Goal: Answer question/provide support

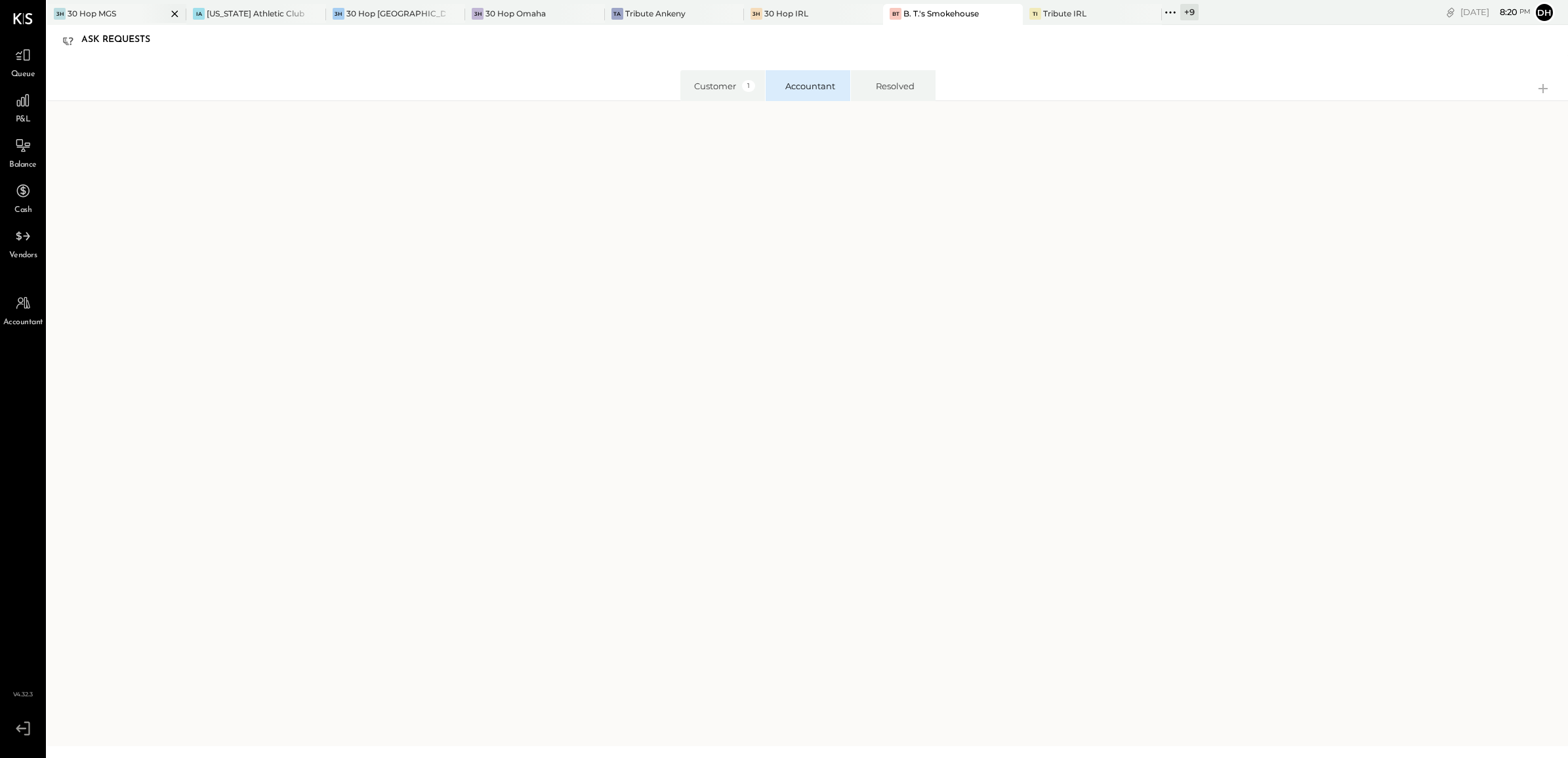
click at [92, 13] on div "30 Hop MGS" at bounding box center [92, 13] width 49 height 11
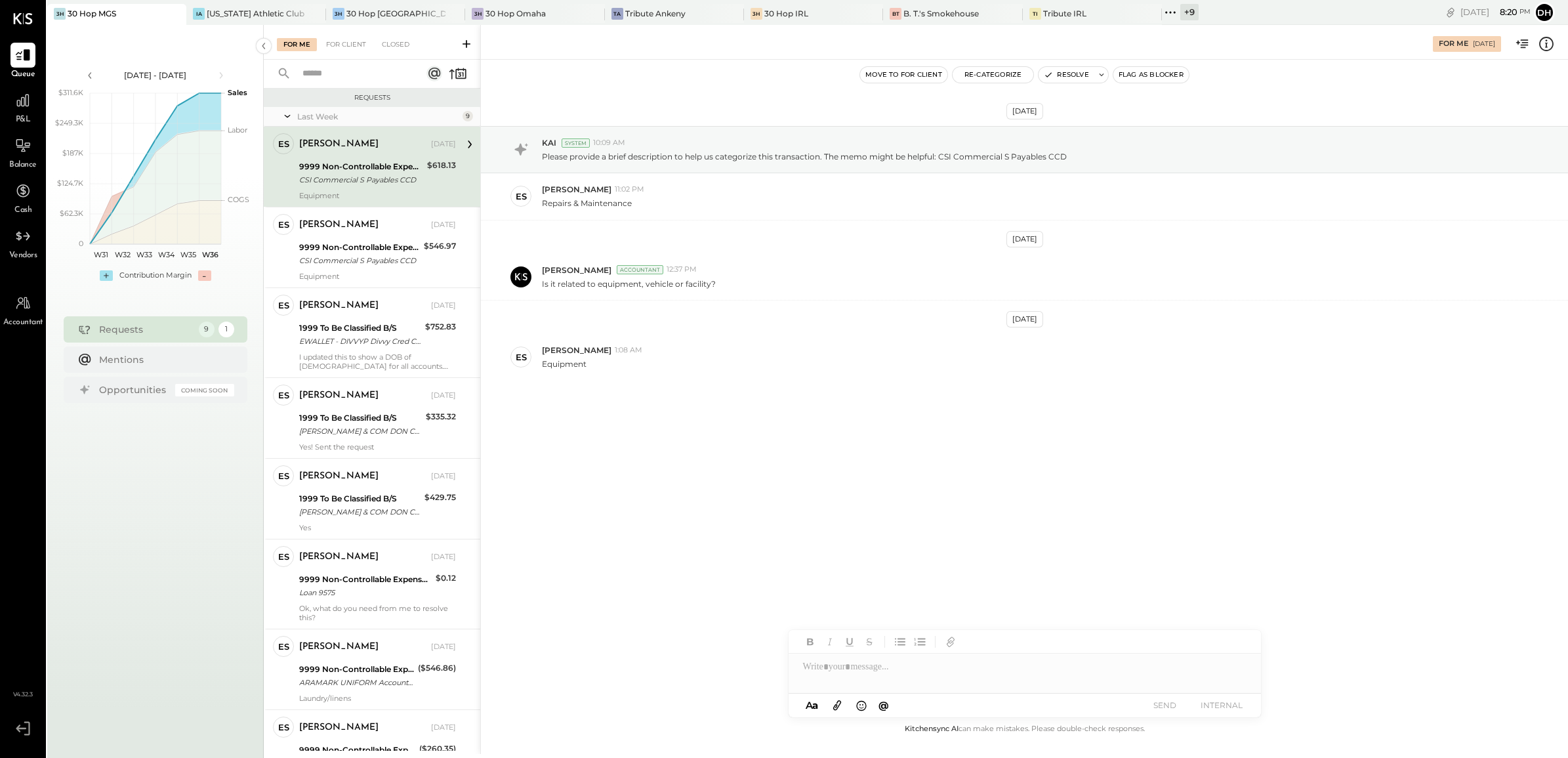
click at [358, 166] on div "9999 Non-Controllable Expenses:Other Income and Expenses:To Be Classified P&L" at bounding box center [361, 167] width 124 height 13
click at [970, 77] on button "Re-Categorize" at bounding box center [993, 75] width 82 height 16
click at [989, 127] on span "Loading..." at bounding box center [1067, 125] width 211 height 13
click at [1001, 125] on div at bounding box center [1054, 131] width 172 height 16
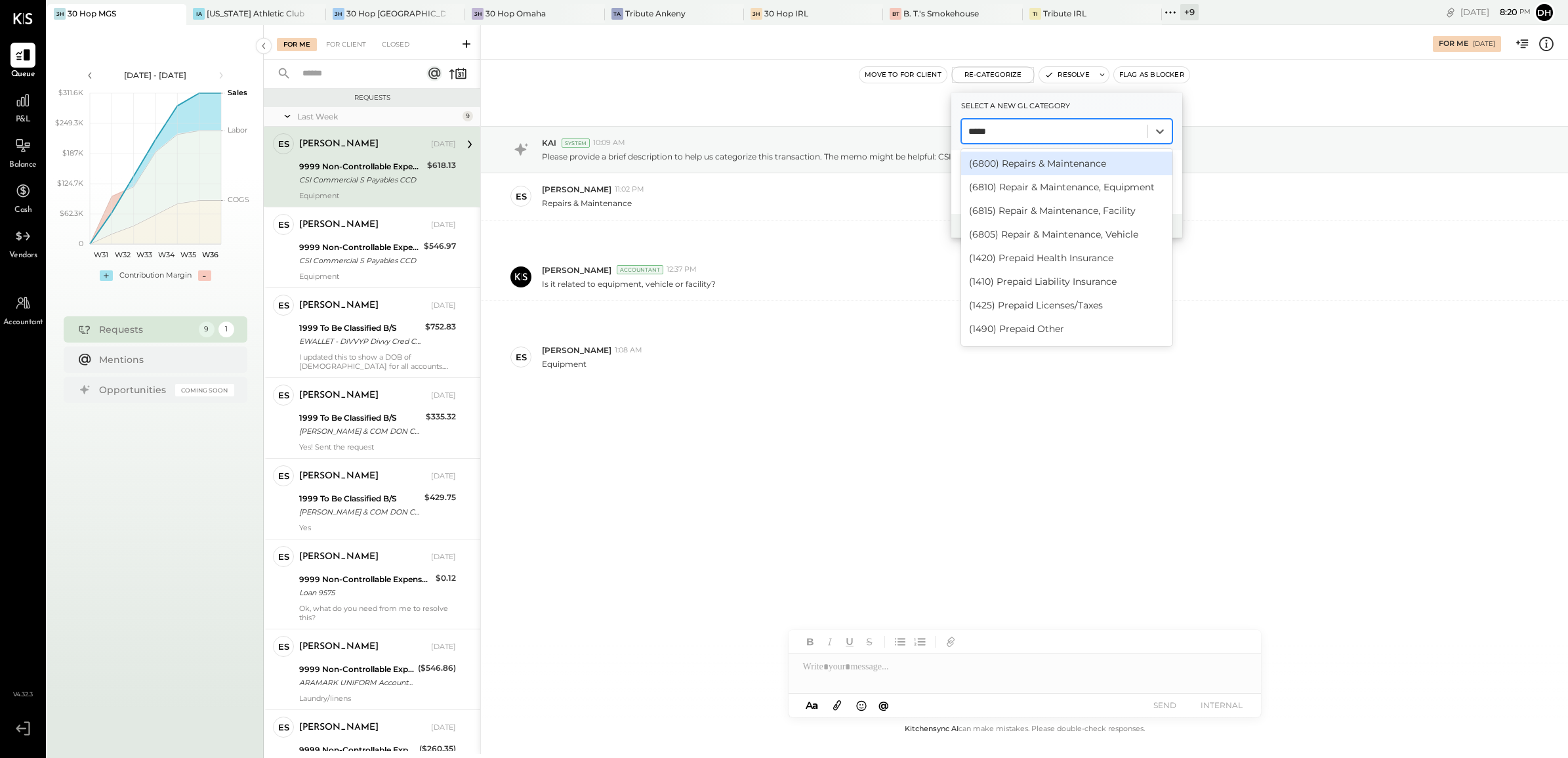
type input "******"
click at [1065, 194] on div "(6810) Repair & Maintenance, Equipment" at bounding box center [1067, 187] width 211 height 24
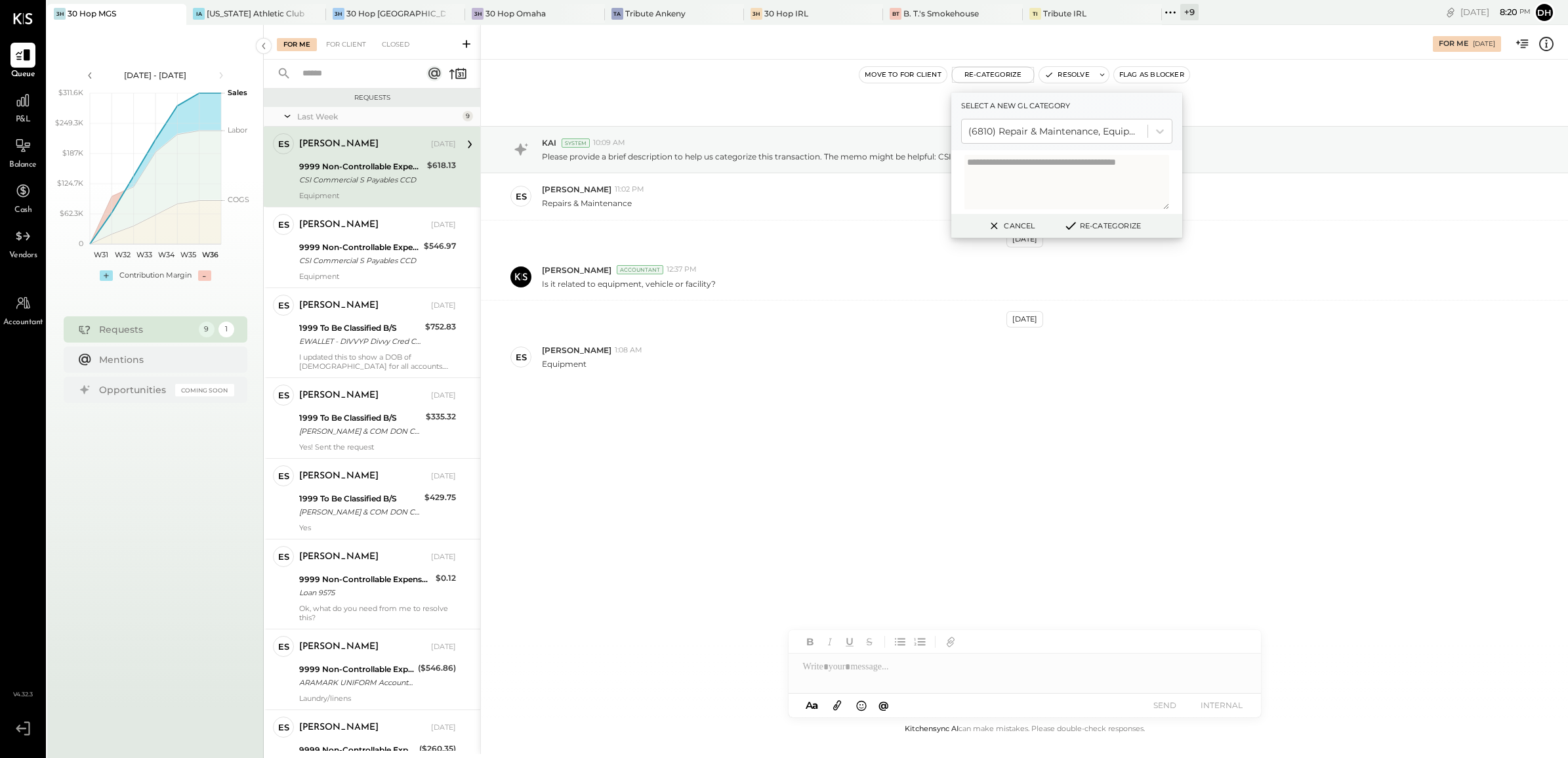
click at [1099, 225] on button "Re-Categorize" at bounding box center [1102, 225] width 87 height 16
click at [344, 241] on div "9999 Non-Controllable Expenses:Other Income and Expenses:To Be Classified P&L" at bounding box center [359, 247] width 120 height 13
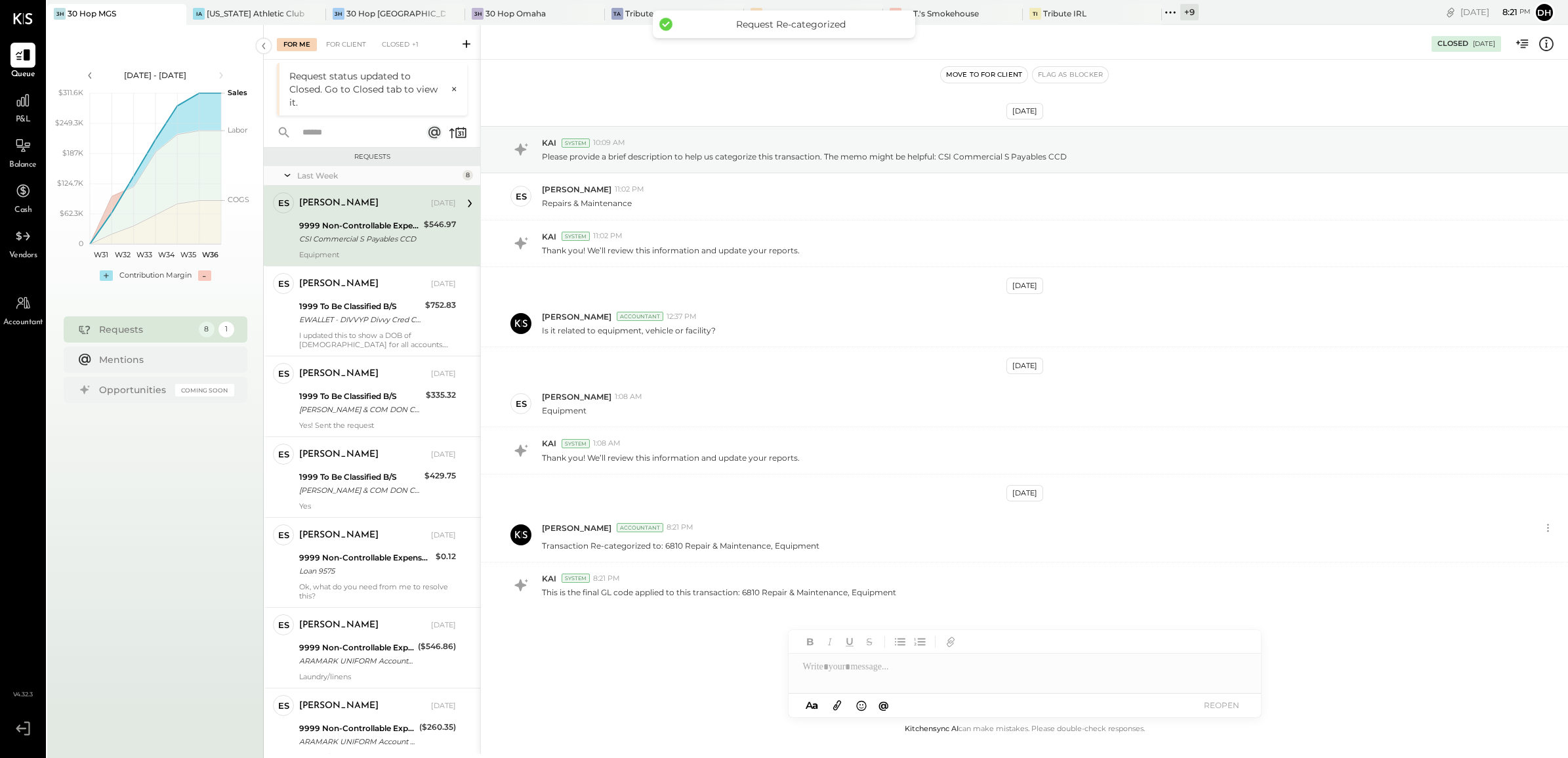
click at [376, 218] on div "9999 Non-Controllable Expenses:Other Income and Expenses:To Be Classified P&L C…" at bounding box center [359, 232] width 120 height 29
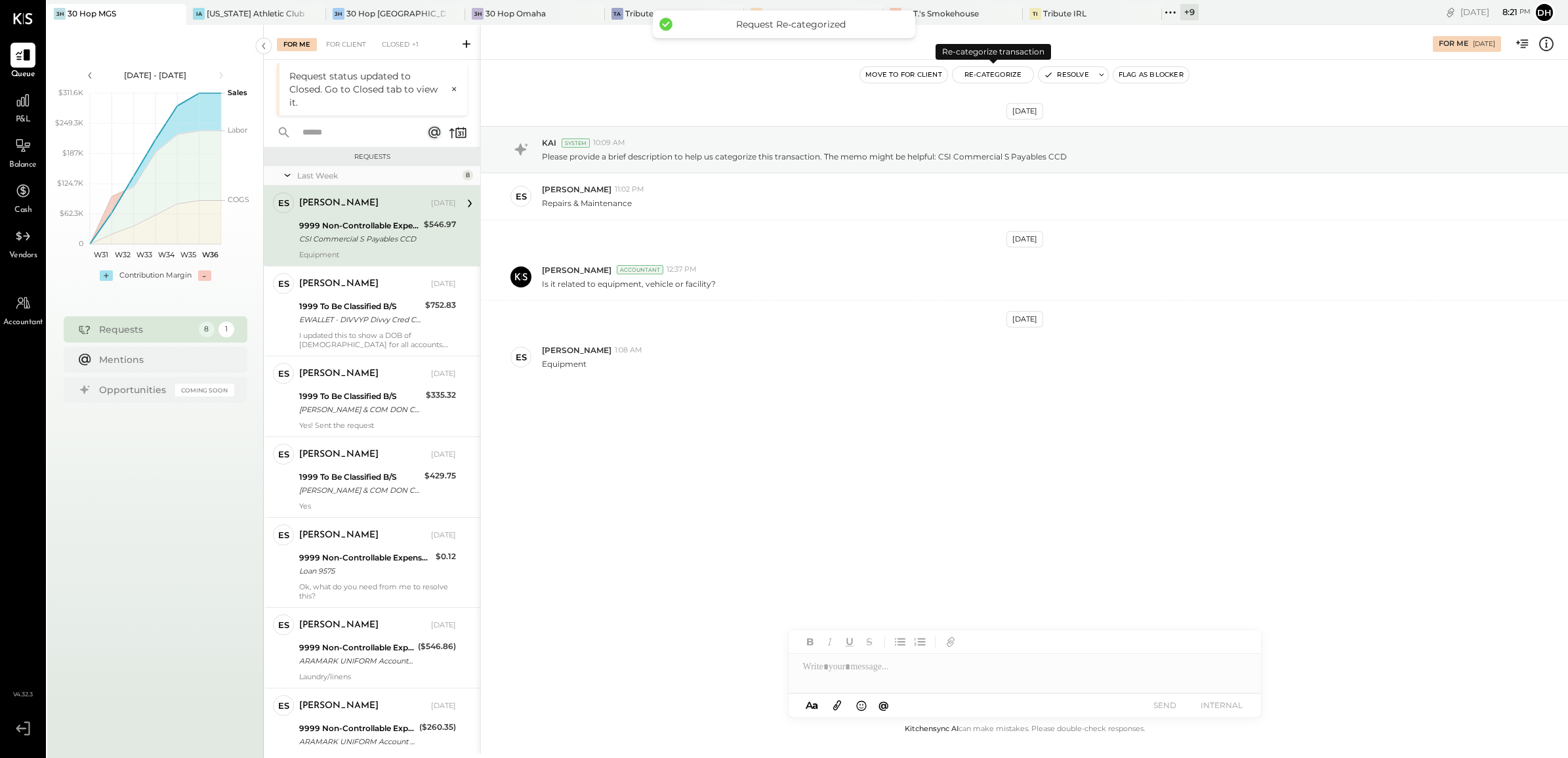
click at [1004, 77] on button "Re-Categorize" at bounding box center [993, 75] width 82 height 16
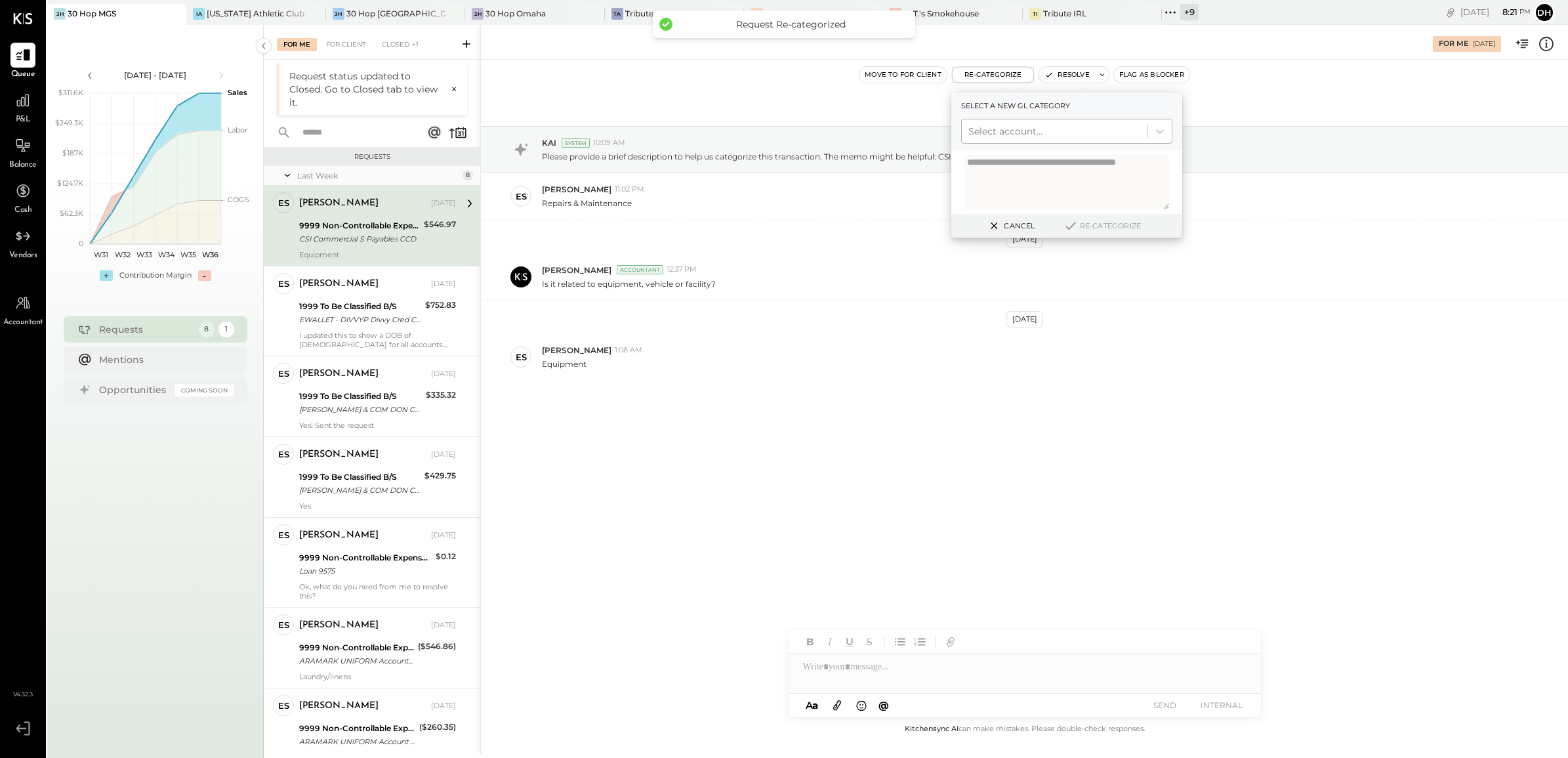
click at [988, 129] on div at bounding box center [1054, 131] width 172 height 16
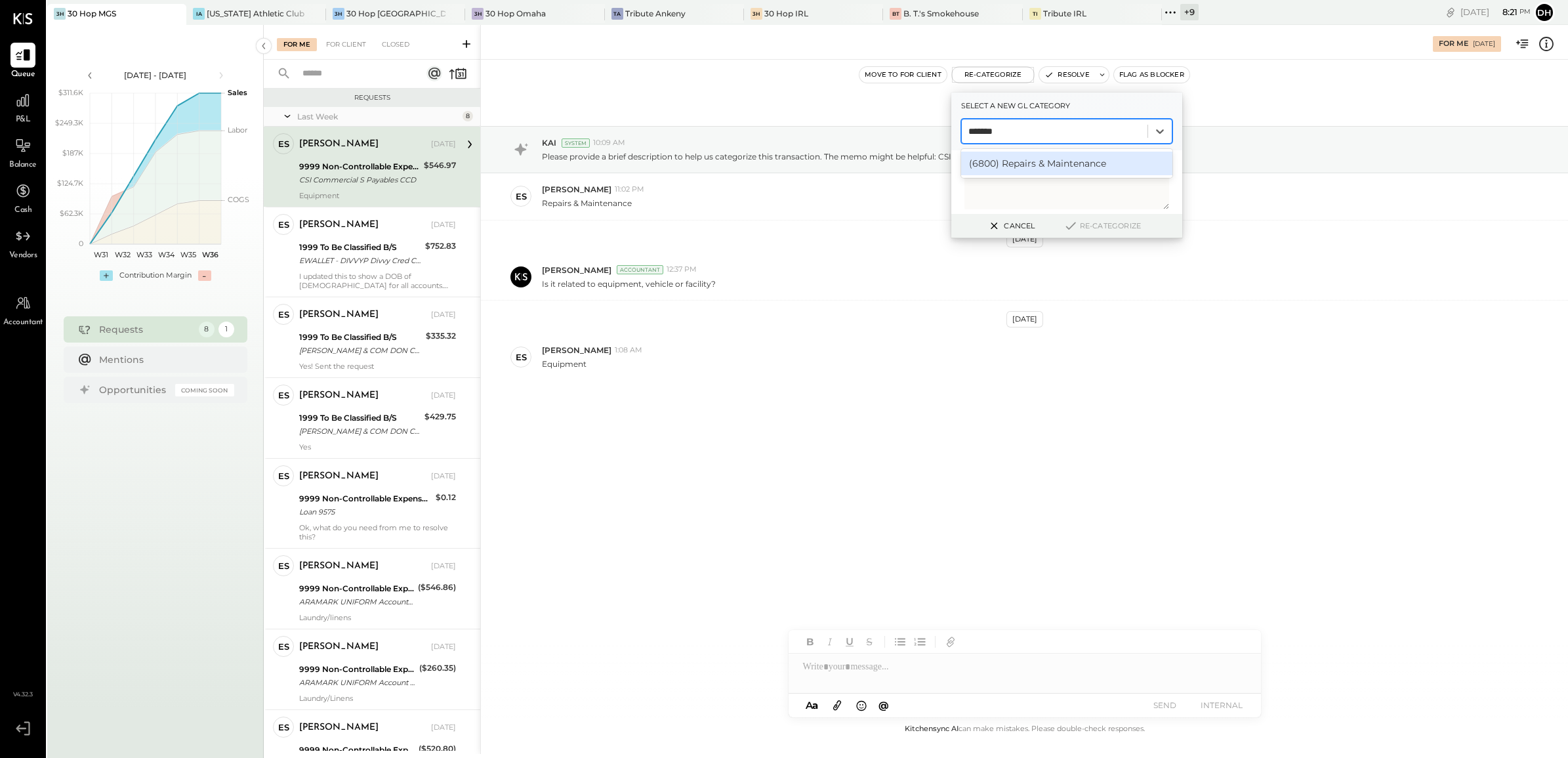
type input "******"
click at [1062, 186] on div "(6810) Repair & Maintenance, Equipment" at bounding box center [1067, 187] width 211 height 24
click at [1099, 223] on button "Re-Categorize" at bounding box center [1102, 225] width 87 height 16
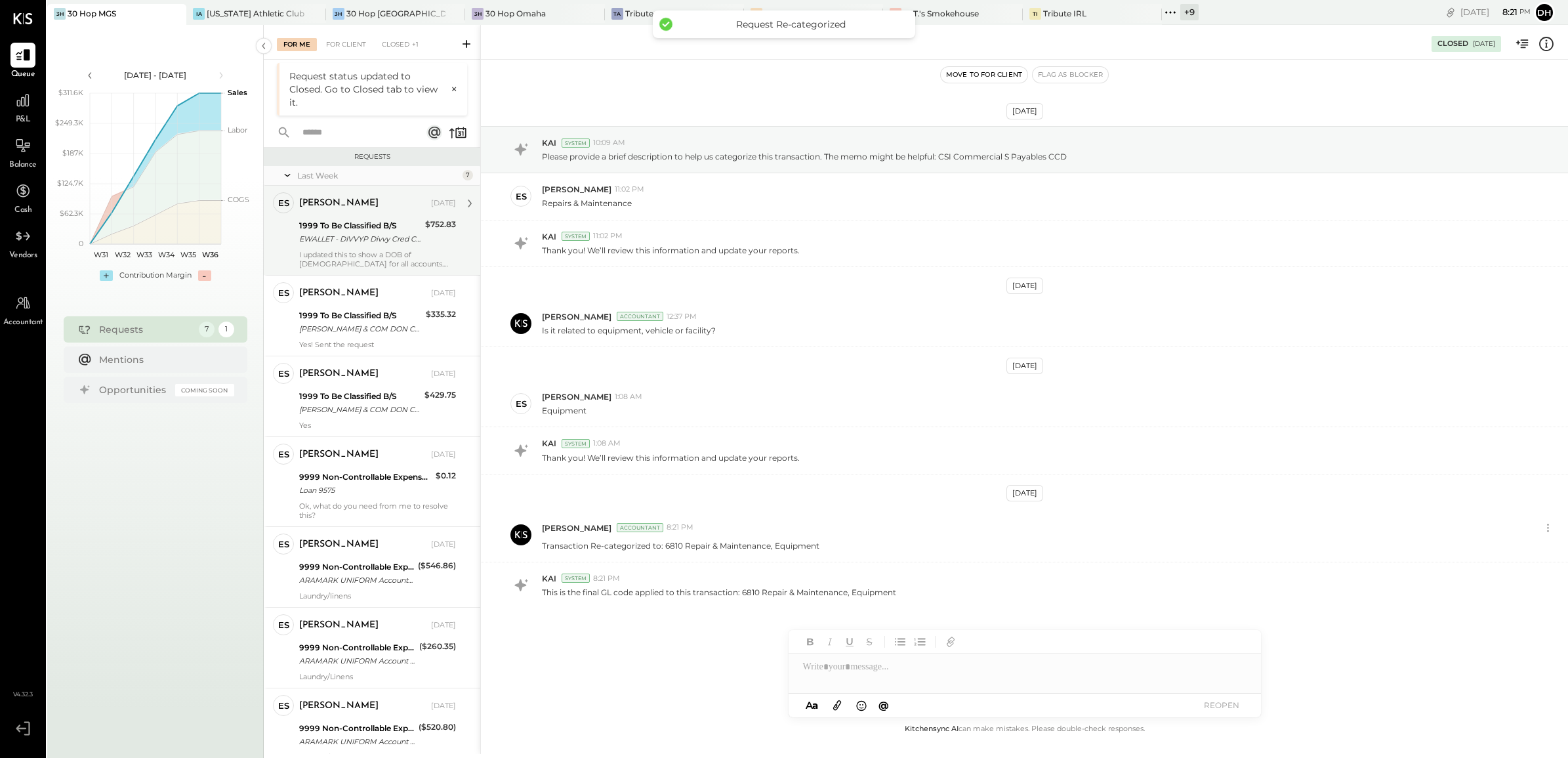
click at [349, 234] on div "EWALLET - DIVVYP Divvy Cred CCD" at bounding box center [360, 239] width 122 height 13
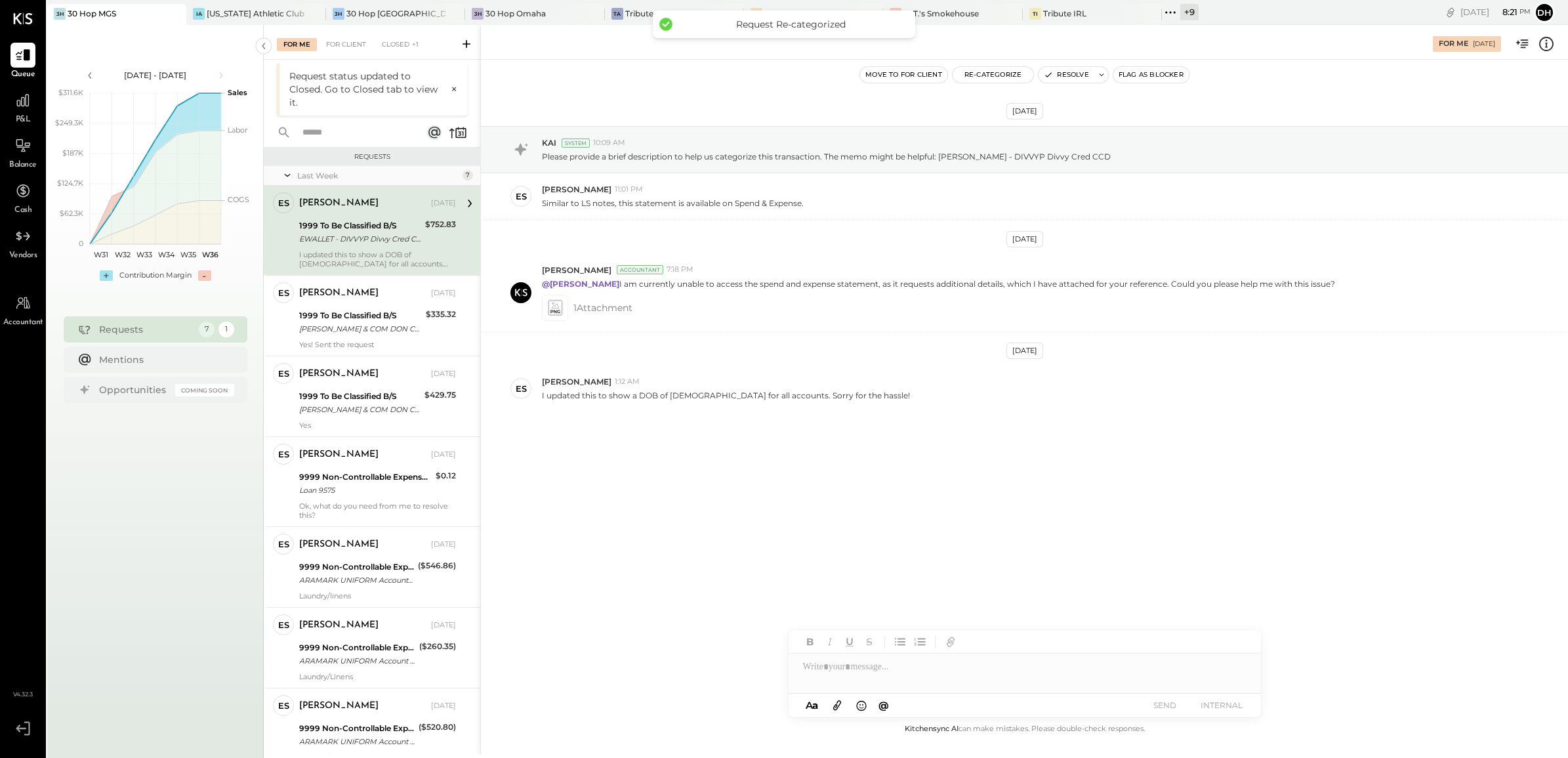
click at [870, 676] on div at bounding box center [1025, 666] width 473 height 26
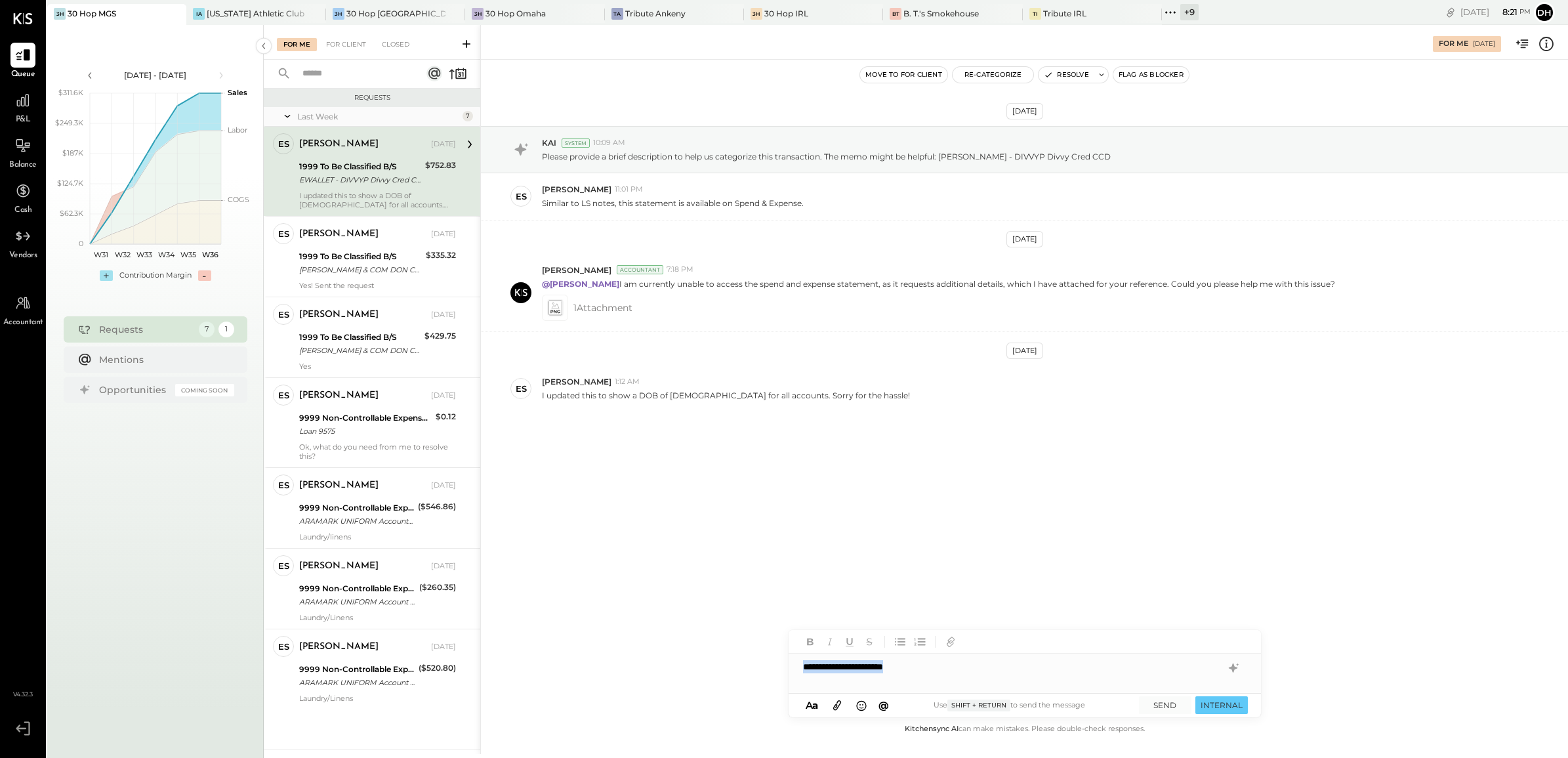
drag, startPoint x: 940, startPoint y: 667, endPoint x: 587, endPoint y: 638, distance: 354.2
click at [587, 638] on div "For Me 08/30/2025 Move to for client Re-Categorize Resolve Flag as Blocker Aug …" at bounding box center [1024, 390] width 1088 height 729
copy div "**********"
click at [1157, 705] on button "SEND" at bounding box center [1165, 704] width 52 height 18
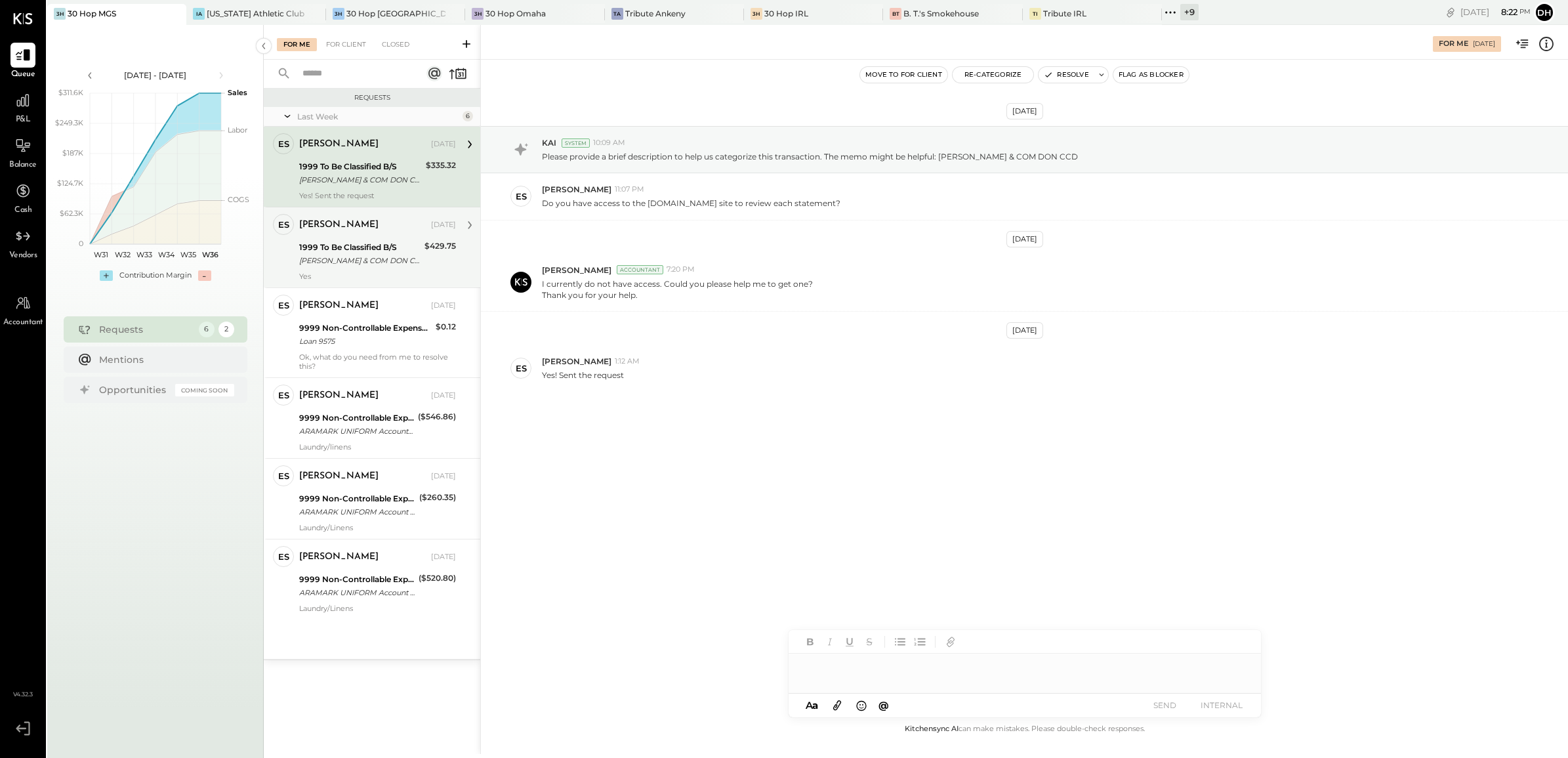
click at [347, 263] on div "EDWARD DON & COM DON CCD" at bounding box center [360, 261] width 121 height 13
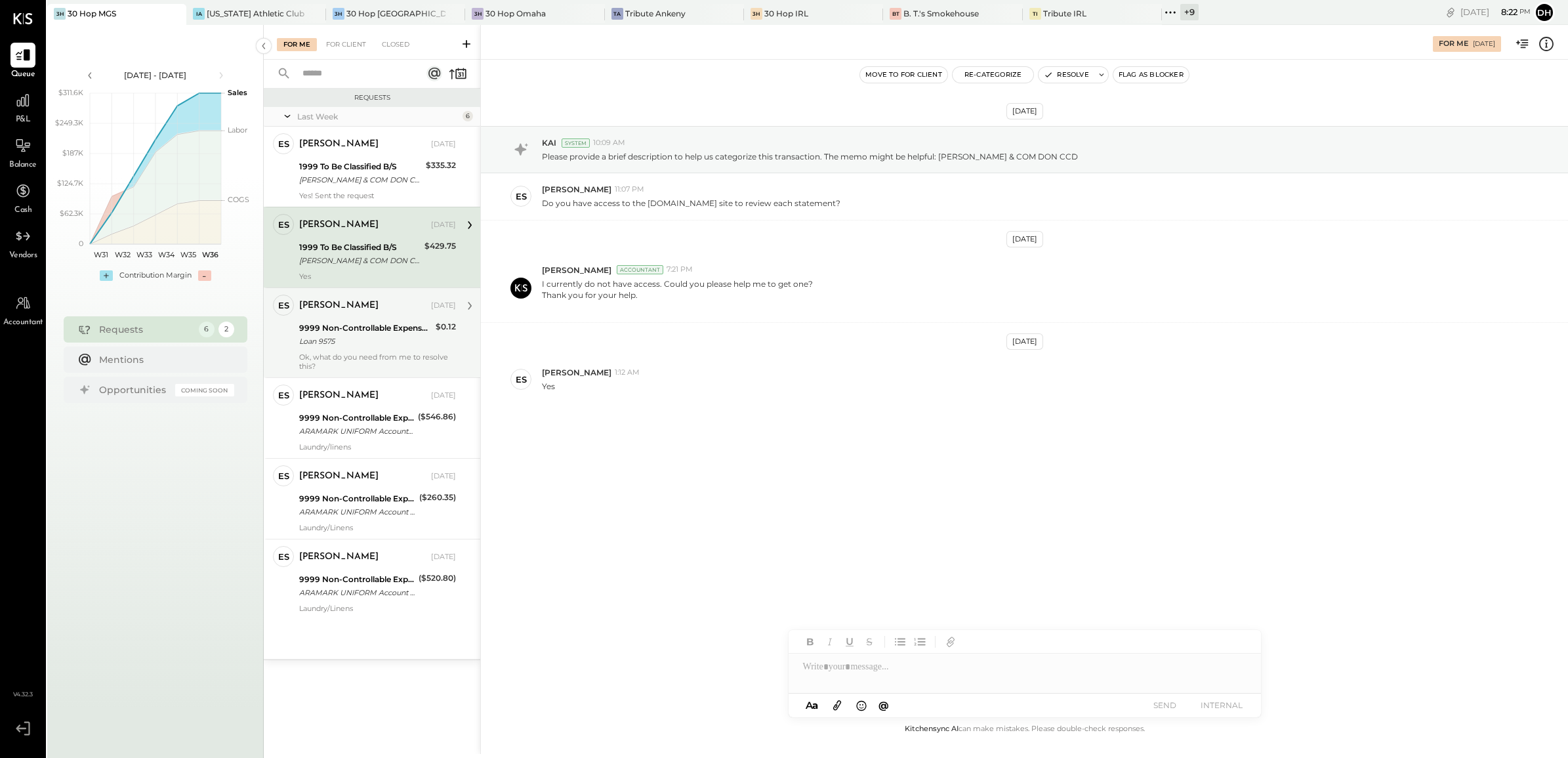
click at [344, 342] on div "Loan 9575" at bounding box center [366, 342] width 133 height 13
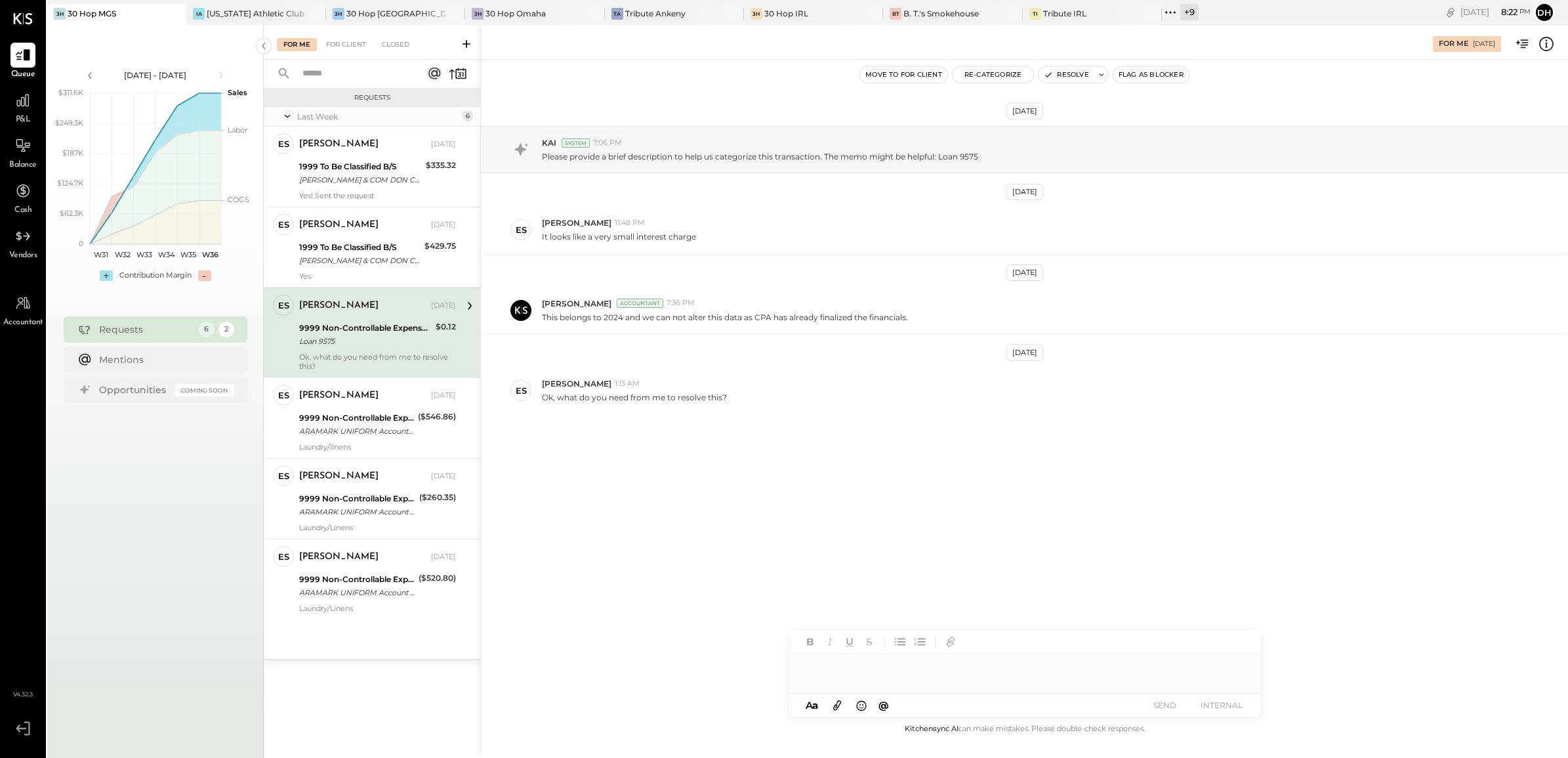
click at [887, 676] on div at bounding box center [1025, 666] width 473 height 26
click at [1173, 706] on button "SEND" at bounding box center [1165, 704] width 52 height 18
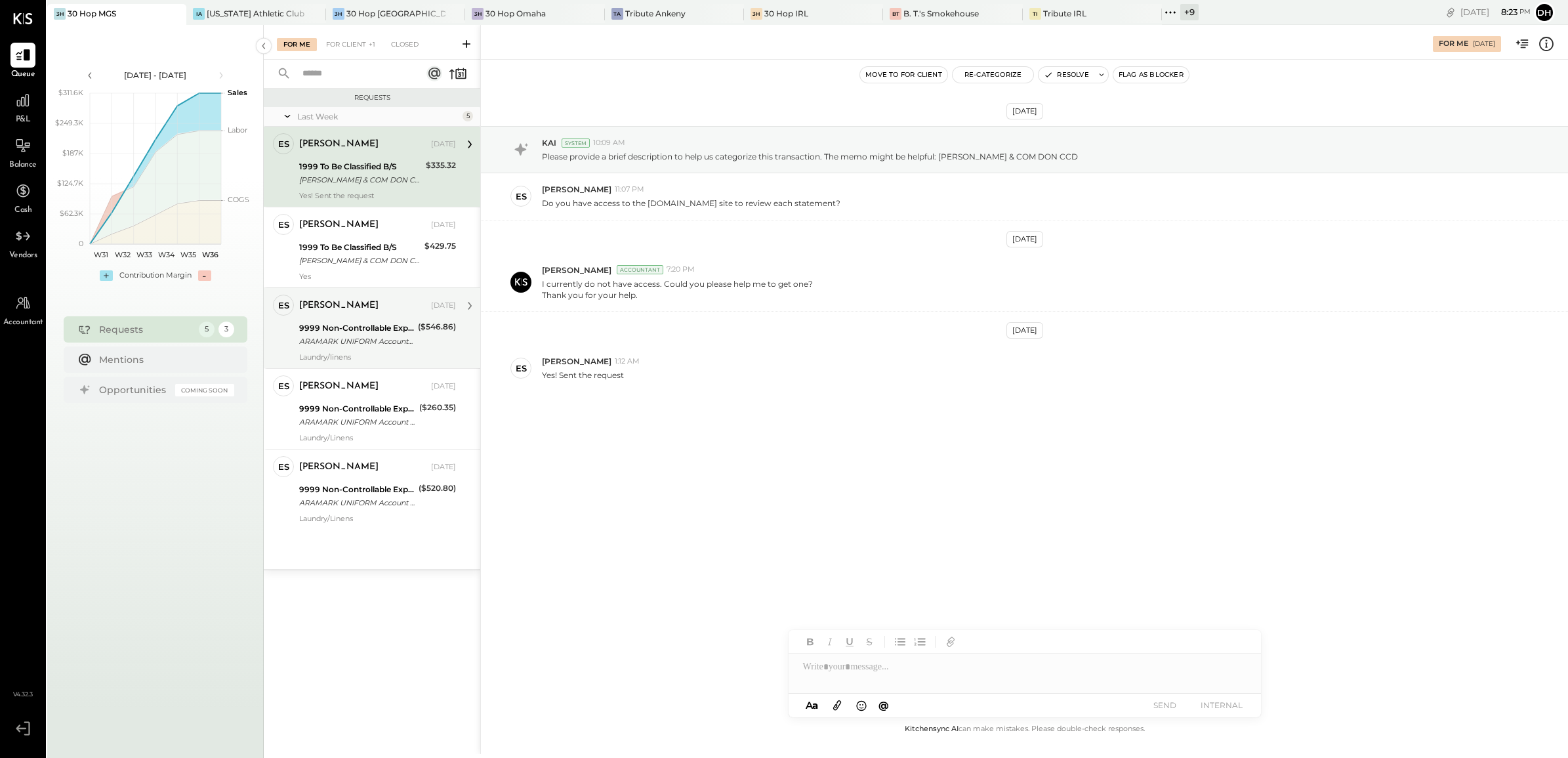
click at [345, 405] on div "9999 Non-Controllable Expenses:Other Income and Expenses:To Be Classified P&L" at bounding box center [358, 409] width 116 height 13
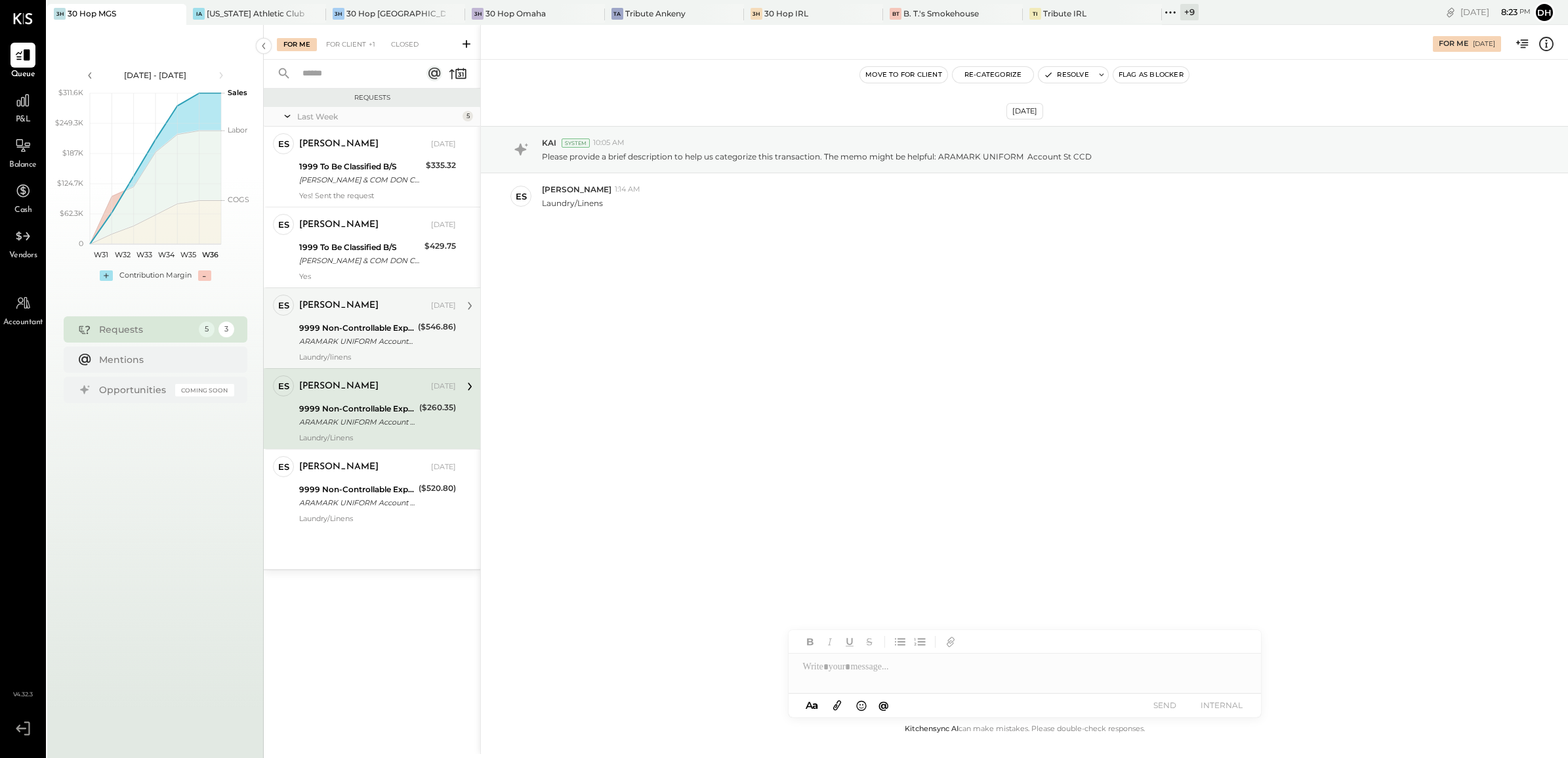
click at [351, 326] on div "9999 Non-Controllable Expenses:Other Income and Expenses:To Be Classified P&L" at bounding box center [357, 328] width 114 height 13
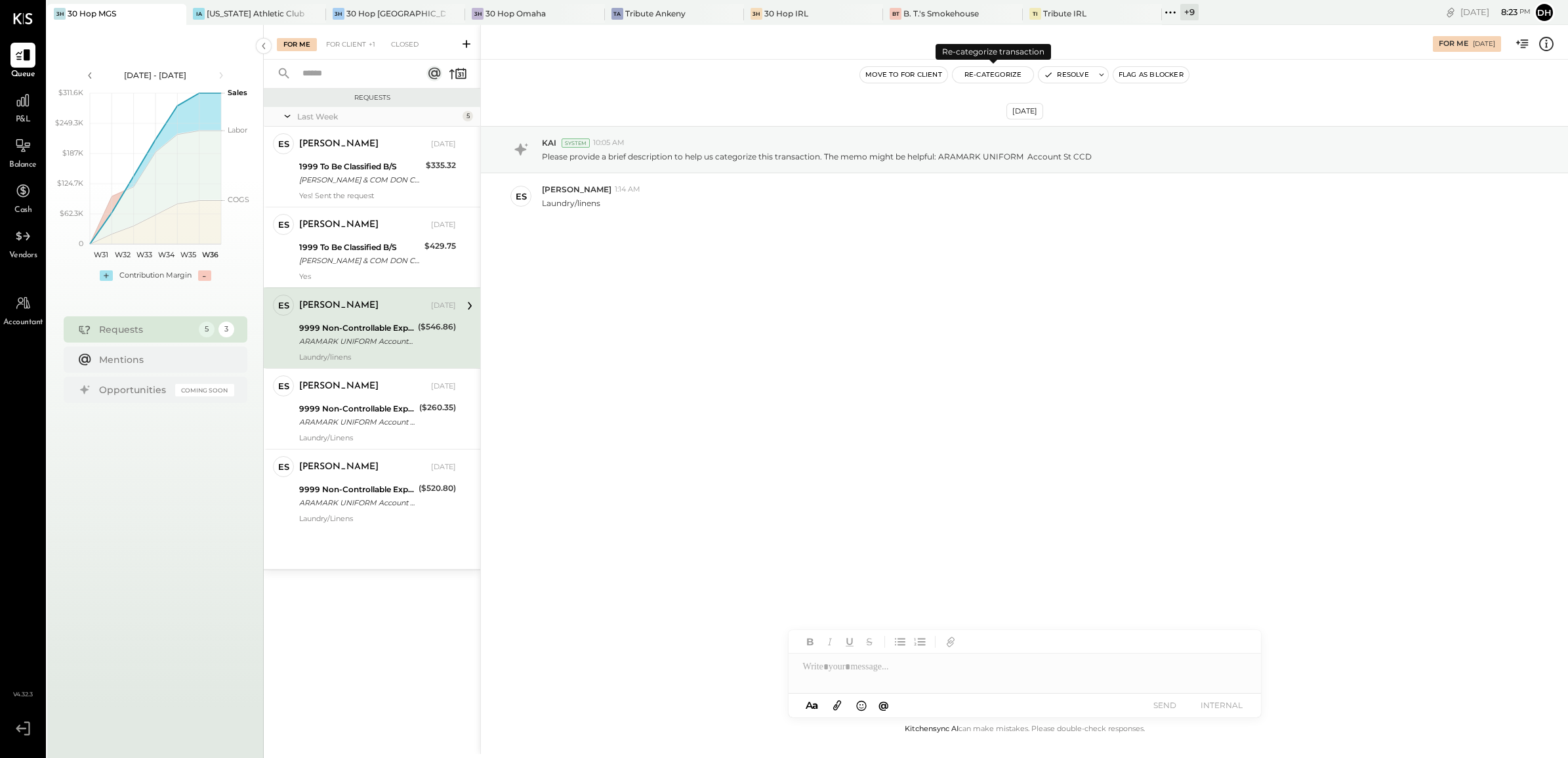
click at [991, 76] on button "Re-Categorize" at bounding box center [993, 75] width 82 height 16
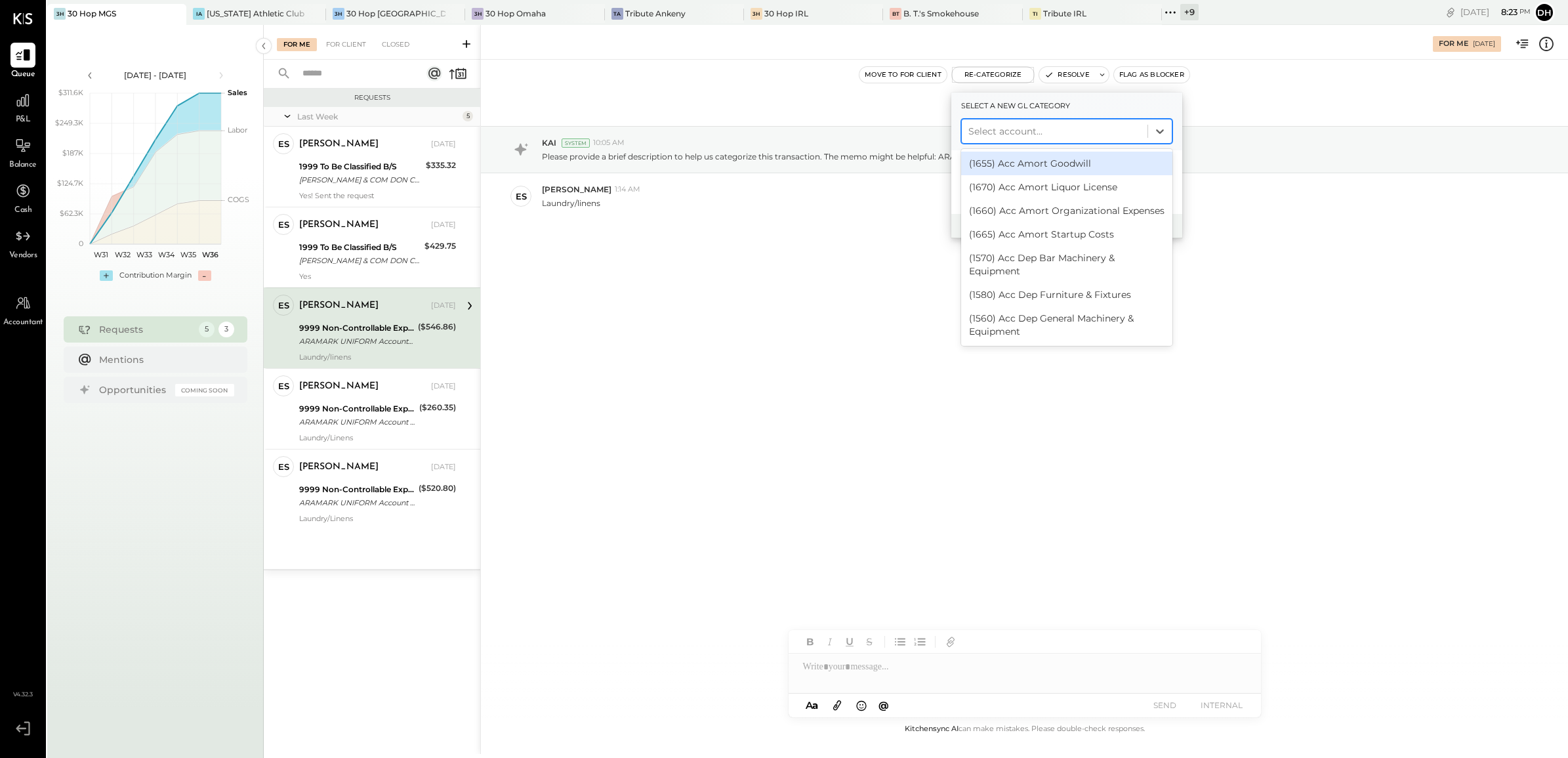
click at [1015, 121] on div "Select account..." at bounding box center [1054, 130] width 186 height 21
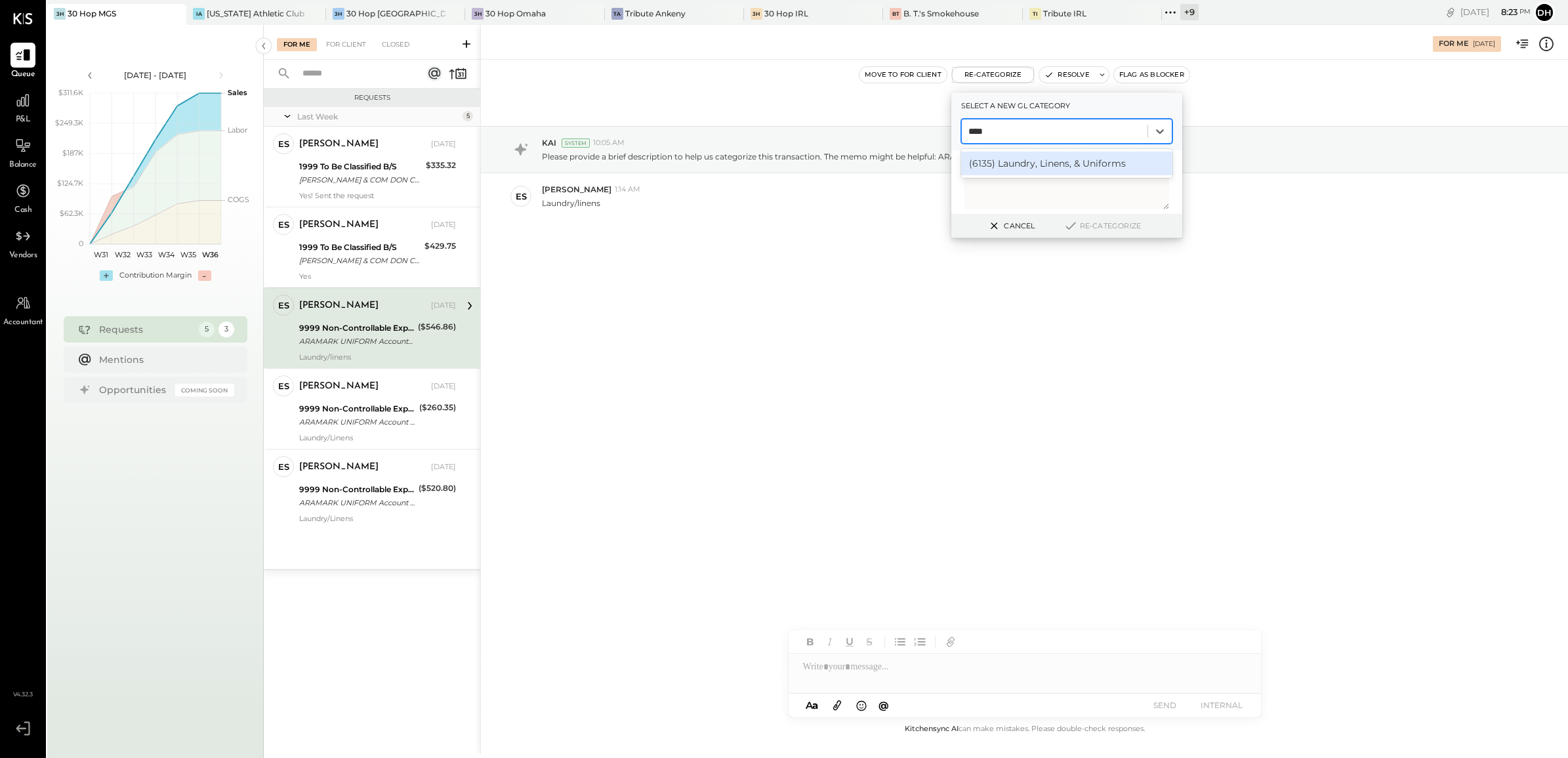
type input "*****"
click at [1081, 162] on div "(6135) Laundry, Linens, & Uniforms" at bounding box center [1067, 163] width 211 height 24
click at [1094, 220] on button "Re-Categorize" at bounding box center [1102, 225] width 87 height 16
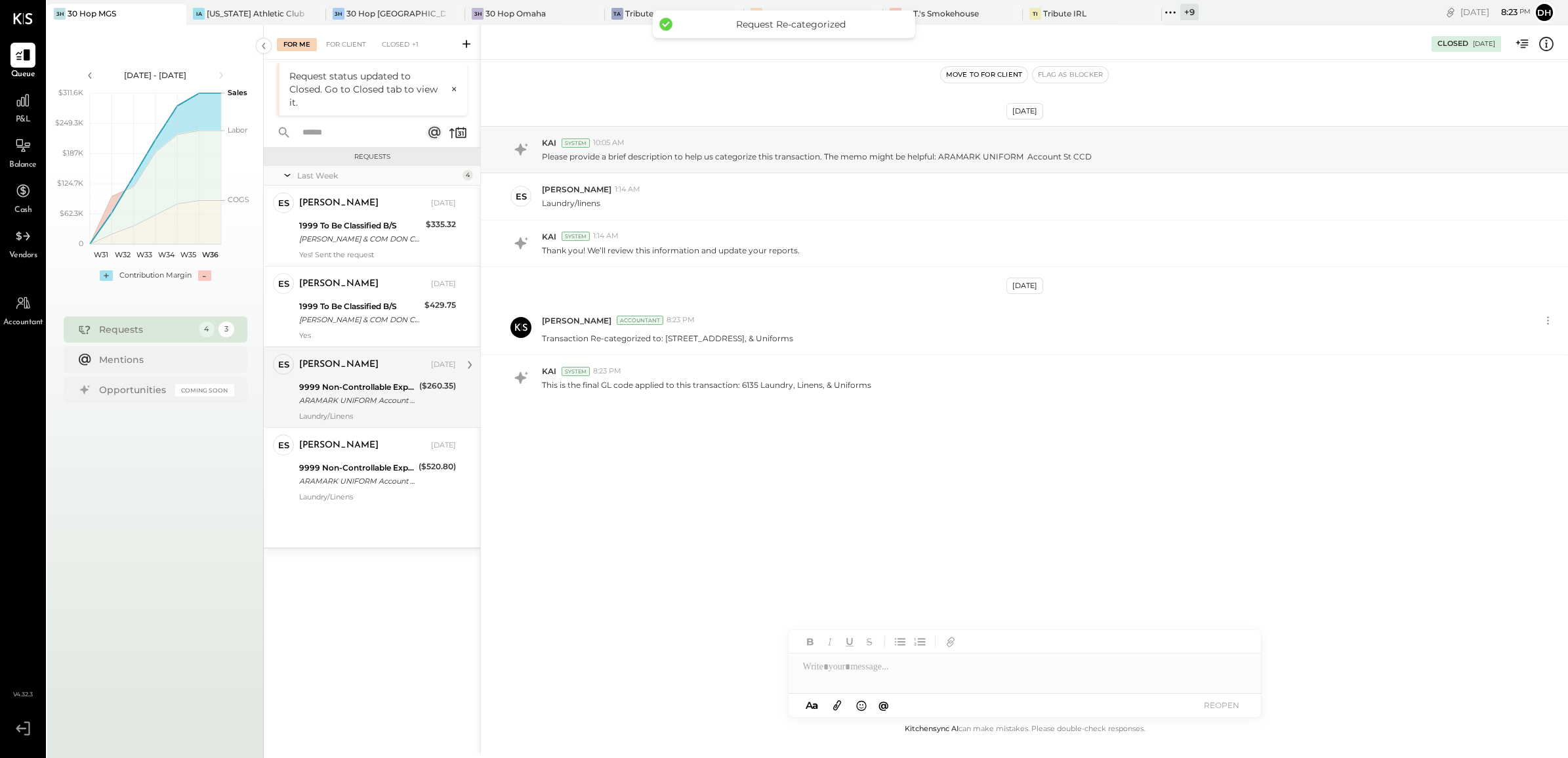
click at [356, 407] on div "9999 Non-Controllable Expenses:Other Income and Expenses:To Be Classified P&L A…" at bounding box center [358, 394] width 116 height 29
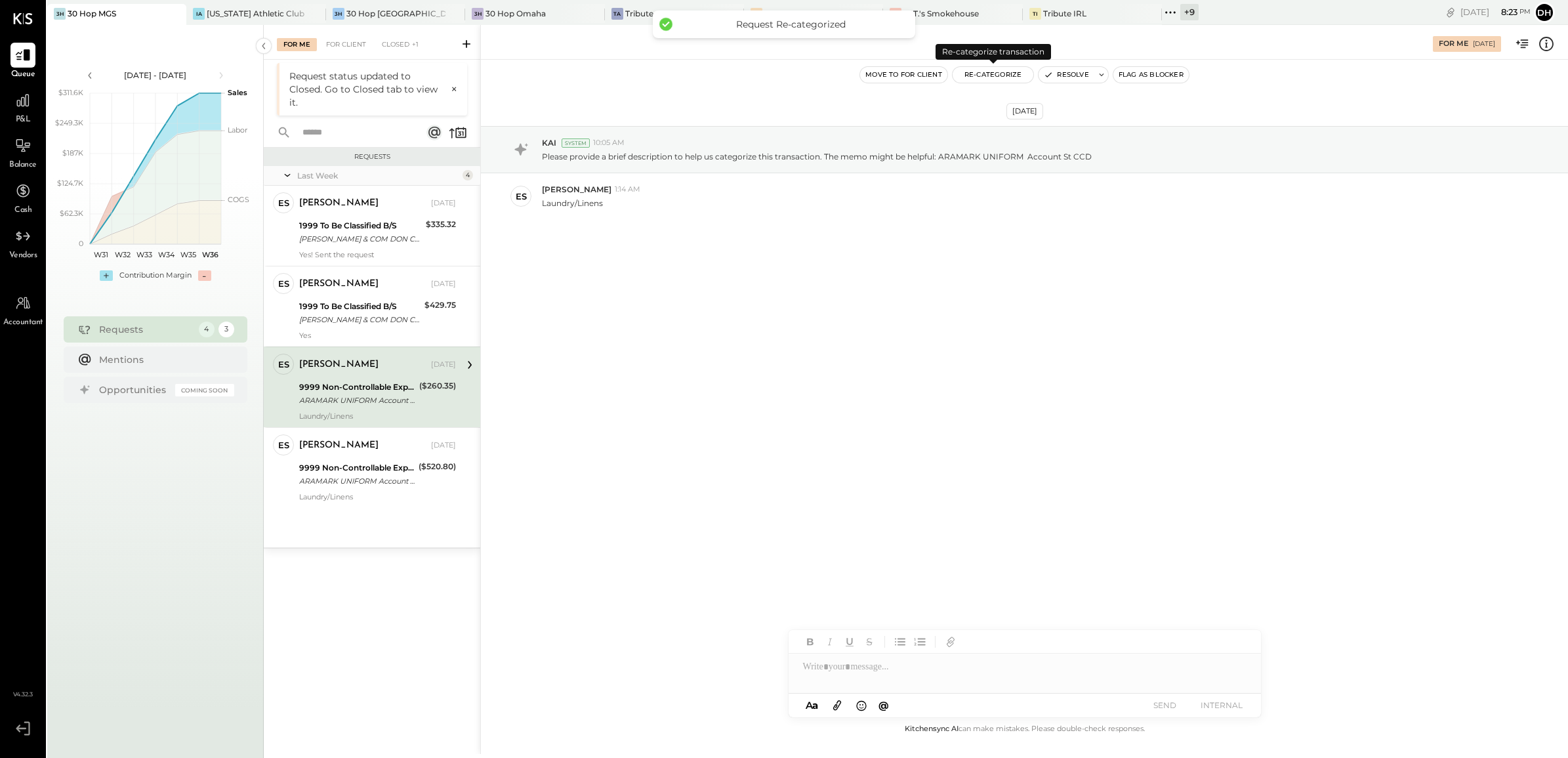
click at [1004, 82] on div "Re-Categorize" at bounding box center [993, 75] width 82 height 17
click at [1004, 76] on button "Re-Categorize" at bounding box center [993, 75] width 82 height 16
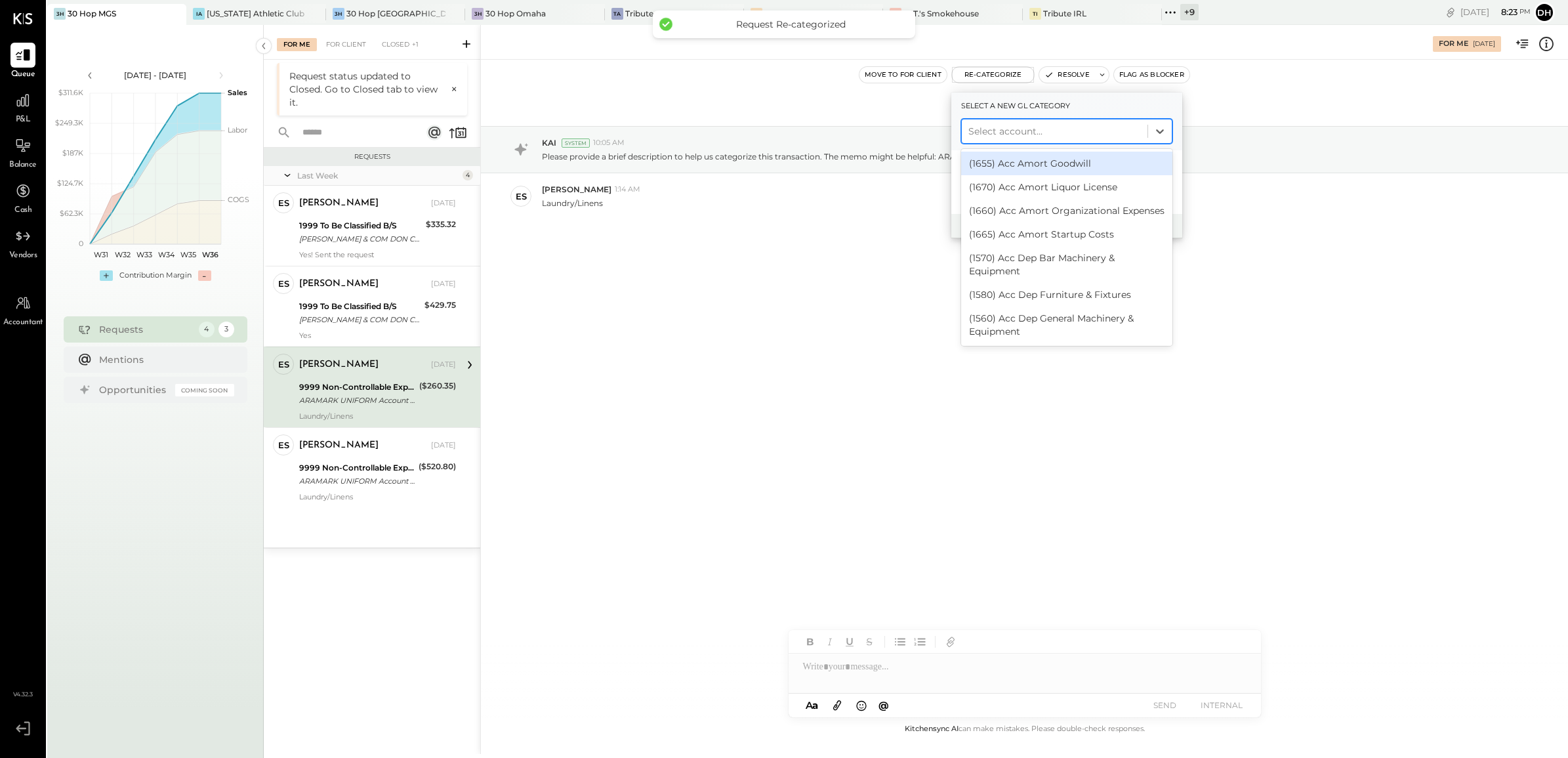
click at [1014, 130] on div at bounding box center [1054, 131] width 172 height 16
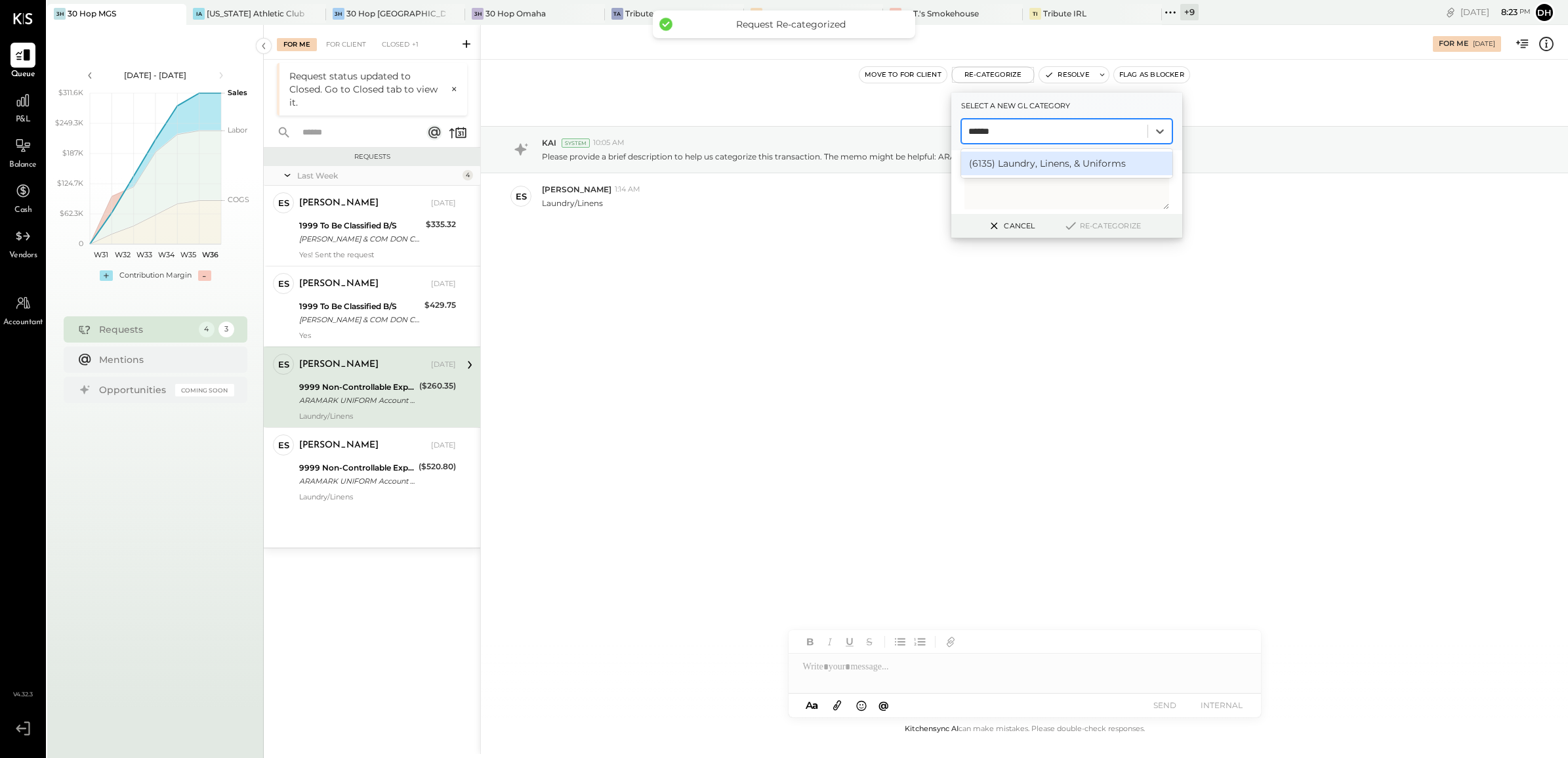
type input "*******"
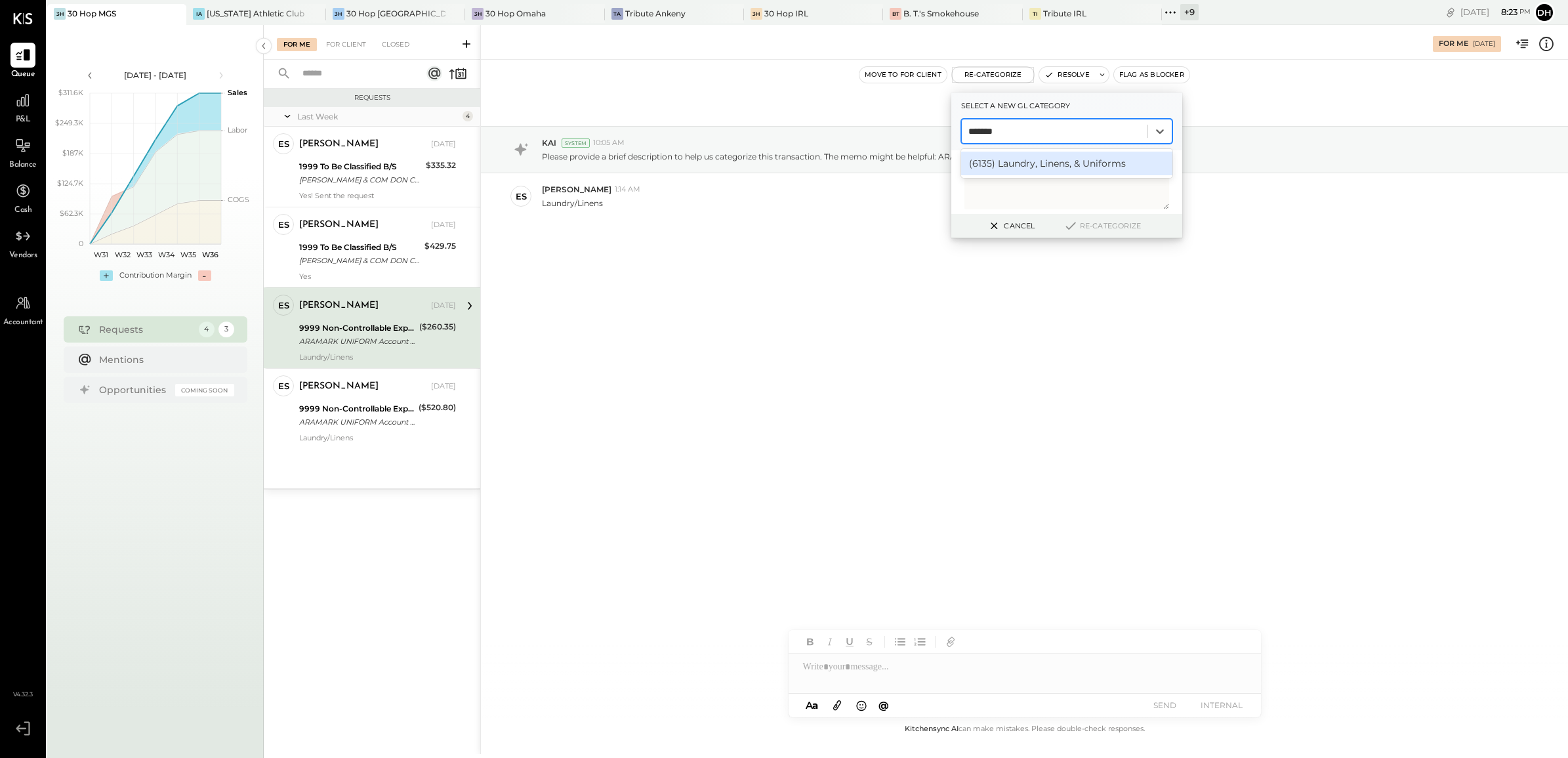
click at [1029, 162] on div "(6135) Laundry, Linens, & Uniforms" at bounding box center [1067, 163] width 211 height 24
click at [1094, 226] on button "Re-Categorize" at bounding box center [1102, 225] width 87 height 16
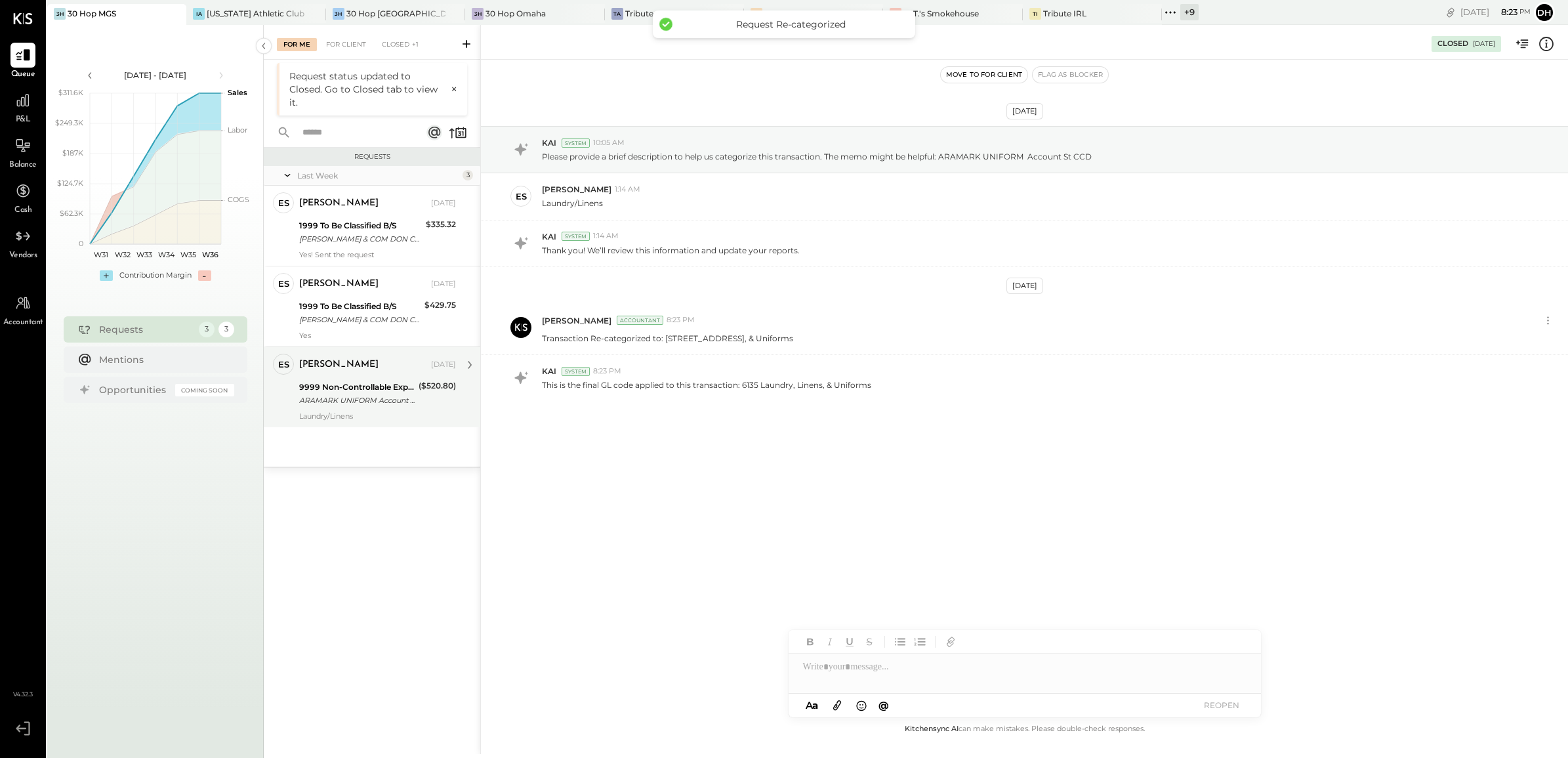
click at [343, 395] on div "ARAMARK UNIFORM Account St CCD" at bounding box center [357, 400] width 115 height 13
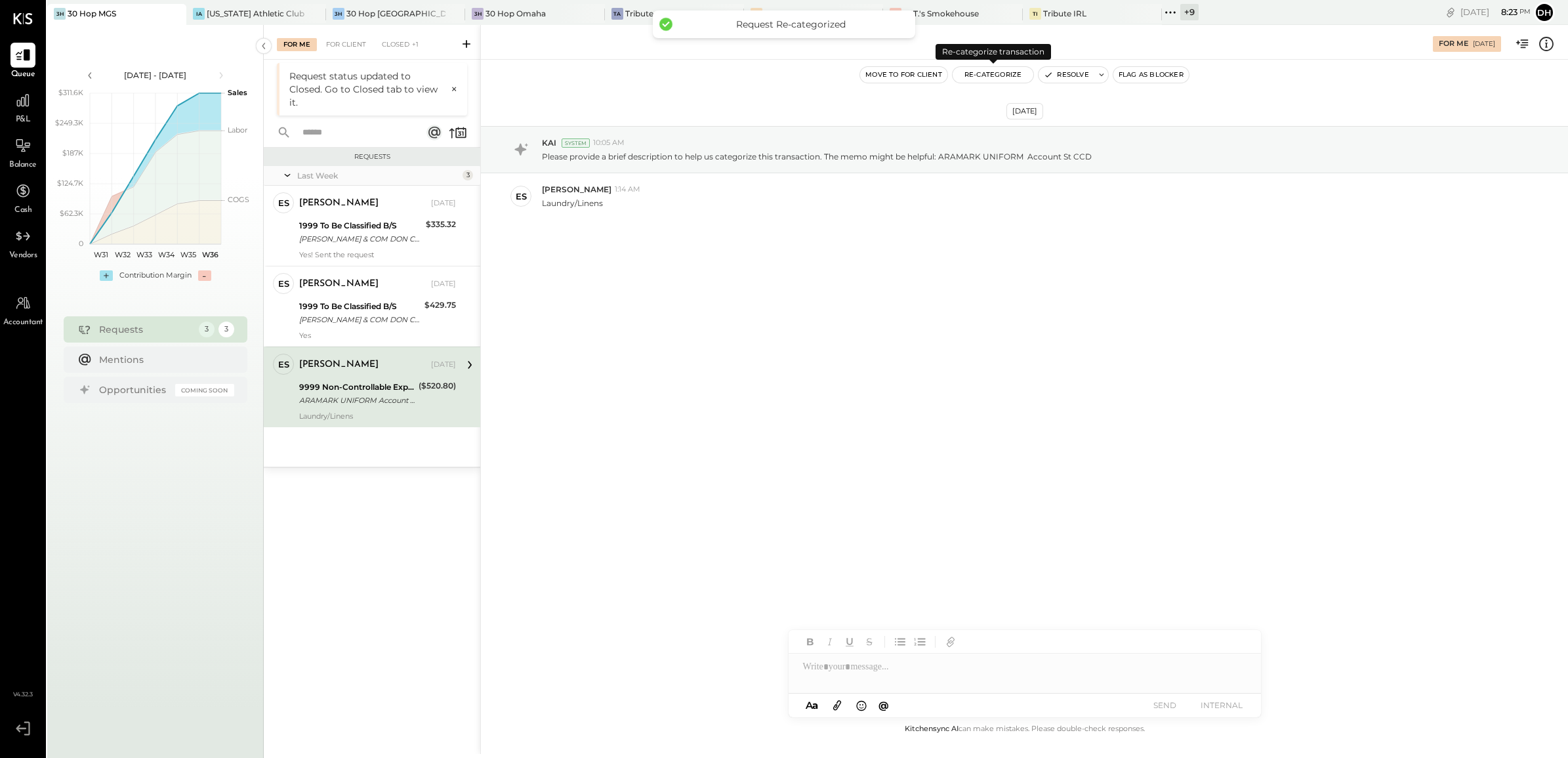
click at [1007, 74] on button "Re-Categorize" at bounding box center [993, 75] width 82 height 16
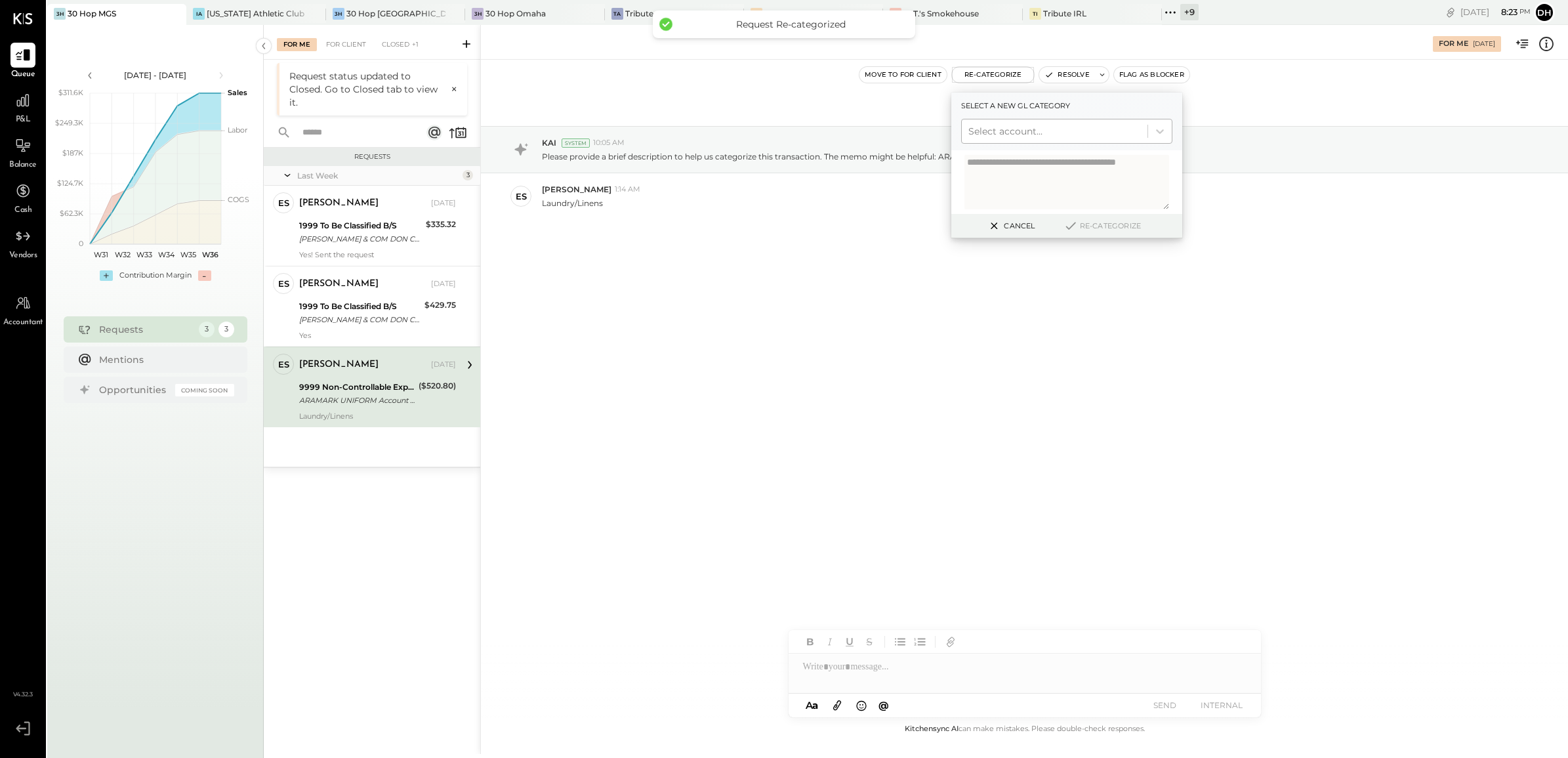
click at [1003, 130] on div at bounding box center [1054, 131] width 172 height 16
type input "*******"
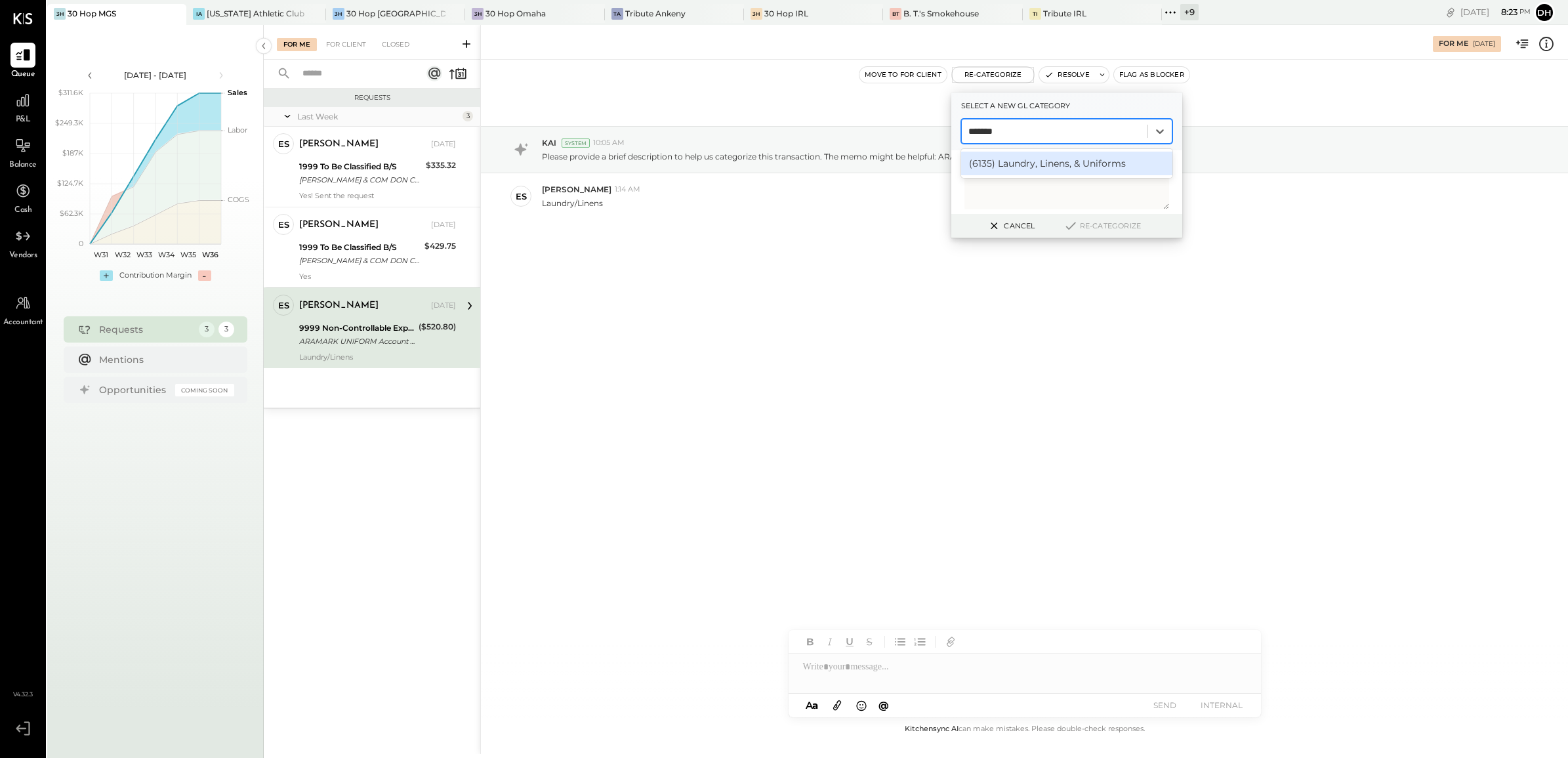
click at [1061, 157] on div "(6135) Laundry, Linens, & Uniforms" at bounding box center [1067, 163] width 211 height 24
click at [1089, 225] on button "Re-Categorize" at bounding box center [1102, 225] width 87 height 16
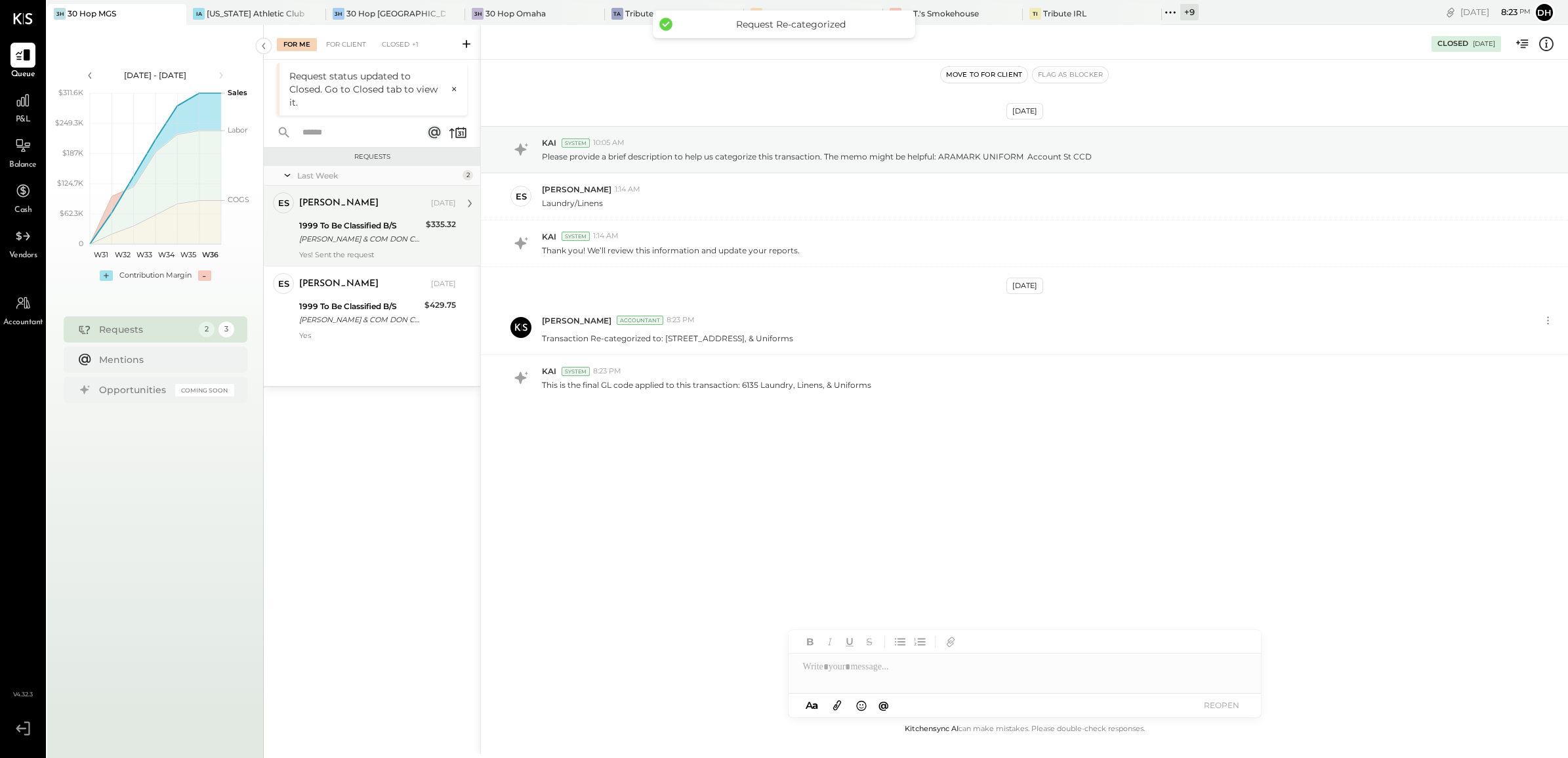
click at [336, 220] on div "1999 To Be Classified B/S" at bounding box center [361, 225] width 123 height 13
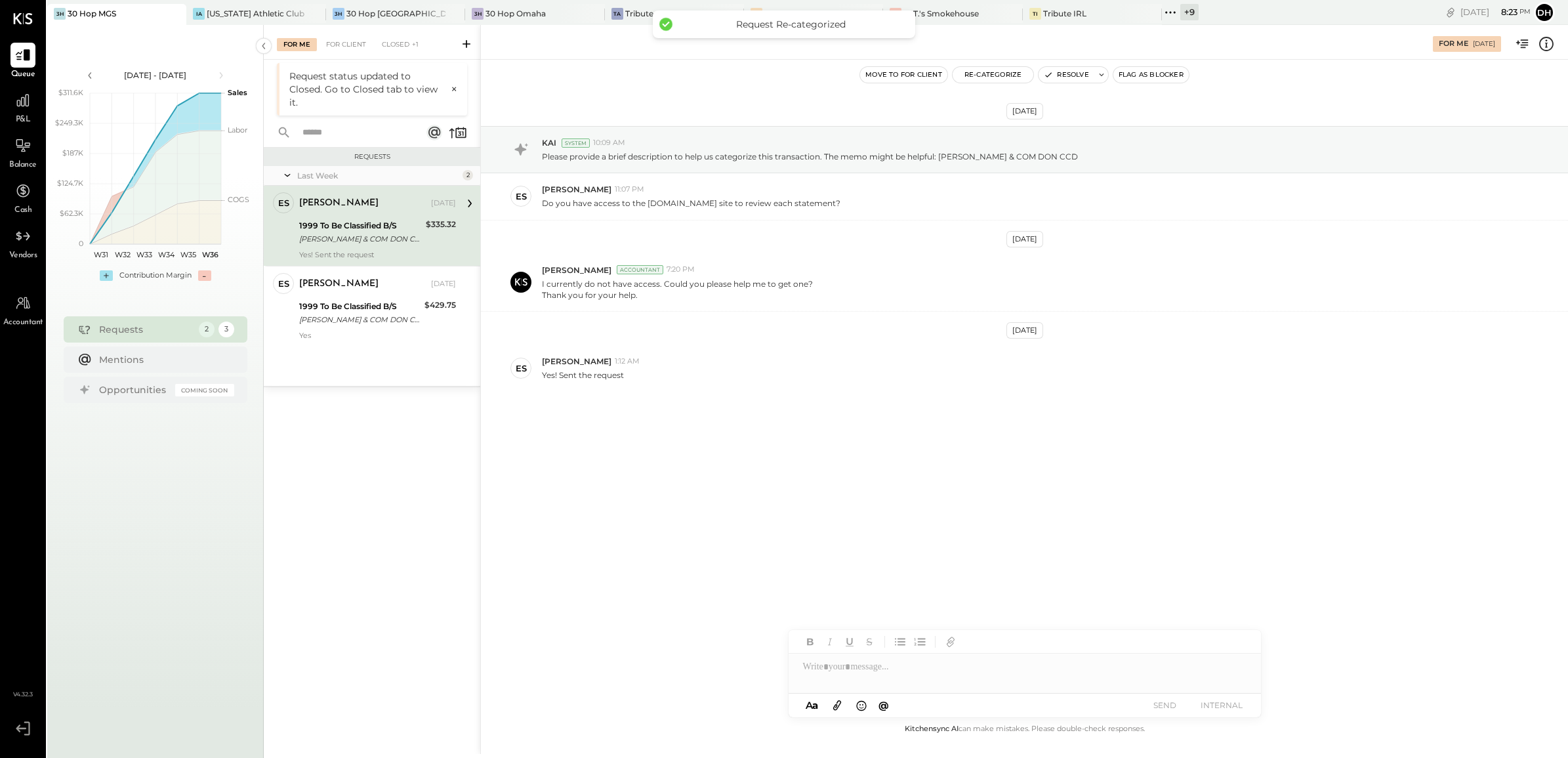
click at [931, 680] on div at bounding box center [1025, 673] width 473 height 40
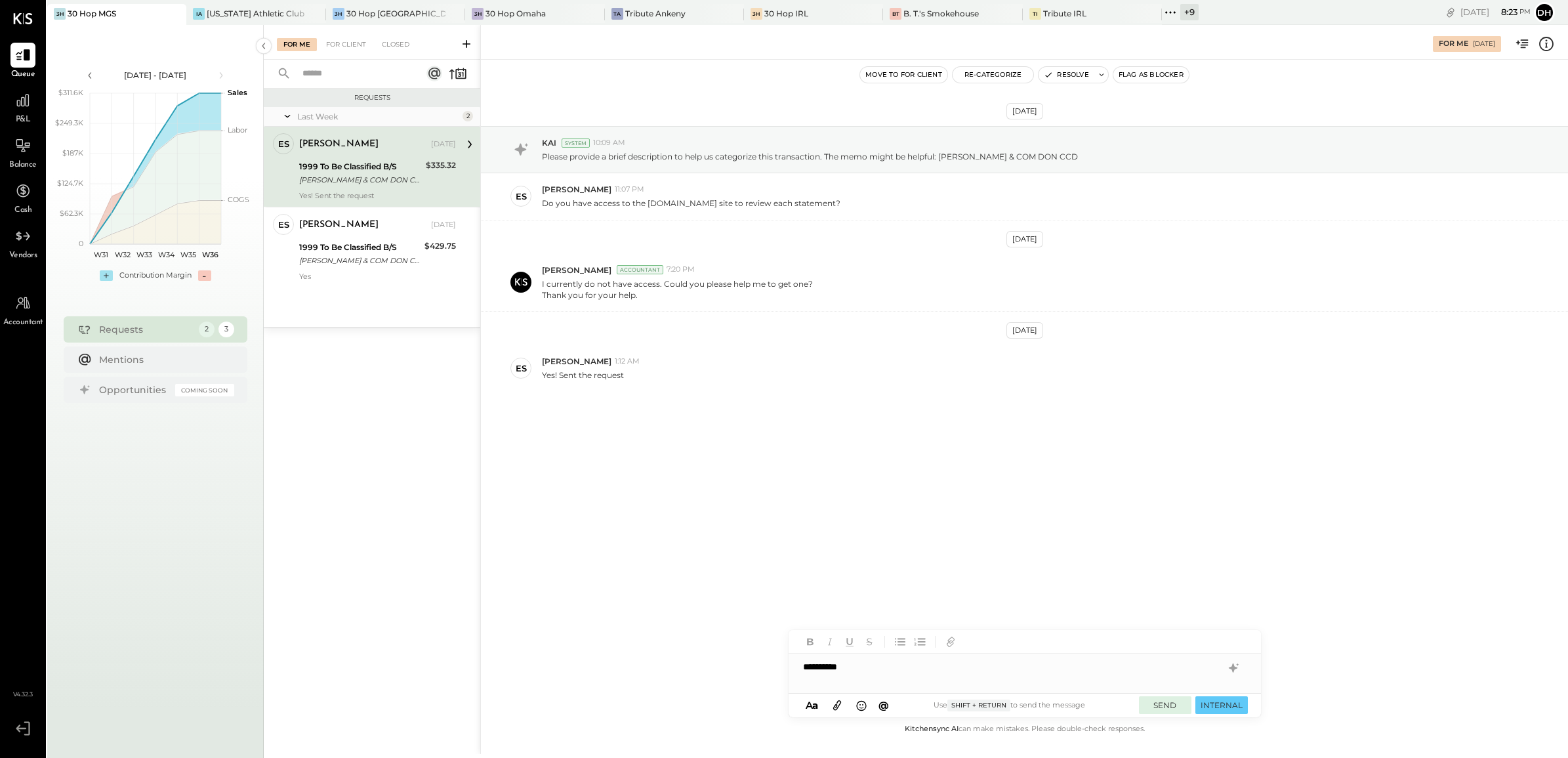
click at [1169, 706] on button "SEND" at bounding box center [1165, 704] width 52 height 18
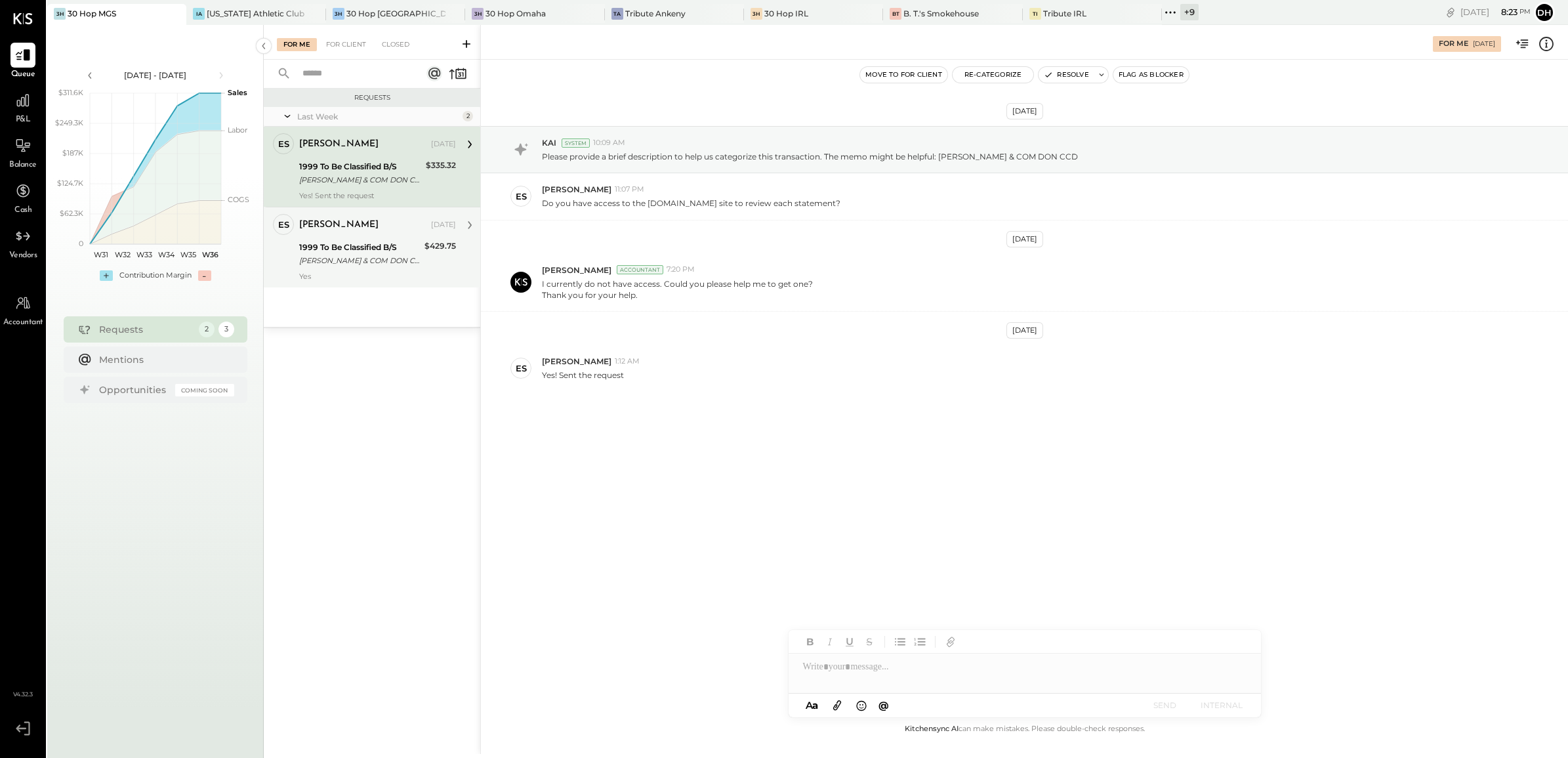
click at [356, 260] on div "EDWARD DON & COM DON CCD" at bounding box center [360, 261] width 121 height 13
click at [875, 670] on div at bounding box center [1025, 666] width 473 height 26
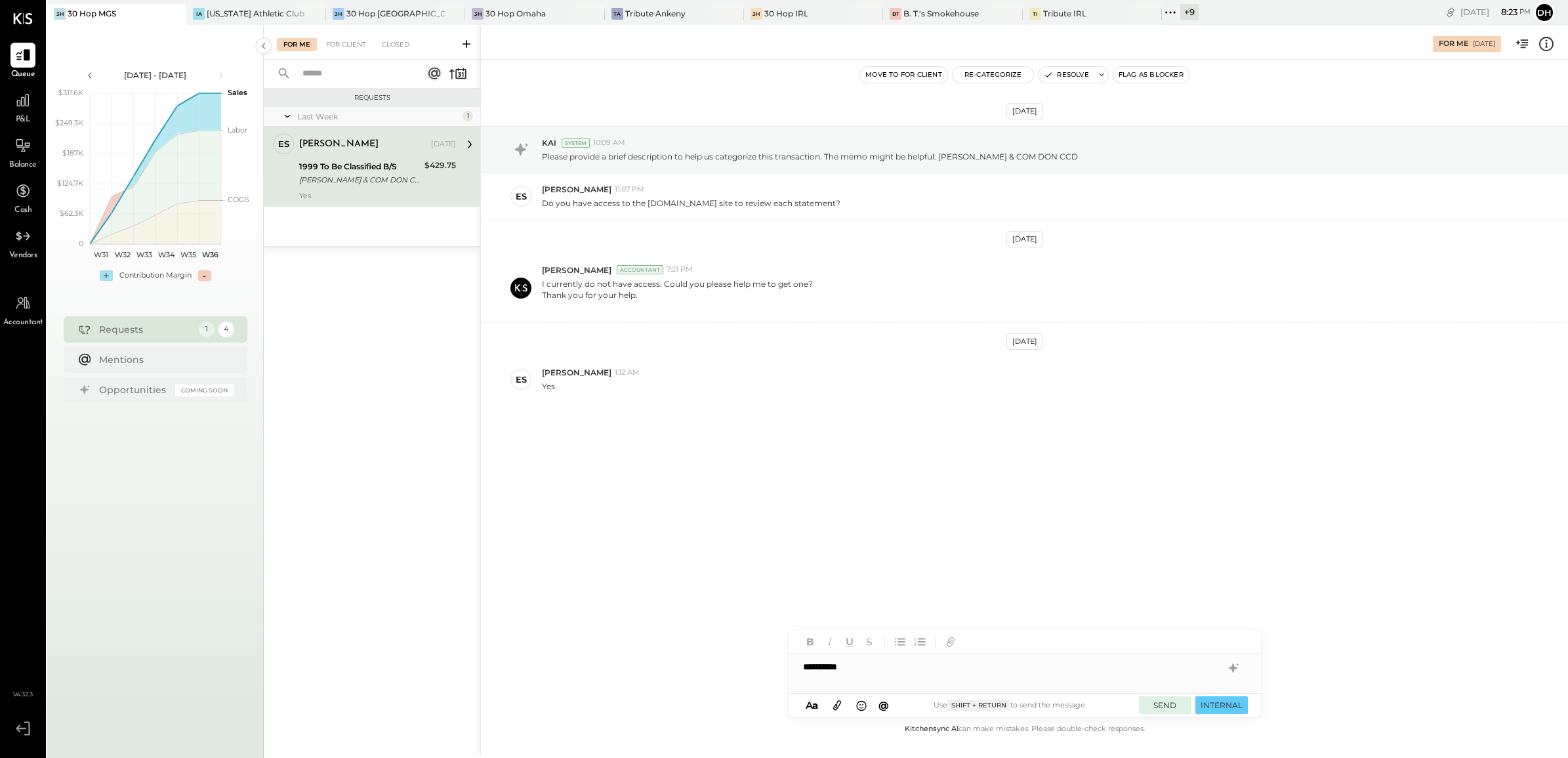
click at [1169, 709] on button "SEND" at bounding box center [1165, 704] width 52 height 18
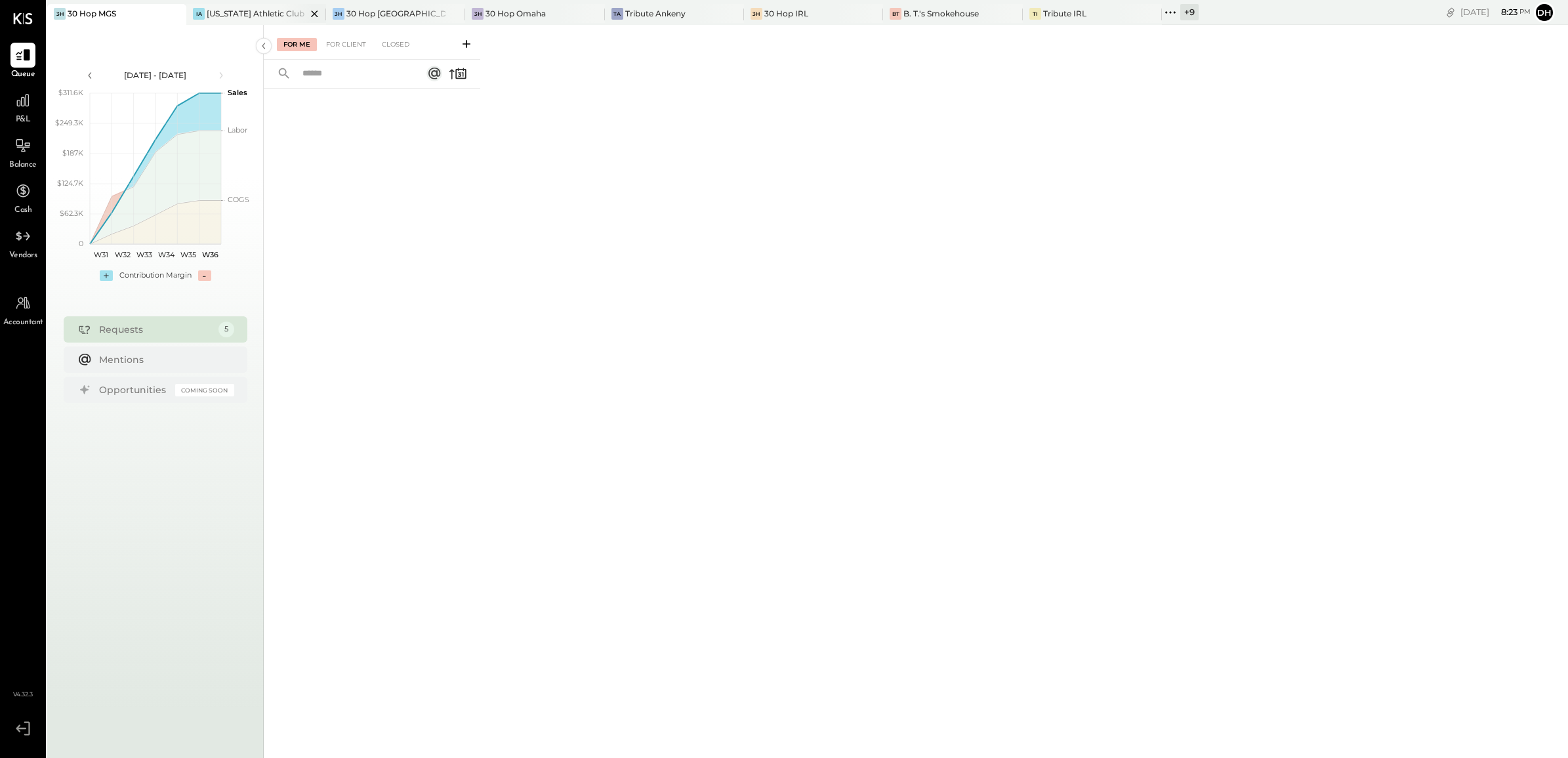
click at [252, 18] on div "[US_STATE] Athletic Club" at bounding box center [256, 13] width 98 height 11
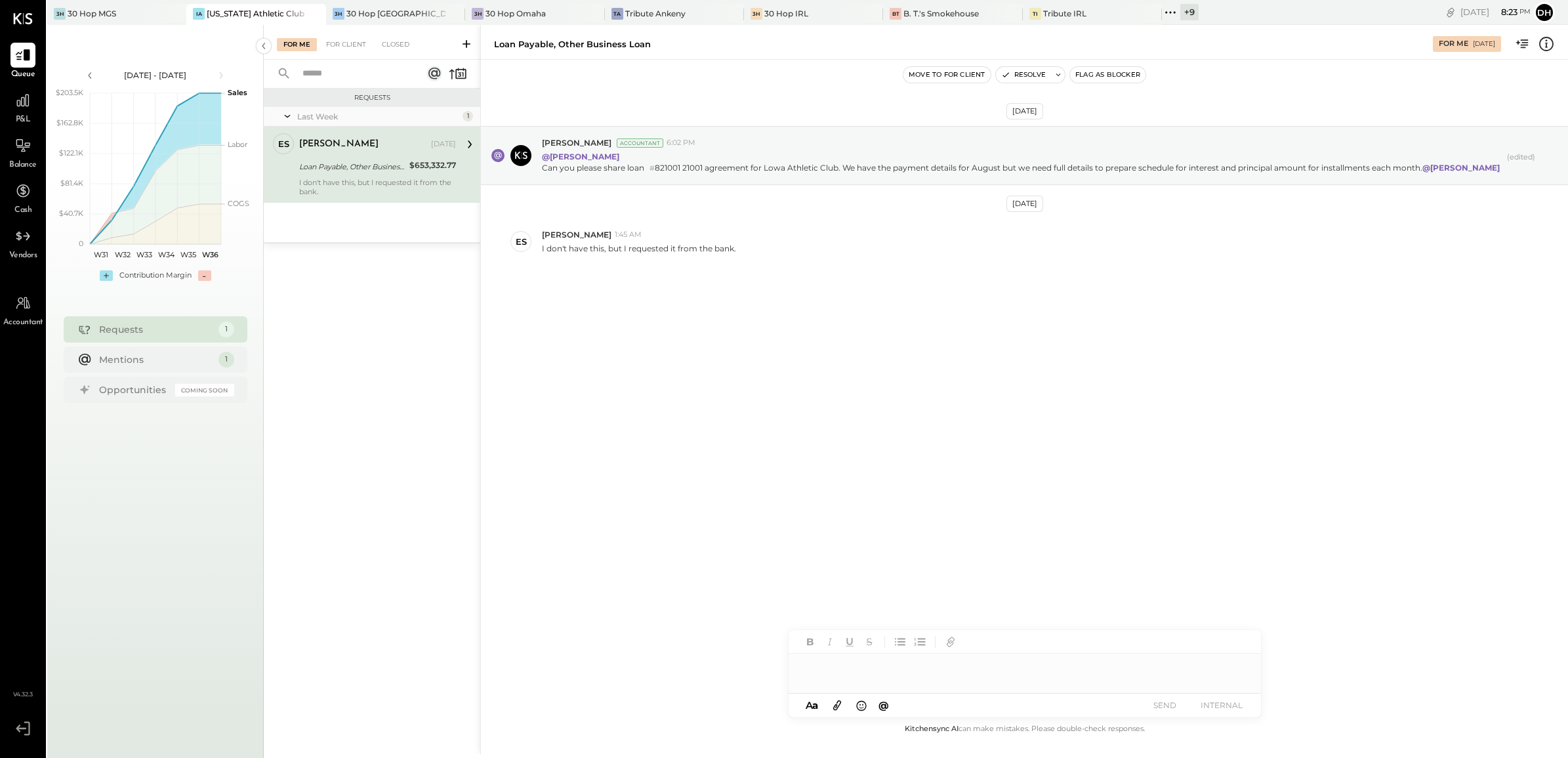
click at [355, 157] on div "Erik Shewmaker Aug 30, 2025 Loan Payable, Other Business Loan $653,332.77 I don…" at bounding box center [378, 164] width 156 height 63
click at [863, 670] on div at bounding box center [1025, 666] width 473 height 26
click at [1163, 703] on button "SEND" at bounding box center [1165, 704] width 52 height 18
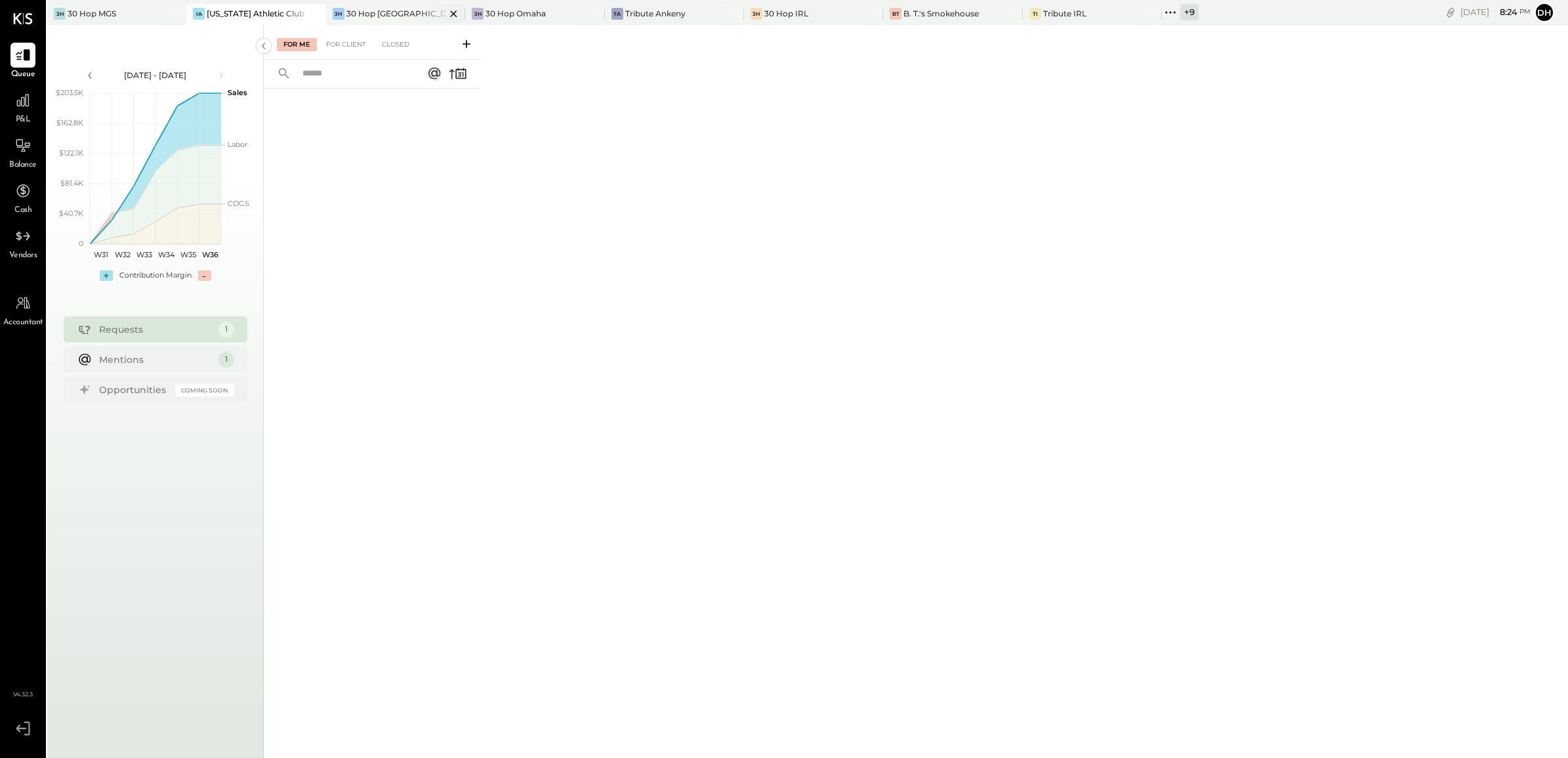
click at [377, 14] on div "30 Hop [GEOGRAPHIC_DATA]" at bounding box center [396, 13] width 99 height 11
click at [344, 45] on div "For Client" at bounding box center [346, 45] width 53 height 13
click at [522, 13] on div "30 Hop Omaha" at bounding box center [516, 13] width 61 height 11
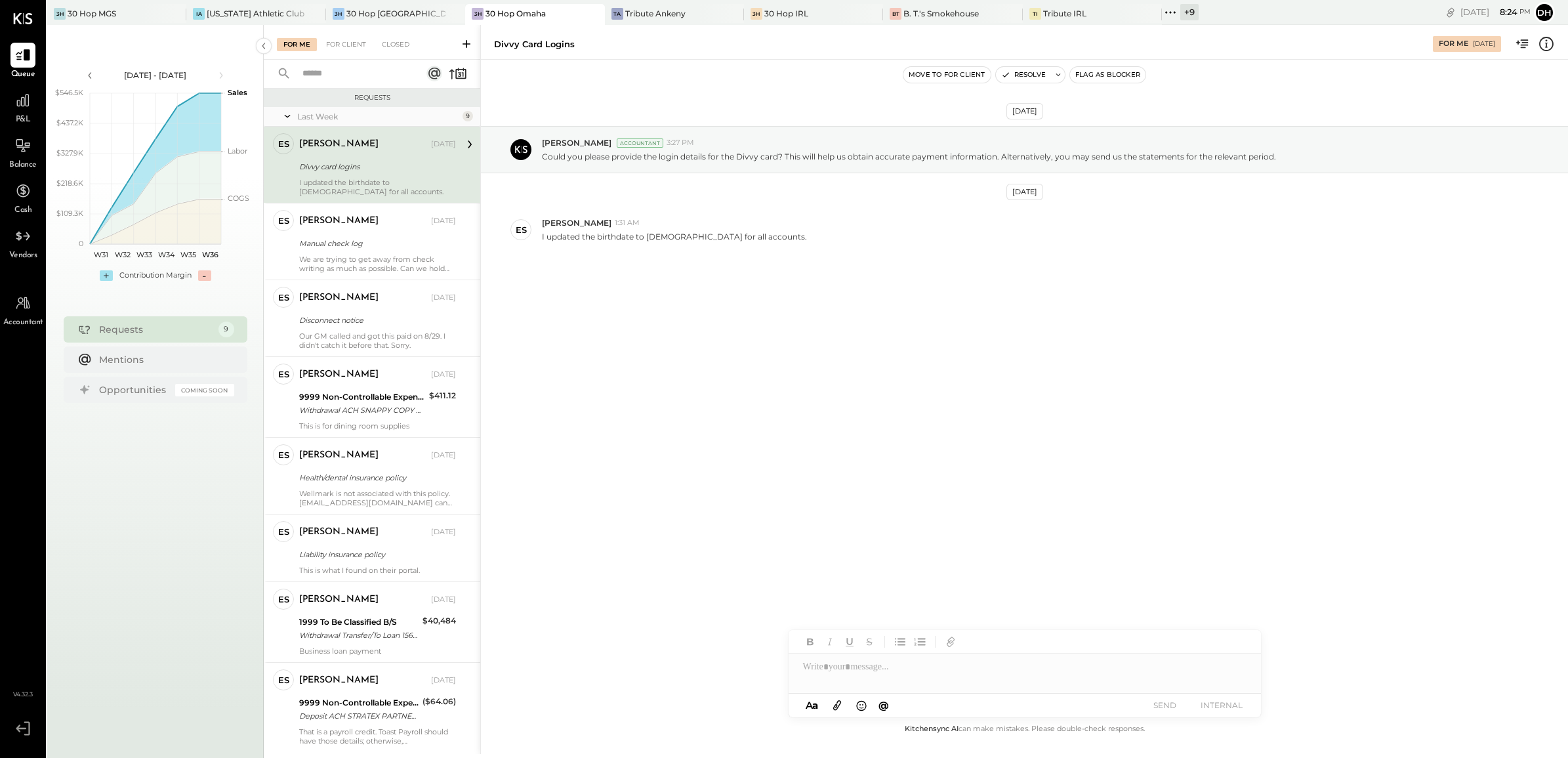
click at [351, 172] on div "Divvy card logins" at bounding box center [376, 167] width 153 height 13
click at [896, 664] on div at bounding box center [1025, 666] width 473 height 26
click at [1156, 702] on button "SEND" at bounding box center [1165, 704] width 52 height 18
click at [353, 231] on div "[PERSON_NAME] [DATE]" at bounding box center [378, 221] width 156 height 23
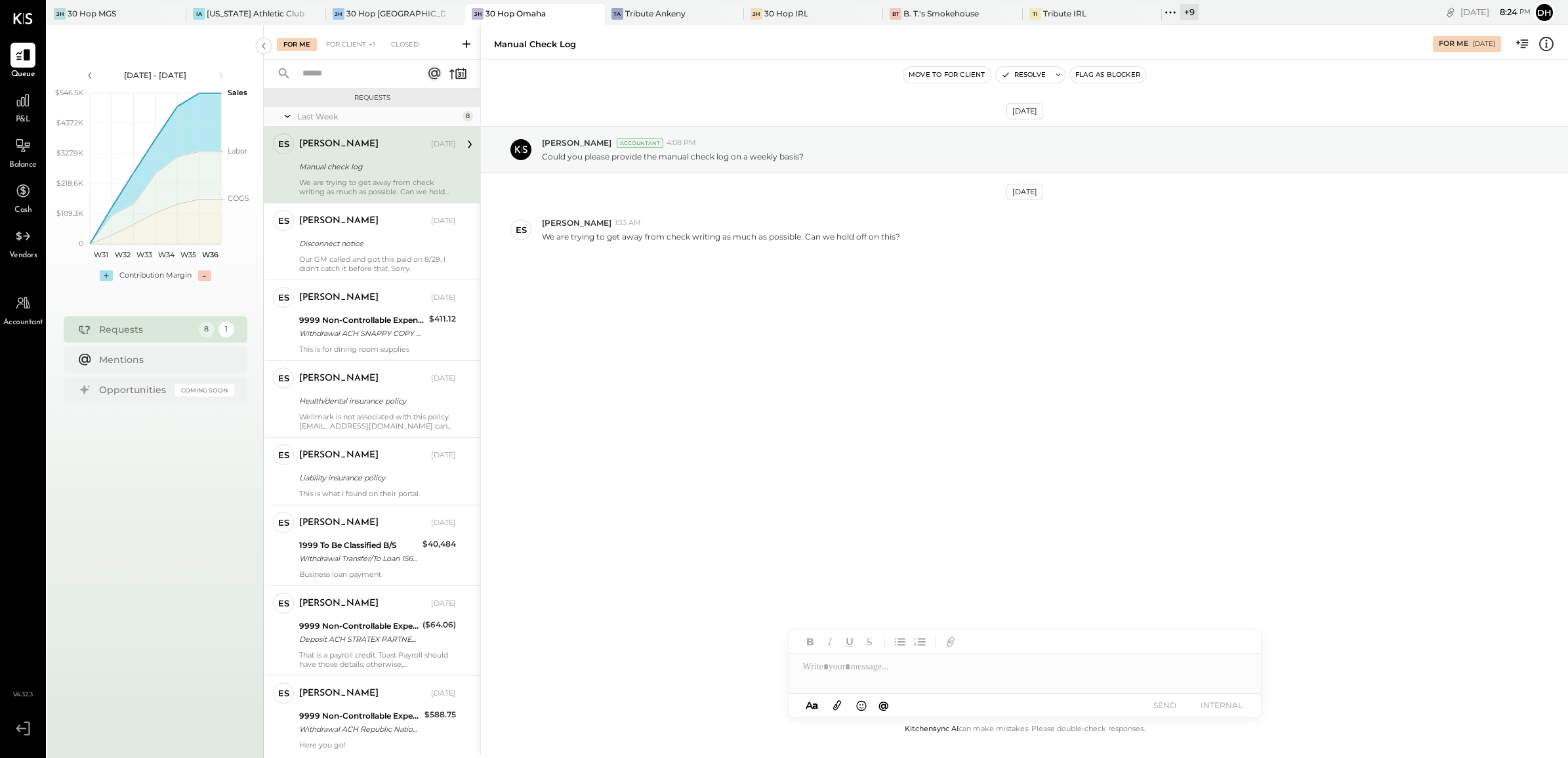
click at [873, 674] on div at bounding box center [1025, 673] width 473 height 40
click at [1176, 701] on button "SEND" at bounding box center [1165, 704] width 52 height 18
click at [323, 225] on div "[PERSON_NAME]" at bounding box center [339, 221] width 79 height 13
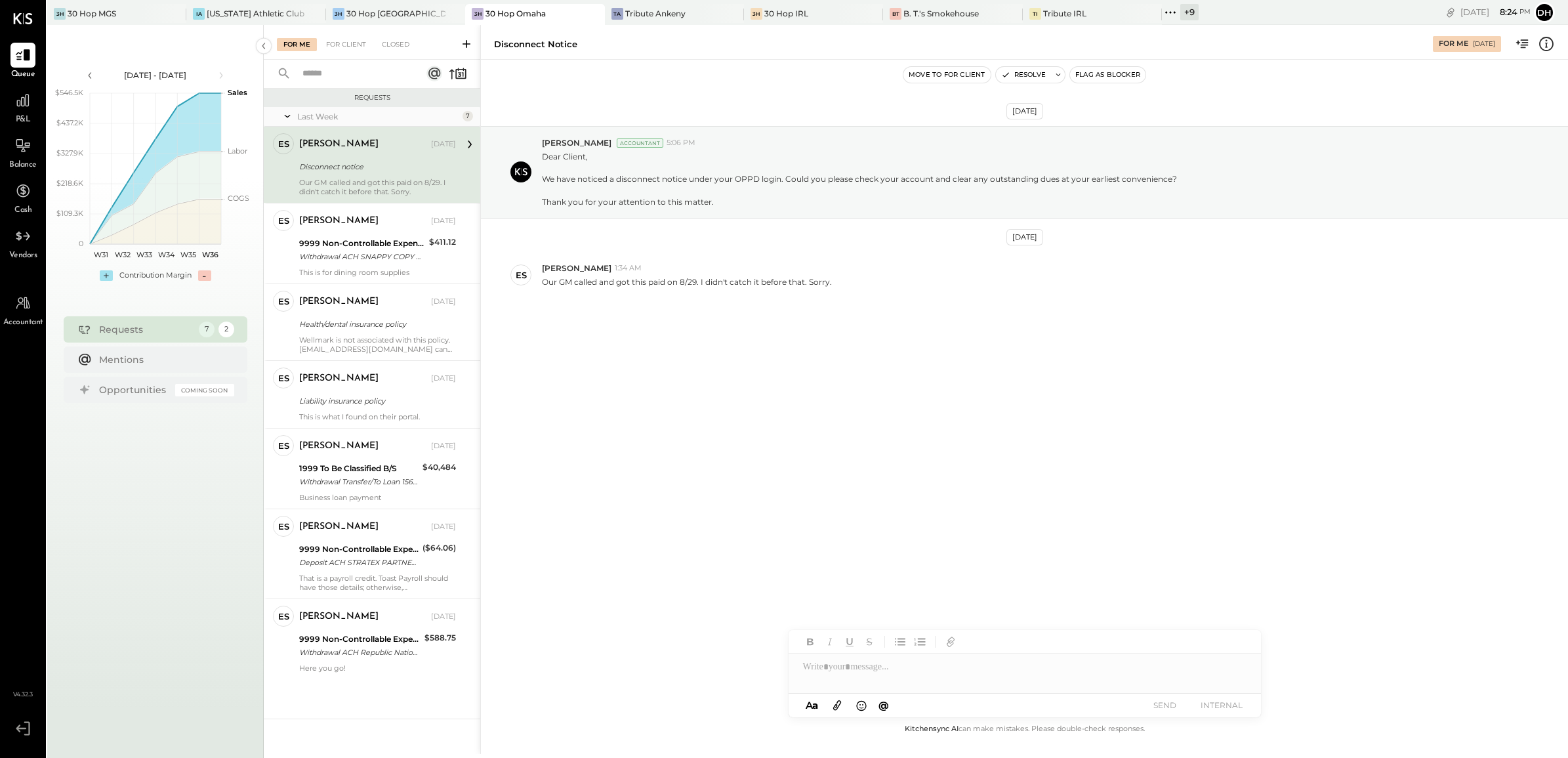
click at [871, 658] on div at bounding box center [1025, 666] width 473 height 26
click at [1160, 705] on button "SEND" at bounding box center [1165, 704] width 52 height 18
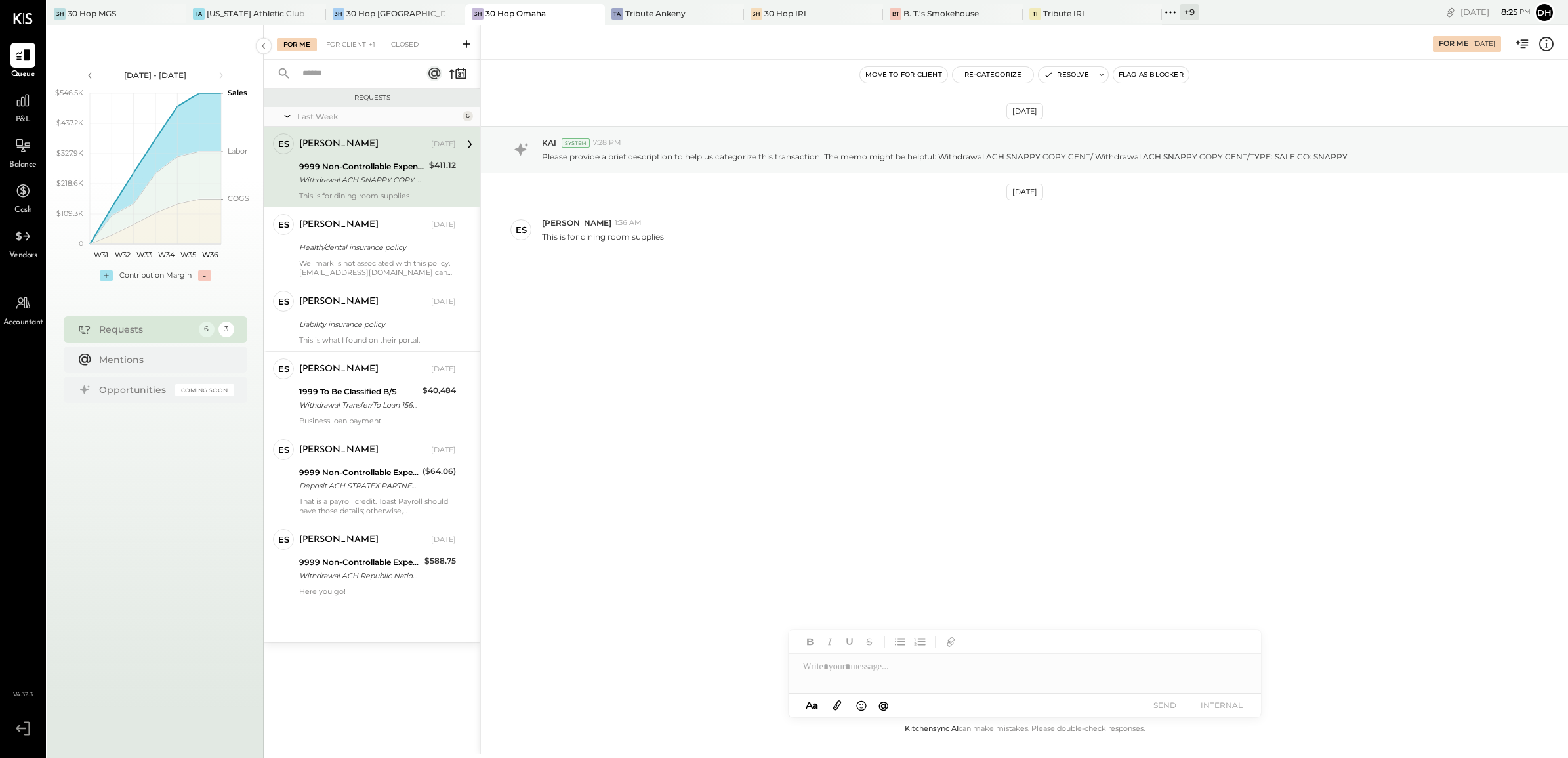
click at [336, 189] on div "Erik Shewmaker Aug 30, 2025 9999 Non-Controllable Expenses:Other Income and Exp…" at bounding box center [378, 167] width 156 height 67
click at [1006, 66] on div "Re-Categorize" at bounding box center [993, 75] width 82 height 17
click at [1007, 77] on button "Re-Categorize" at bounding box center [993, 75] width 82 height 16
click at [1003, 122] on span "Loading..." at bounding box center [1067, 125] width 211 height 13
click at [972, 120] on div "Select account..." at bounding box center [1054, 130] width 186 height 21
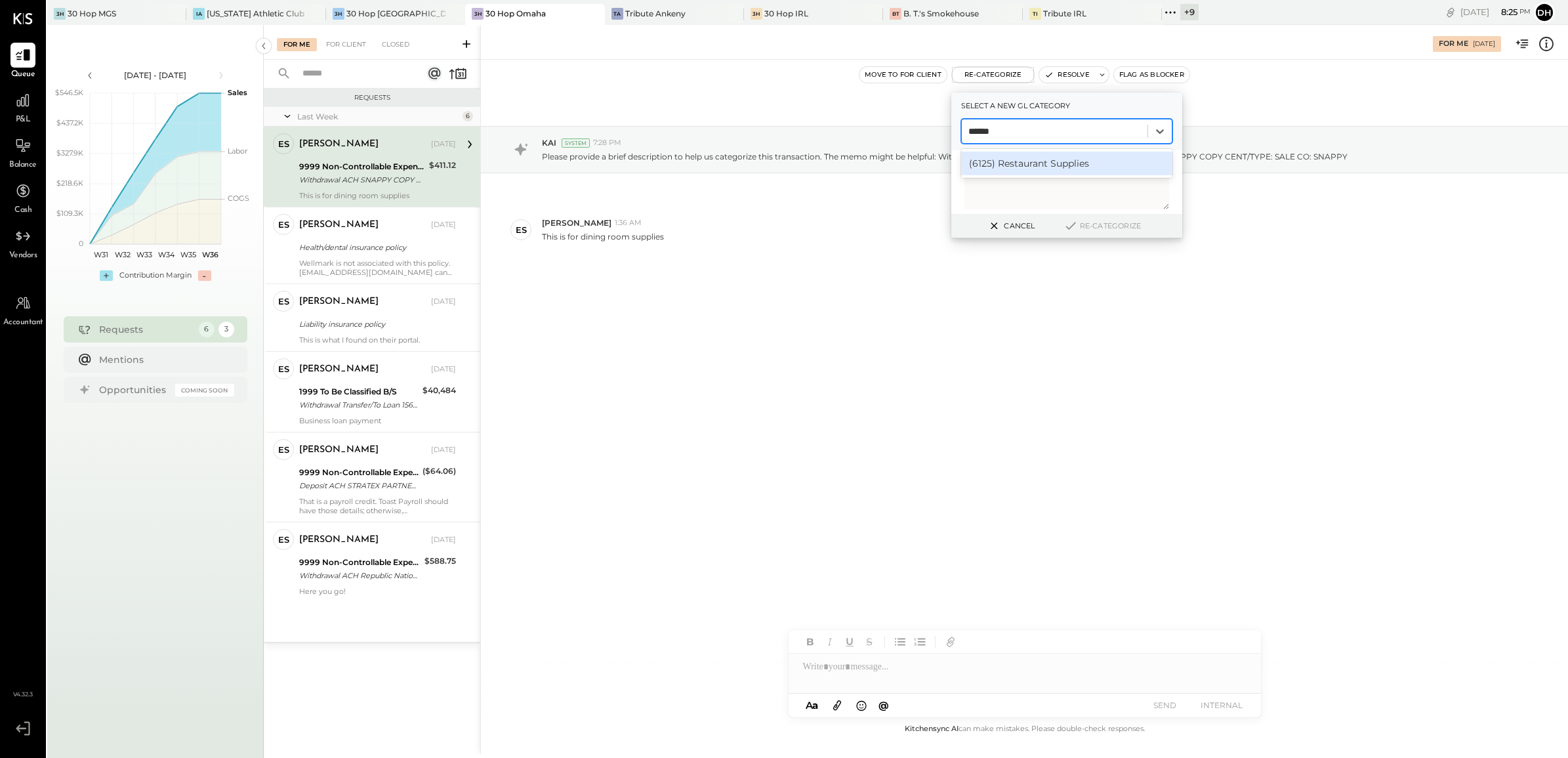
type input "*******"
click at [1003, 162] on div "(6125) Restaurant Supplies" at bounding box center [1067, 163] width 211 height 24
click at [1091, 225] on button "Re-Categorize" at bounding box center [1102, 225] width 87 height 16
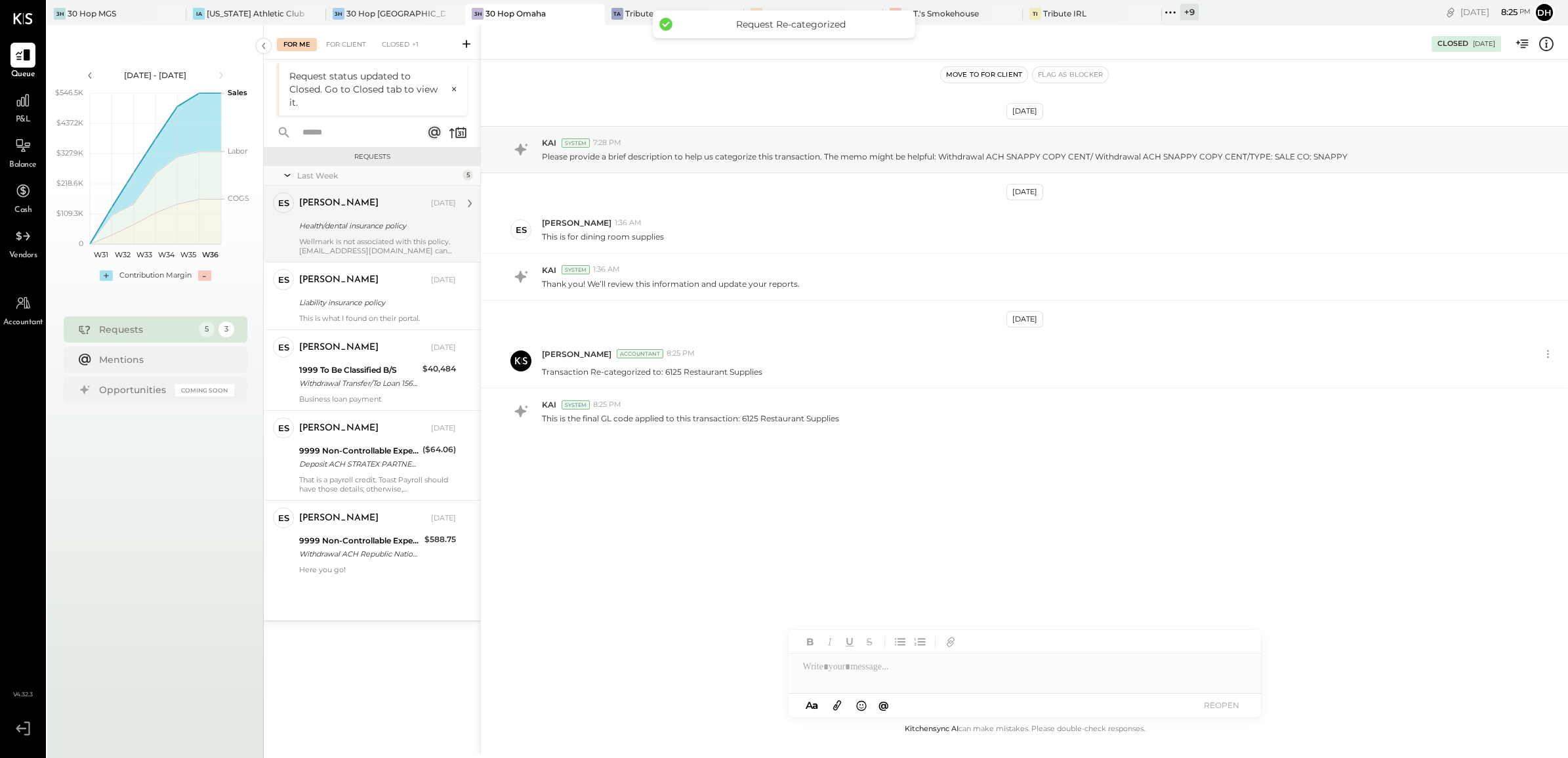
click at [351, 231] on div "Health/dental insurance policy" at bounding box center [376, 225] width 153 height 13
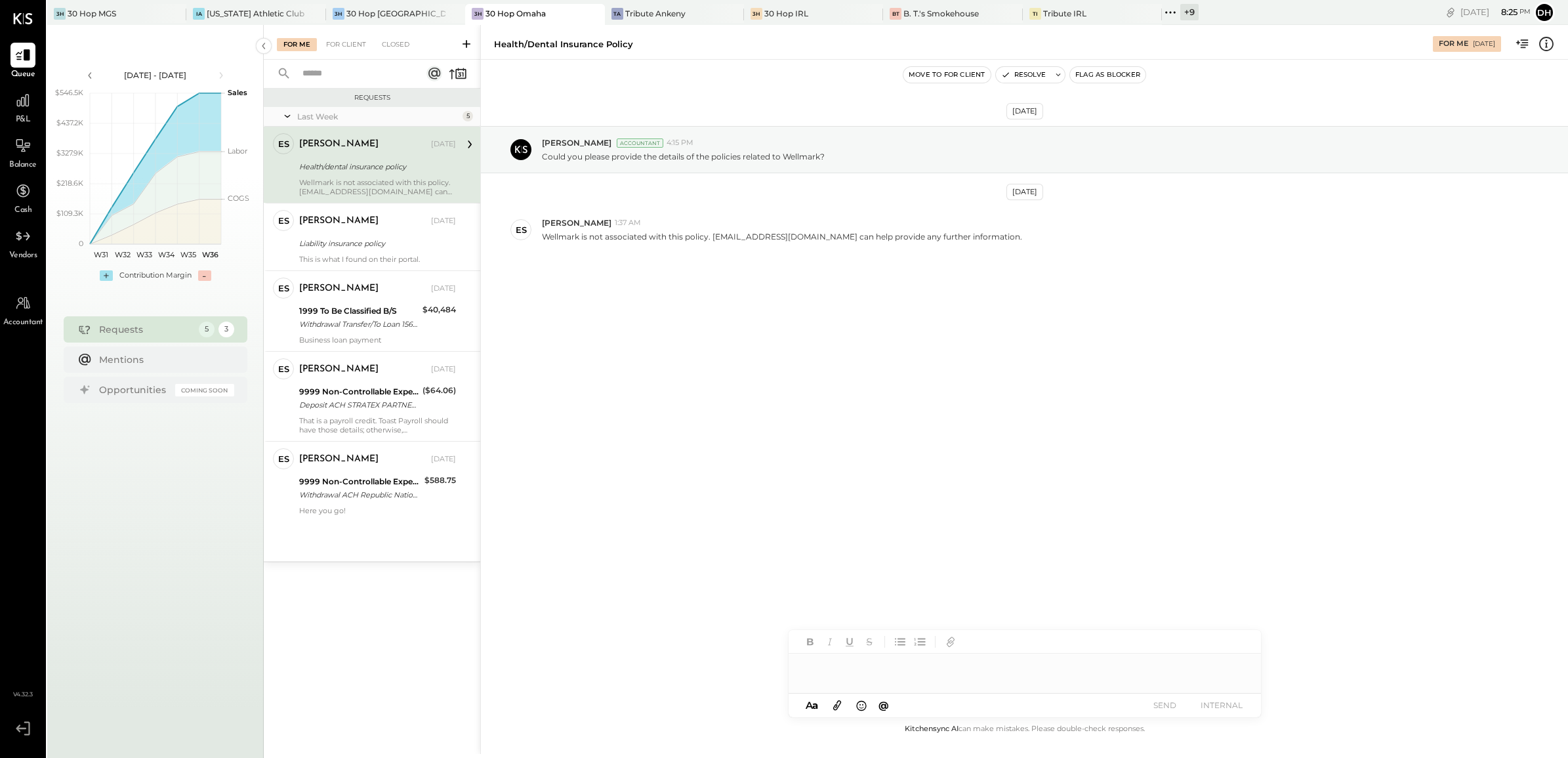
click at [871, 673] on div at bounding box center [1025, 666] width 473 height 26
type input "*"
type input "**"
click at [1176, 702] on button "SEND" at bounding box center [1165, 704] width 52 height 18
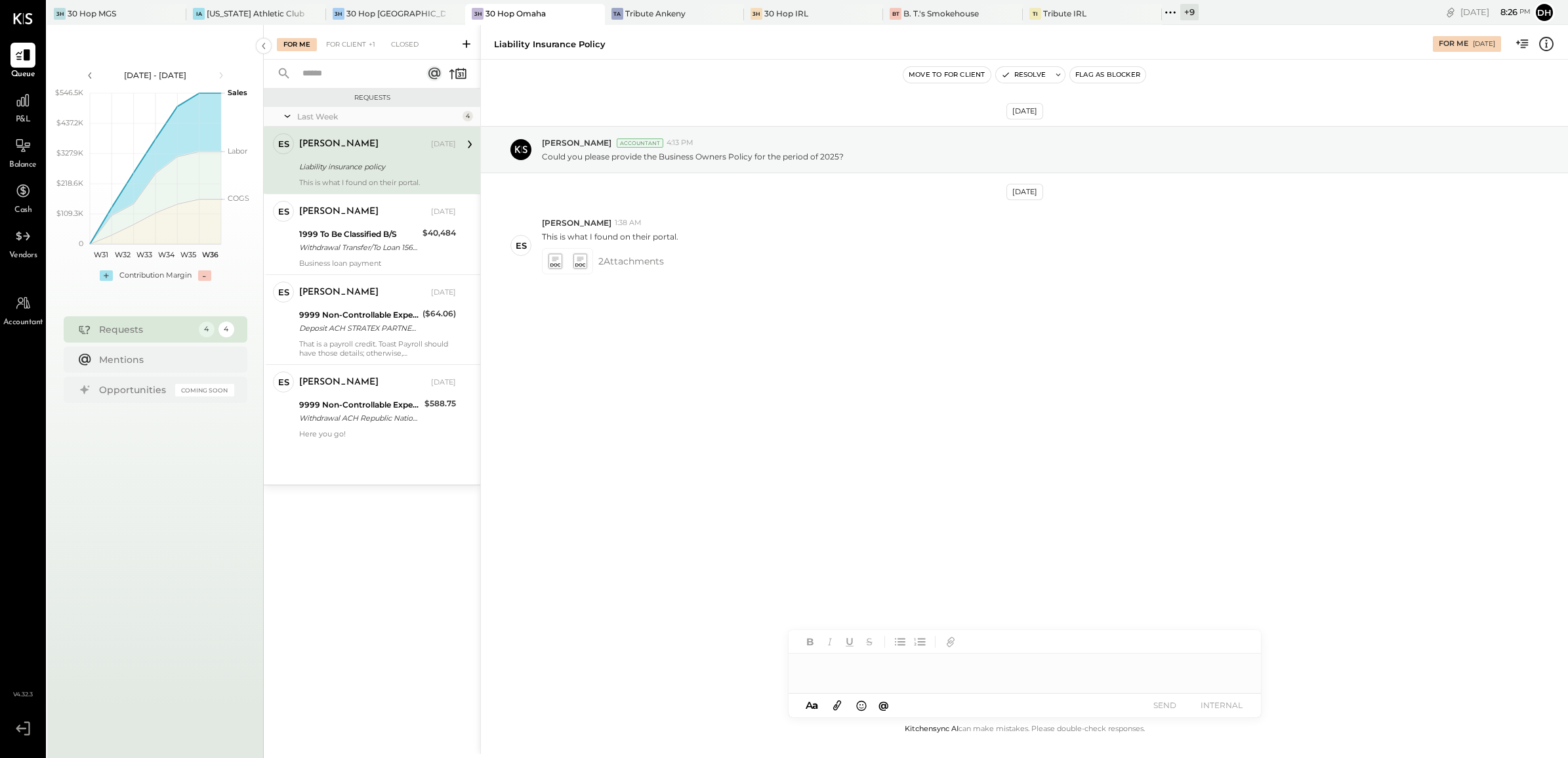
click at [369, 172] on div "Liability insurance policy" at bounding box center [376, 167] width 153 height 13
click at [850, 673] on div at bounding box center [1025, 673] width 473 height 40
click at [371, 226] on div "1999 To Be Classified B/S Withdrawal Transfer/To Loan 1564 Withdrawal Transfer/…" at bounding box center [359, 241] width 119 height 29
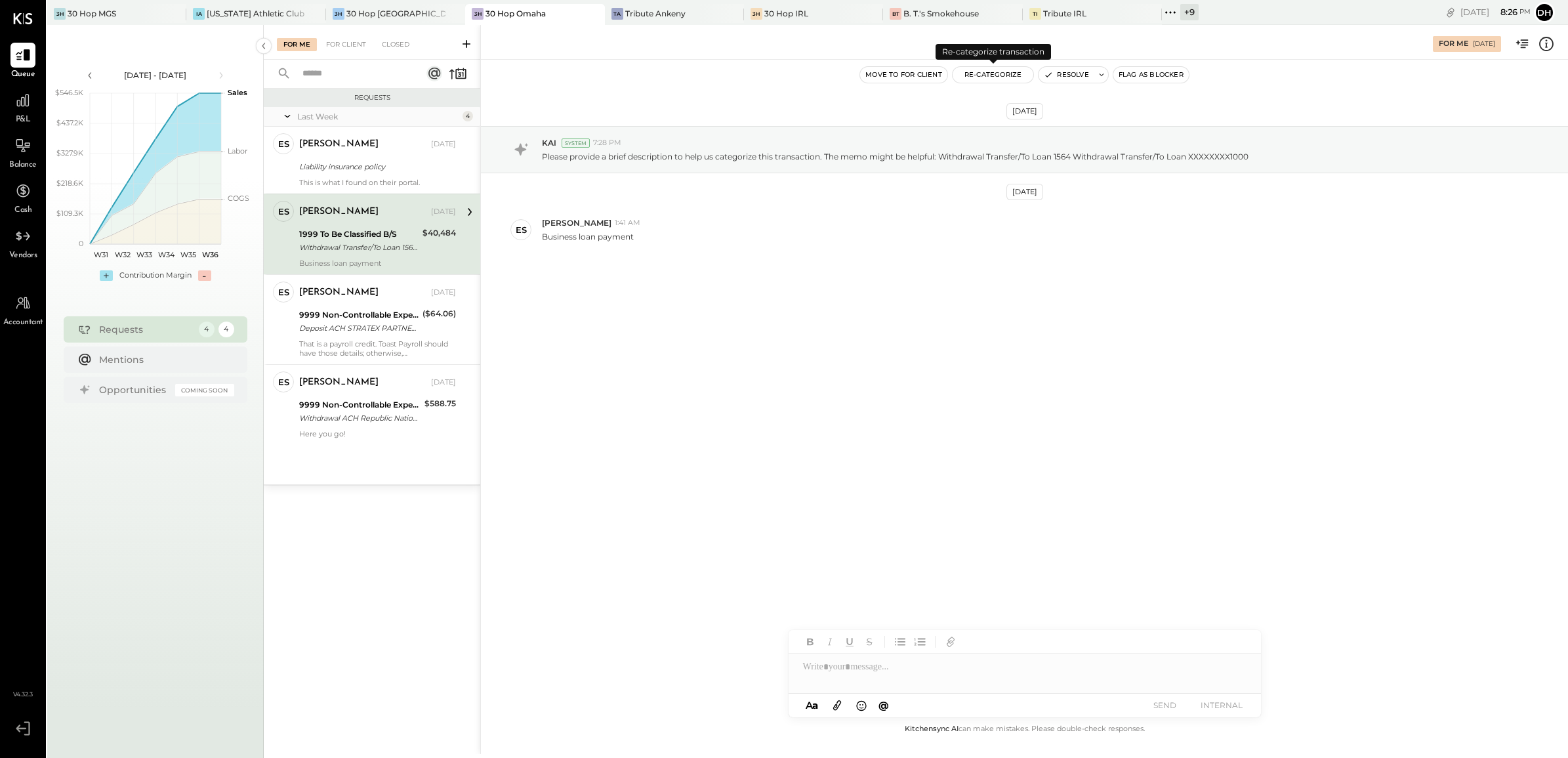
click at [1018, 73] on button "Re-Categorize" at bounding box center [993, 75] width 82 height 16
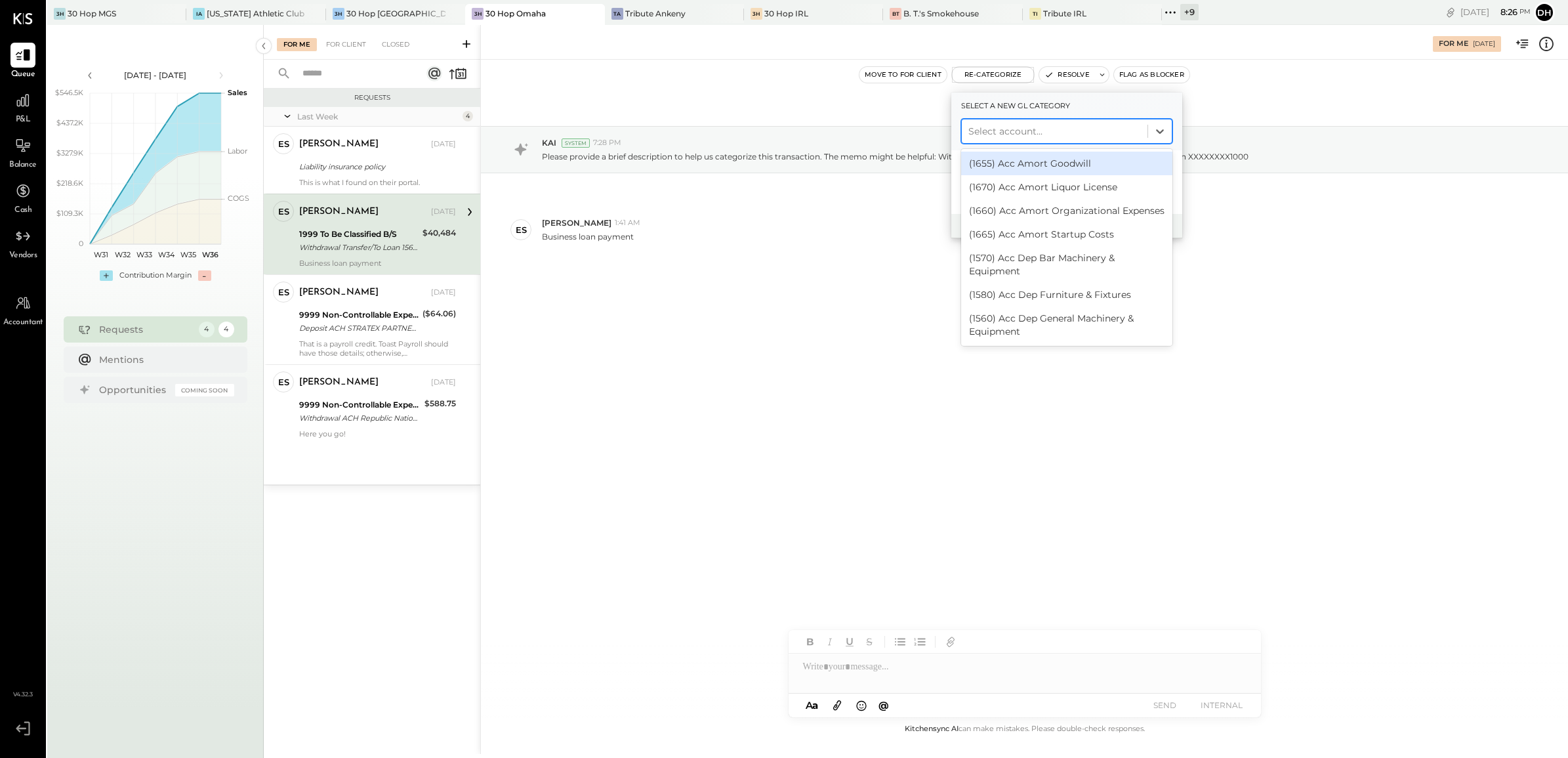
click at [991, 125] on div at bounding box center [1054, 131] width 172 height 16
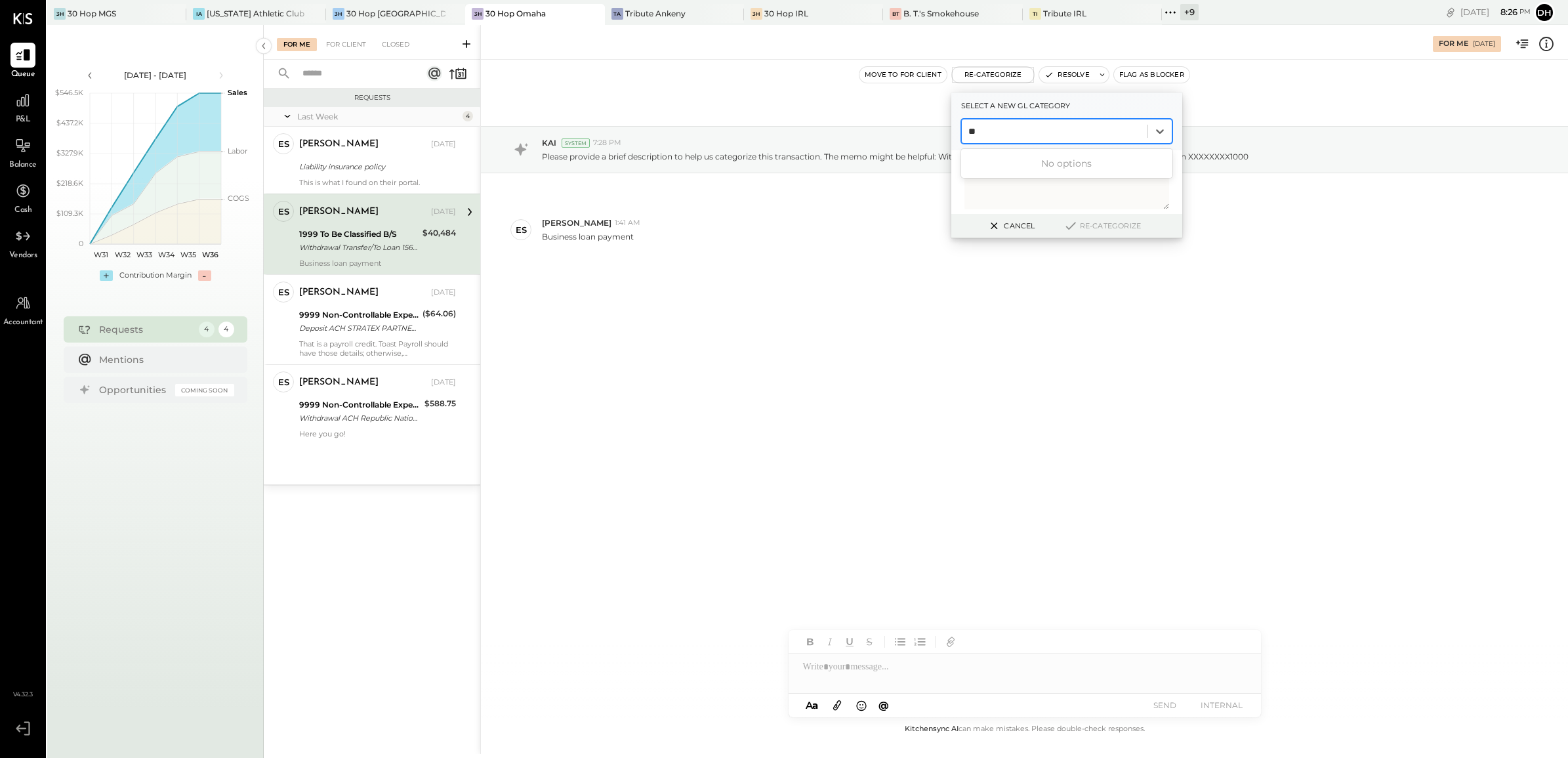
type input "*"
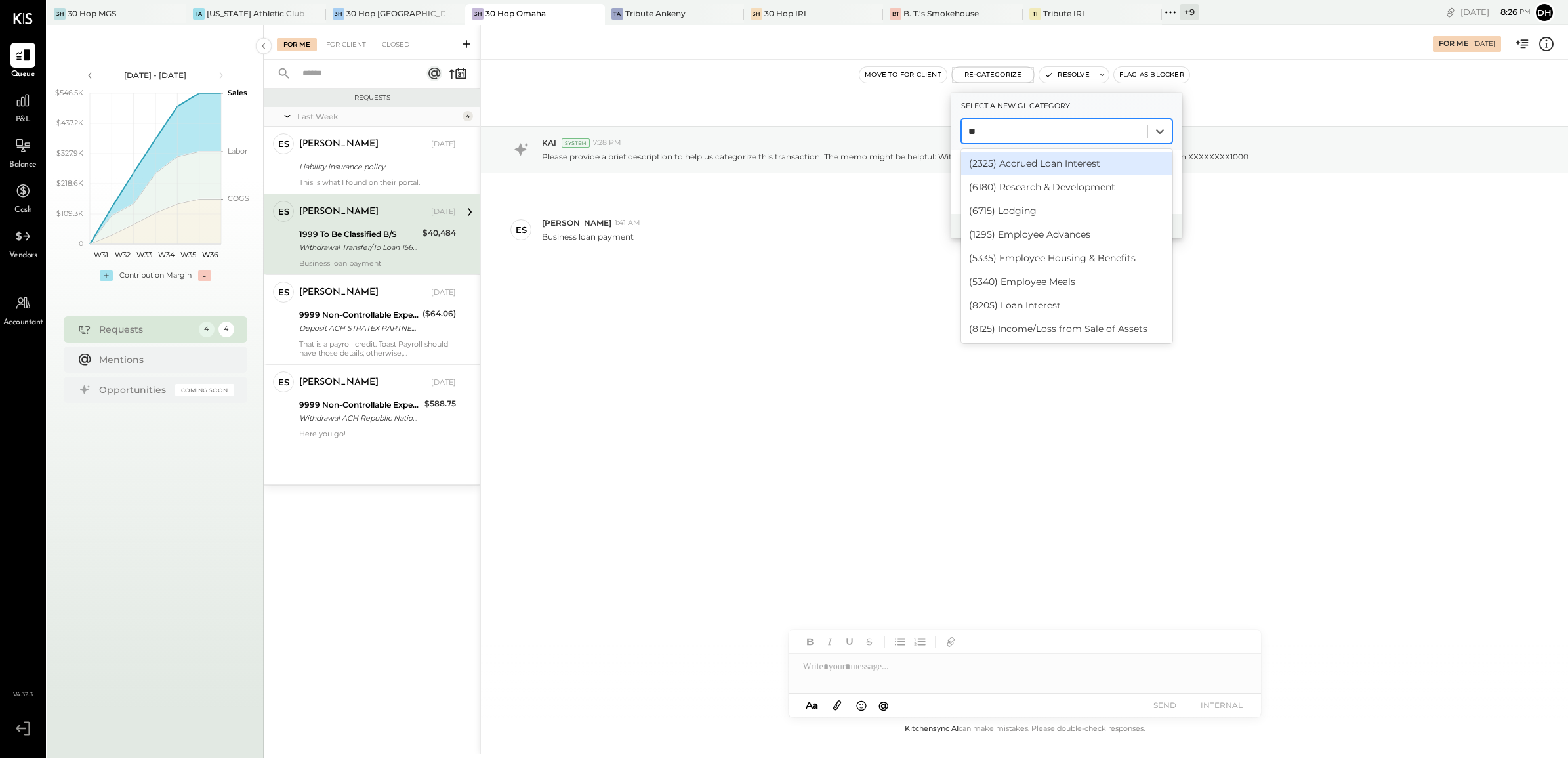
type input "*"
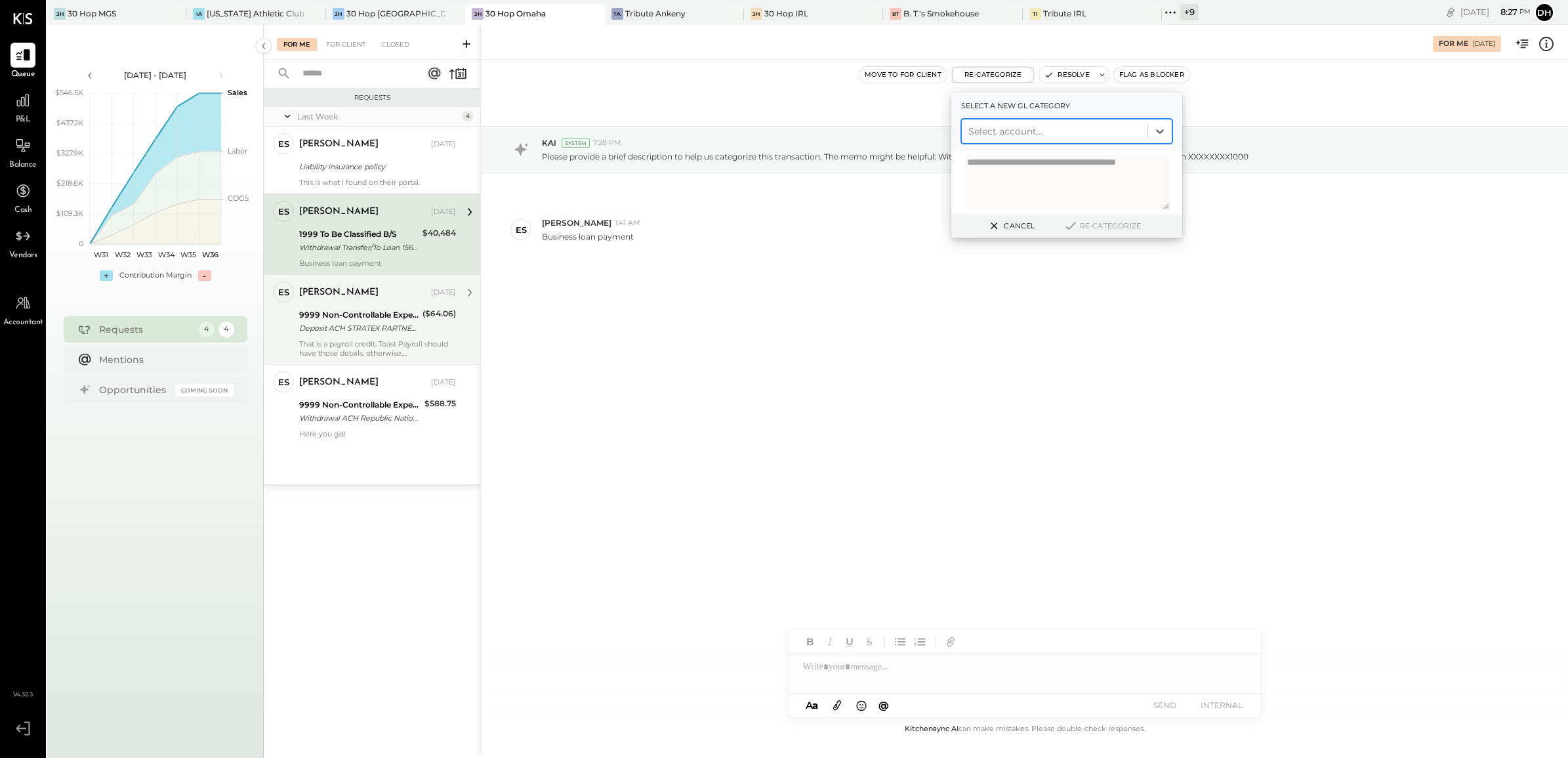
click at [330, 322] on div "Deposit ACH STRATEX PARTNERS/TYP Deposit ACH STRATEX PARTNERS/TYPE: ROF CO: STR…" at bounding box center [359, 328] width 119 height 13
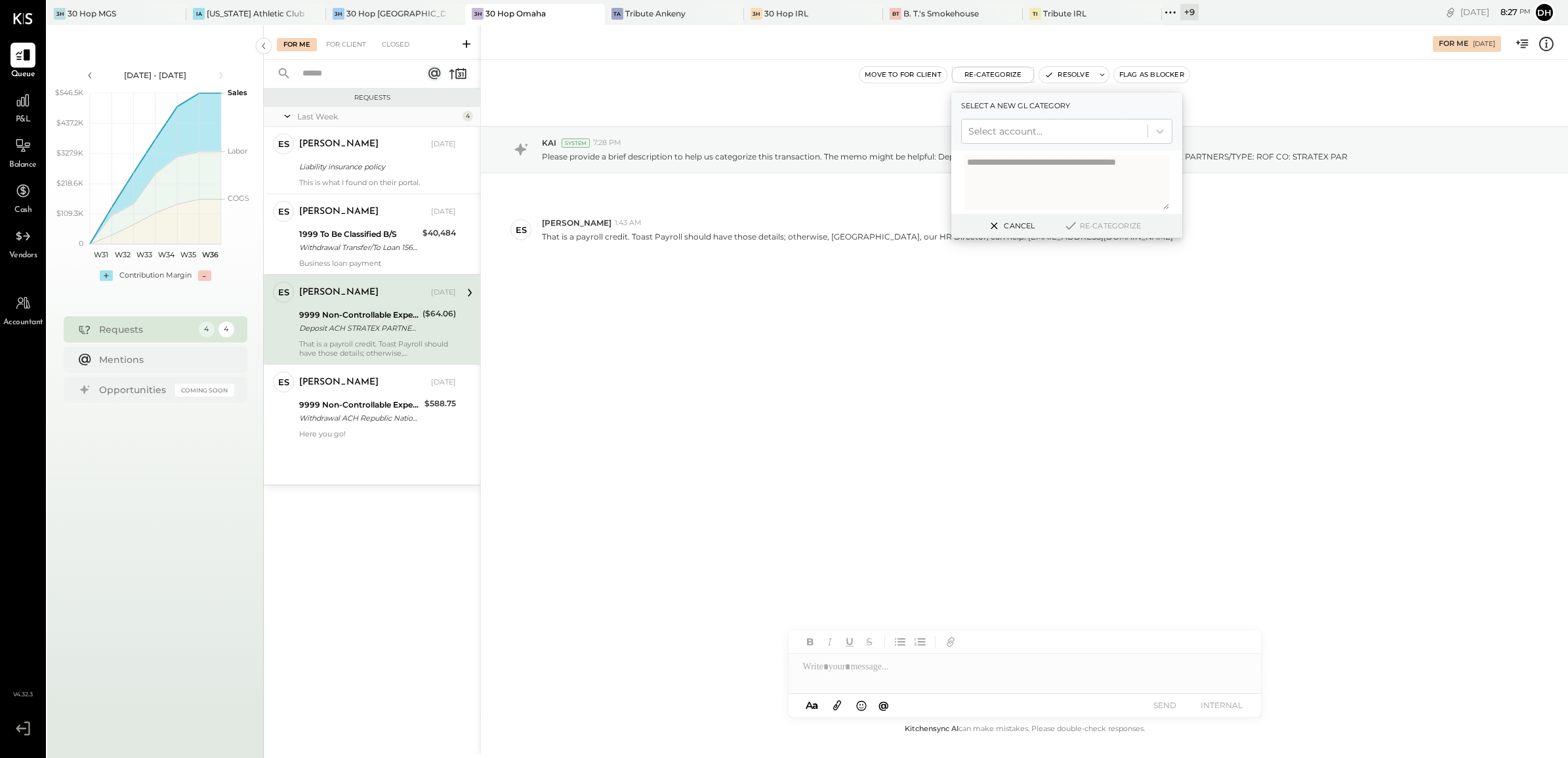
click at [663, 314] on div "Aug 27th, 2025 KAI System 7:28 PM Please provide a brief description to help us…" at bounding box center [1025, 222] width 1087 height 259
click at [991, 76] on button "Re-Categorize" at bounding box center [993, 75] width 82 height 16
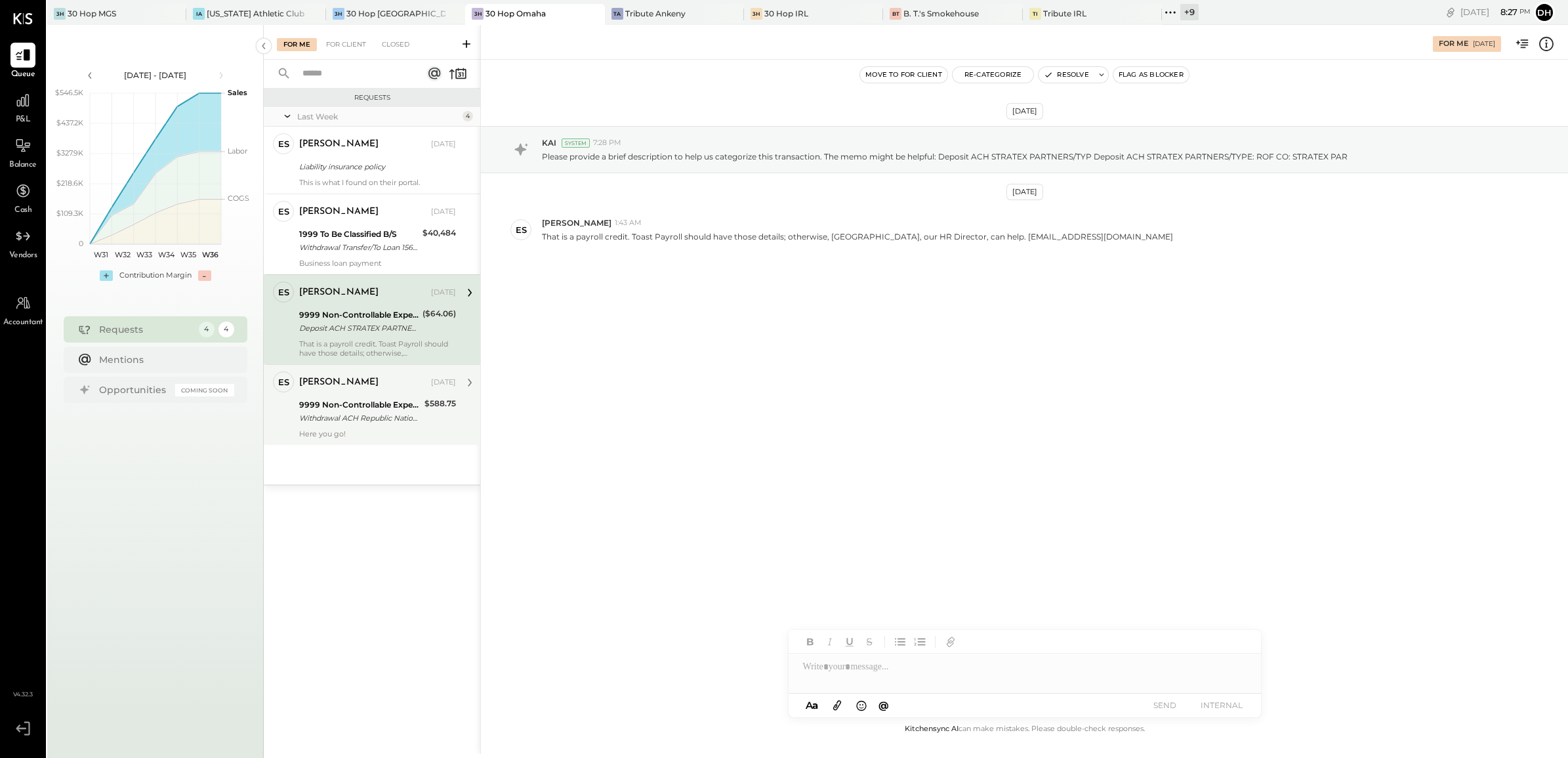
click at [379, 401] on div "9999 Non-Controllable Expenses:Other Income and Expenses:To Be Classified P&L" at bounding box center [360, 405] width 121 height 13
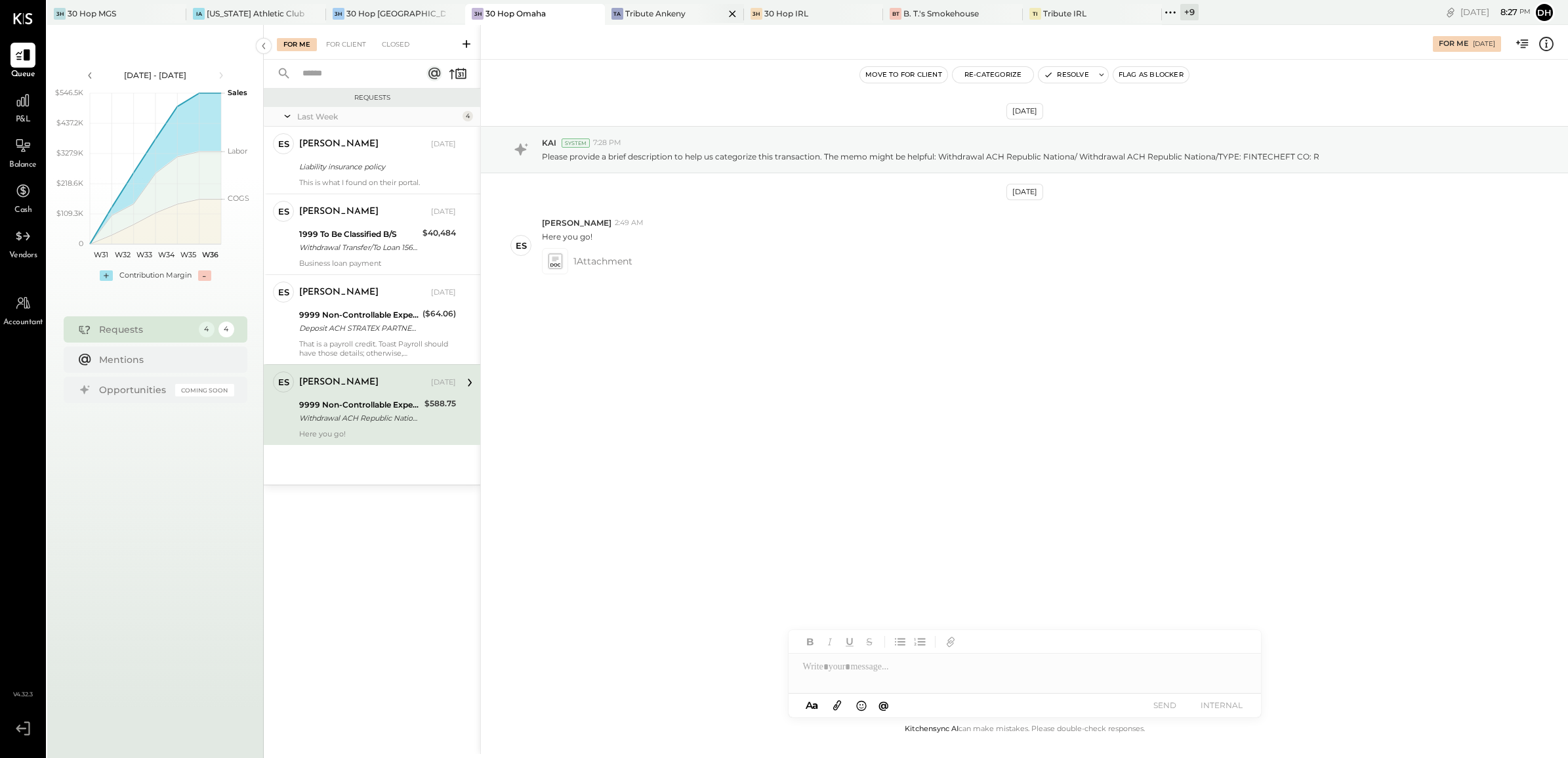
click at [625, 10] on div "Tribute Ankeny" at bounding box center [655, 13] width 61 height 11
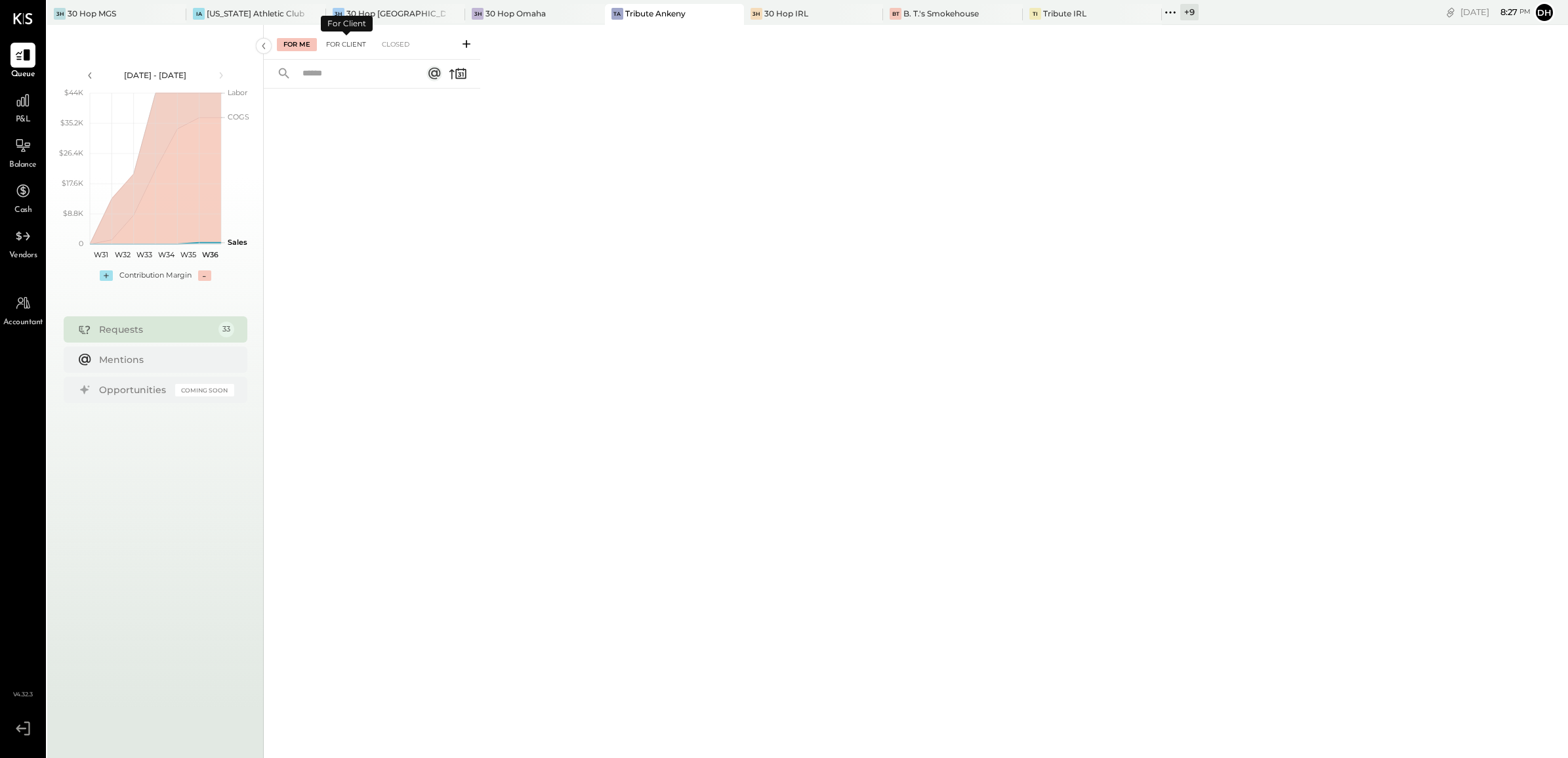
click at [359, 38] on div "For Client" at bounding box center [346, 45] width 53 height 13
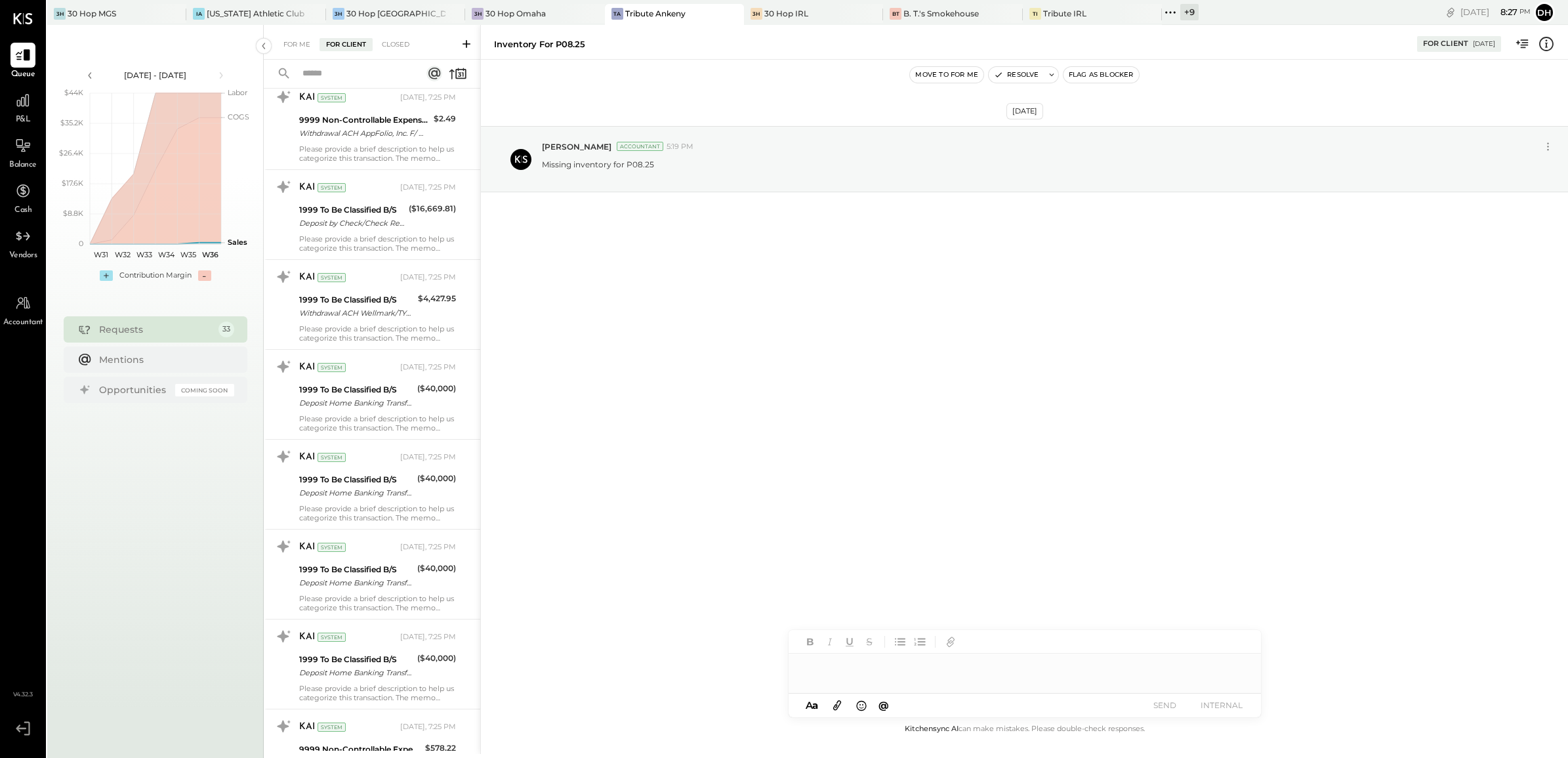
scroll to position [2294, 0]
click at [794, 17] on div "3H 30 Hop IRL" at bounding box center [803, 13] width 119 height 12
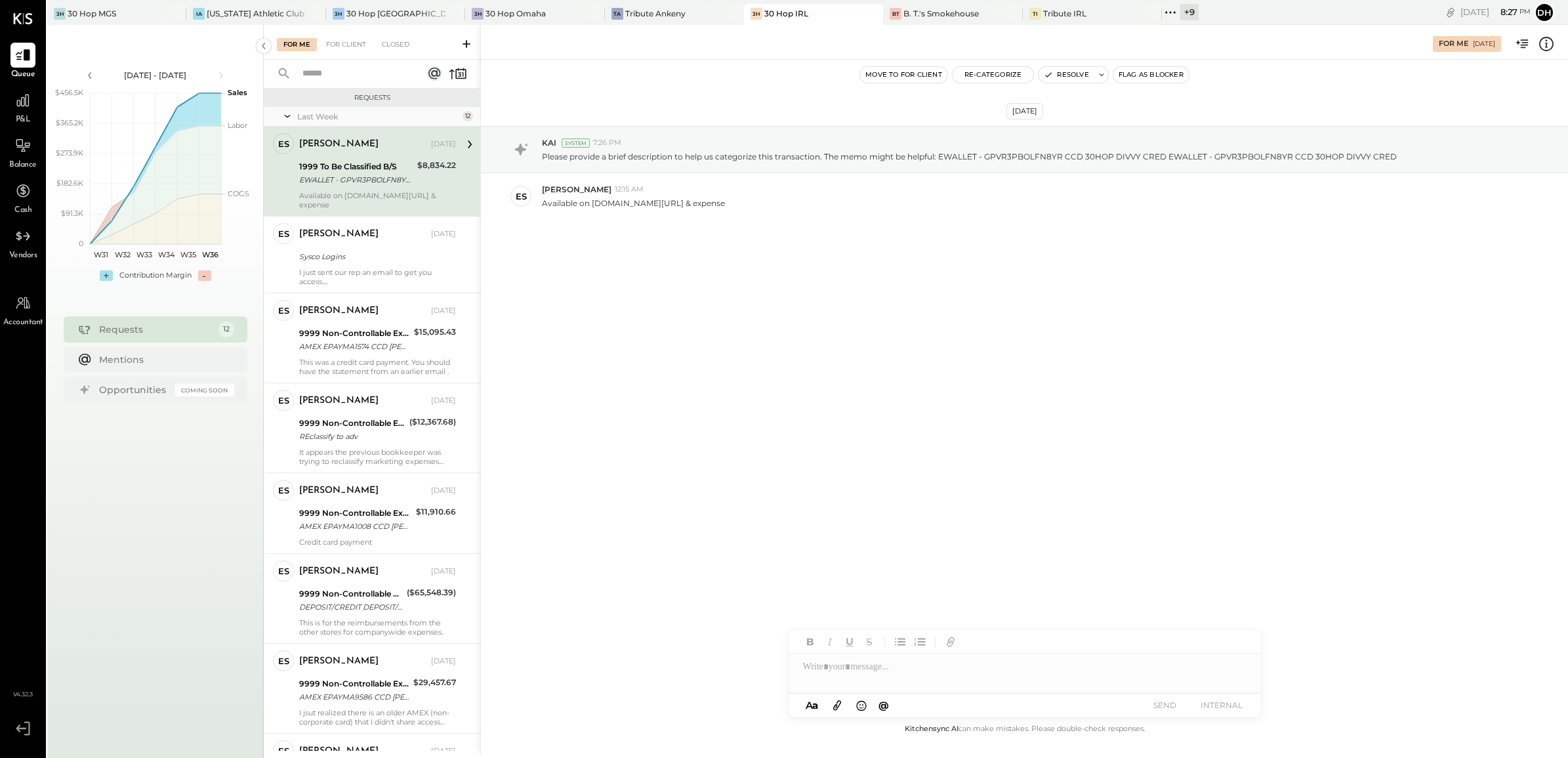
click at [352, 180] on div "EWALLET - GPVR3PBOLFN8YR CCD 30HOP DIVVY CRED EWALLET - GPVR3PBOLFN8YR CCD 30HO…" at bounding box center [357, 180] width 114 height 13
click at [901, 674] on div at bounding box center [1025, 666] width 473 height 26
copy div "**********"
click at [1179, 710] on button "SEND" at bounding box center [1165, 704] width 52 height 18
click at [347, 250] on div "Sysco Logins" at bounding box center [376, 257] width 153 height 13
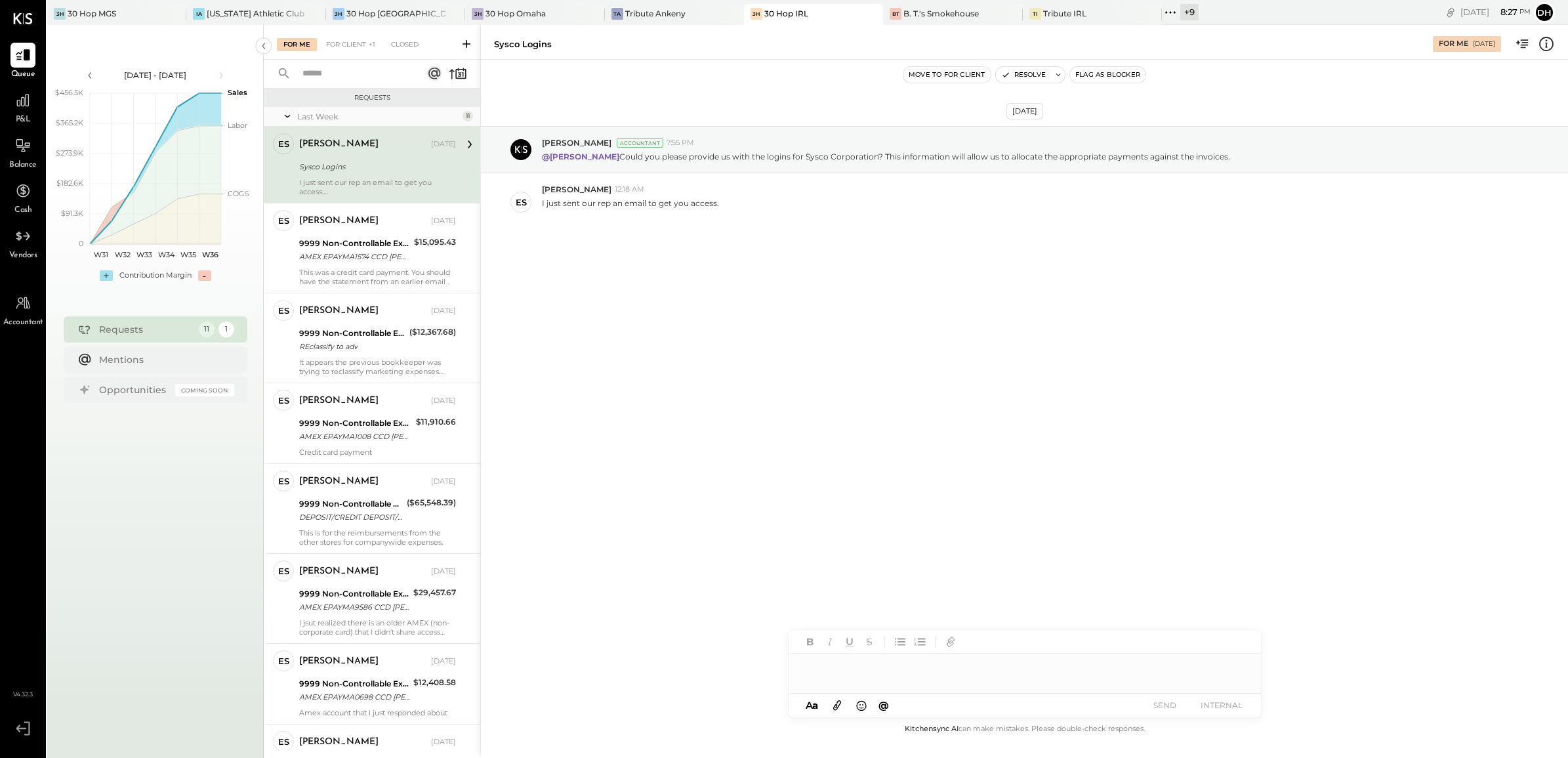
click at [912, 673] on div at bounding box center [1025, 666] width 473 height 26
click at [1165, 706] on button "SEND" at bounding box center [1165, 704] width 52 height 18
click at [332, 248] on div "9999 Non-Controllable Expenses:Other Income and Expenses:To Be Classified P&L" at bounding box center [355, 244] width 111 height 13
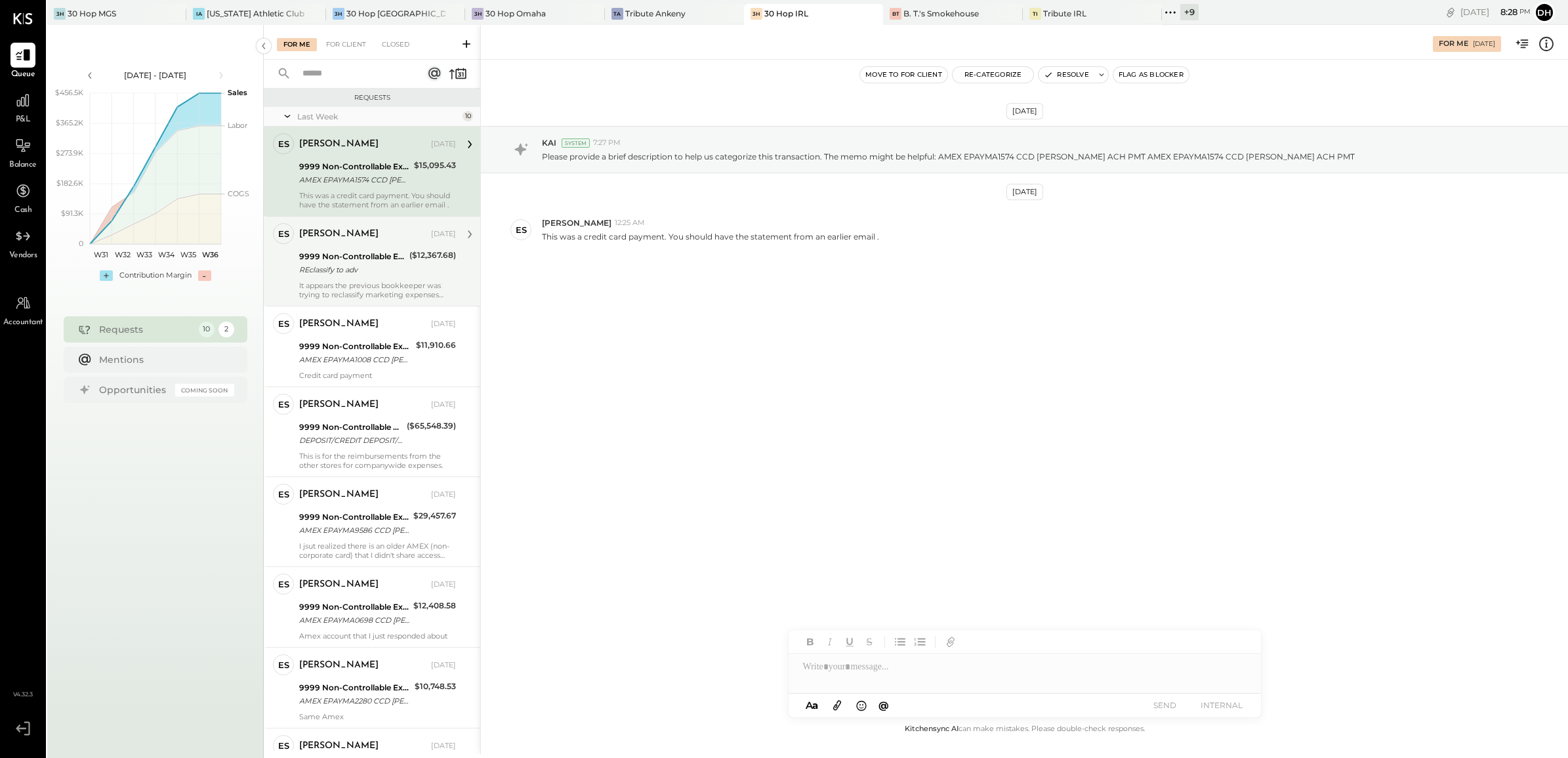
click at [330, 264] on div "REclassify to adv" at bounding box center [352, 270] width 106 height 13
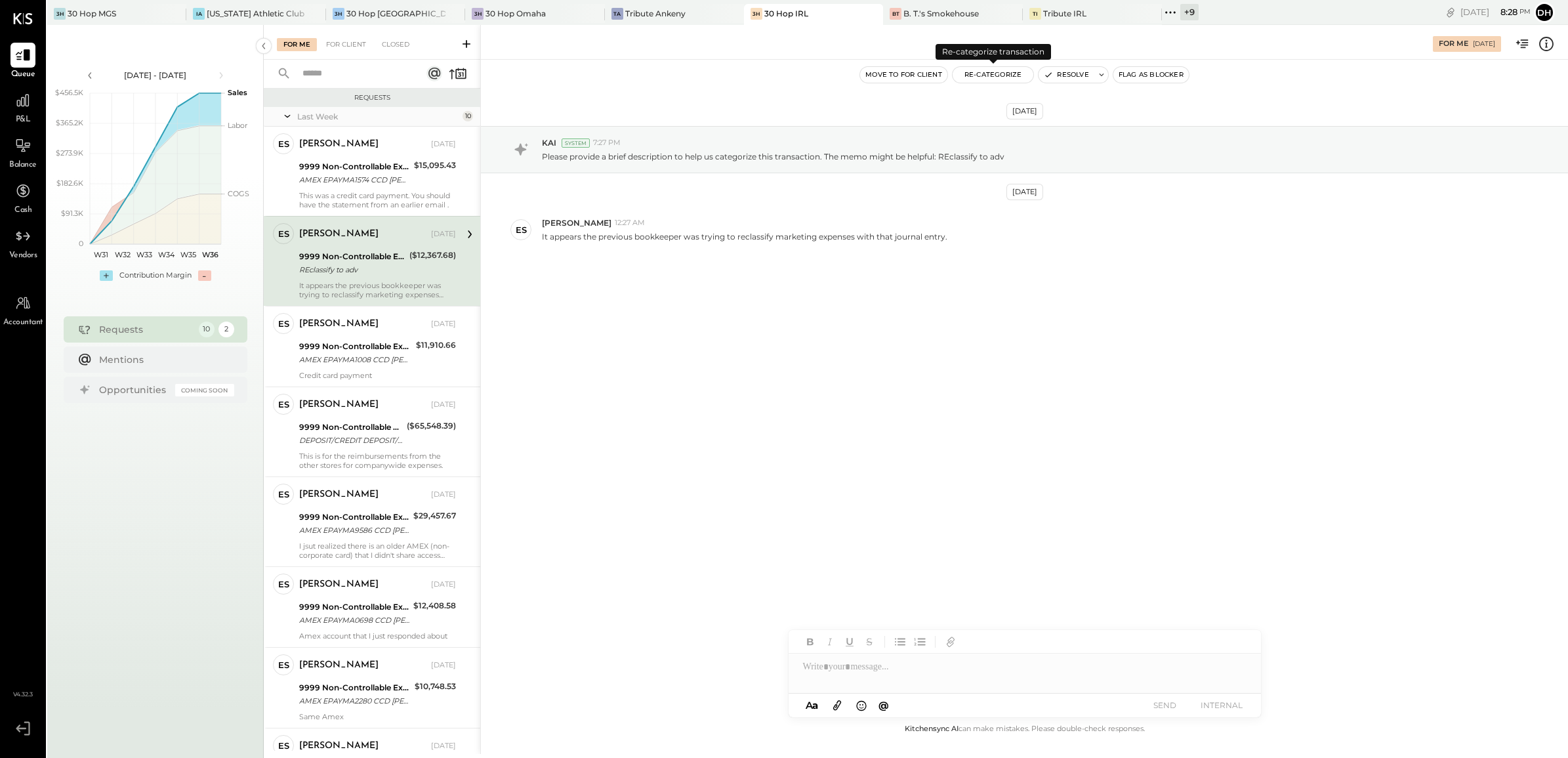
click at [1000, 77] on button "Re-Categorize" at bounding box center [993, 75] width 82 height 16
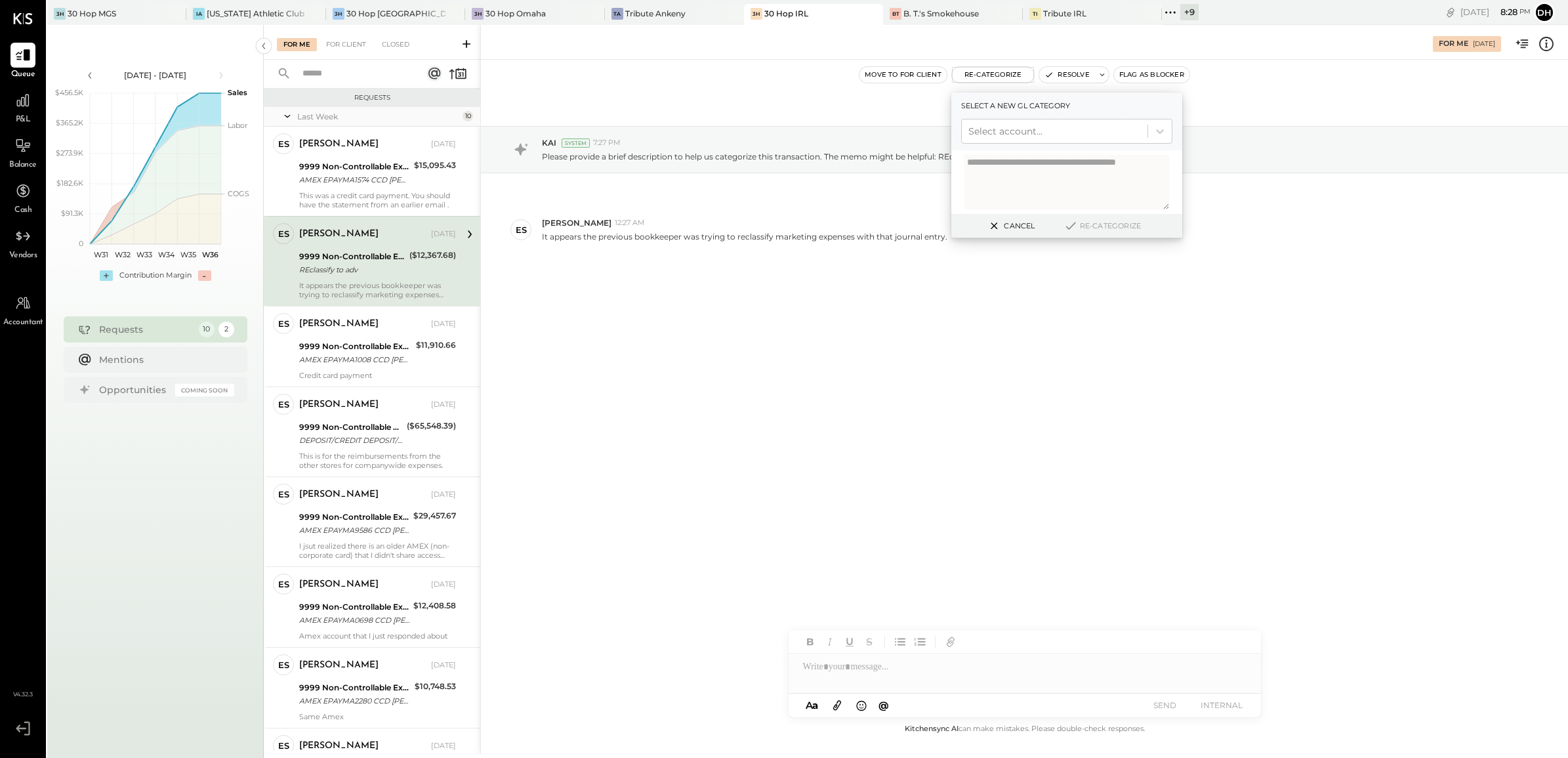
click at [848, 385] on div "Aug 1st, 2025 KAI System 7:27 PM Please provide a brief description to help us …" at bounding box center [1025, 390] width 1087 height 661
click at [317, 359] on div "AMEX EPAYMA1008 CCD DAN BLUM ACH PMT AMEX EPAYMA1008 CCD DAN BLUM ACH PMT" at bounding box center [356, 360] width 113 height 13
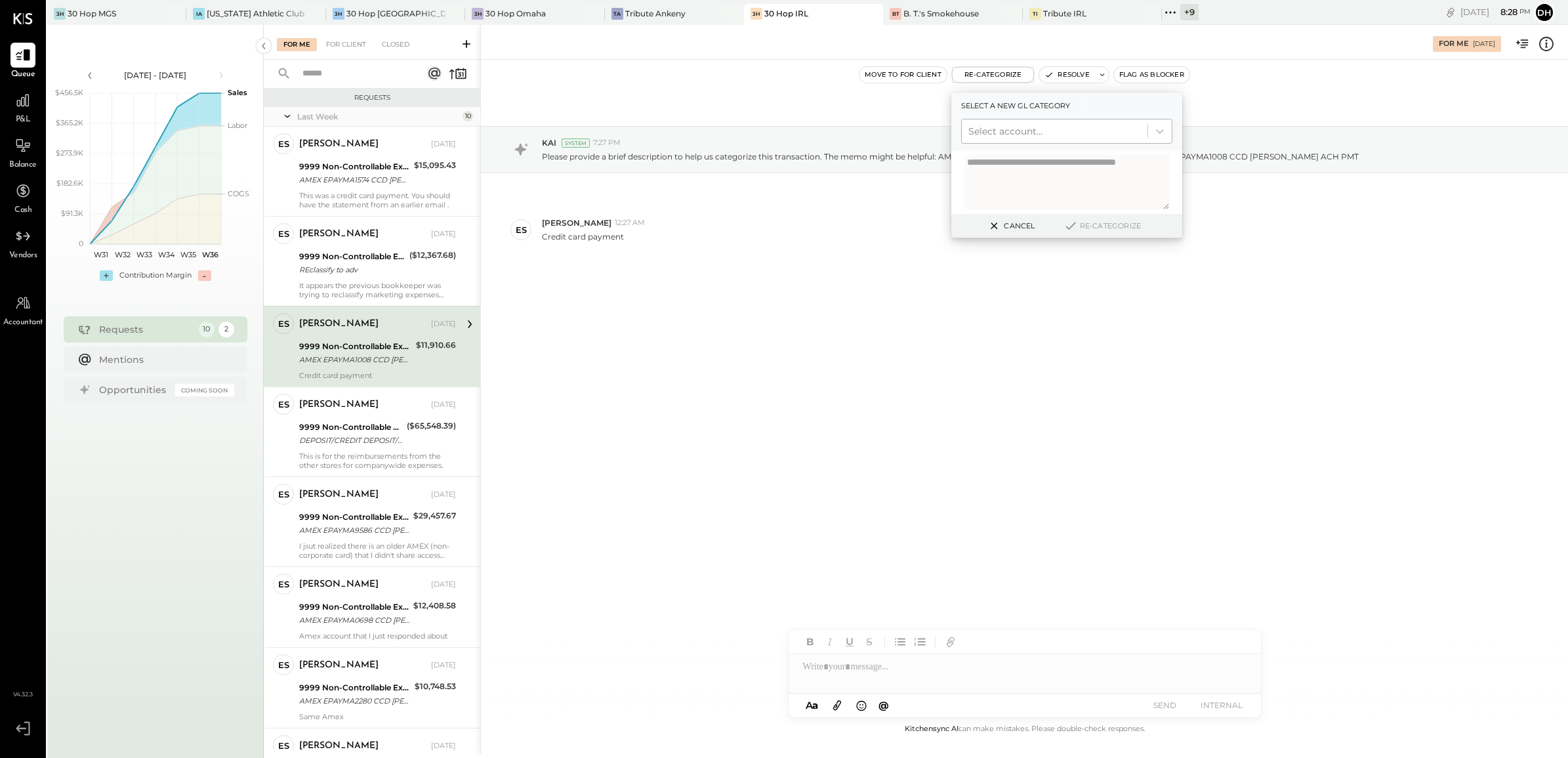
click at [995, 133] on div at bounding box center [1054, 131] width 172 height 16
type input "****"
drag, startPoint x: 1034, startPoint y: 125, endPoint x: 935, endPoint y: 130, distance: 99.1
click at [935, 130] on div "For Me 08/29/2025 Move to for client Re-Categorize Select a new gl category Sel…" at bounding box center [1024, 390] width 1088 height 729
click at [779, 343] on div "Aug 1st, 2025 KAI System 7:27 PM Please provide a brief description to help us …" at bounding box center [1025, 222] width 1087 height 259
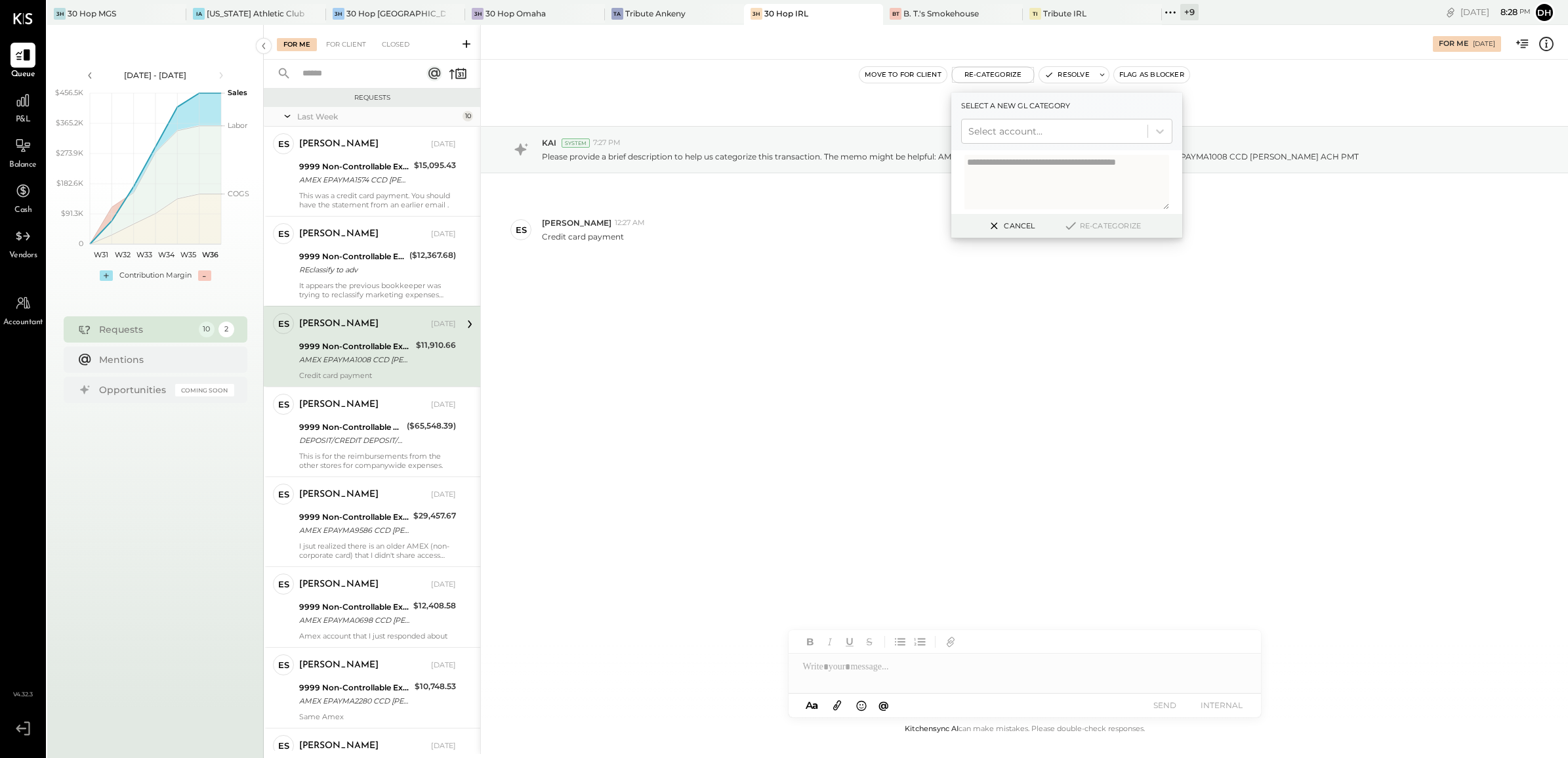
click at [1009, 227] on button "Cancel" at bounding box center [1009, 225] width 56 height 17
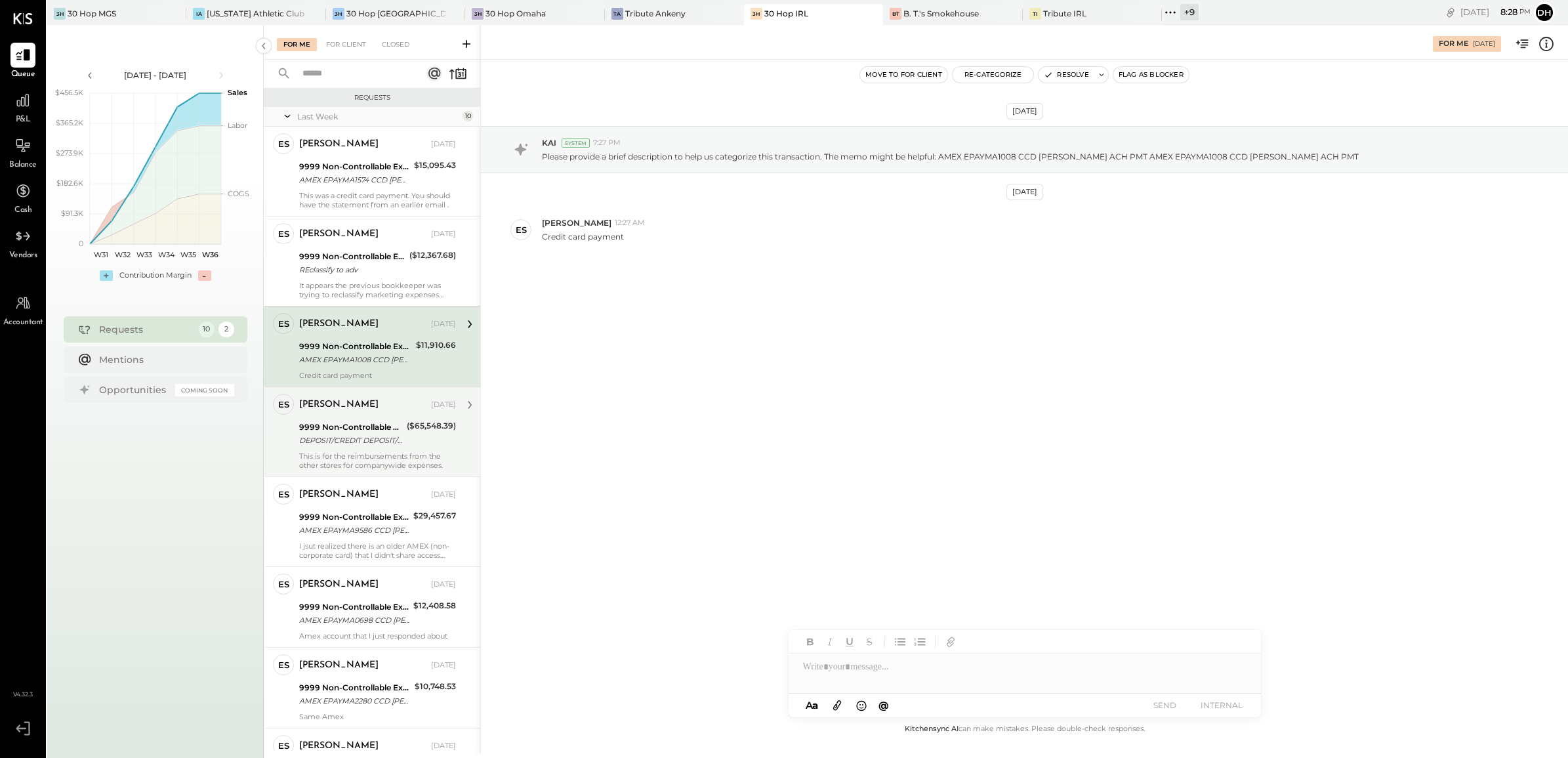
click at [368, 437] on div "DEPOSIT/CREDIT DEPOSIT/CREDIT" at bounding box center [351, 440] width 103 height 13
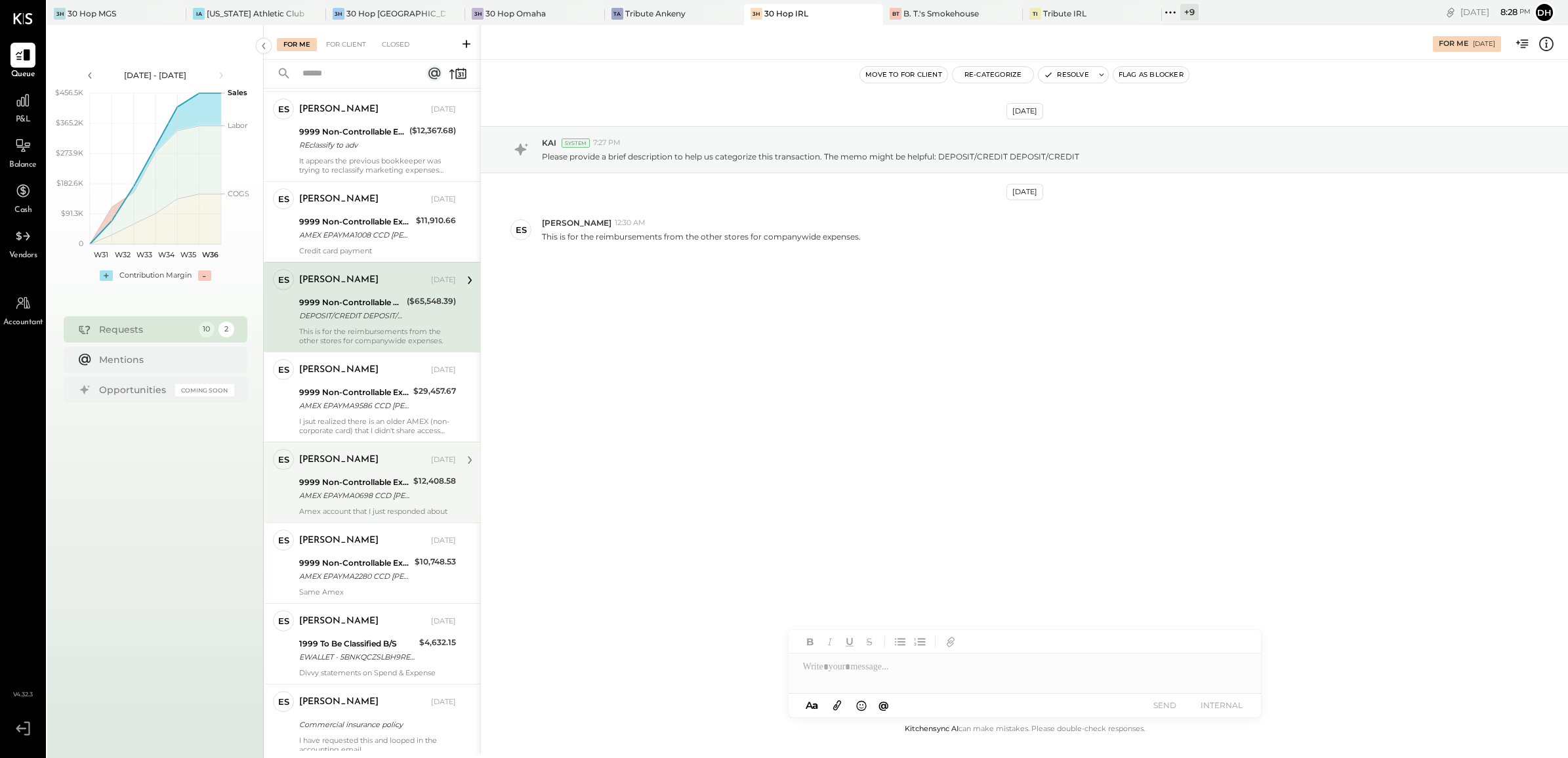
scroll to position [164, 0]
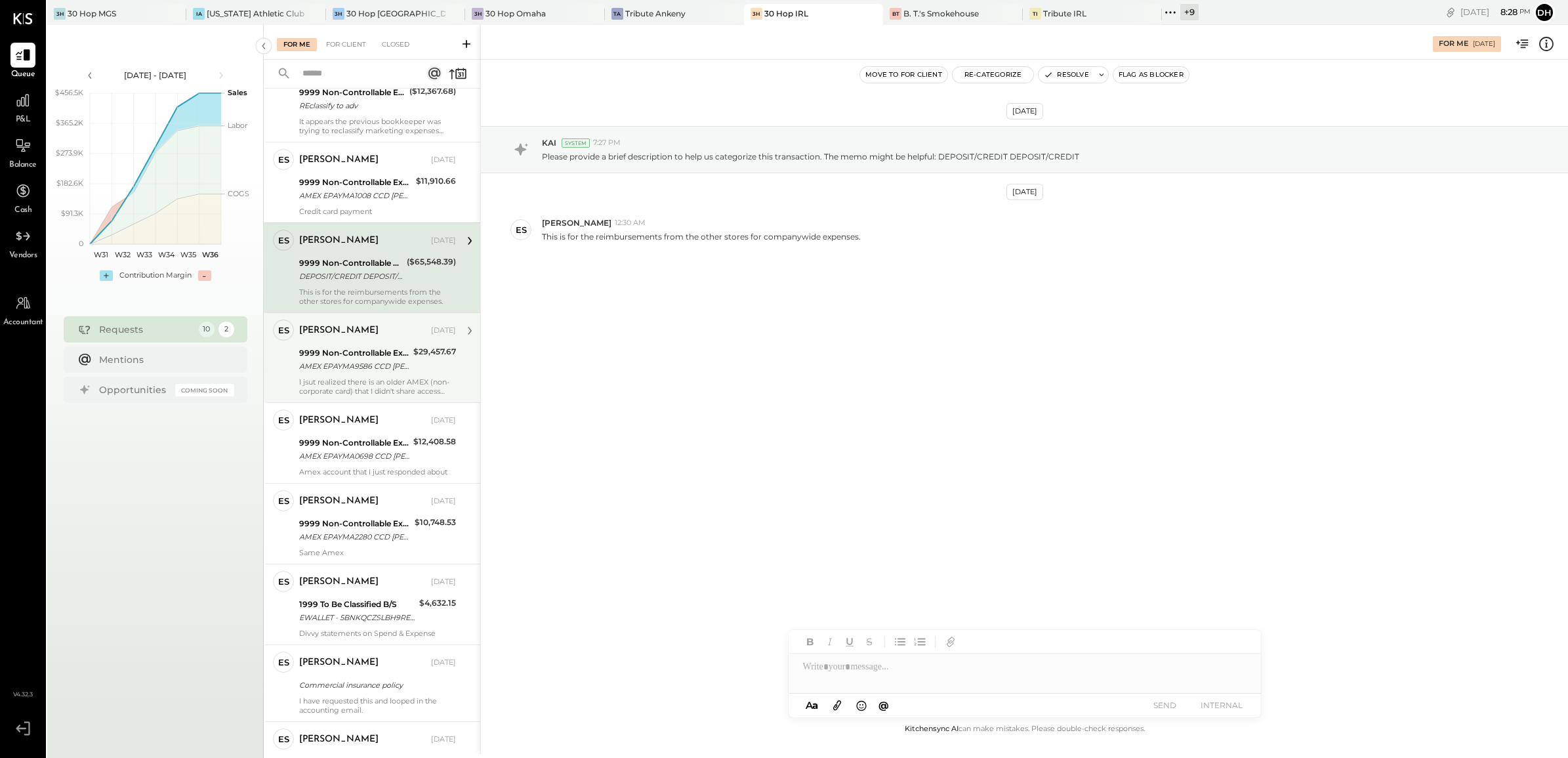
click at [340, 371] on div "AMEX EPAYMA9586 CCD DAN BLUM ACH PMT AMEX EPAYMA9586 CCD DAN BLUM ACH PMT" at bounding box center [354, 366] width 110 height 13
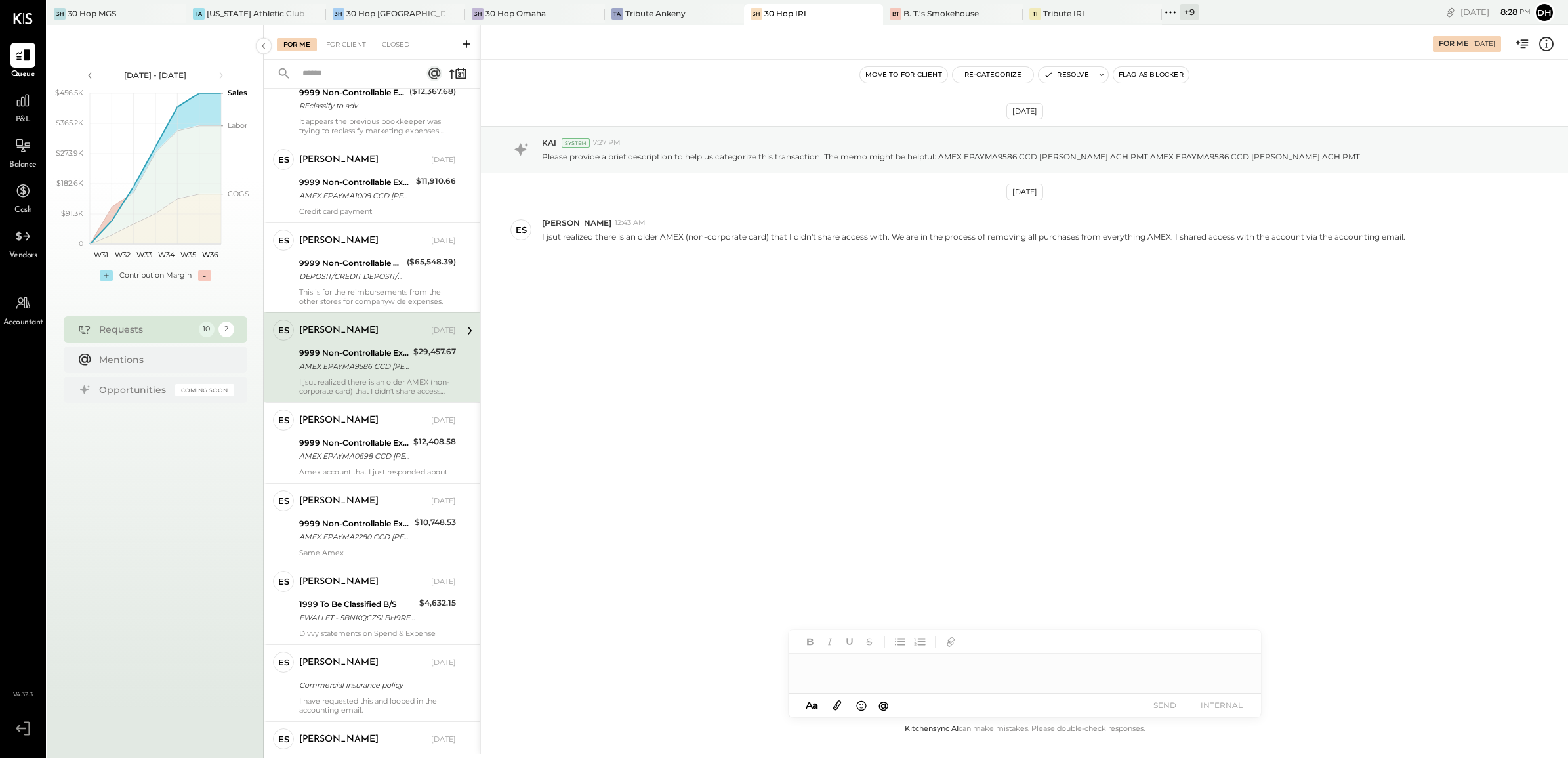
click at [905, 671] on div at bounding box center [1025, 666] width 473 height 26
click at [1155, 707] on button "SEND" at bounding box center [1165, 704] width 52 height 18
click at [364, 433] on div "Erik Shewmaker Aug 29, 2025 9999 Non-Controllable Expenses:Other Income and Exp…" at bounding box center [378, 443] width 156 height 67
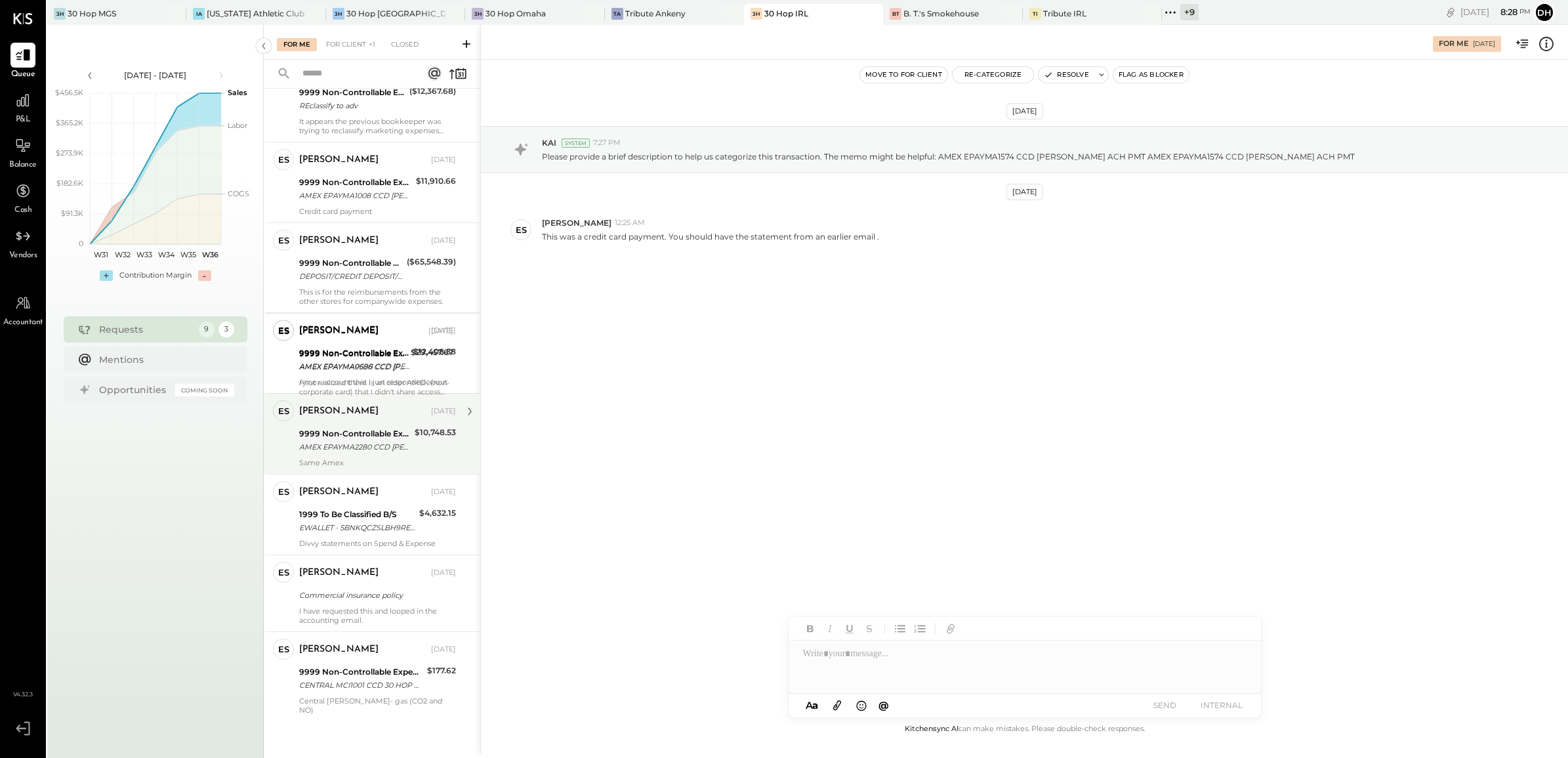
click at [359, 502] on div "ES Erik Shewmaker Owner Erik Shewmaker Aug 29, 2025 9999 Non-Controllable Expen…" at bounding box center [372, 342] width 216 height 759
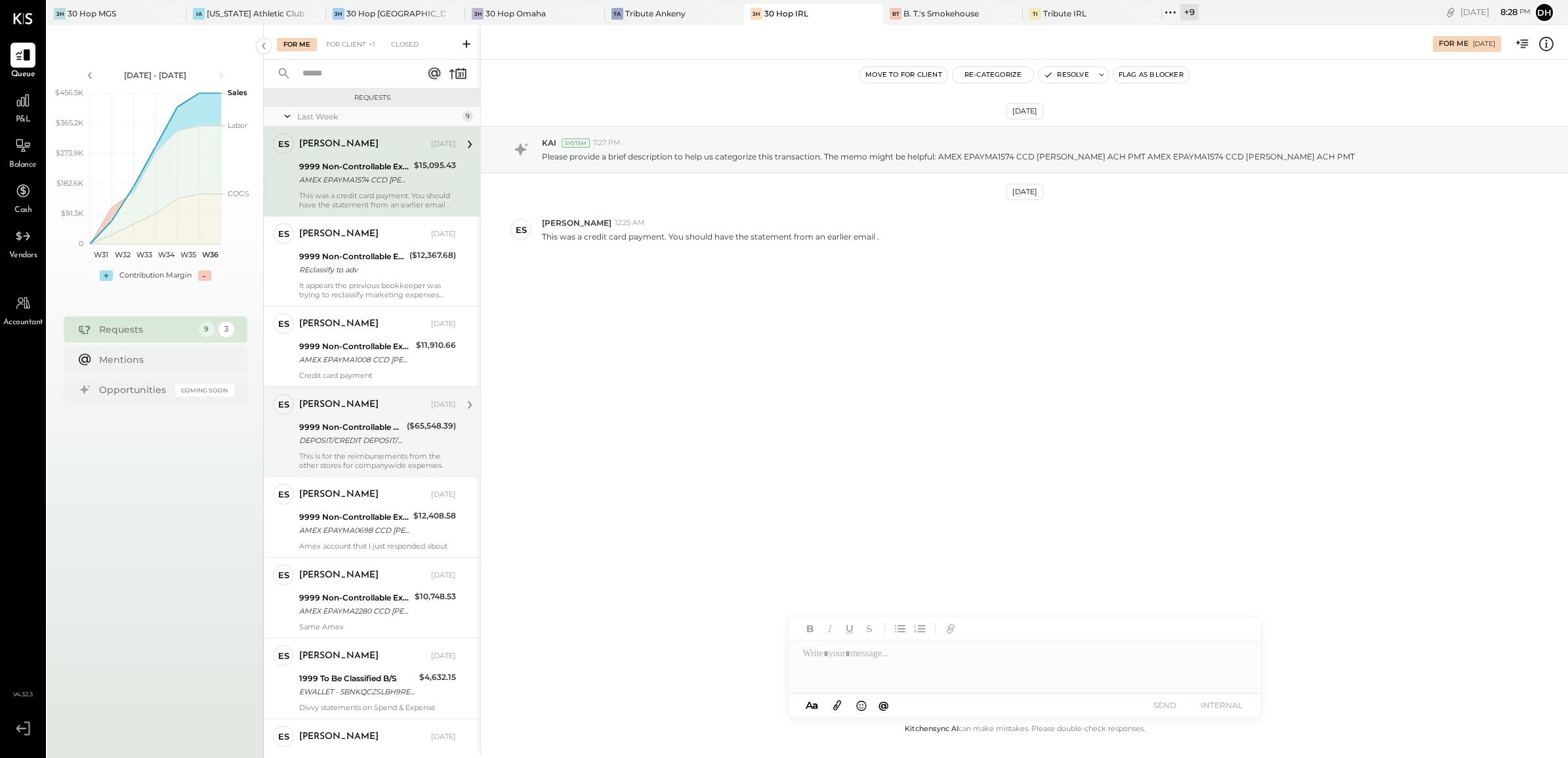
click at [350, 448] on div "Erik Shewmaker Aug 29, 2025 9999 Non-Controllable Expenses:Other Income and Exp…" at bounding box center [378, 432] width 156 height 76
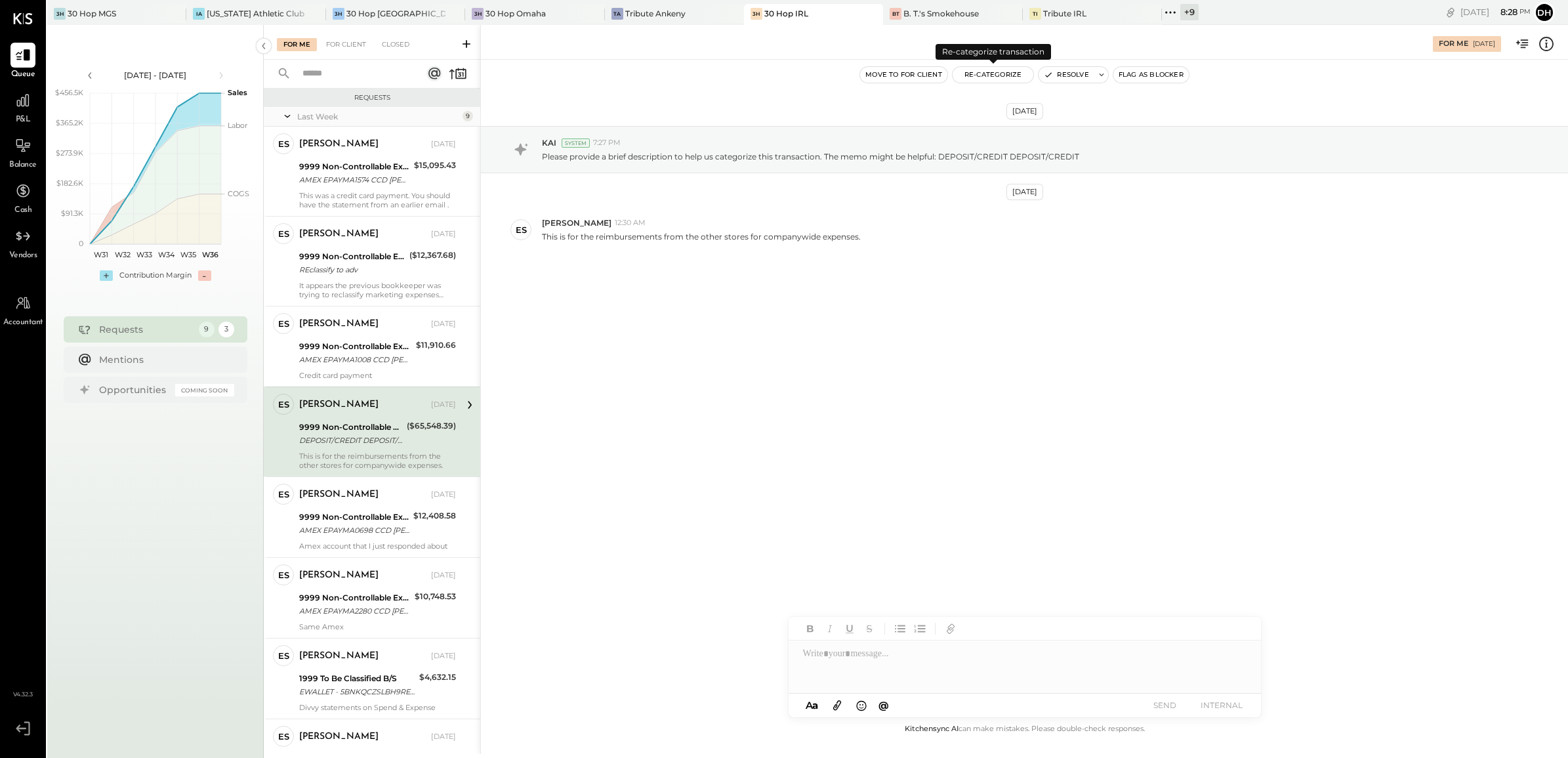
click at [985, 79] on button "Re-Categorize" at bounding box center [993, 75] width 82 height 16
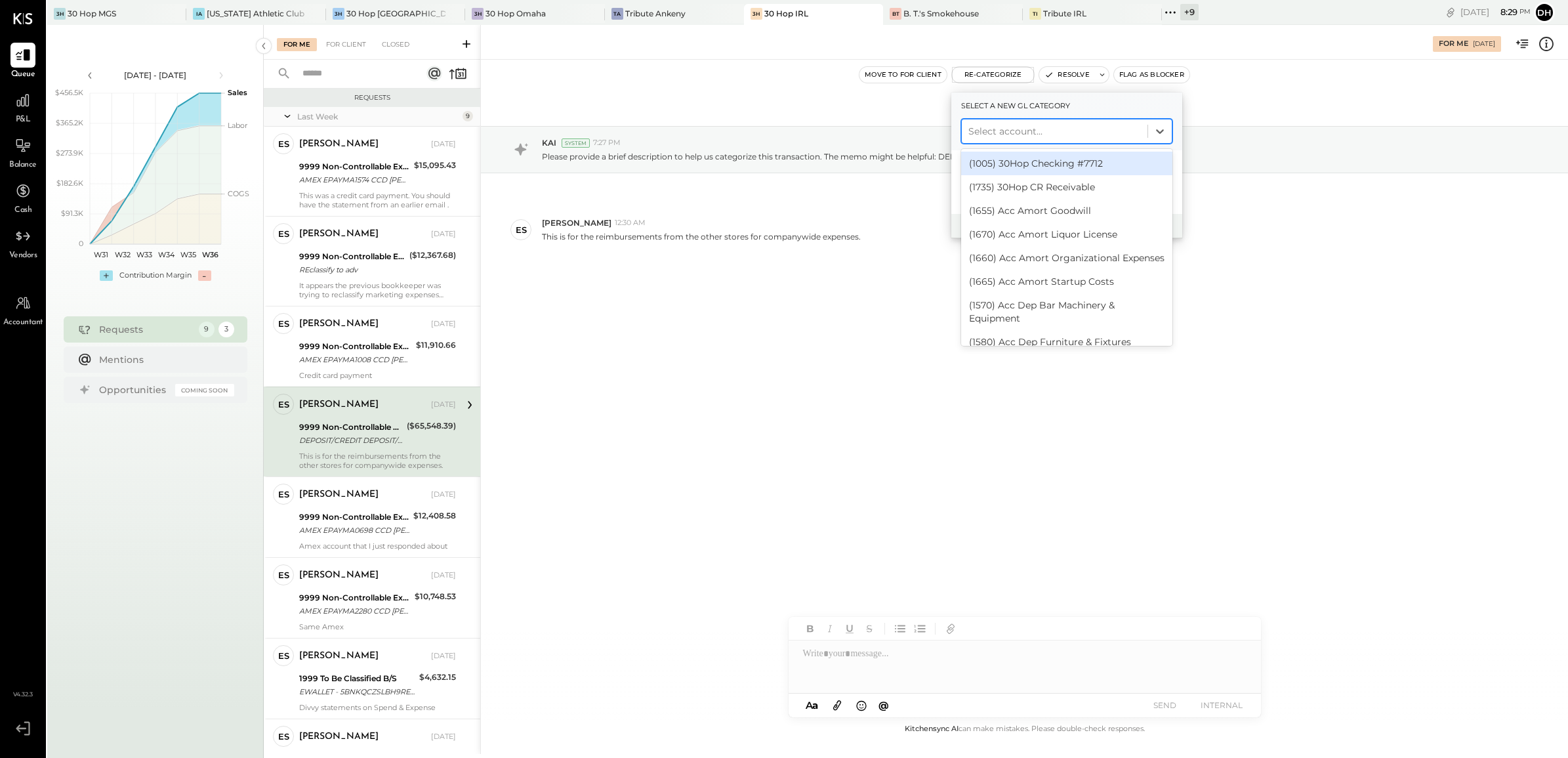
click at [993, 121] on div "Select account..." at bounding box center [1054, 130] width 186 height 21
type input "**"
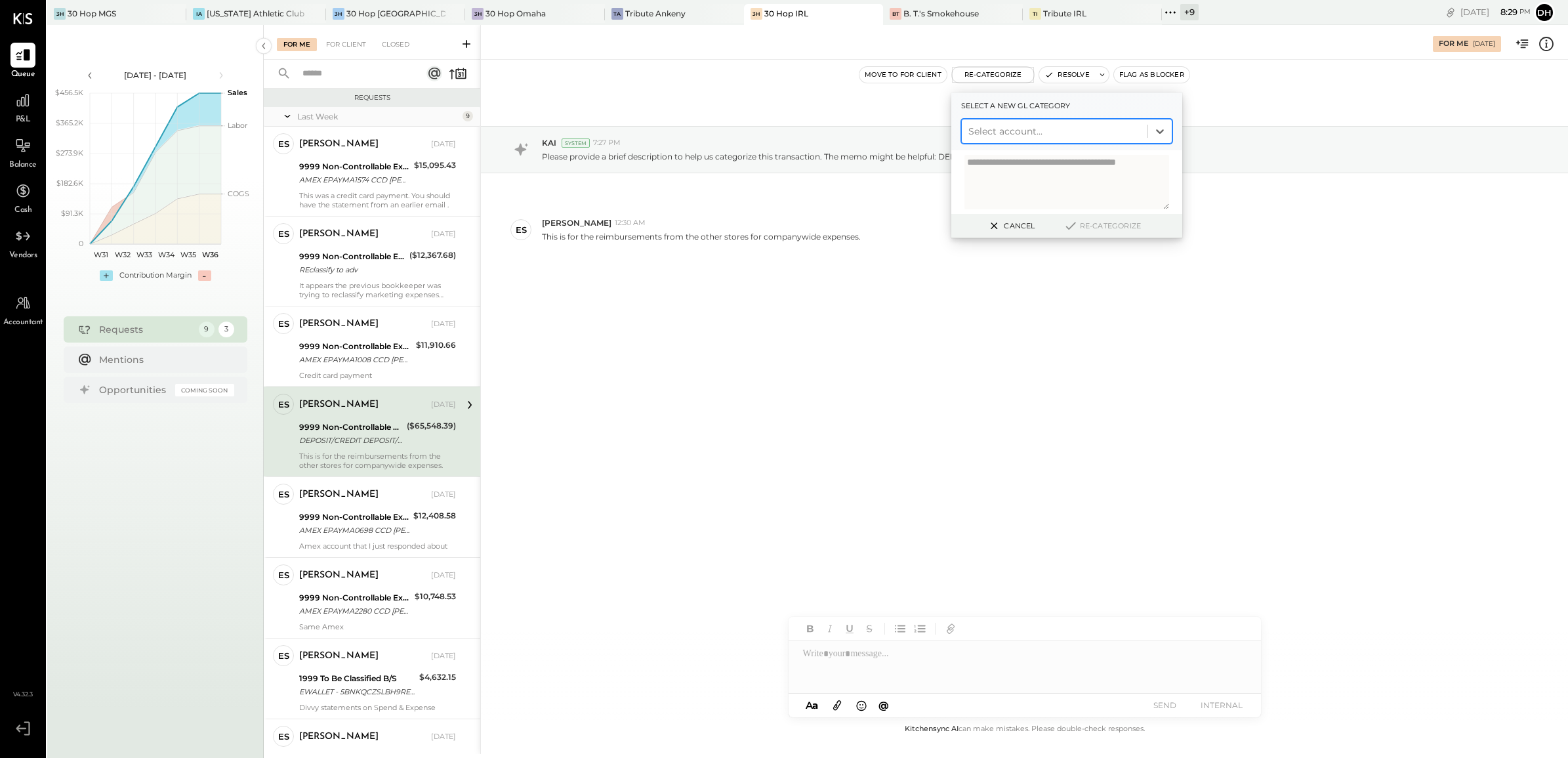
drag, startPoint x: 1008, startPoint y: 133, endPoint x: 925, endPoint y: 120, distance: 84.0
click at [925, 120] on div "For Me 08/29/2025 Move to for client Re-Categorize Select a new gl category Sel…" at bounding box center [1024, 390] width 1088 height 729
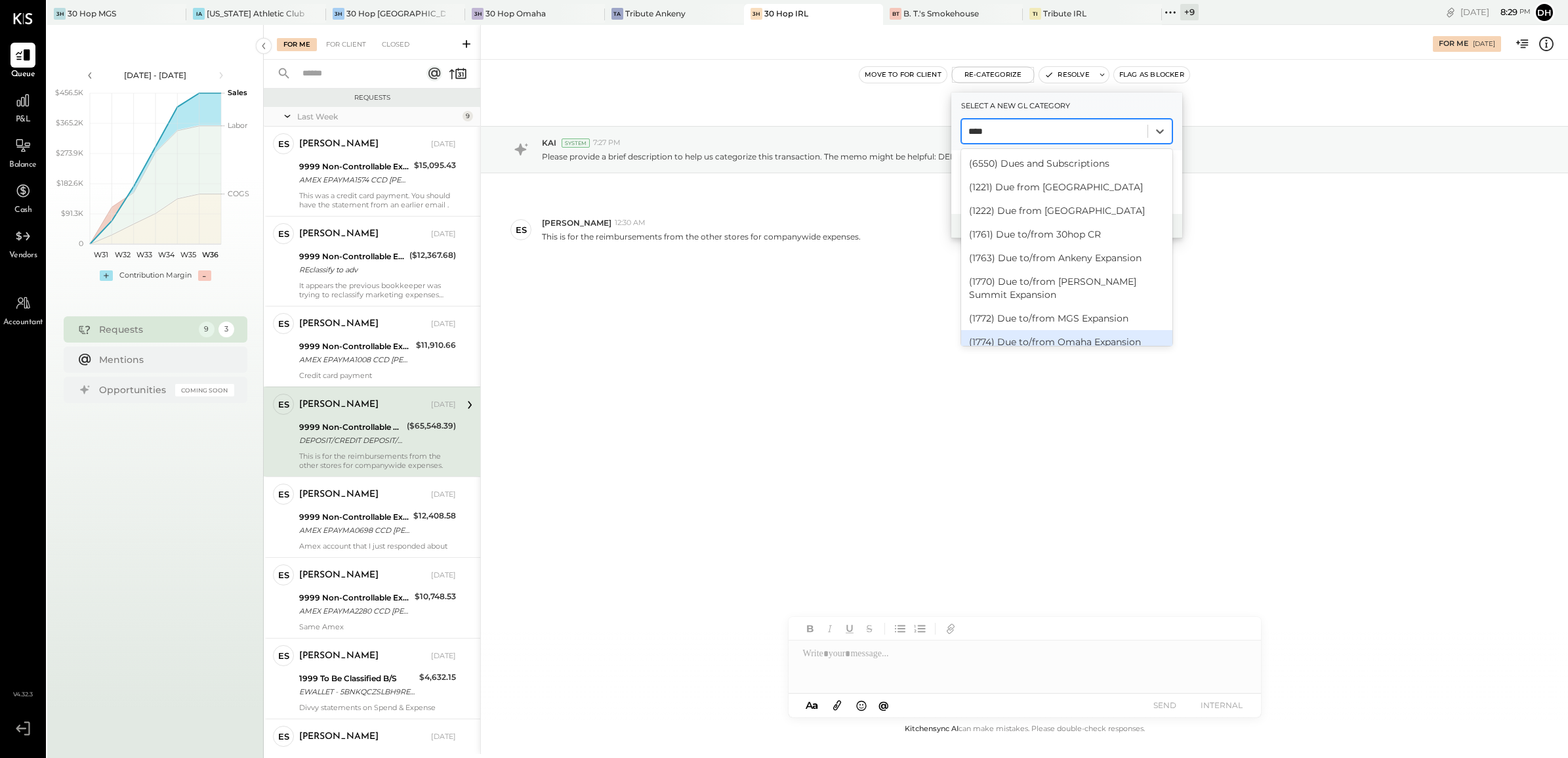
scroll to position [81, 0]
type input "***"
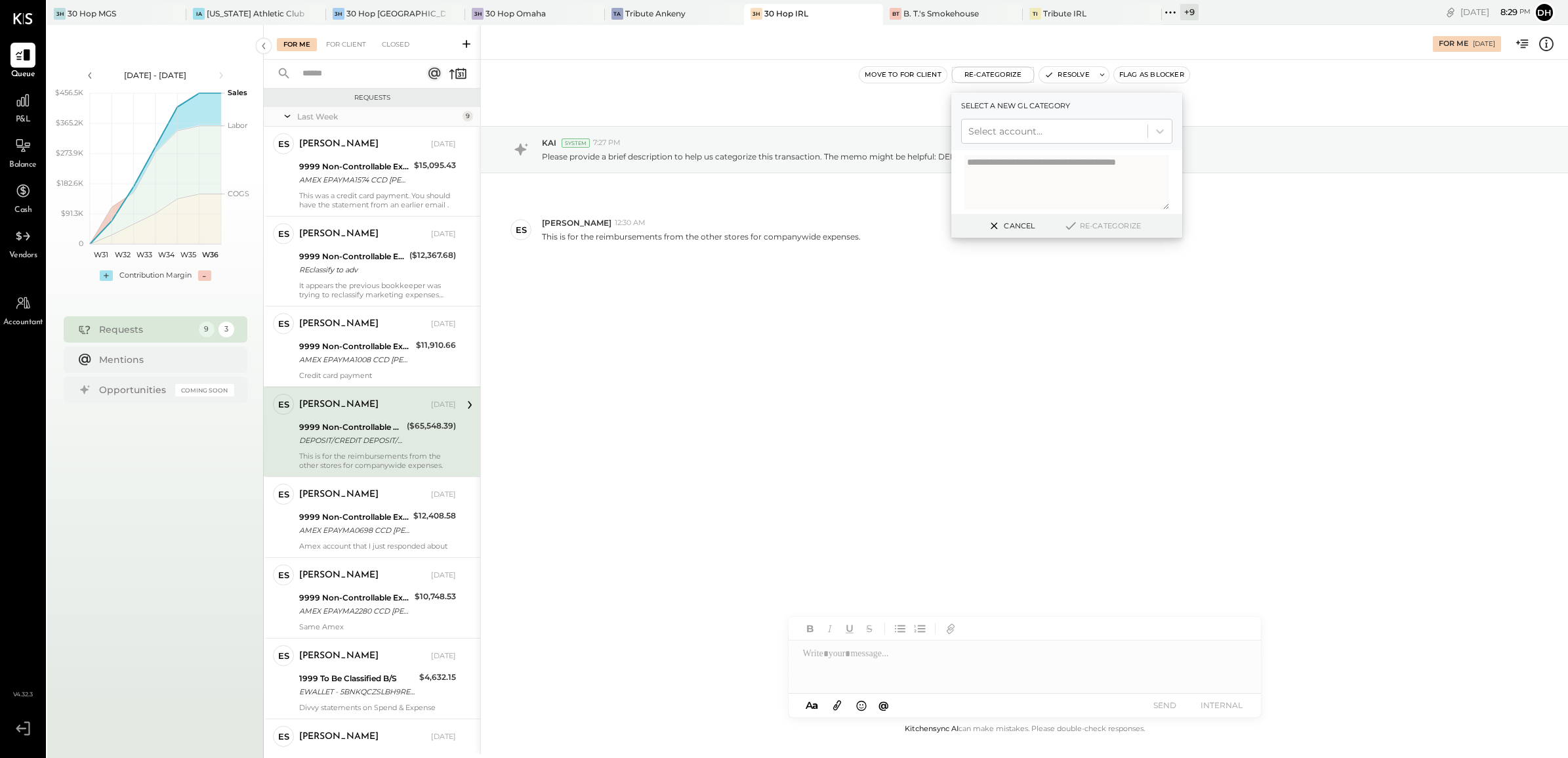
click at [924, 384] on div "Aug 1st, 2025 KAI System 7:27 PM Please provide a brief description to help us …" at bounding box center [1025, 390] width 1087 height 661
click at [1007, 220] on button "Cancel" at bounding box center [1009, 225] width 56 height 17
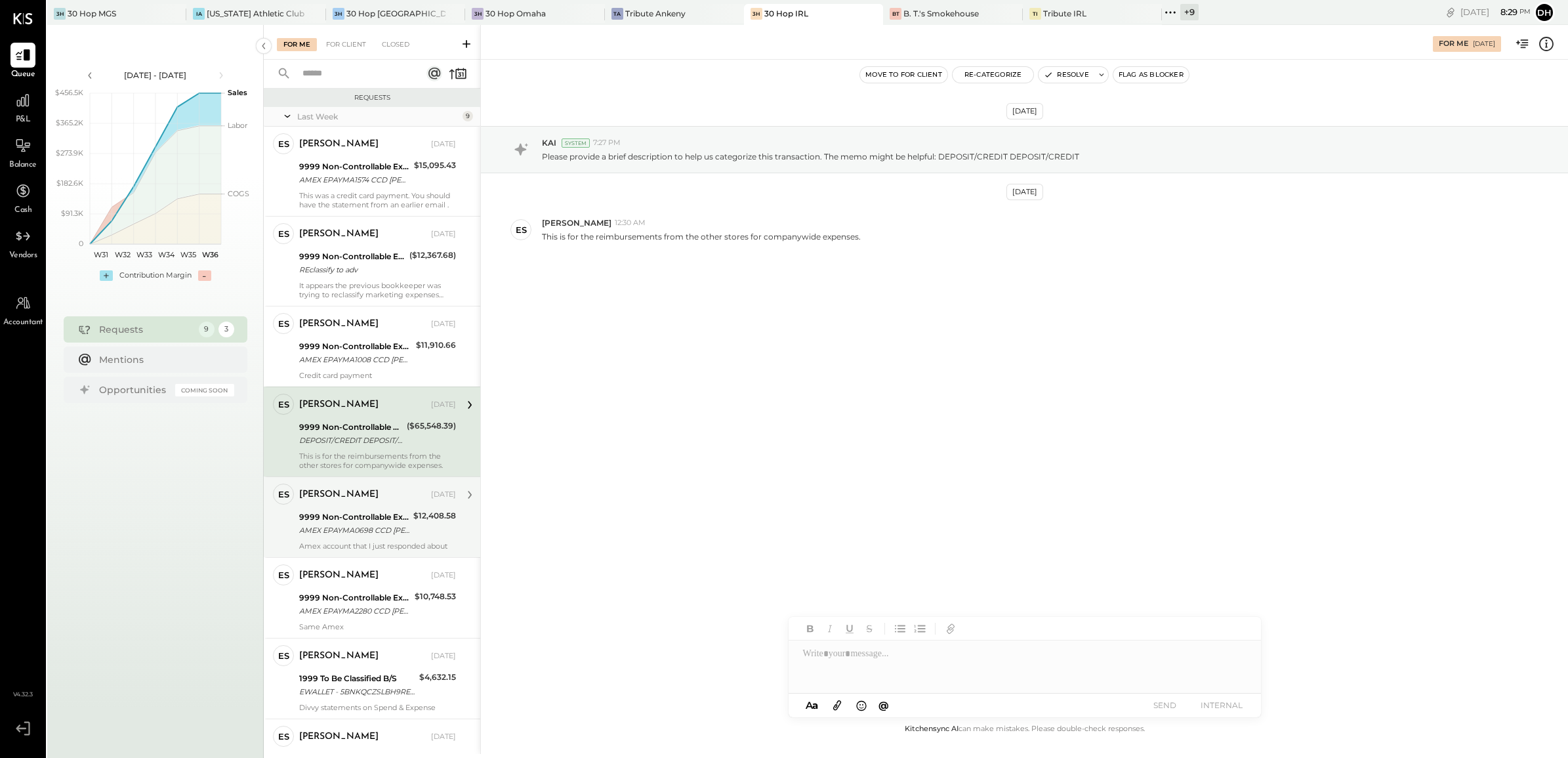
click at [352, 526] on div "AMEX EPAYMA0698 CCD DAN BLUM ACH PMT AMEX EPAYMA0698 CCD DAN BLUM ACH PMT" at bounding box center [354, 530] width 110 height 13
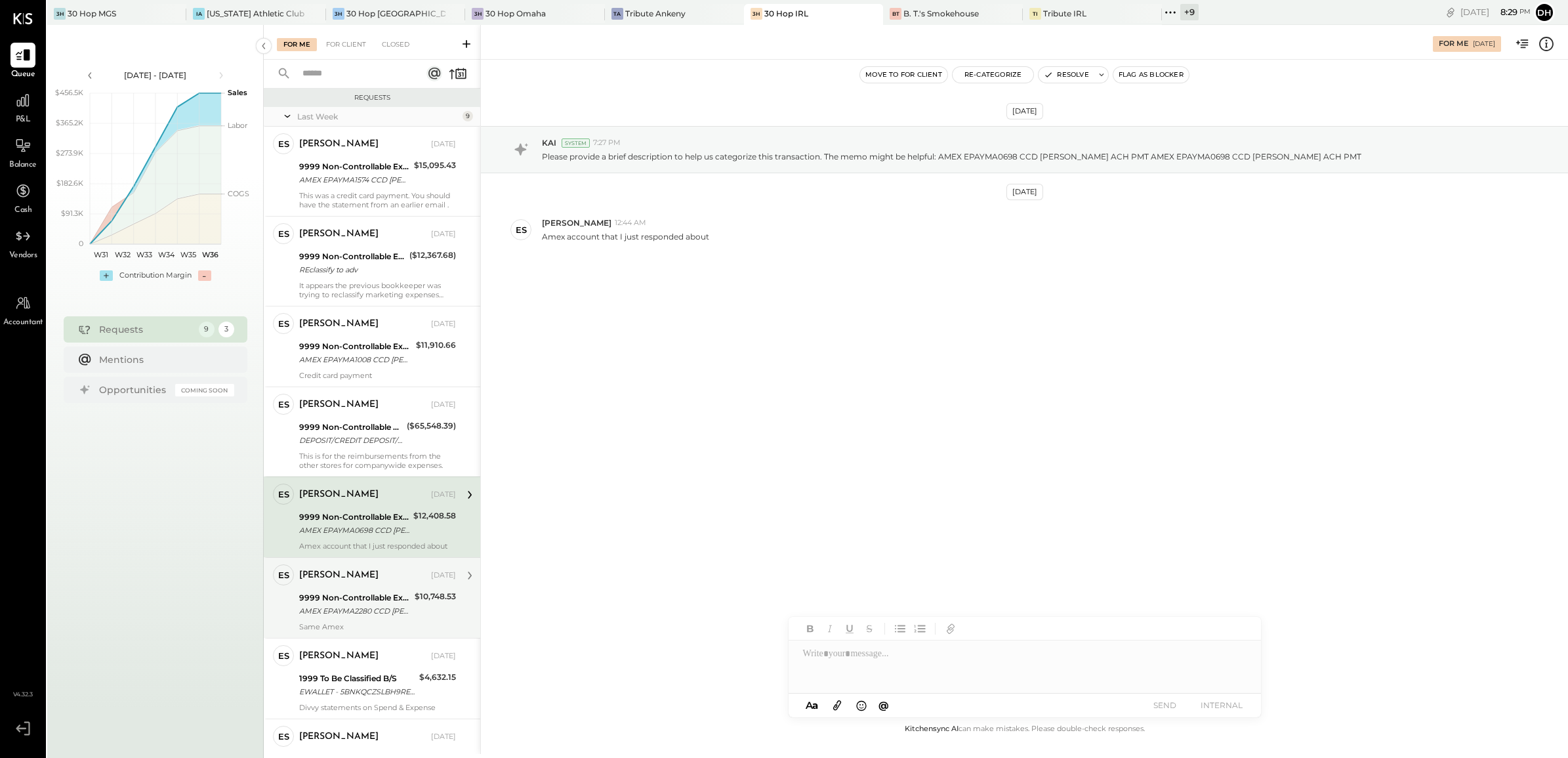
click at [386, 599] on div "9999 Non-Controllable Expenses:Other Income and Expenses:To Be Classified P&L" at bounding box center [355, 598] width 112 height 13
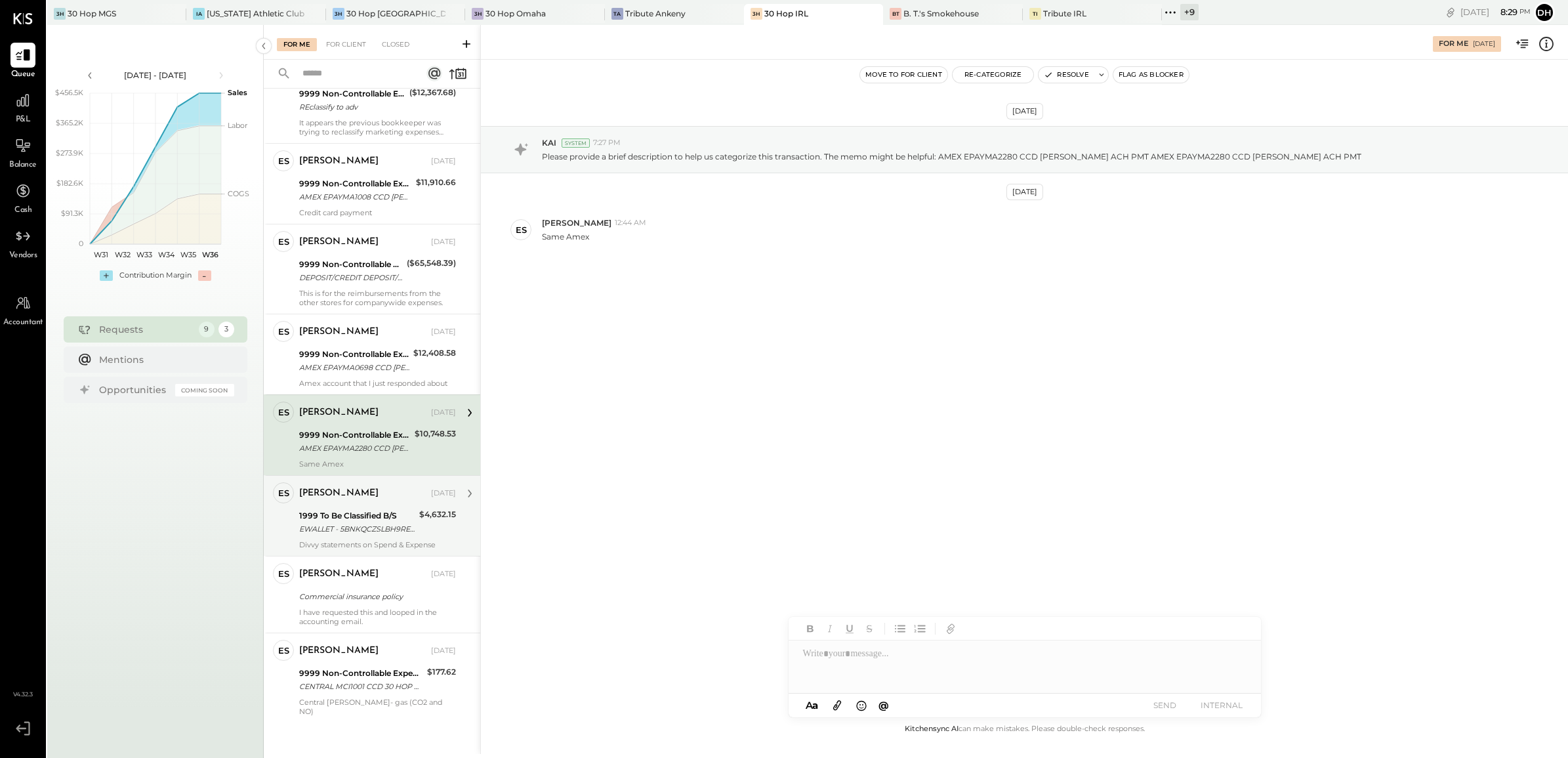
scroll to position [166, 0]
click at [368, 532] on div "EWALLET - 5BNKQCZSLBH9RE CCD 30HOP DIVVY CRED EWALLET - 5BNKQCZSLBH9RE CCD 30HO…" at bounding box center [358, 526] width 116 height 13
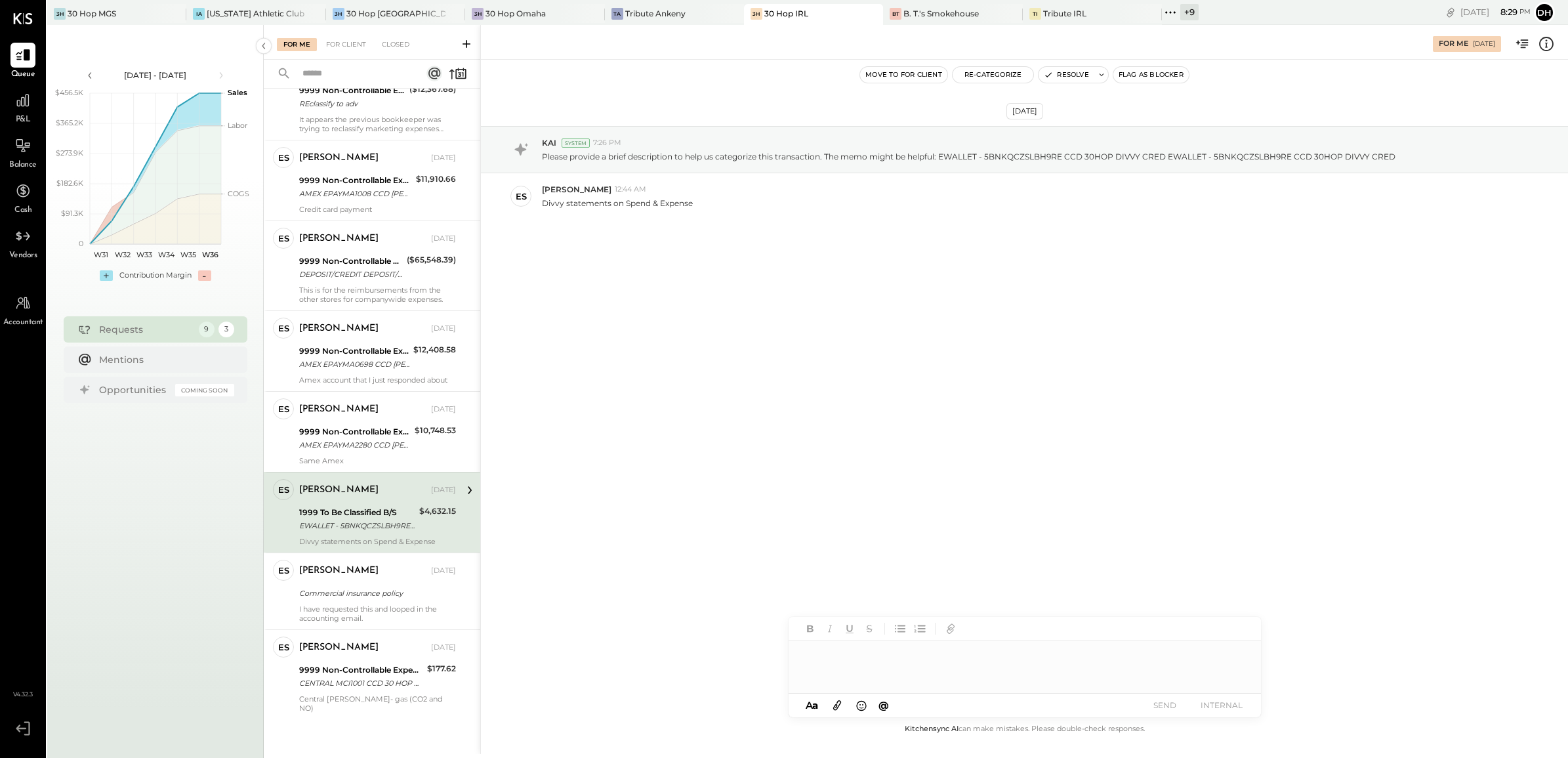
click at [830, 657] on div at bounding box center [1025, 666] width 473 height 52
click at [1160, 700] on button "SEND" at bounding box center [1165, 704] width 52 height 18
click at [338, 605] on div "I have requested this and looped in the accounting email." at bounding box center [378, 613] width 156 height 19
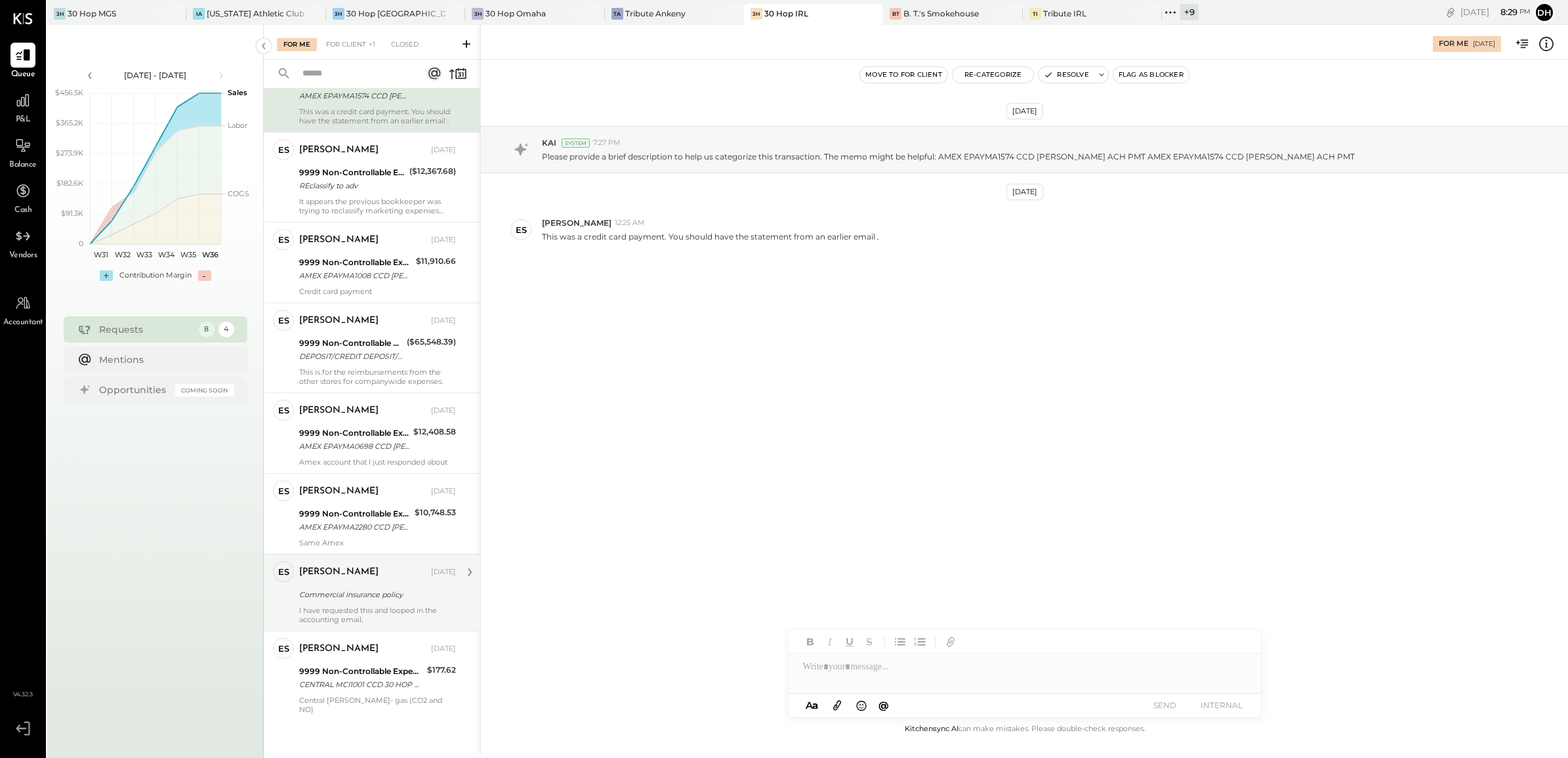
scroll to position [86, 0]
click at [359, 601] on div "Commercial insurance policy" at bounding box center [376, 592] width 153 height 16
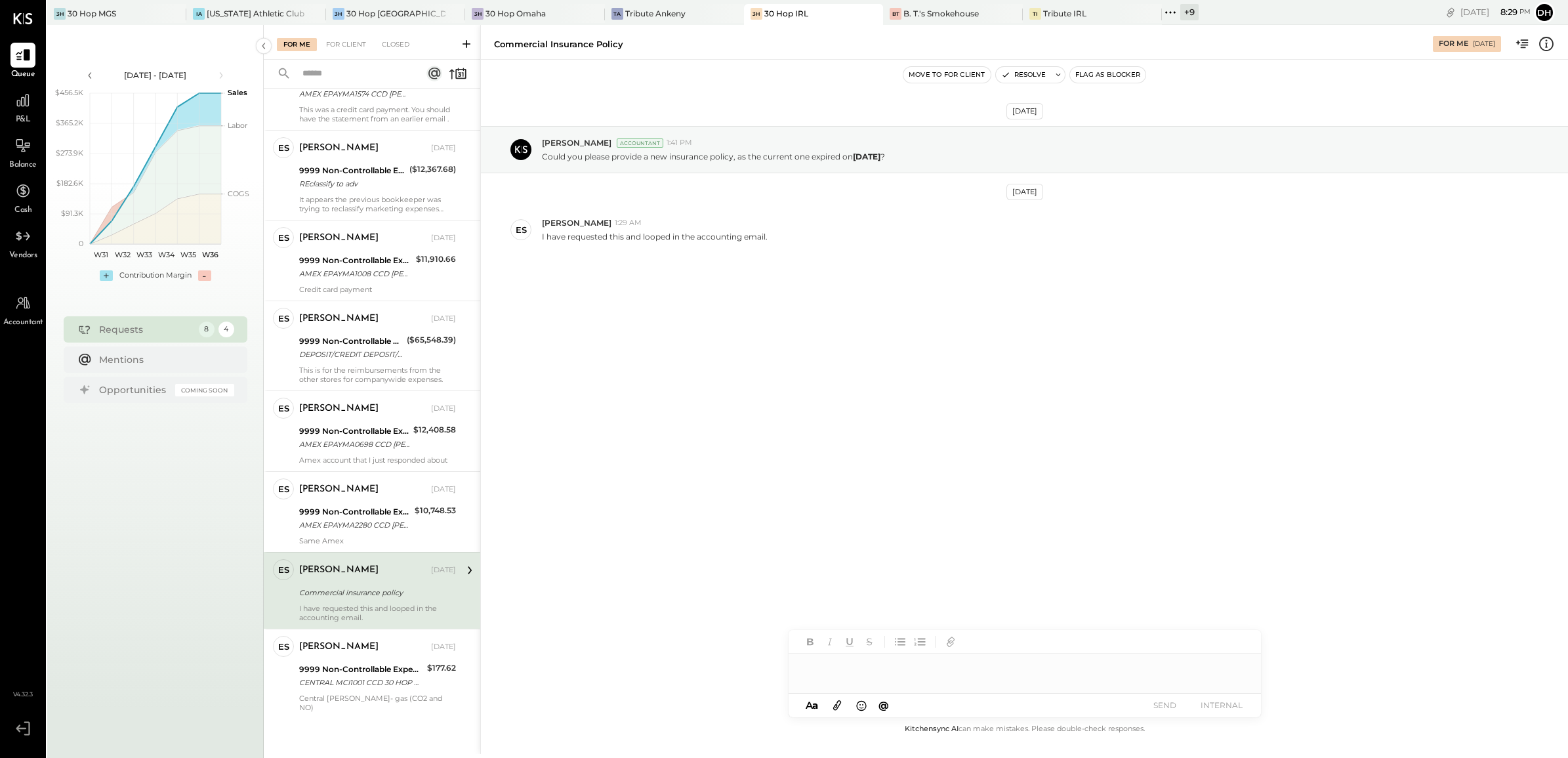
click at [871, 680] on div at bounding box center [1025, 661] width 473 height 63
click at [1165, 709] on button "SEND" at bounding box center [1165, 704] width 52 height 18
click at [343, 673] on div "9999 Non-Controllable Expenses:Other Income and Expenses:To Be Classified P&L" at bounding box center [361, 670] width 124 height 13
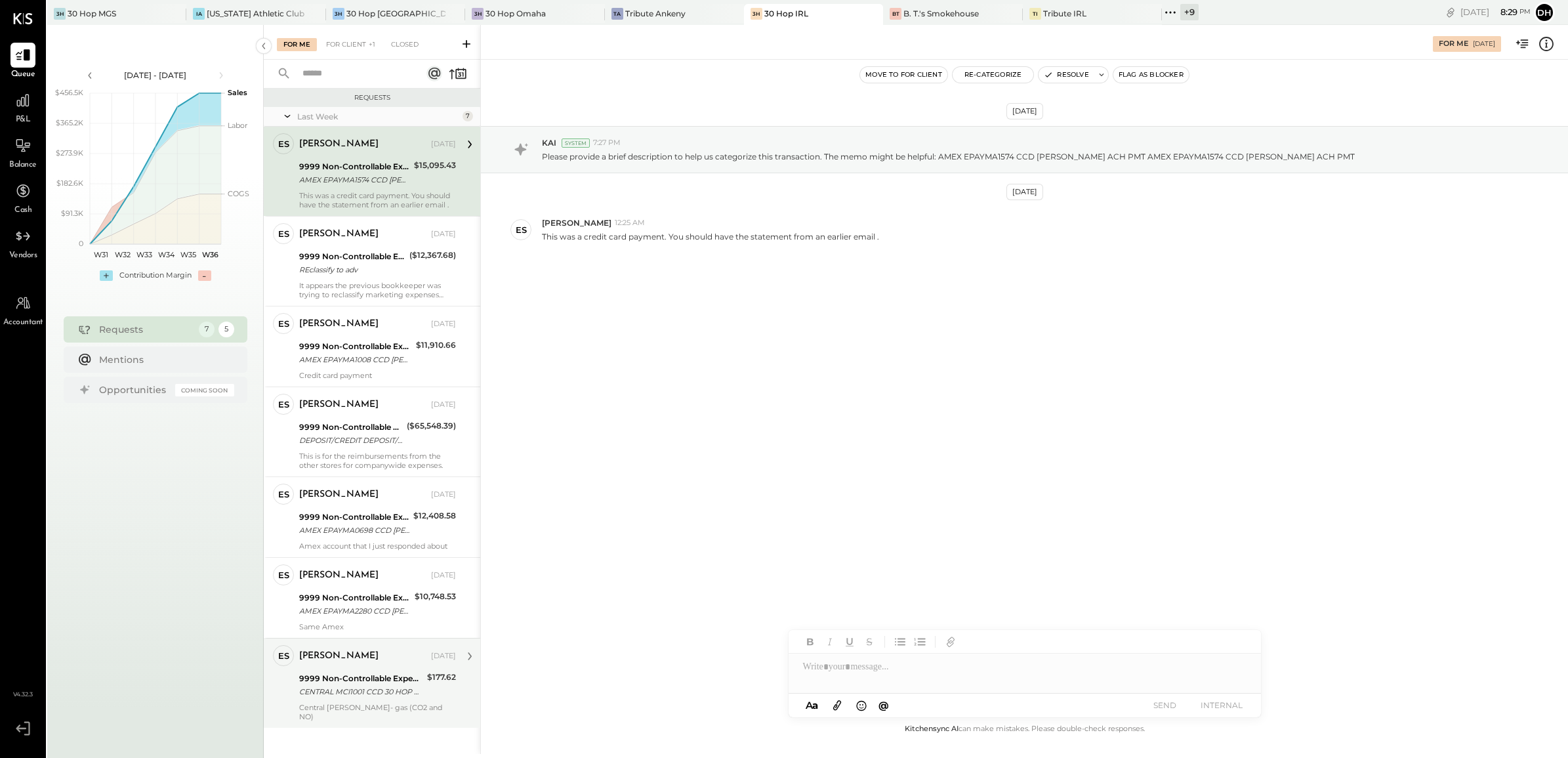
click at [332, 698] on div "CENTRAL MCI1001 CCD 30 HOP CORALVILLE ACHCOLLECT CENTRAL MCI1001 CCD 30 HOP COR…" at bounding box center [361, 692] width 124 height 13
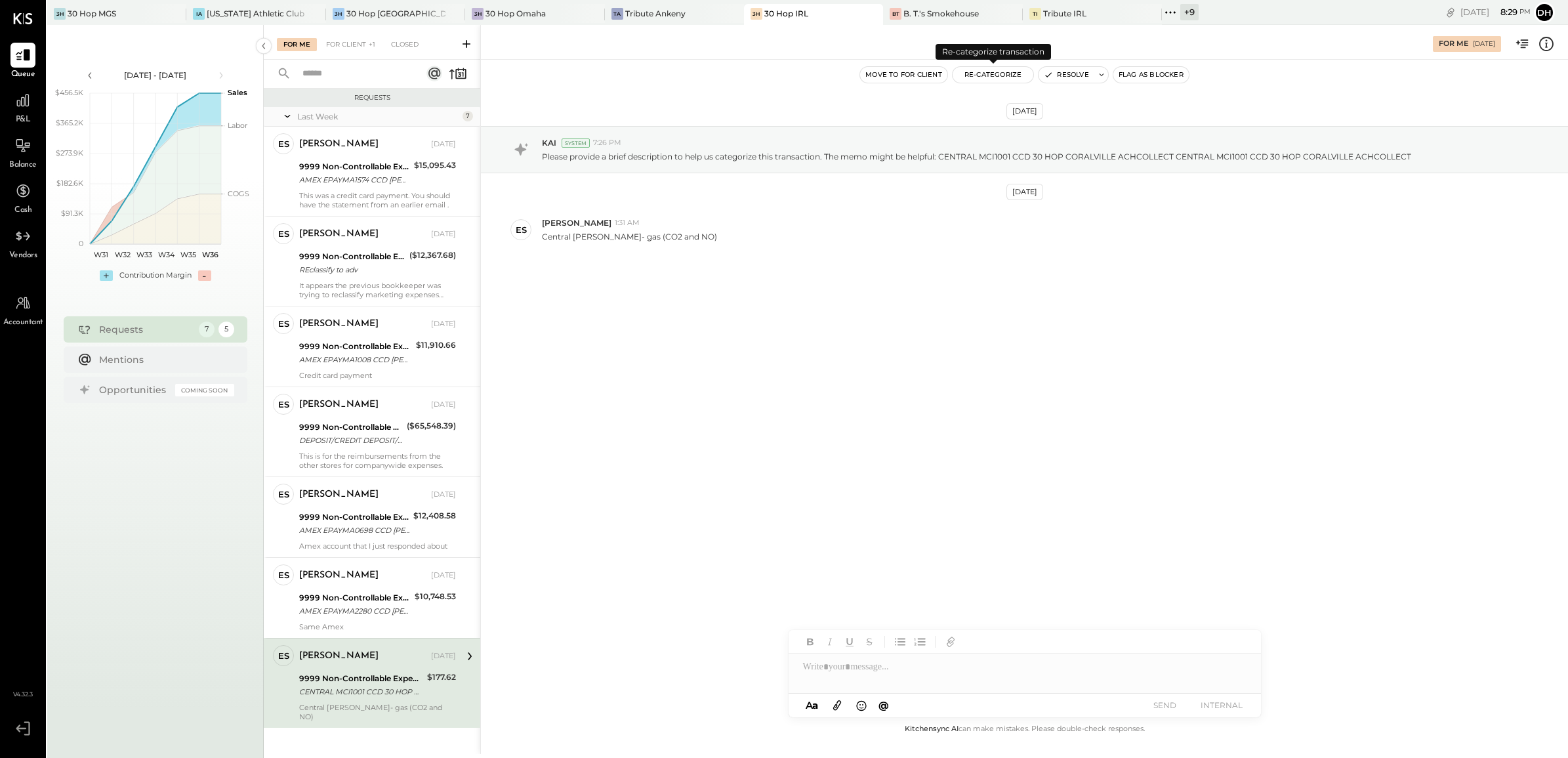
click at [976, 77] on button "Re-Categorize" at bounding box center [993, 75] width 82 height 16
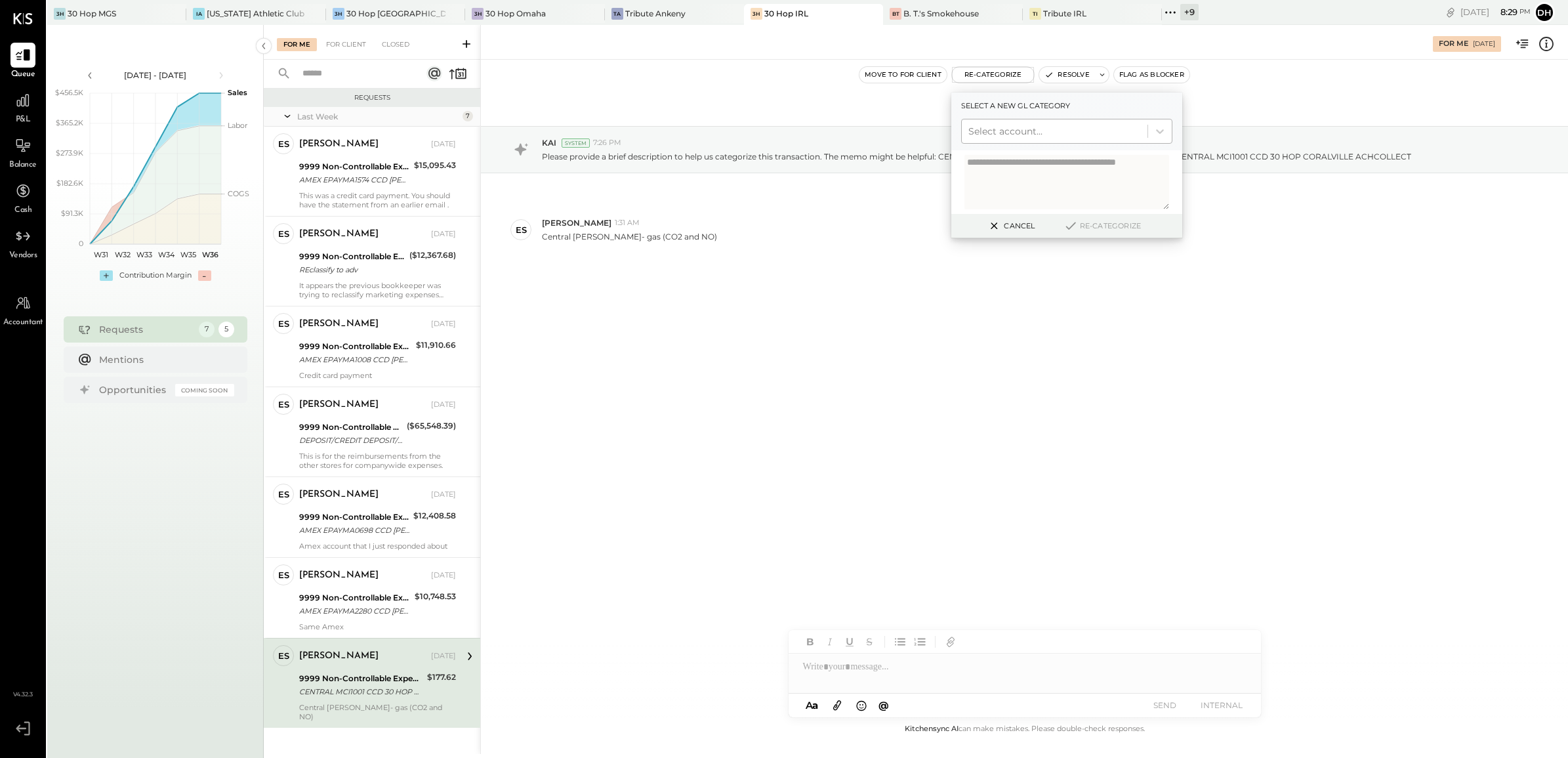
click at [999, 130] on div at bounding box center [1054, 131] width 172 height 16
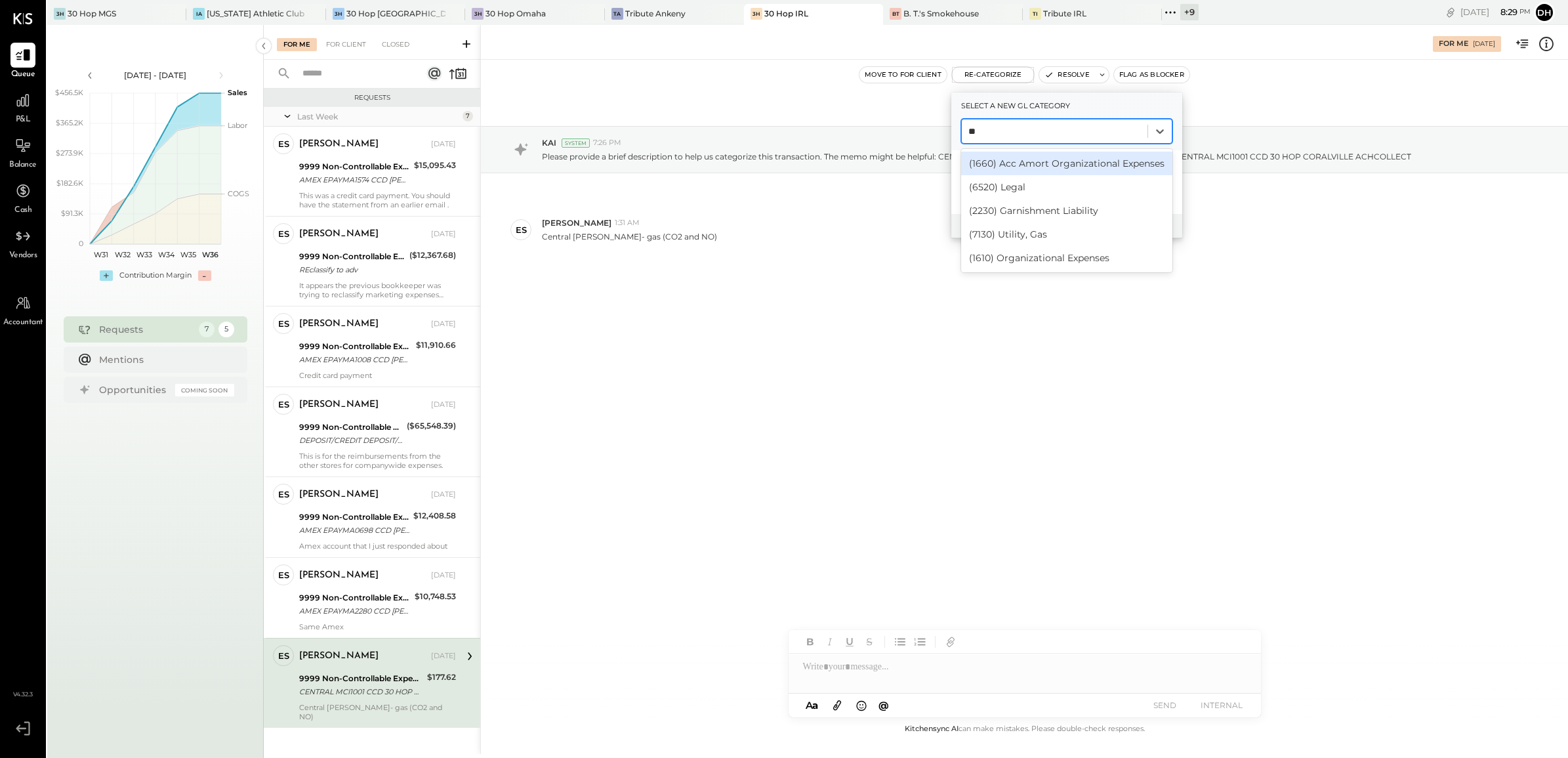
type input "***"
click at [1012, 168] on div "(7130) Utility, Gas" at bounding box center [1067, 163] width 211 height 24
click at [1058, 133] on div at bounding box center [1054, 131] width 172 height 16
type input "*******"
click at [1057, 155] on div "(5137) COGS, Chemical" at bounding box center [1067, 163] width 211 height 24
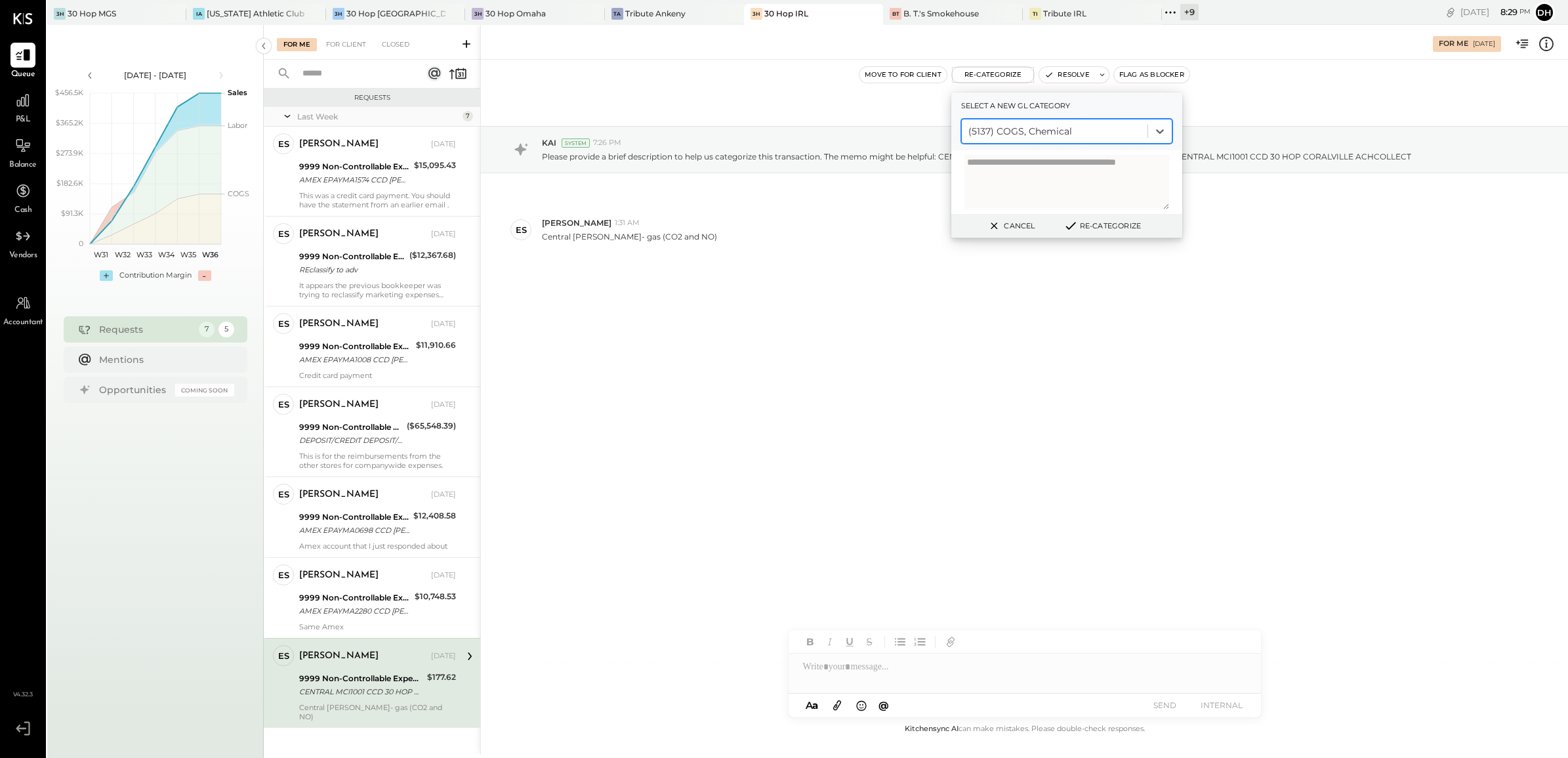
click at [1103, 225] on button "Re-Categorize" at bounding box center [1102, 225] width 87 height 16
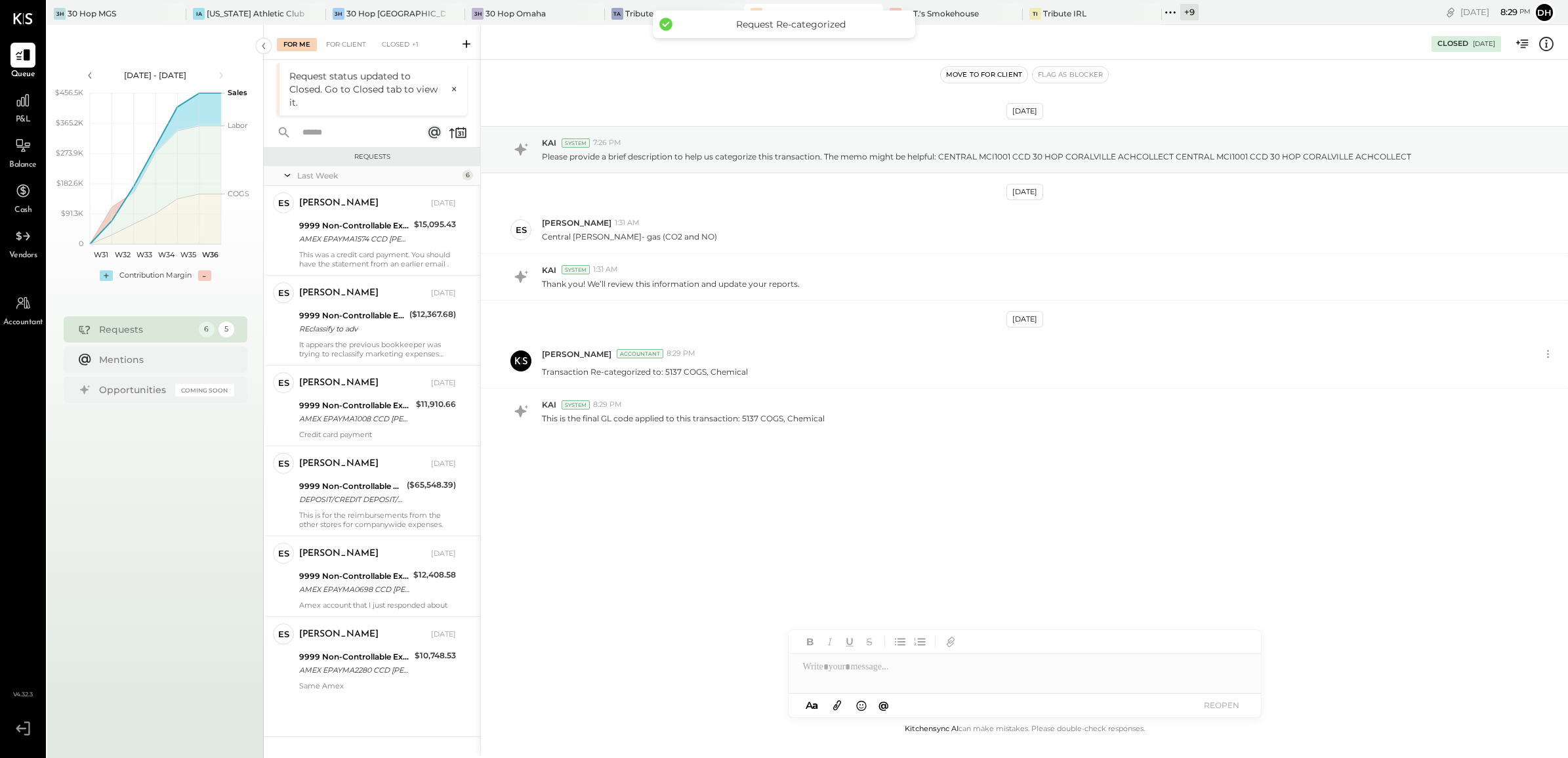
click at [1180, 11] on div "+ 9" at bounding box center [1189, 12] width 19 height 16
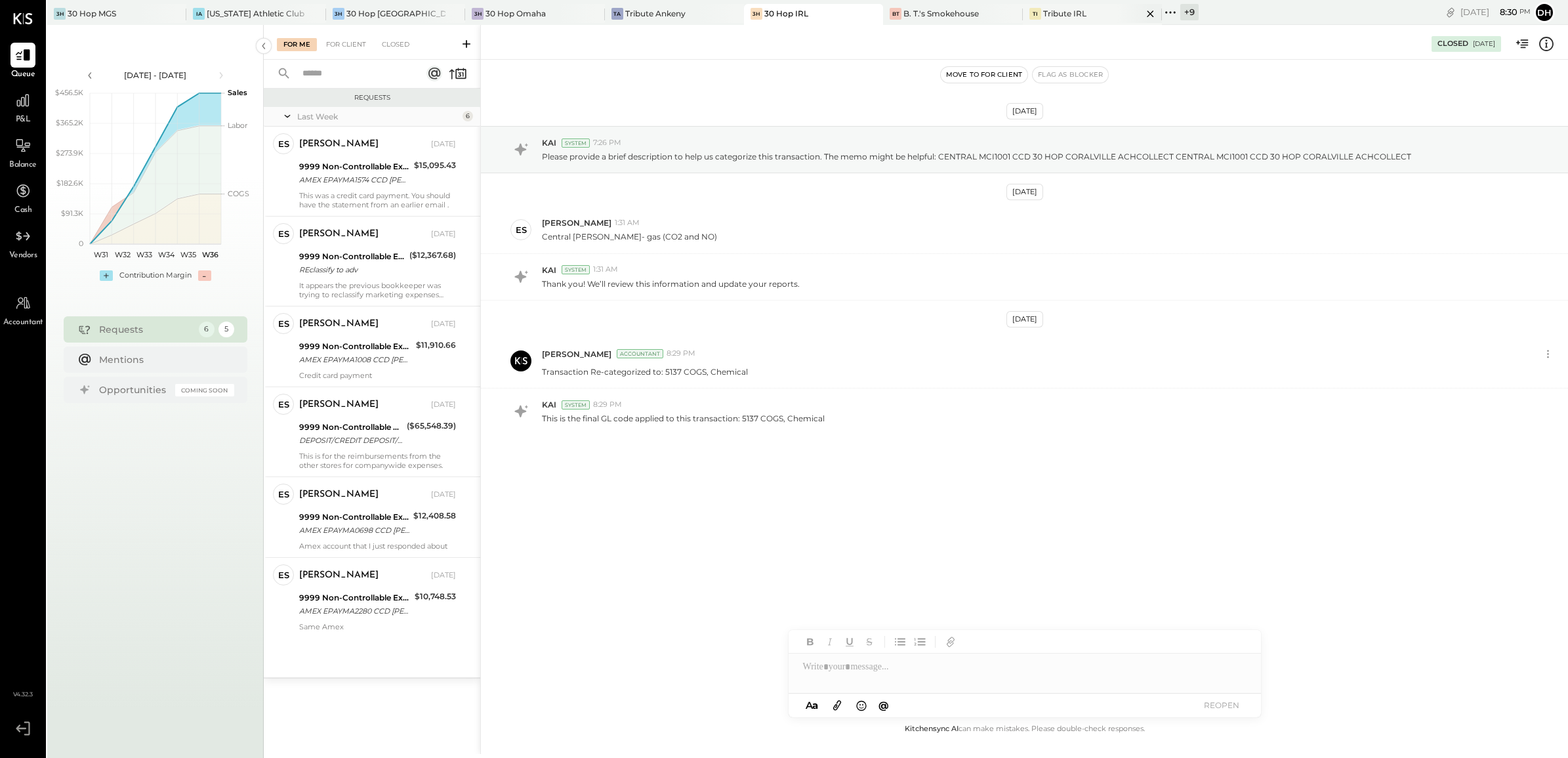
click at [1030, 24] on div "TI Tribute IRL" at bounding box center [1092, 14] width 139 height 21
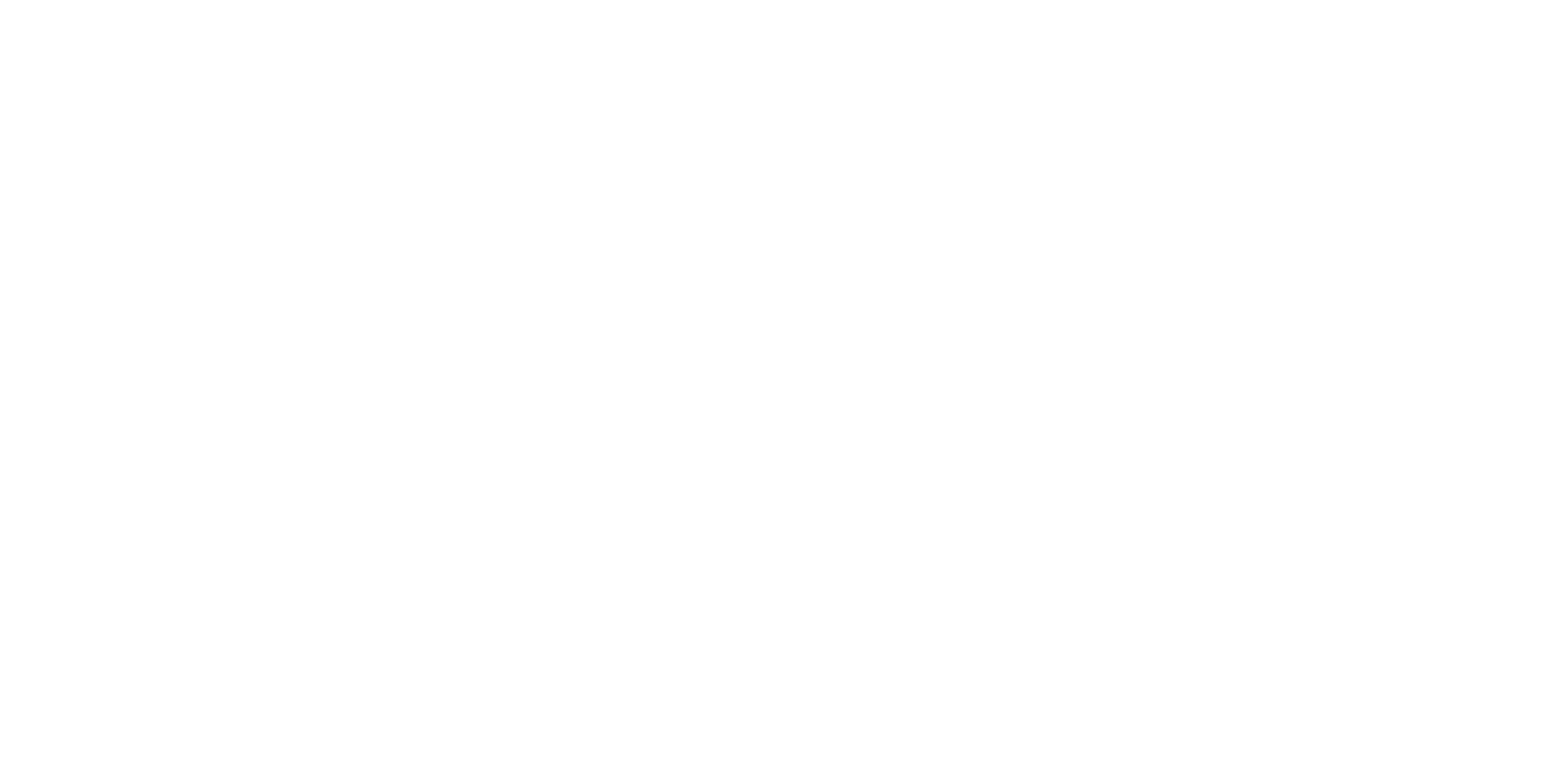
drag, startPoint x: 675, startPoint y: 146, endPoint x: 608, endPoint y: 16, distance: 146.2
click at [675, 0] on html at bounding box center [784, 0] width 1568 height 0
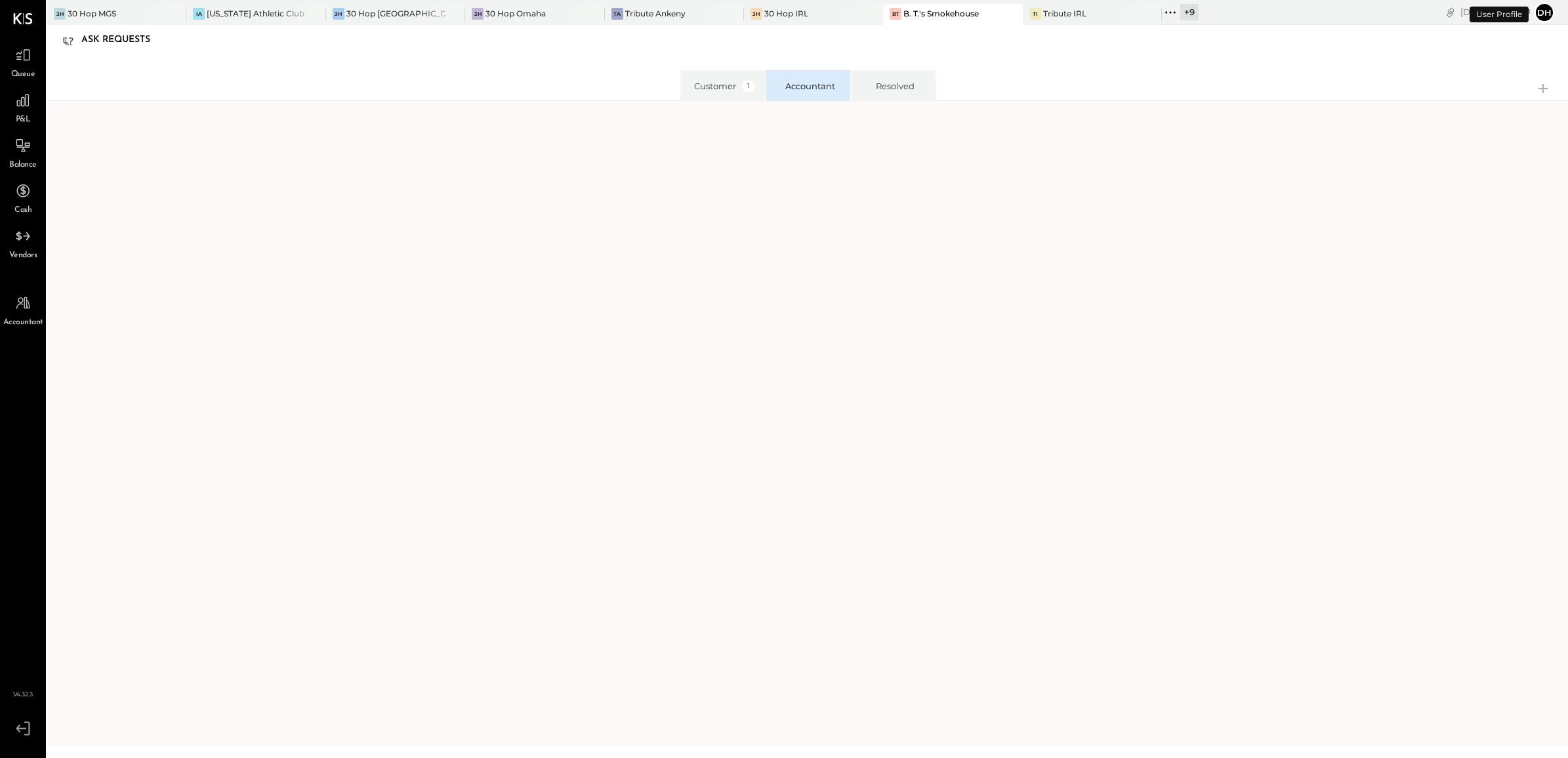
click at [1162, 5] on icon at bounding box center [1170, 13] width 17 height 17
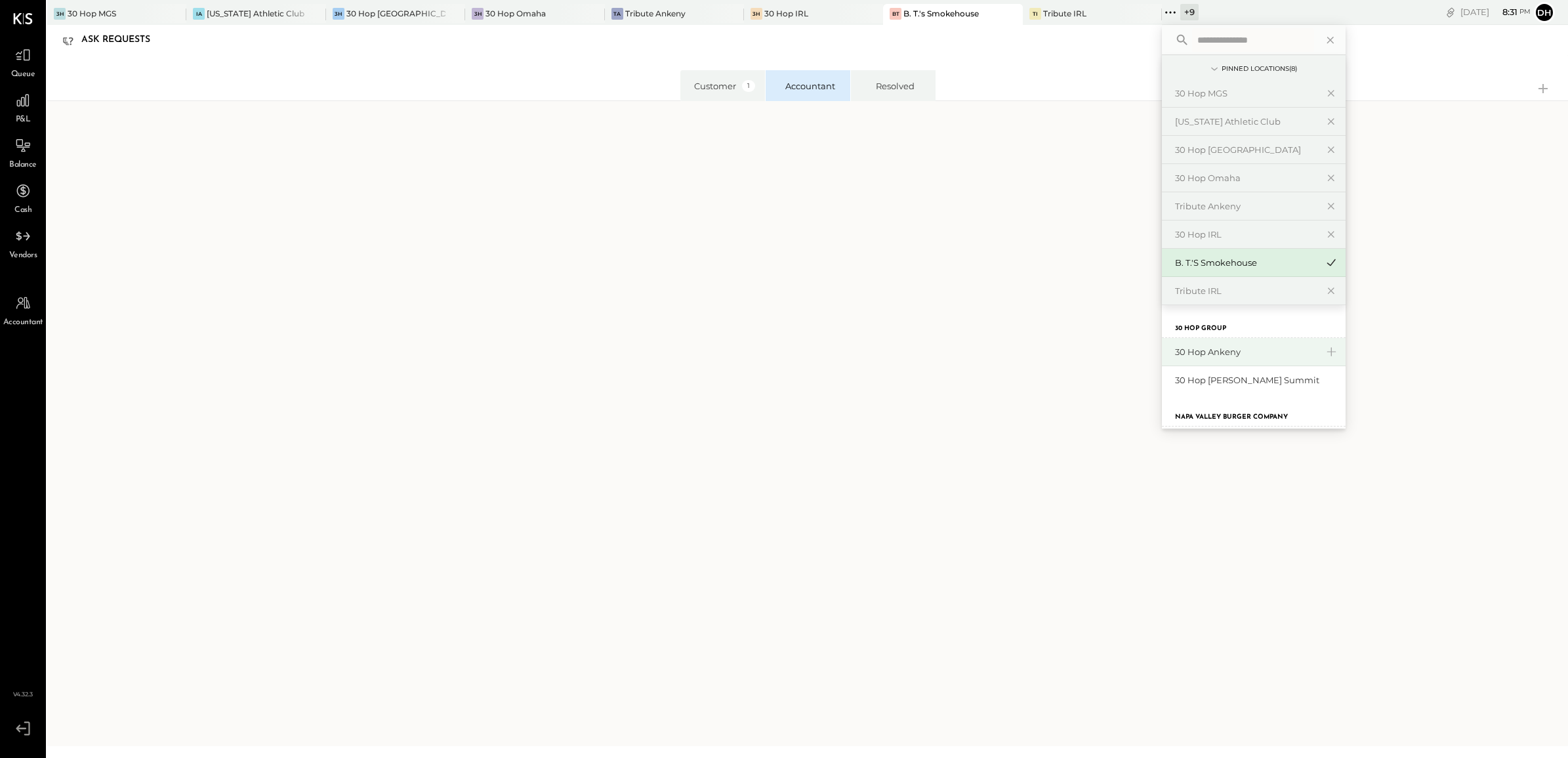
click at [1184, 359] on div "30 Hop Ankeny" at bounding box center [1253, 352] width 183 height 29
click at [1175, 348] on div "30 Hop Ankeny" at bounding box center [1246, 352] width 141 height 13
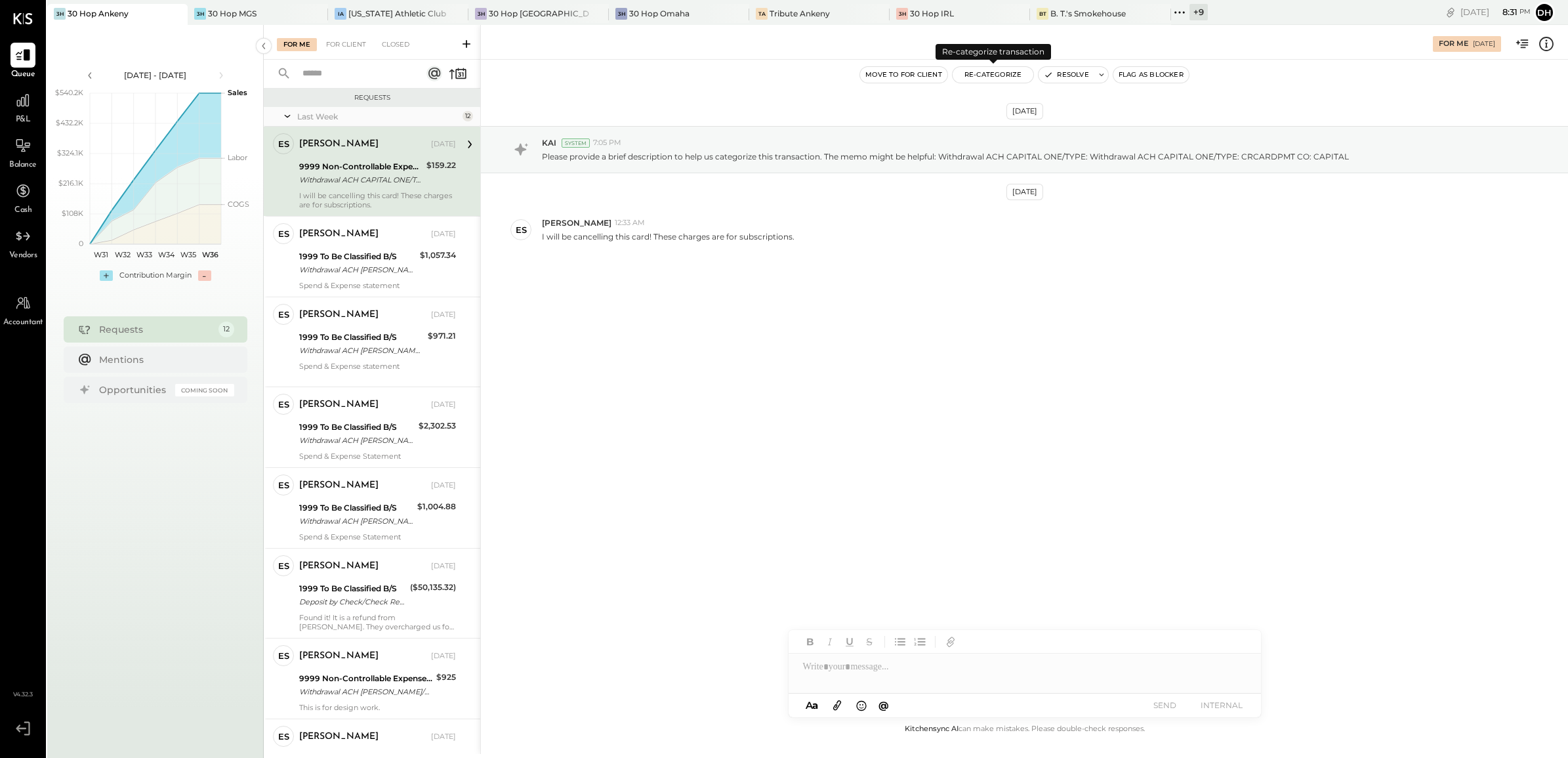
click at [1005, 74] on button "Re-Categorize" at bounding box center [993, 75] width 82 height 16
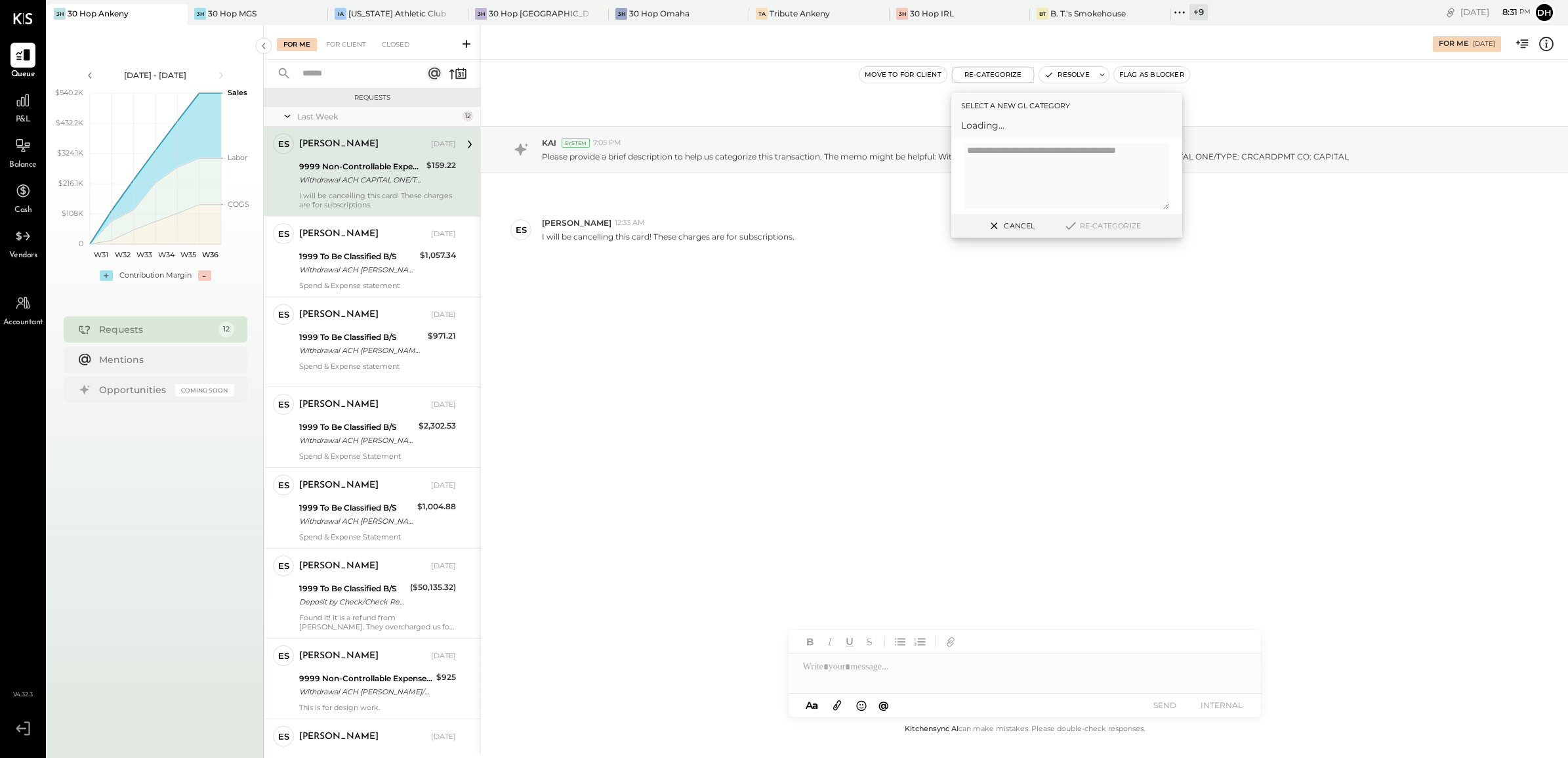
click at [993, 121] on span "Loading..." at bounding box center [1067, 125] width 211 height 13
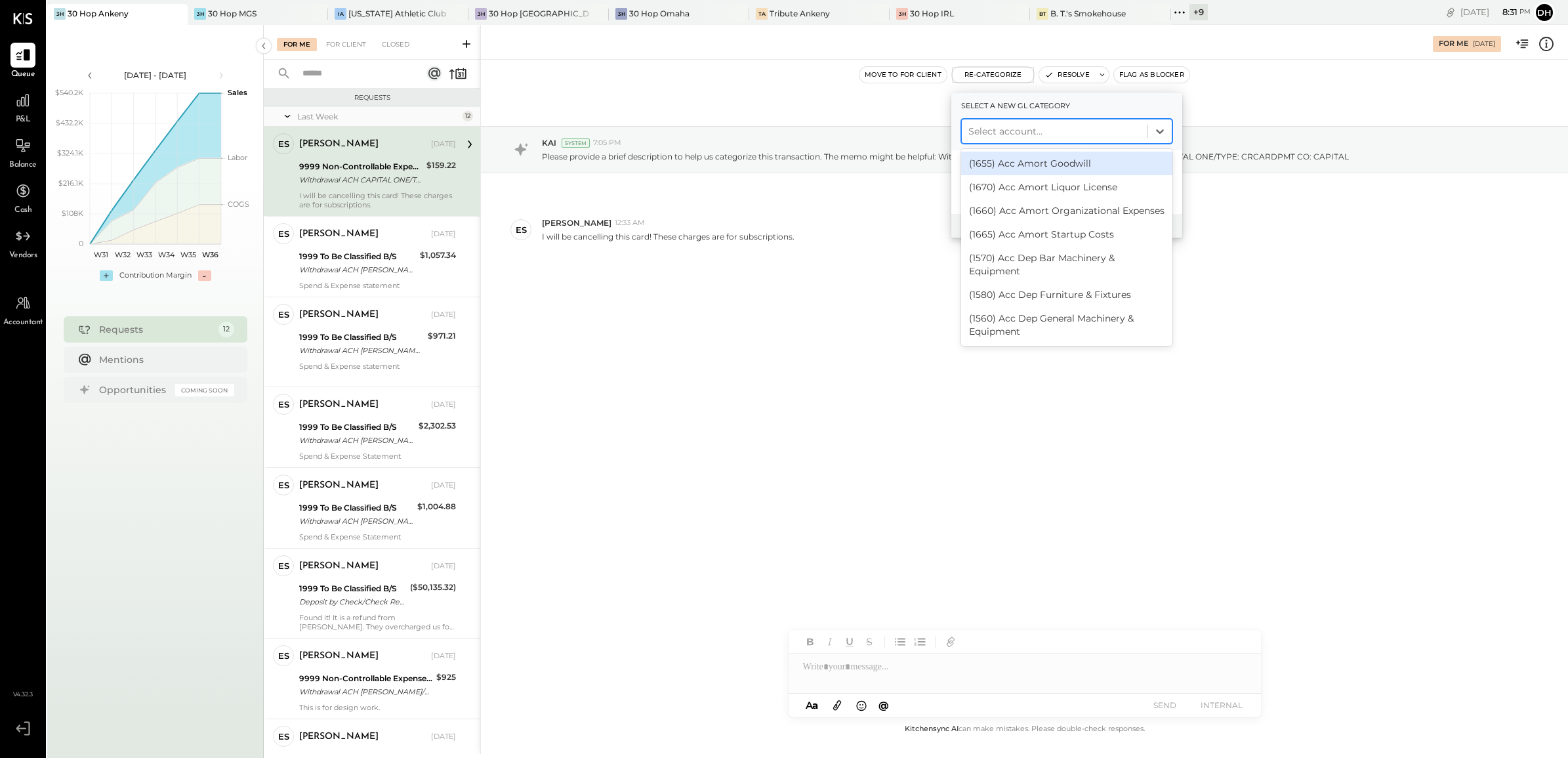
click at [998, 125] on div at bounding box center [1054, 131] width 172 height 16
type input "****"
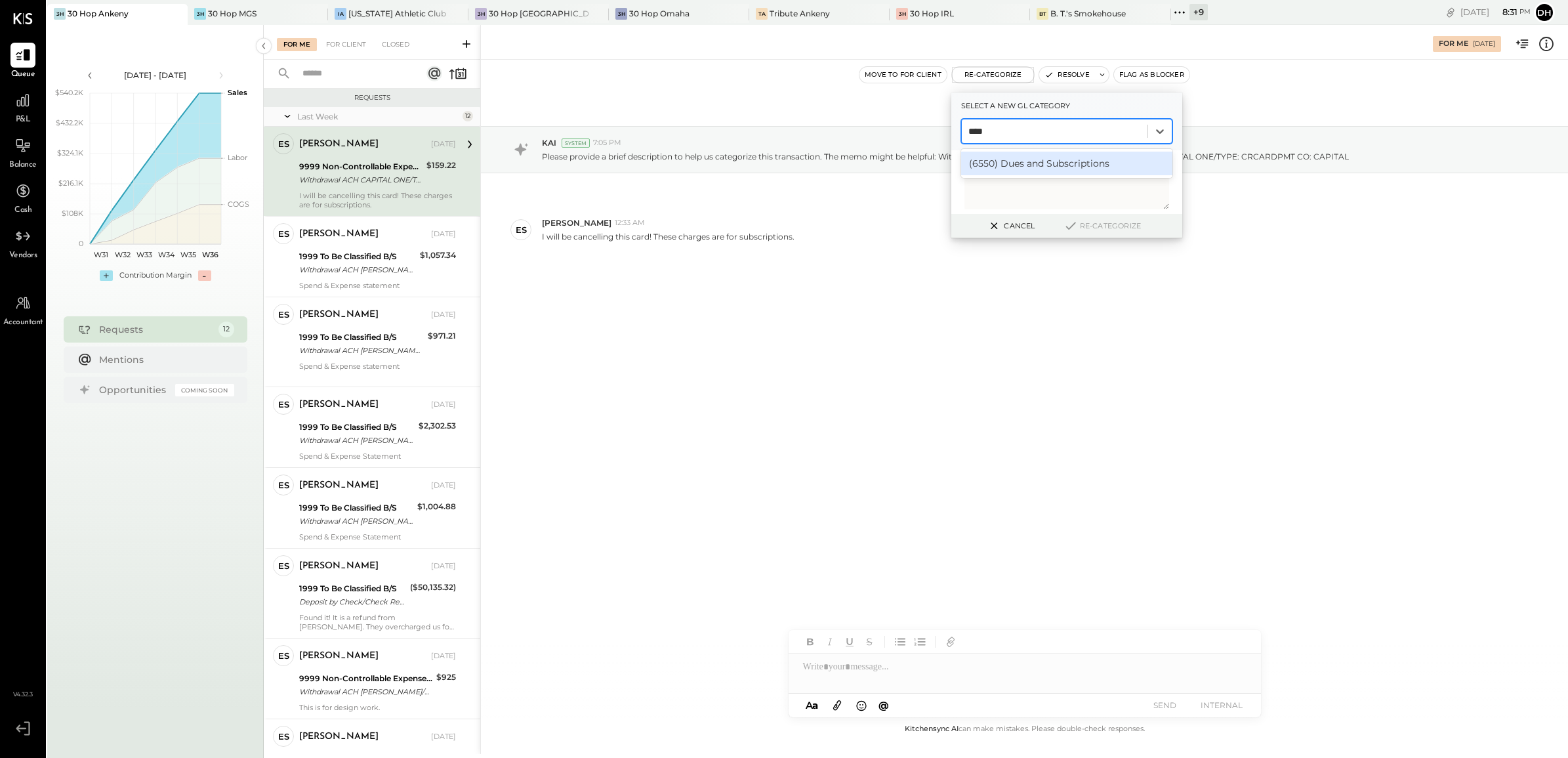
click at [1014, 161] on div "(6550) Dues and Subscriptions" at bounding box center [1067, 163] width 211 height 24
click at [1096, 224] on button "Re-Categorize" at bounding box center [1102, 225] width 87 height 16
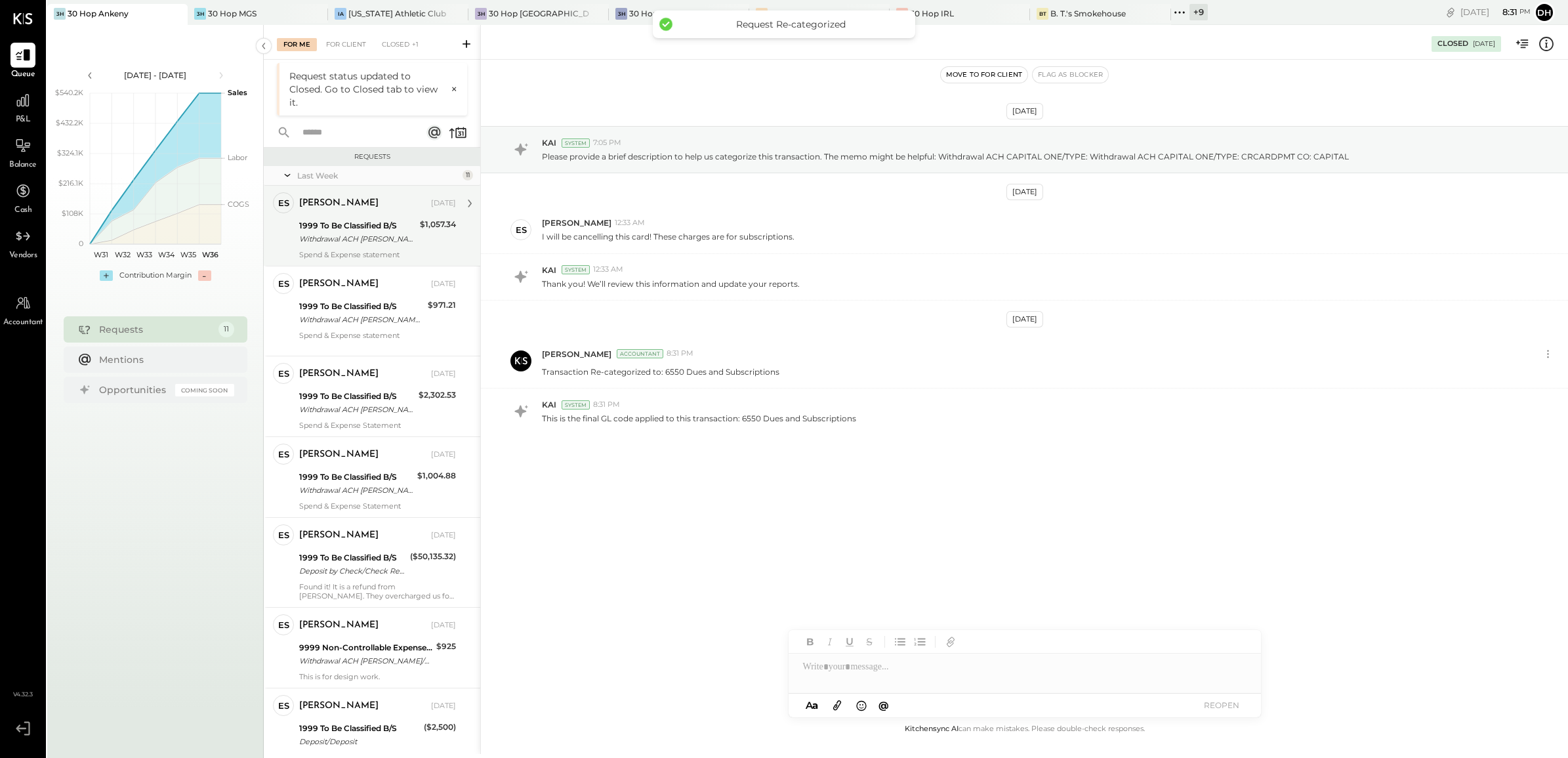
click at [342, 257] on div "Spend & Expense statement" at bounding box center [378, 254] width 156 height 9
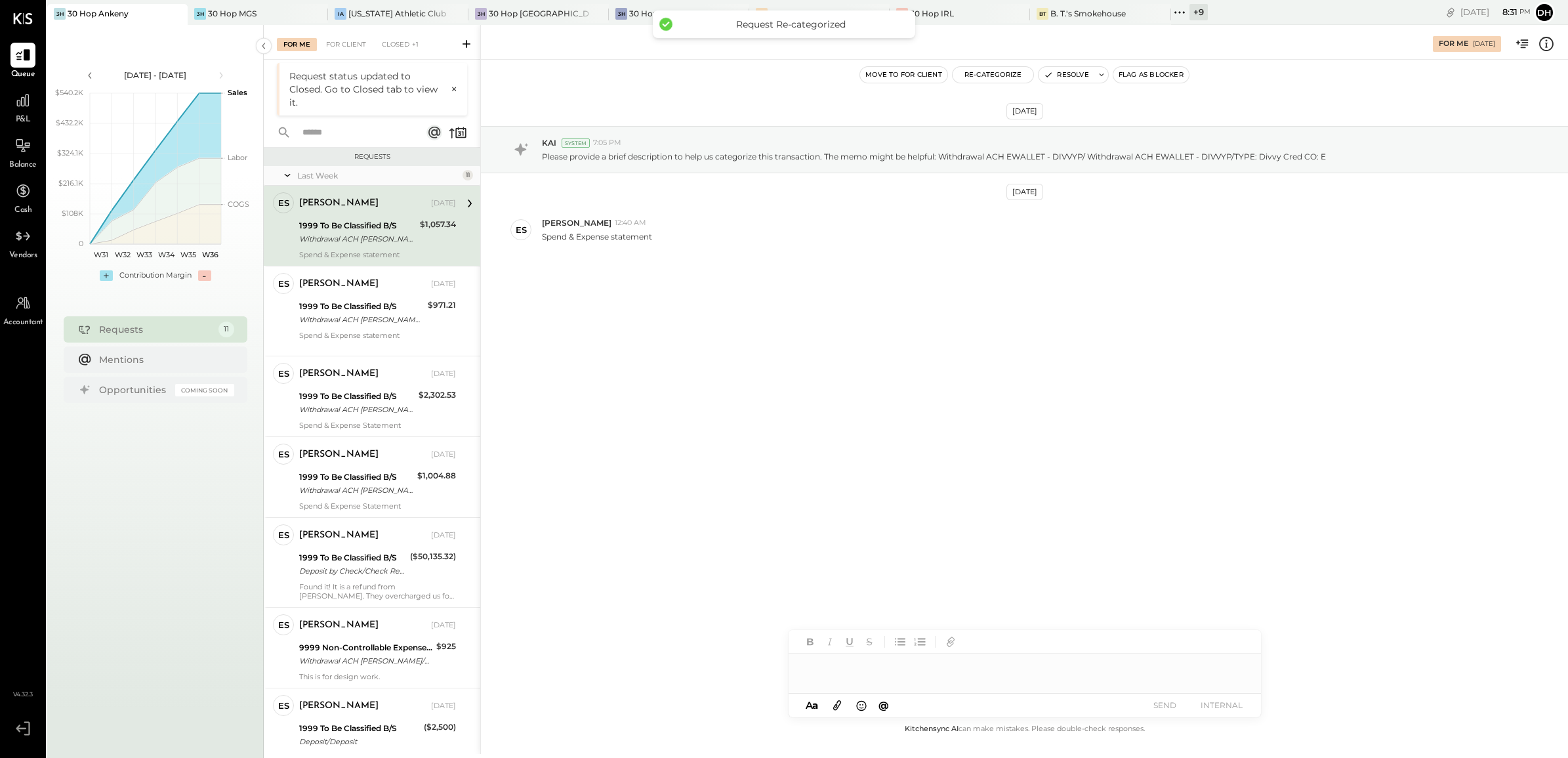
click at [861, 671] on div at bounding box center [1025, 666] width 473 height 26
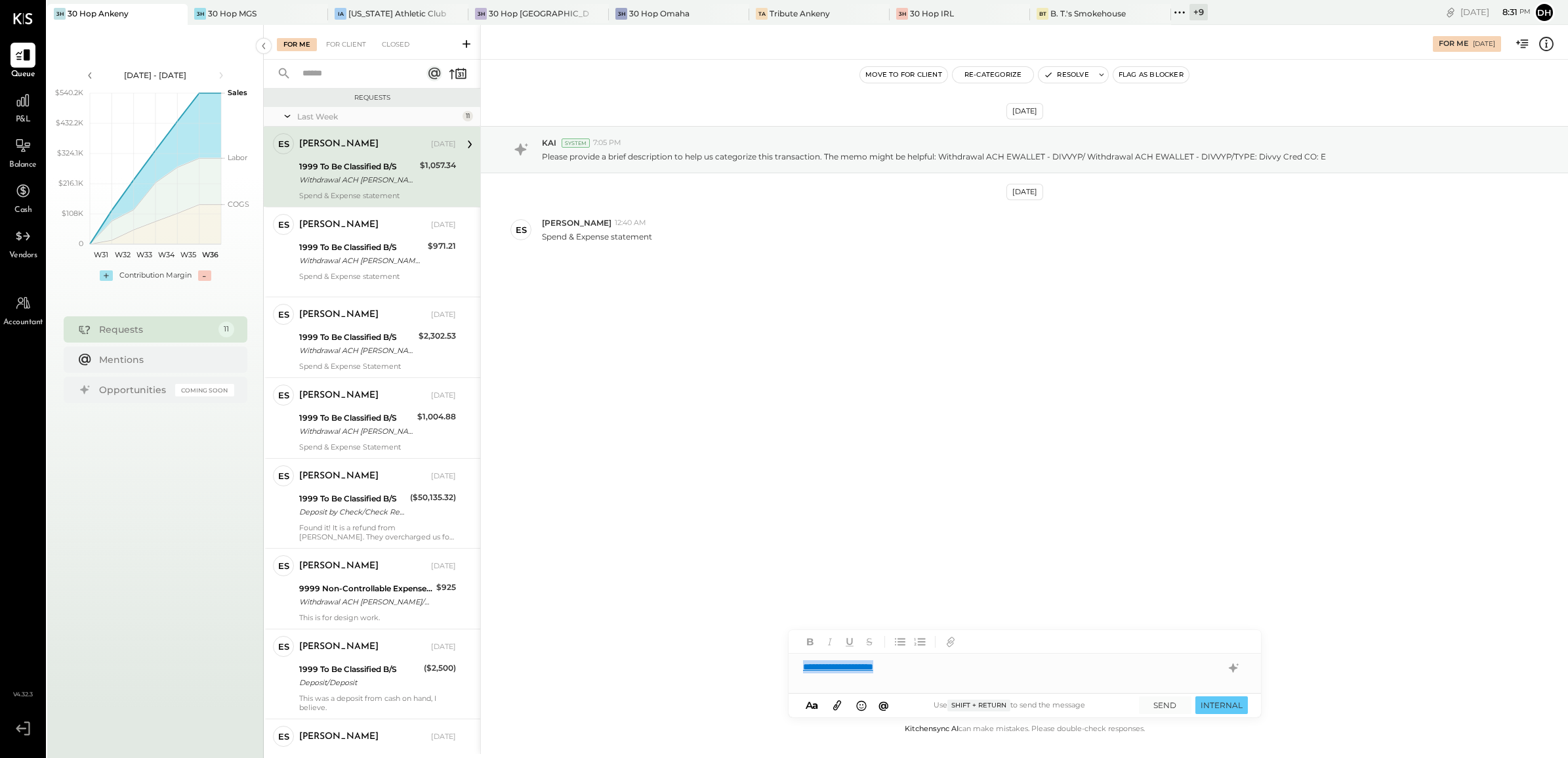
drag, startPoint x: 946, startPoint y: 667, endPoint x: 677, endPoint y: 647, distance: 269.7
click at [677, 647] on div "**********" at bounding box center [1024, 390] width 1088 height 729
copy div "**********"
click at [1163, 701] on button "SEND" at bounding box center [1165, 704] width 52 height 18
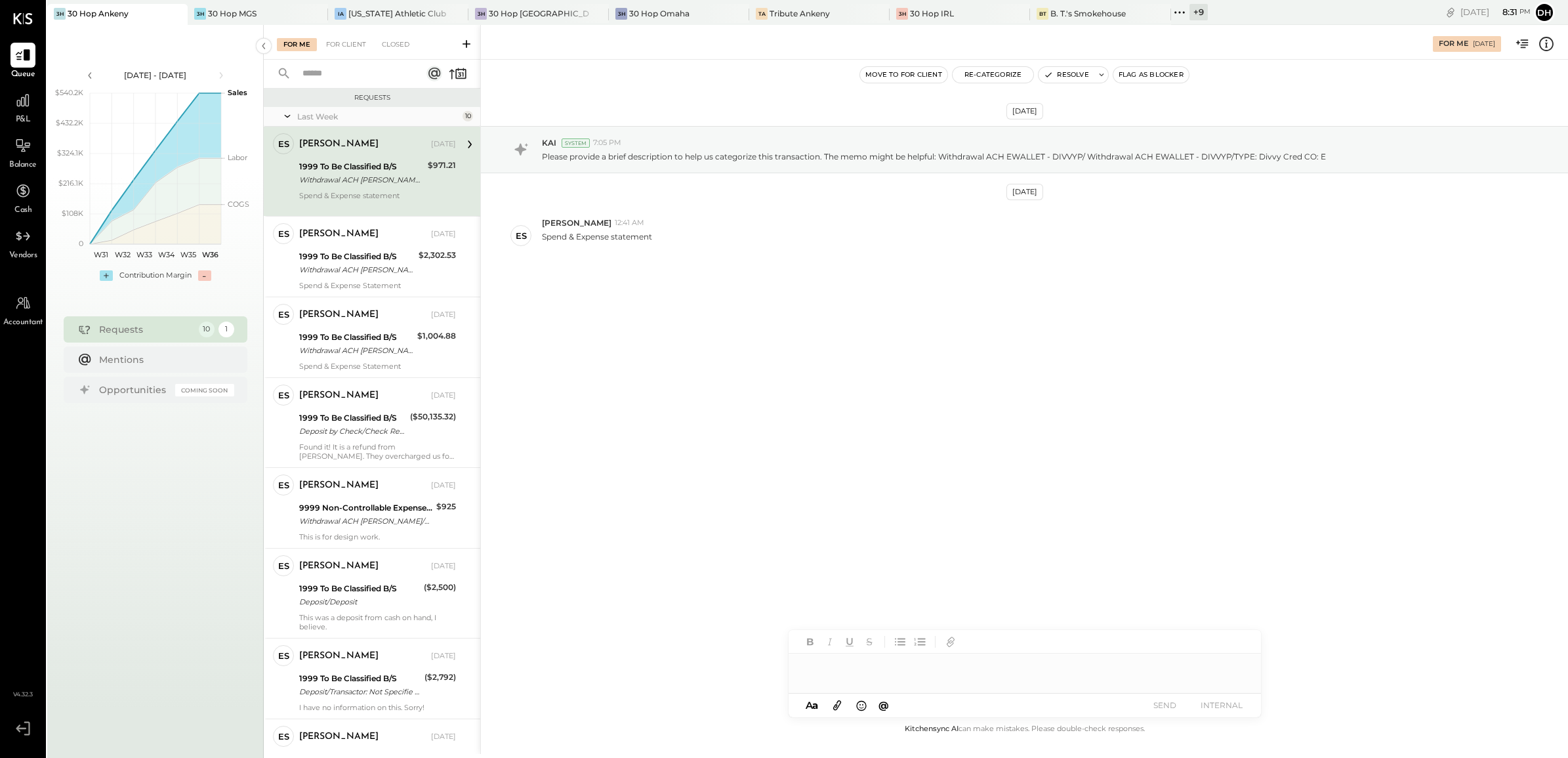
click at [925, 677] on div at bounding box center [1025, 666] width 473 height 26
click at [1163, 702] on button "SEND" at bounding box center [1165, 704] width 52 height 18
click at [311, 250] on div "1999 To Be Classified B/S" at bounding box center [357, 257] width 115 height 13
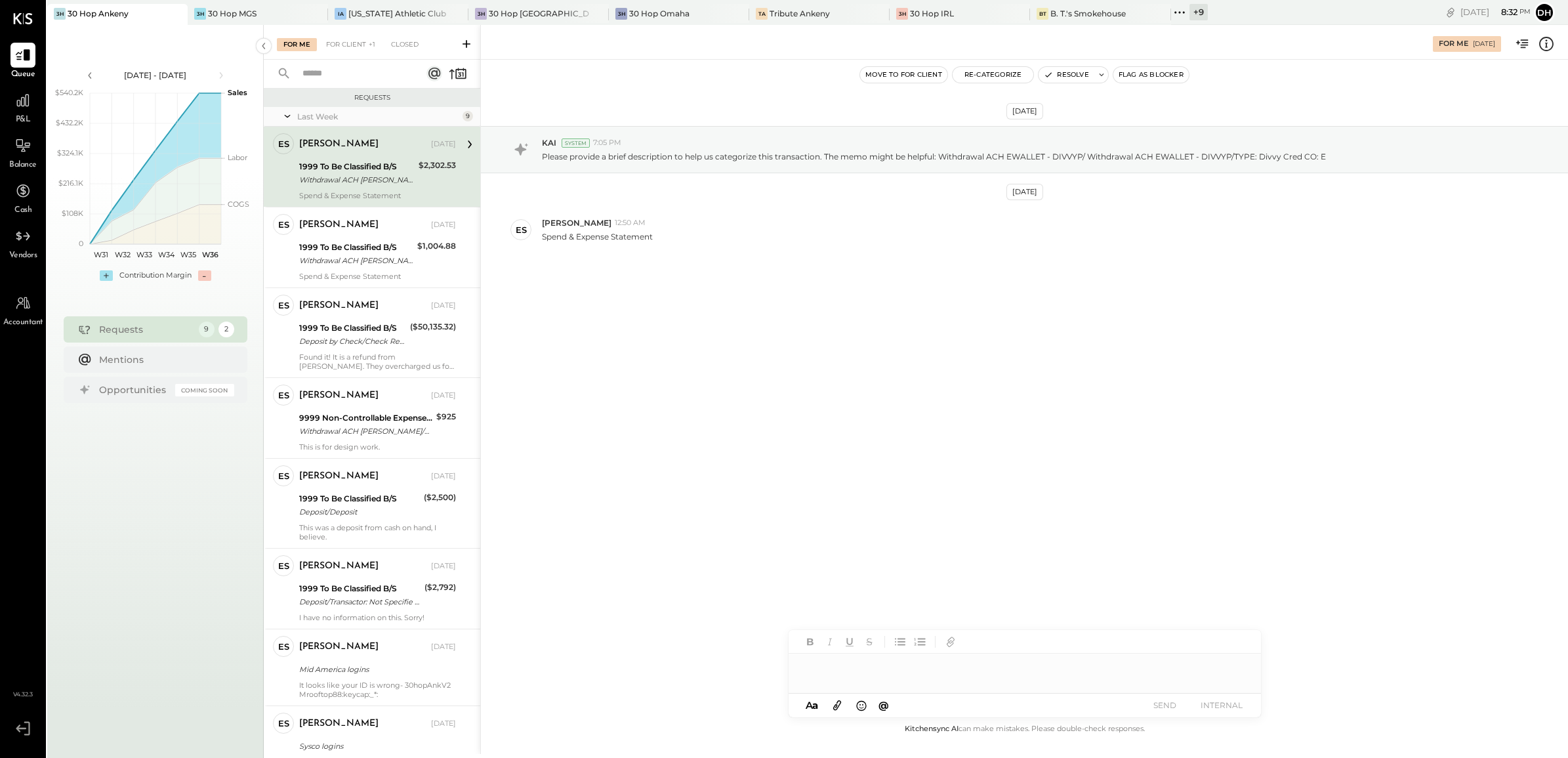
click at [894, 674] on div at bounding box center [1025, 666] width 473 height 26
click at [1166, 708] on button "SEND" at bounding box center [1165, 704] width 52 height 18
click at [305, 245] on div "1999 To Be Classified B/S" at bounding box center [357, 247] width 114 height 13
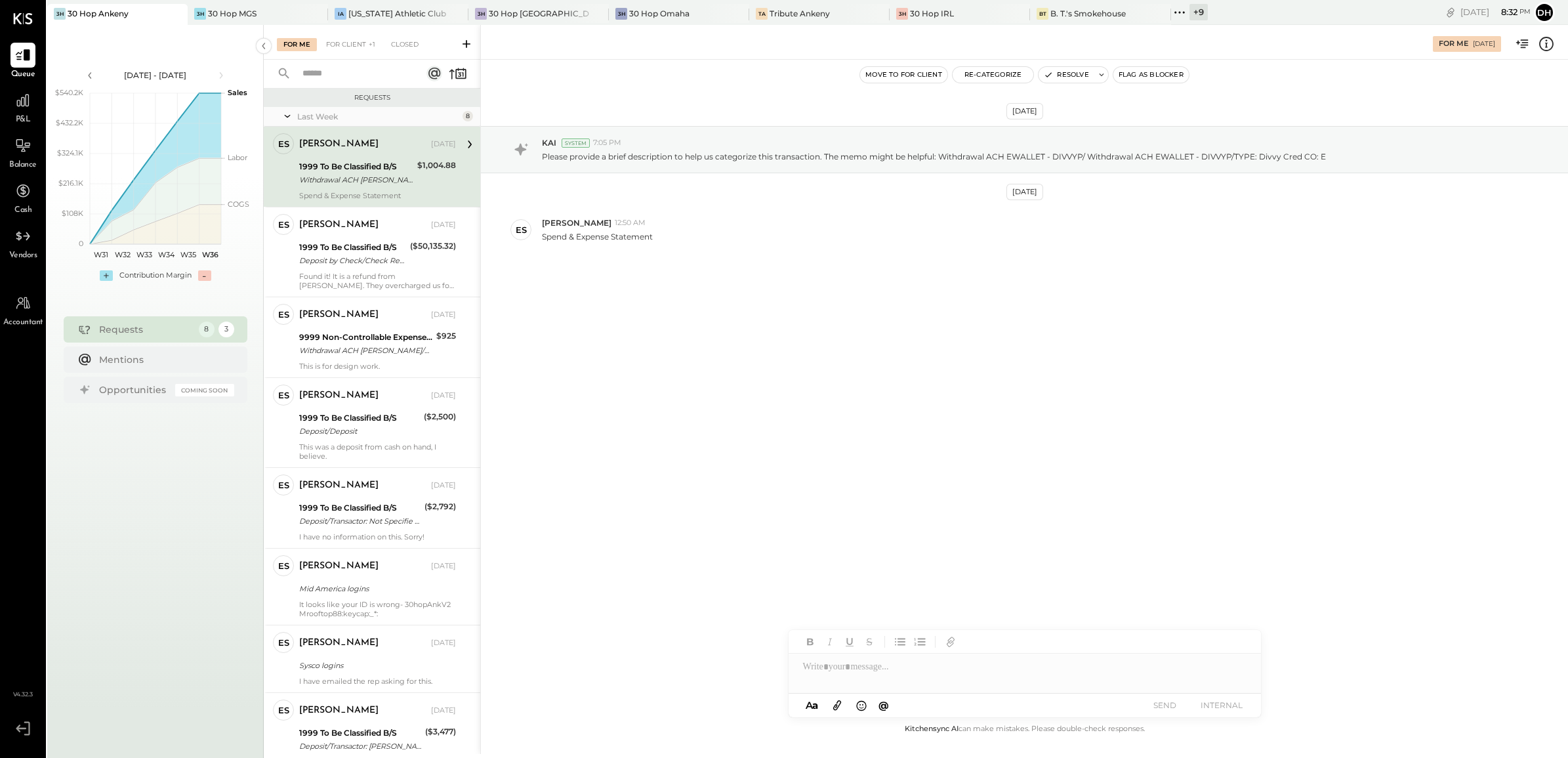
click at [943, 678] on div at bounding box center [1025, 666] width 473 height 26
click at [1166, 708] on button "SEND" at bounding box center [1165, 704] width 52 height 18
click at [276, 249] on div at bounding box center [282, 246] width 12 height 12
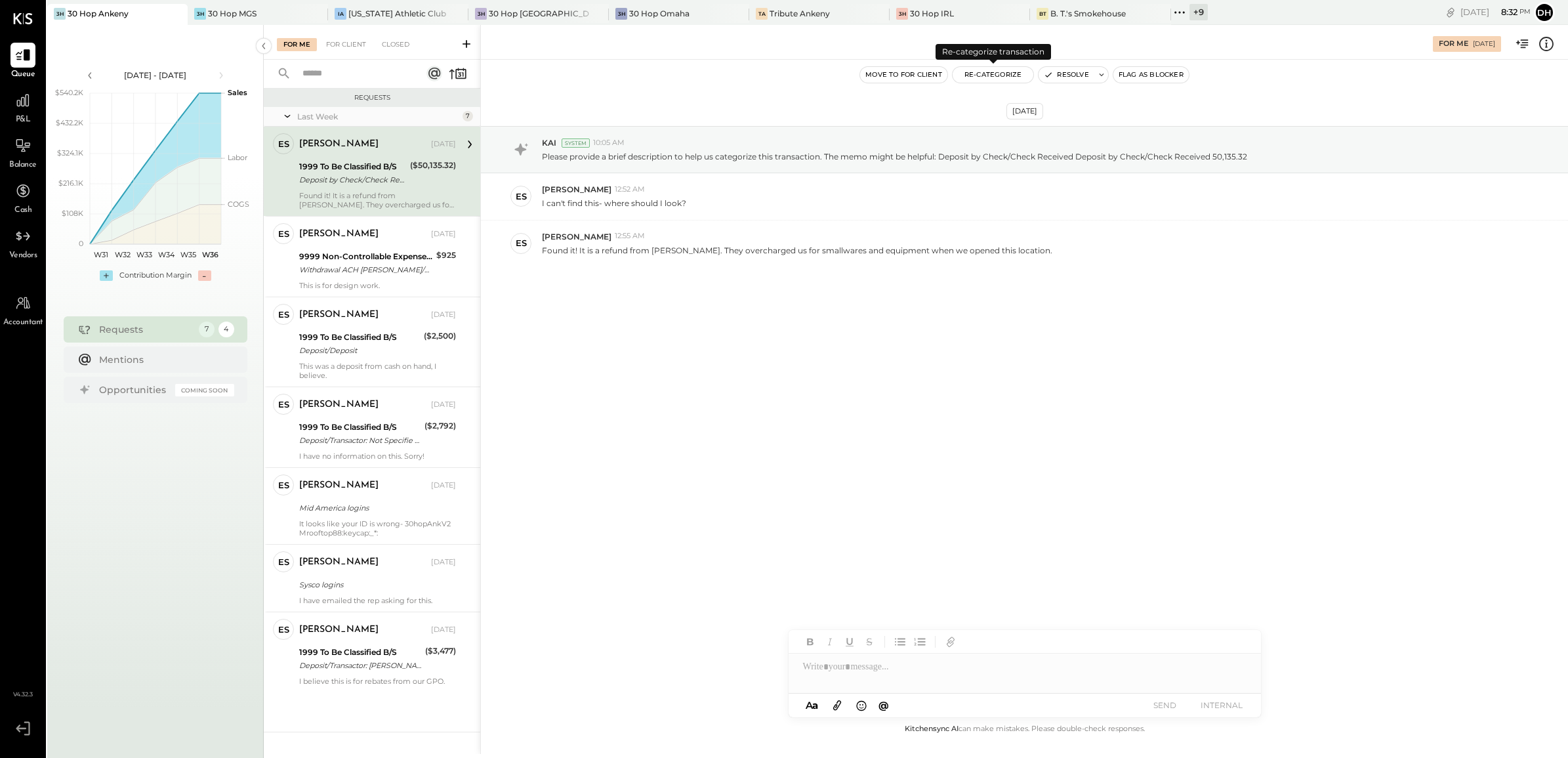
click at [1012, 77] on button "Re-Categorize" at bounding box center [993, 75] width 82 height 16
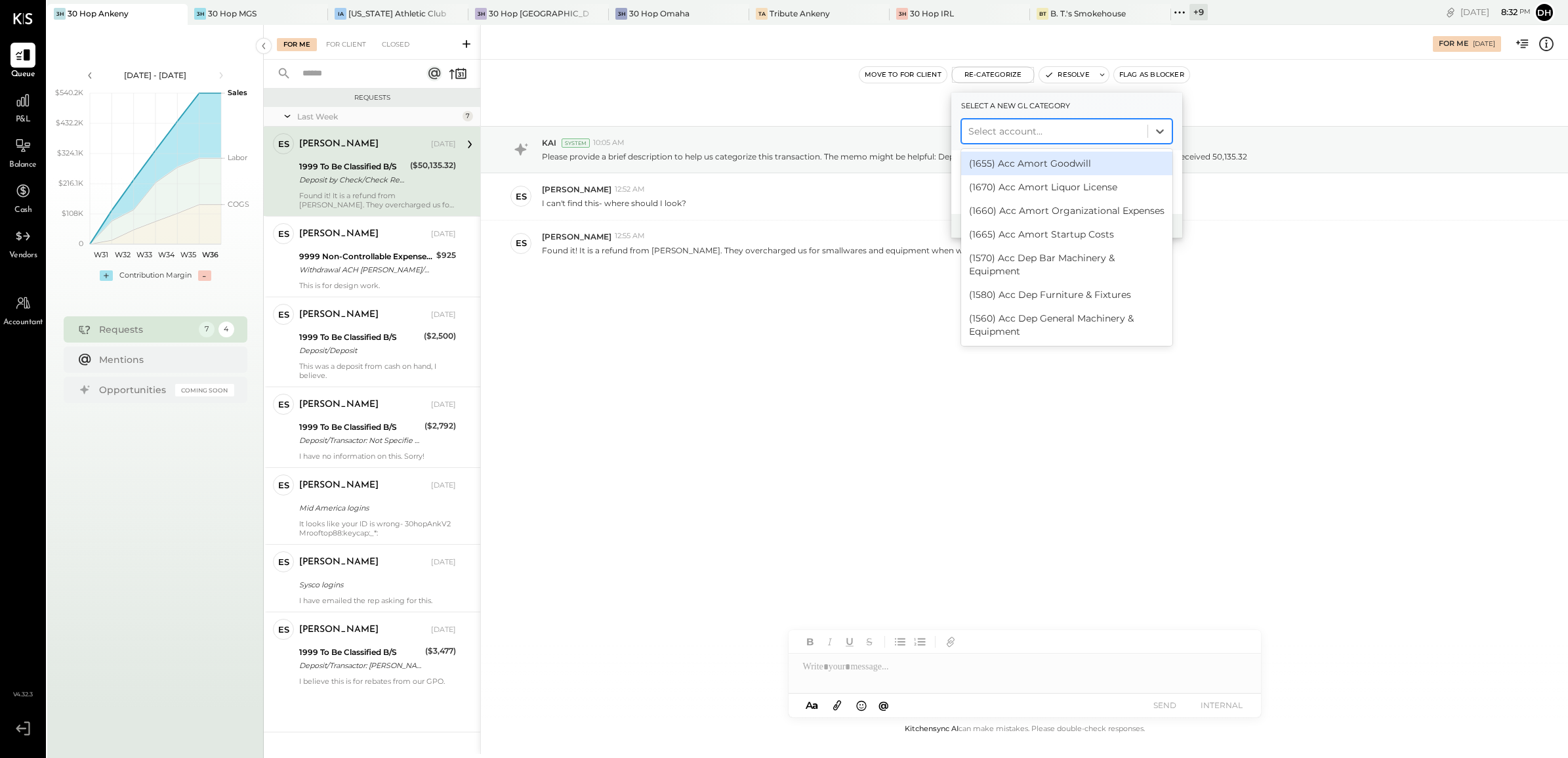
click at [1021, 131] on div at bounding box center [1054, 131] width 172 height 16
type input "*****"
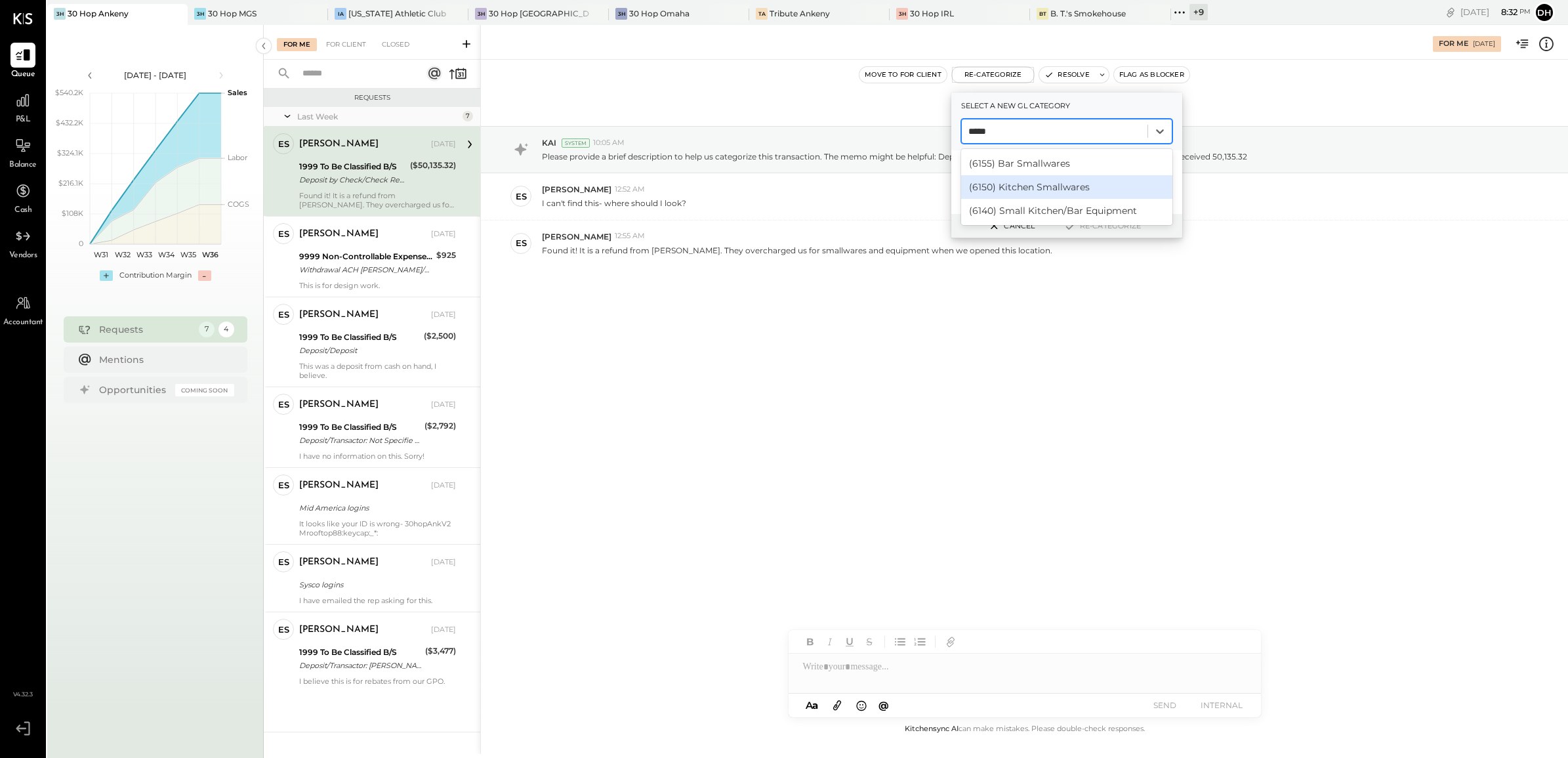
click at [1077, 180] on div "(6150) Kitchen Smallwares" at bounding box center [1067, 187] width 211 height 24
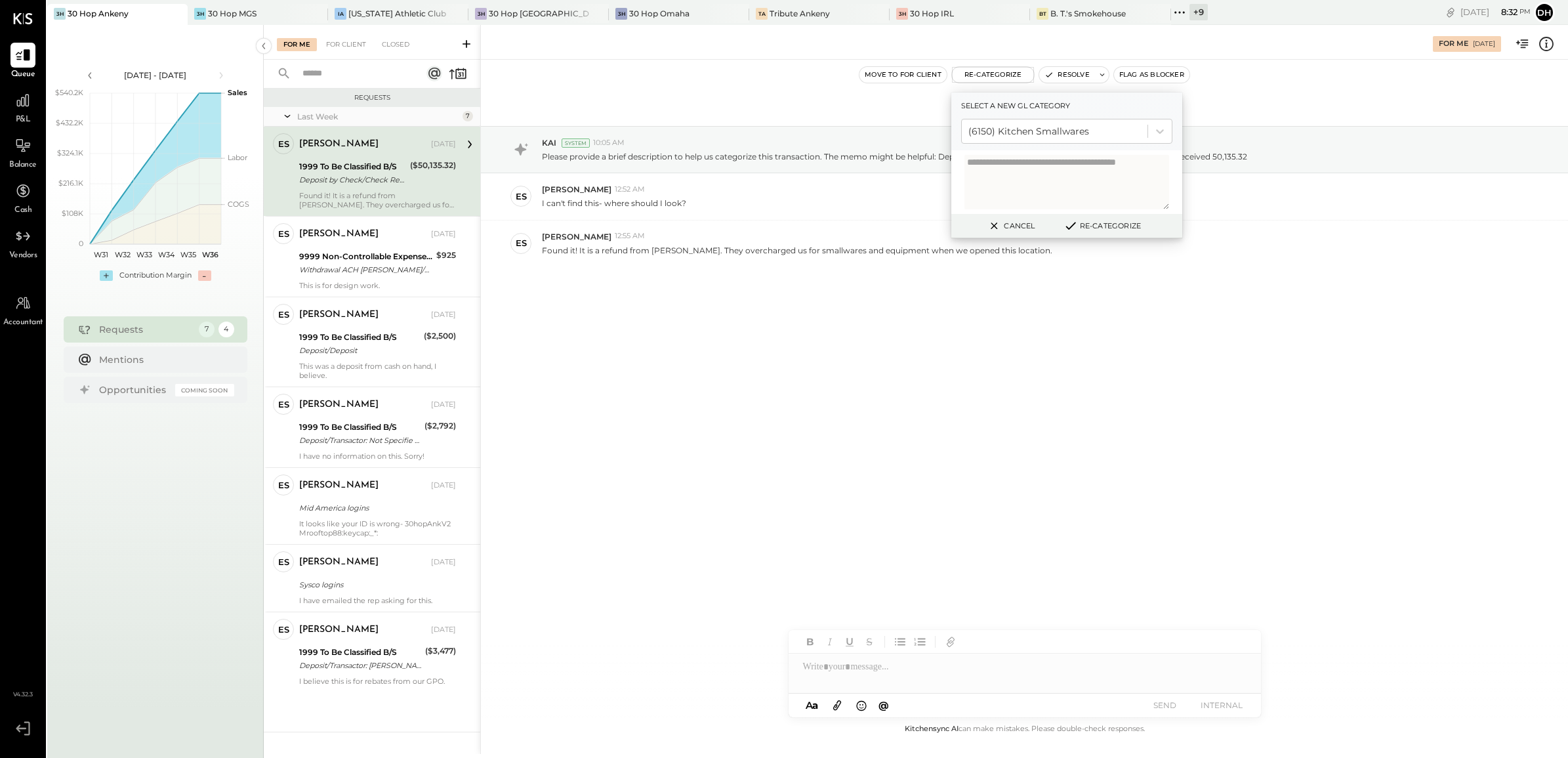
click at [1086, 226] on button "Re-Categorize" at bounding box center [1102, 225] width 87 height 16
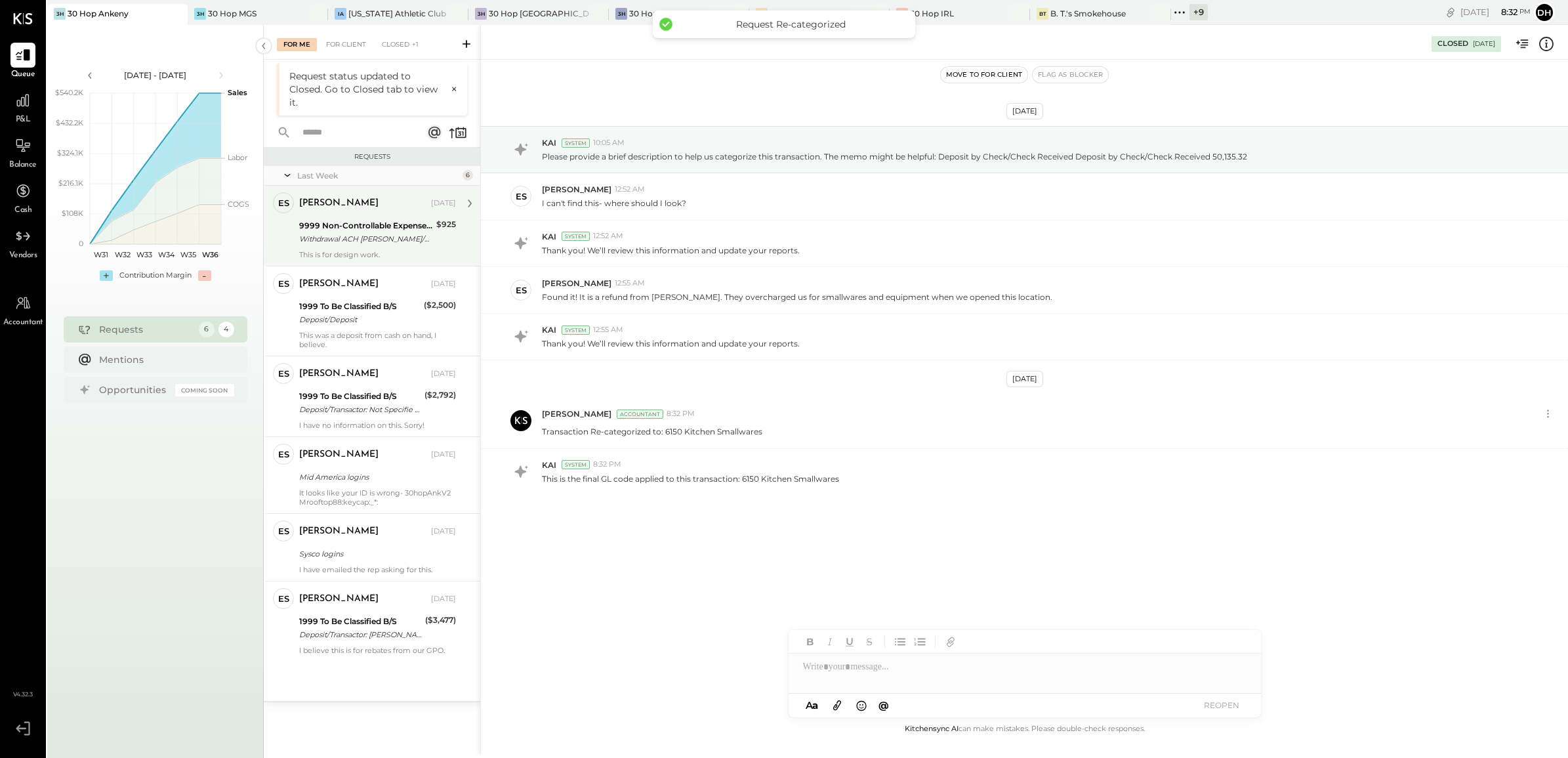
click at [388, 225] on div "9999 Non-Controllable Expenses:Other Income and Expenses:To Be Classified P&L" at bounding box center [366, 225] width 133 height 13
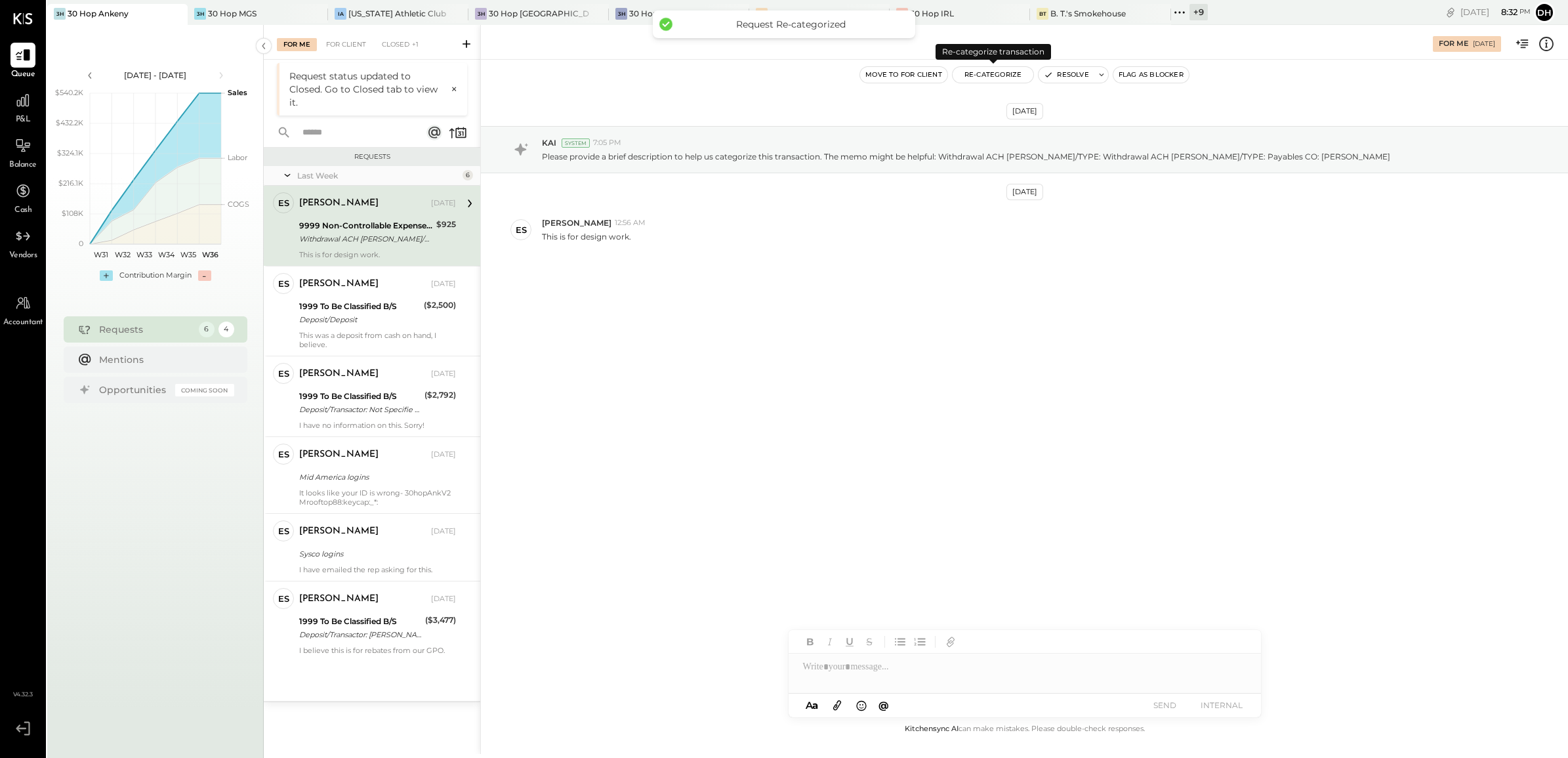
click at [983, 73] on button "Re-Categorize" at bounding box center [993, 75] width 82 height 16
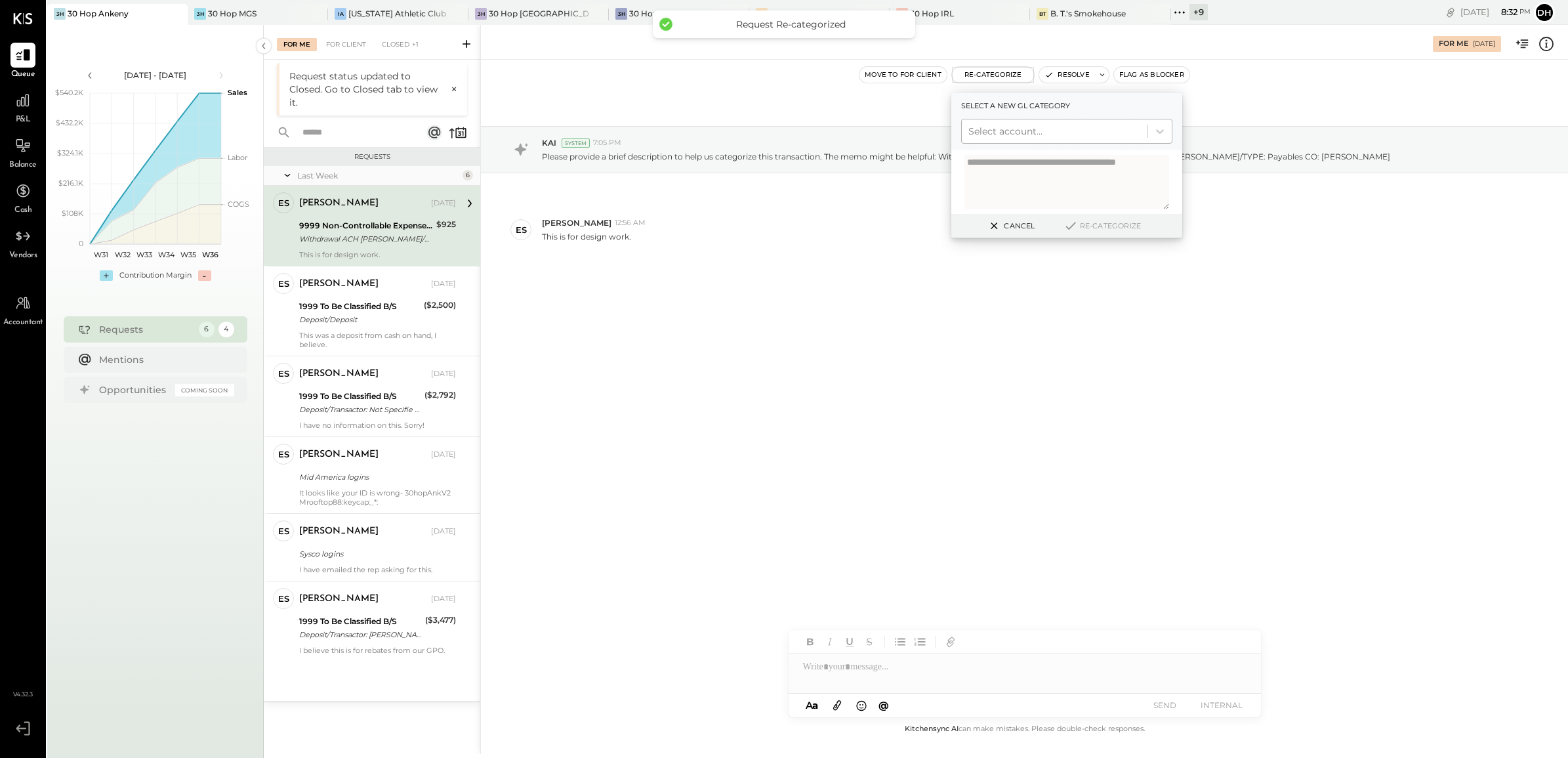
click at [976, 132] on div at bounding box center [1054, 131] width 172 height 16
type input "******"
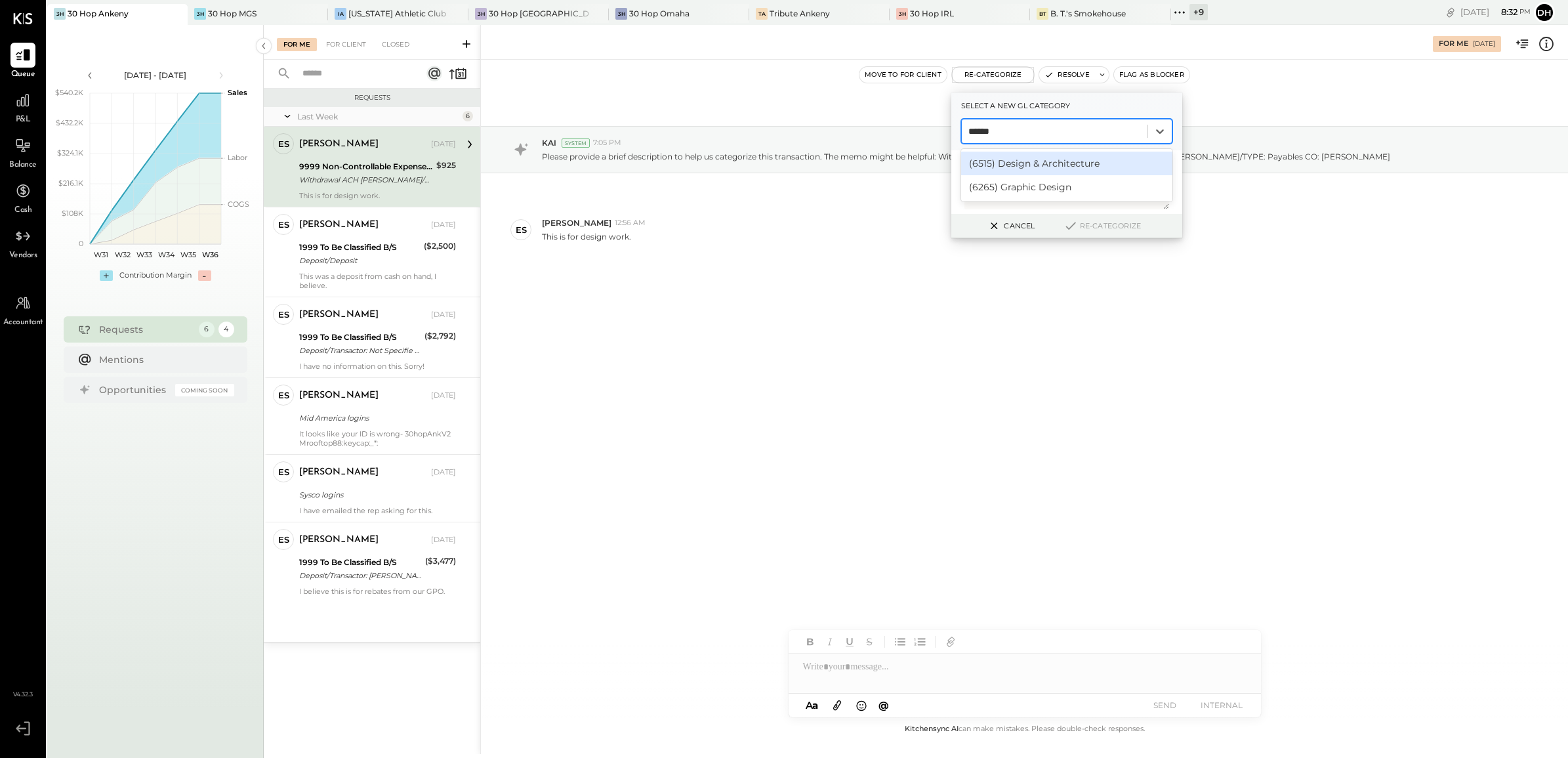
click at [1024, 165] on div "(6515) Design & Architecture" at bounding box center [1067, 163] width 211 height 24
click at [1086, 225] on button "Re-Categorize" at bounding box center [1102, 225] width 87 height 16
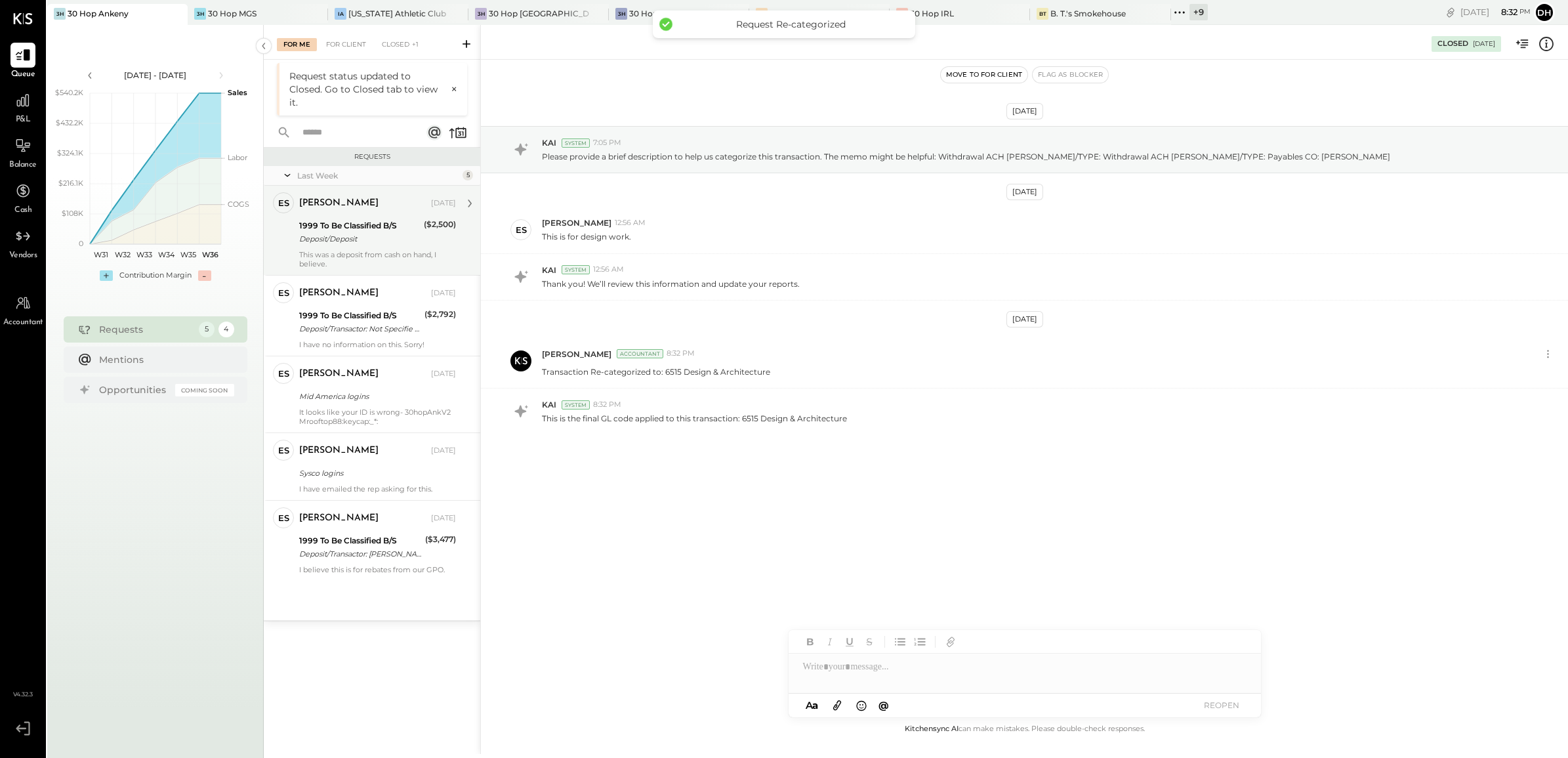
click at [347, 214] on div "[PERSON_NAME] [DATE]" at bounding box center [378, 204] width 156 height 23
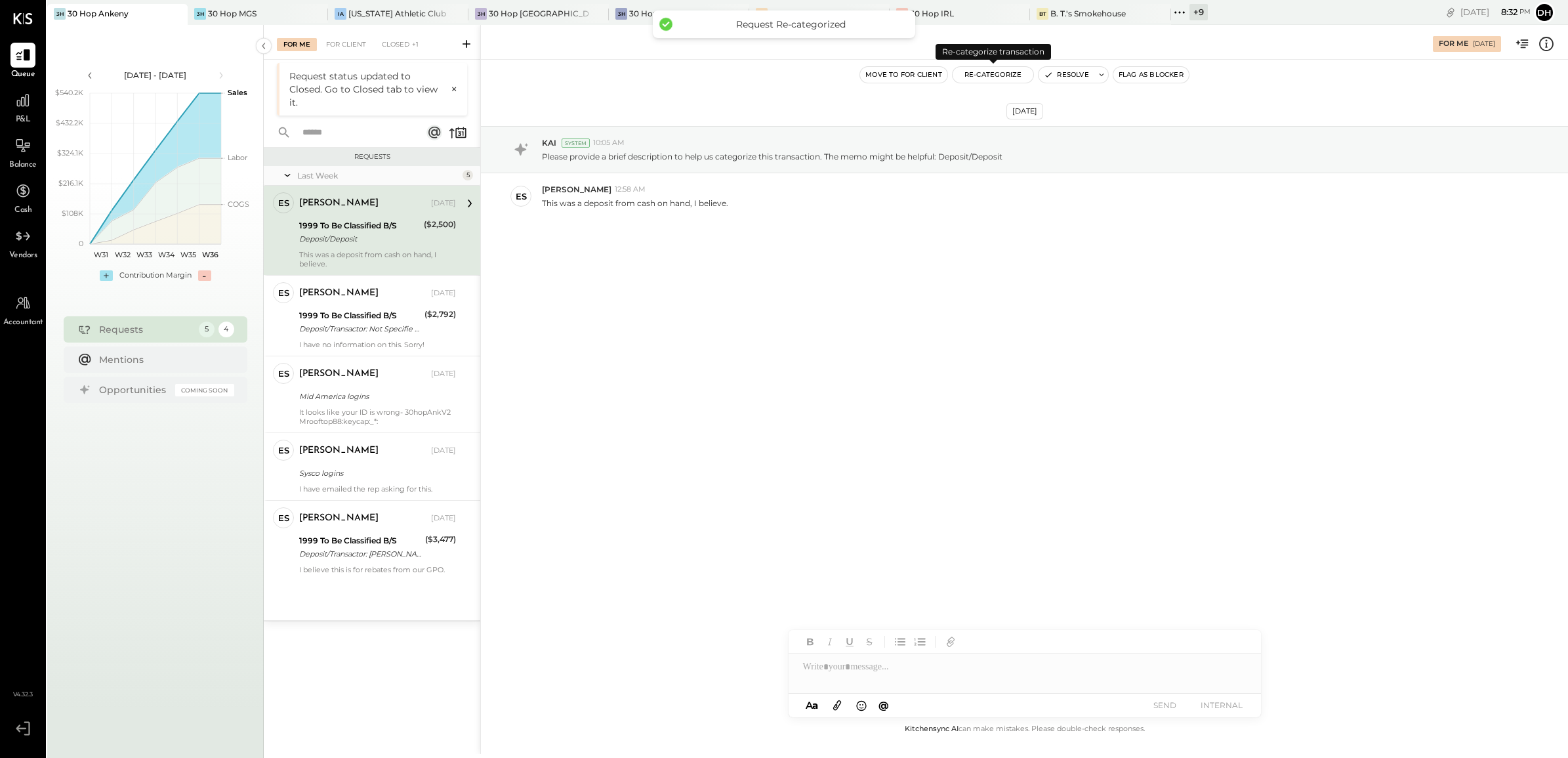
click at [988, 73] on button "Re-Categorize" at bounding box center [993, 75] width 82 height 16
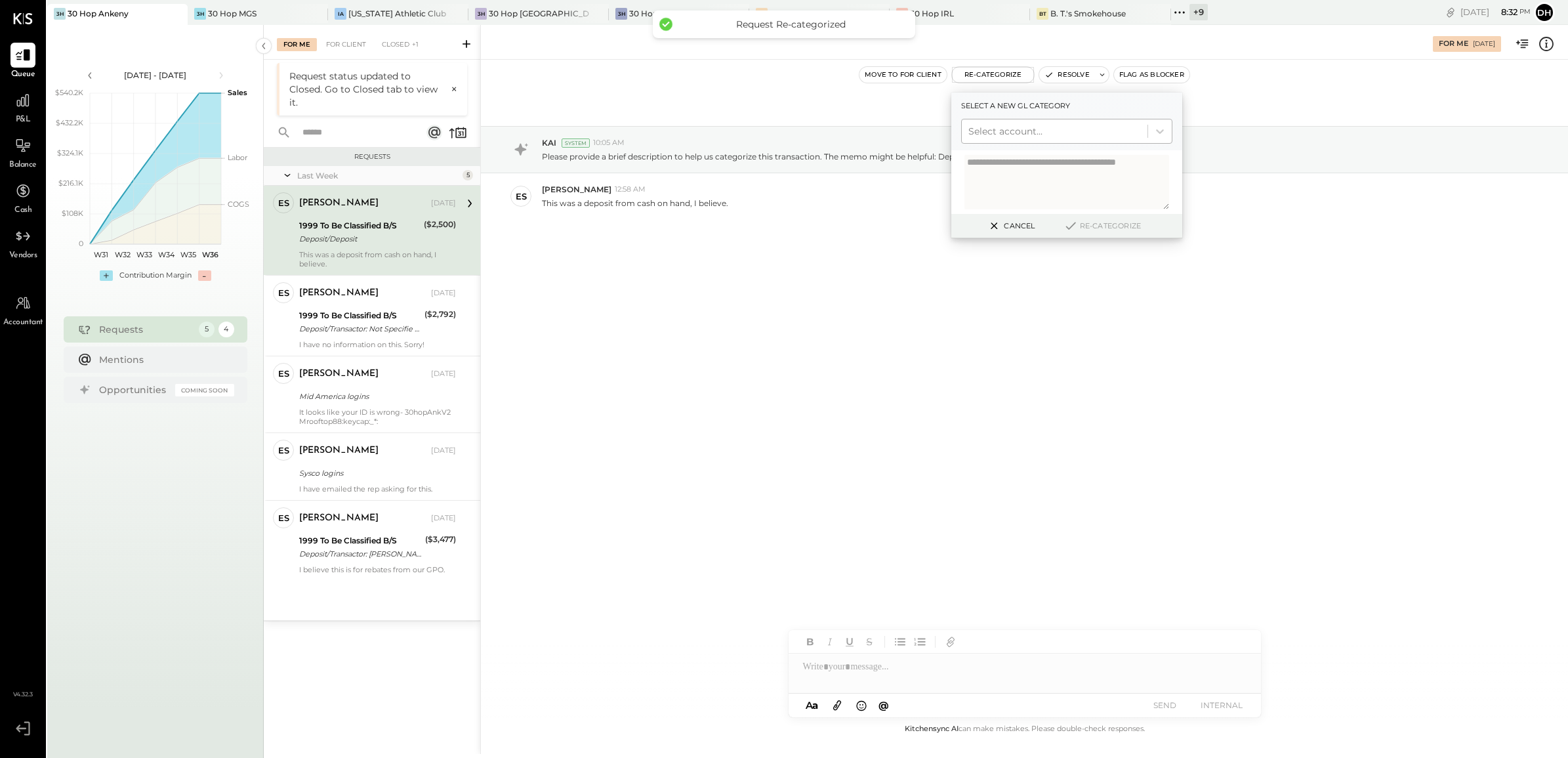
click at [995, 128] on div at bounding box center [1054, 131] width 172 height 16
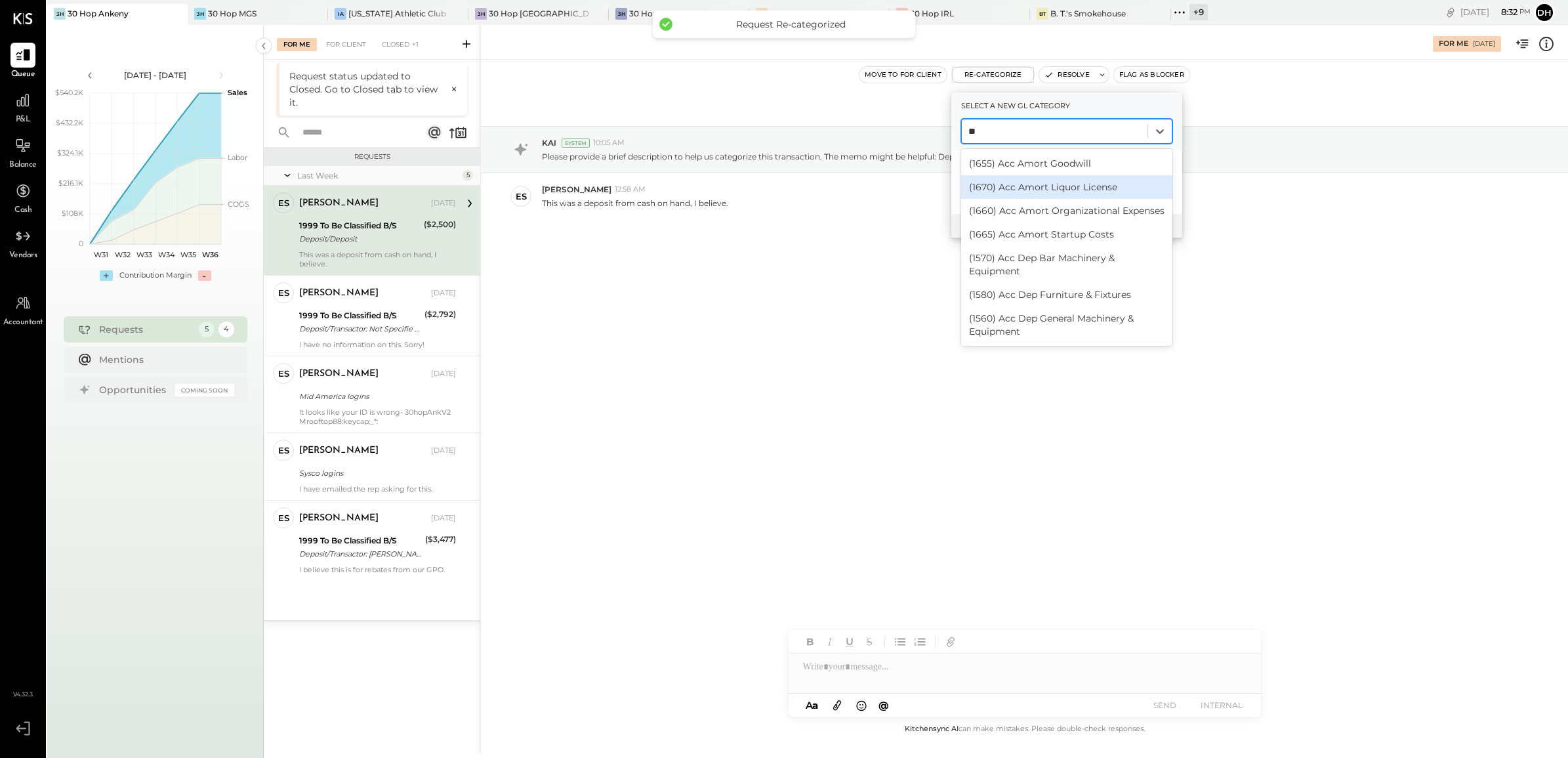
type input "***"
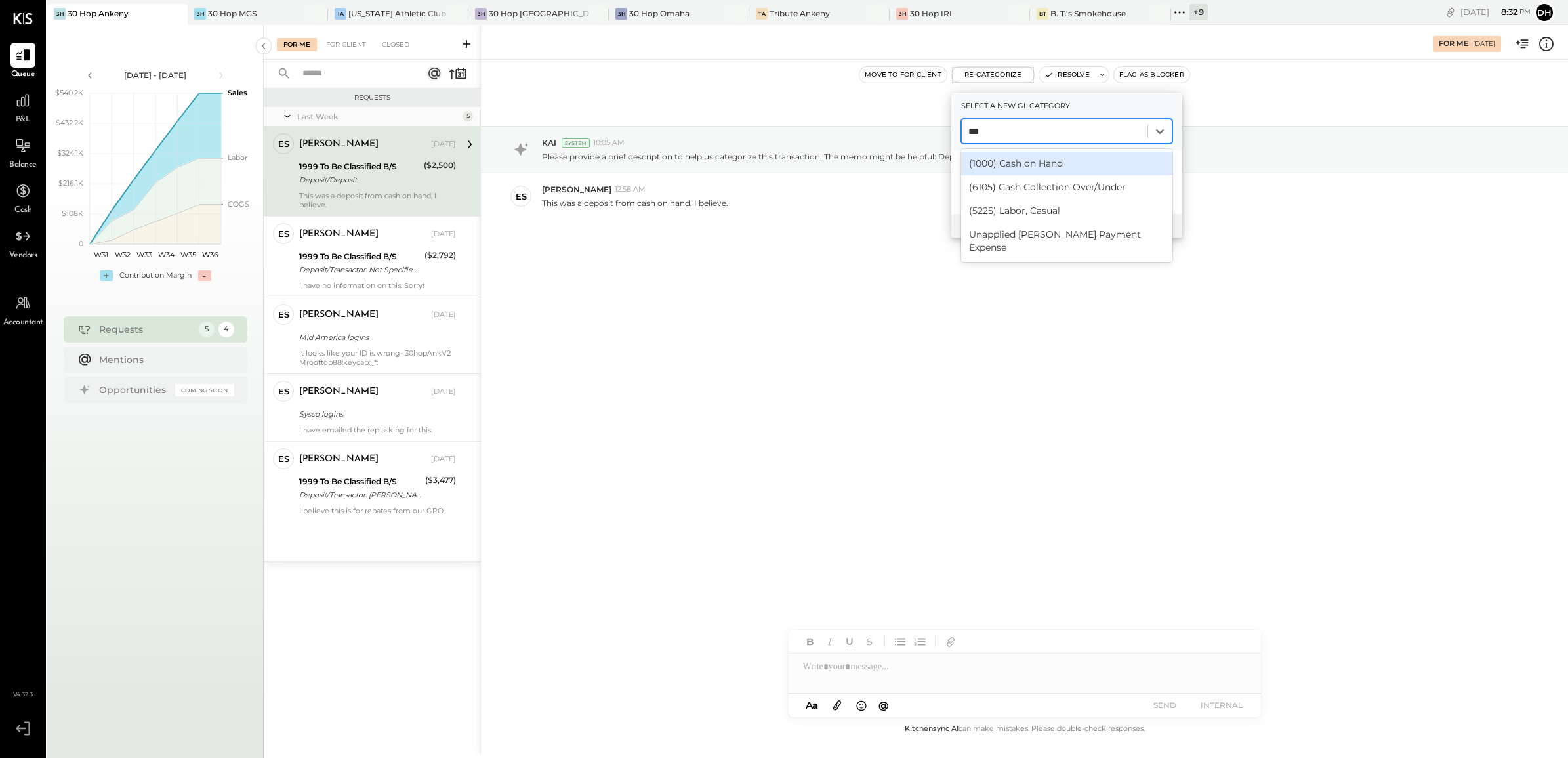
click at [1036, 169] on div "(1000) Cash on Hand" at bounding box center [1067, 163] width 211 height 24
click at [1107, 222] on button "Re-Categorize" at bounding box center [1102, 225] width 87 height 16
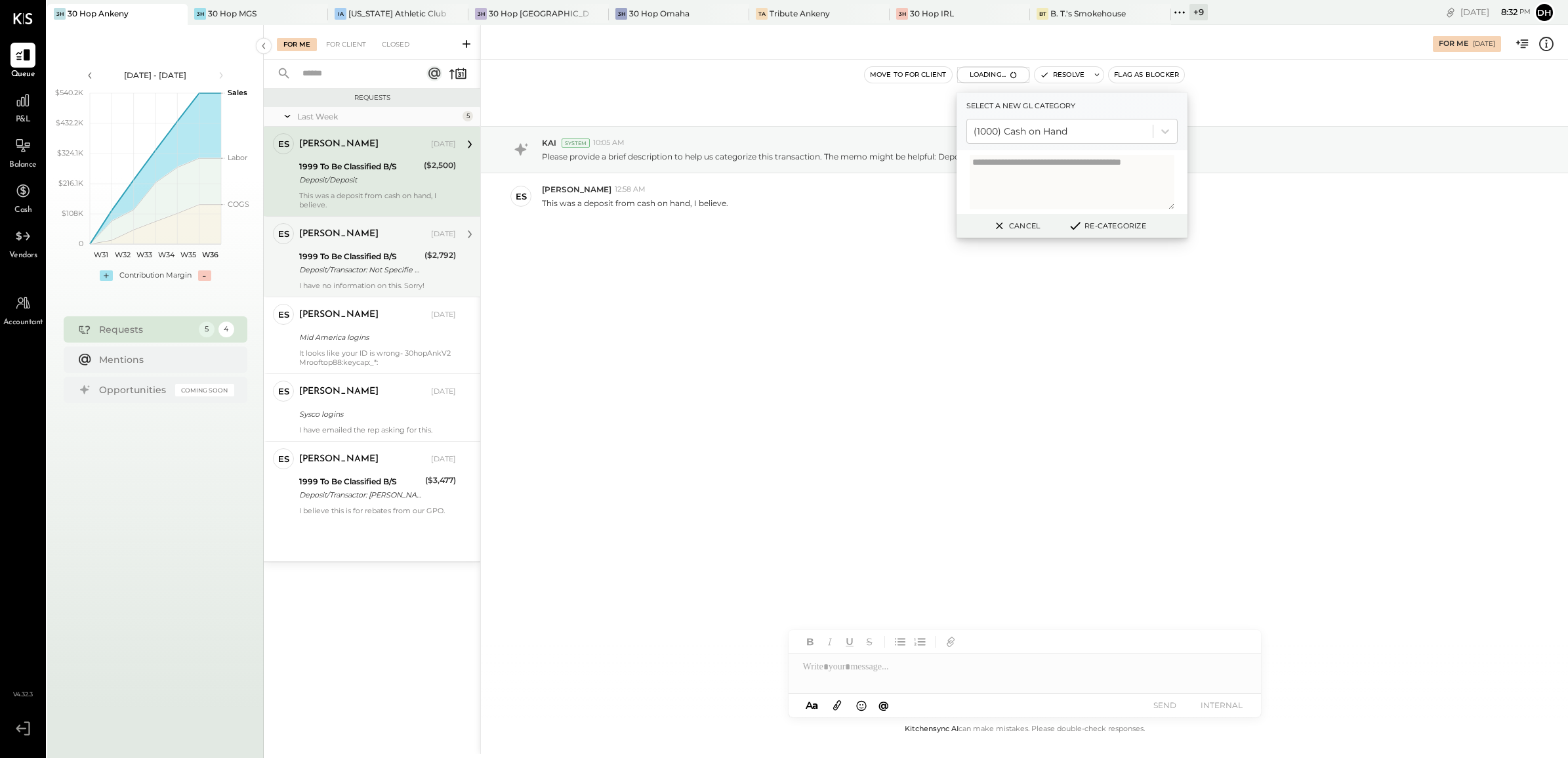
click at [328, 276] on div "1999 To Be Classified B/S Deposit/Transactor: Not Specifie Deposit/Transactor: …" at bounding box center [360, 263] width 121 height 29
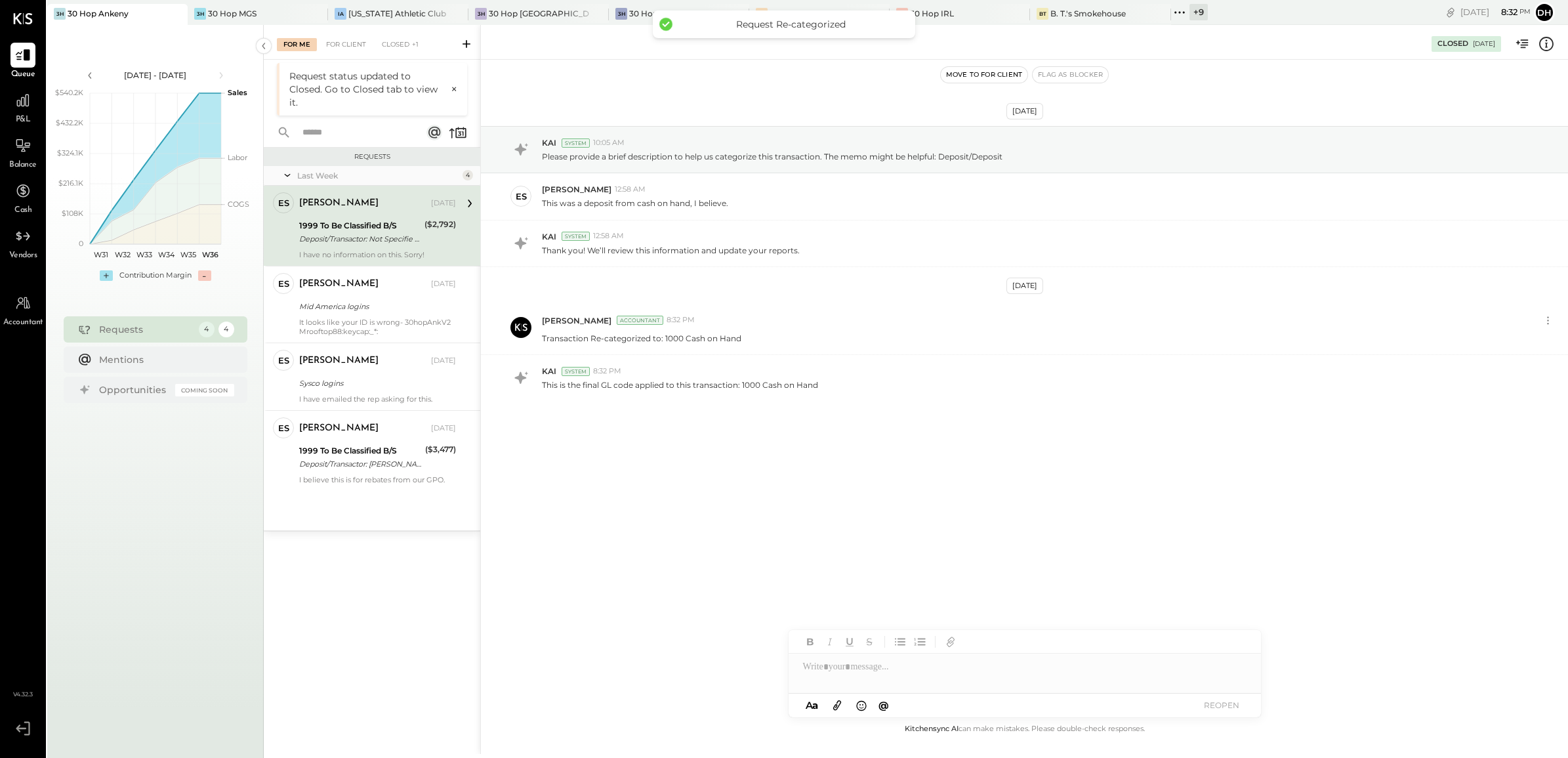
click at [373, 250] on div "I have no information on this. Sorry!" at bounding box center [378, 254] width 156 height 9
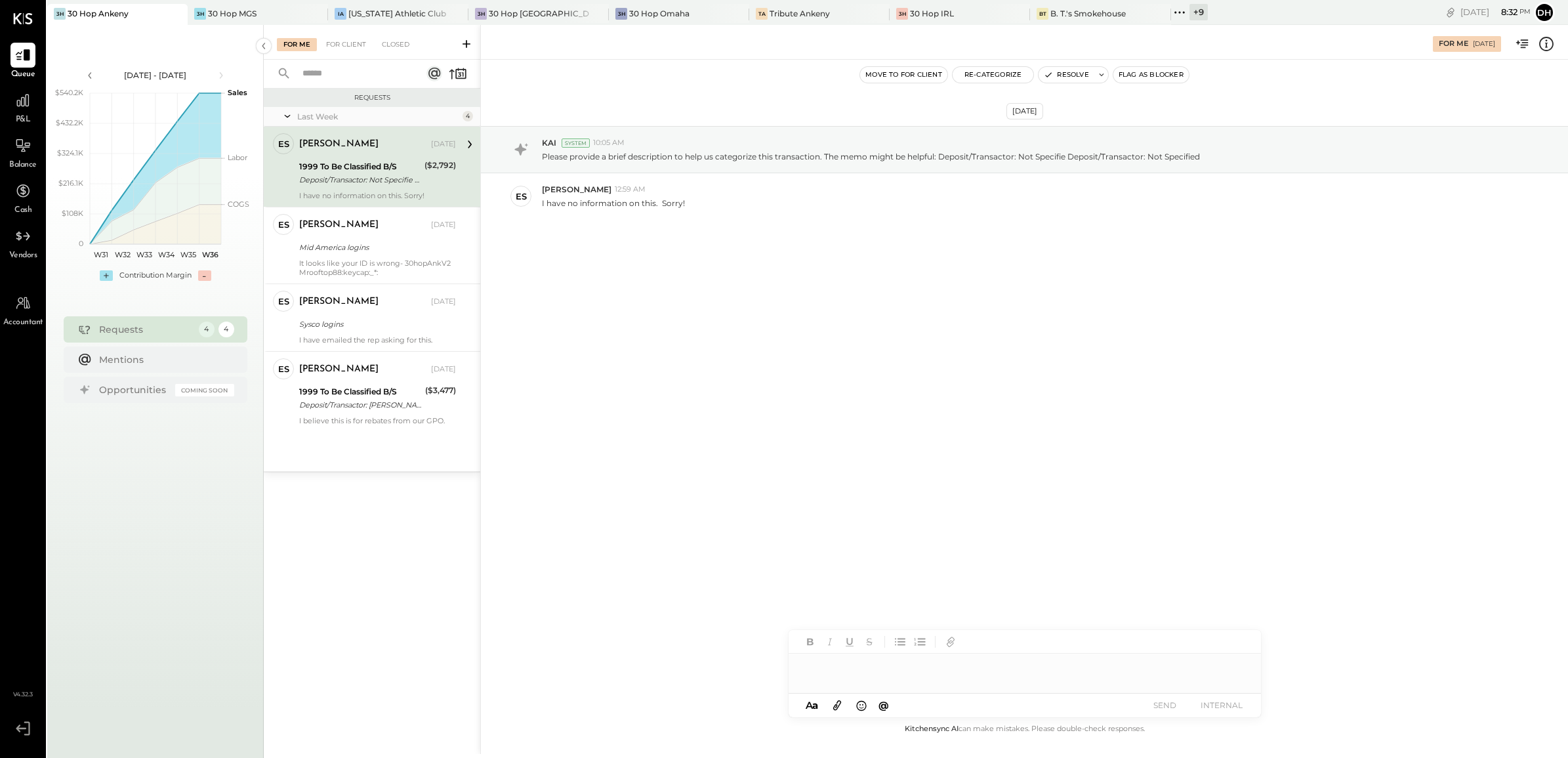
click at [866, 666] on div at bounding box center [1025, 666] width 473 height 26
click at [1149, 703] on button "SEND" at bounding box center [1165, 704] width 52 height 18
click at [464, 43] on icon at bounding box center [467, 44] width 13 height 13
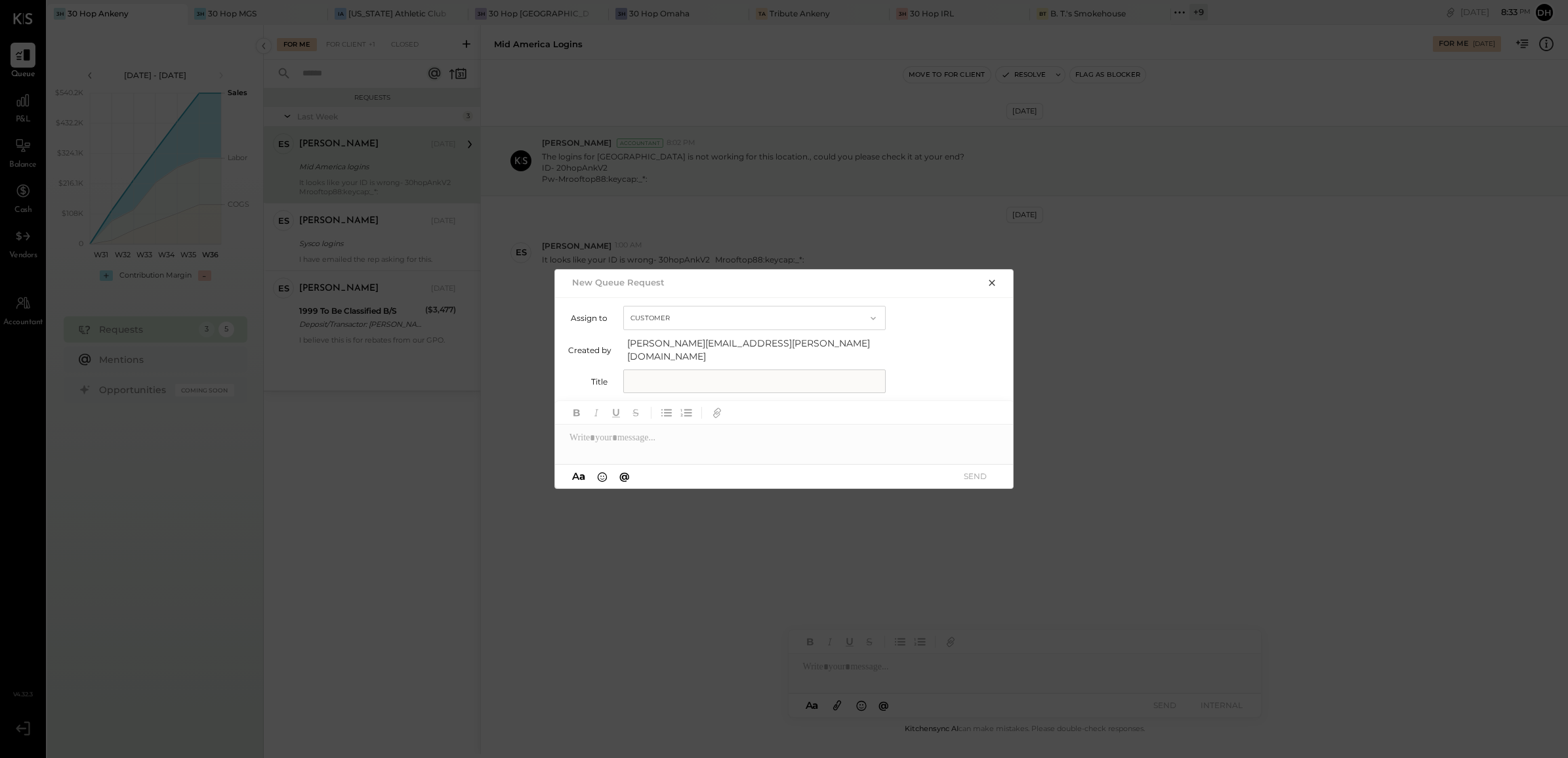
click at [675, 379] on input "text" at bounding box center [755, 381] width 262 height 24
type input "**********"
click at [670, 425] on div at bounding box center [785, 437] width 459 height 26
click at [964, 468] on button "SEND" at bounding box center [975, 475] width 52 height 18
